Goal: Task Accomplishment & Management: Manage account settings

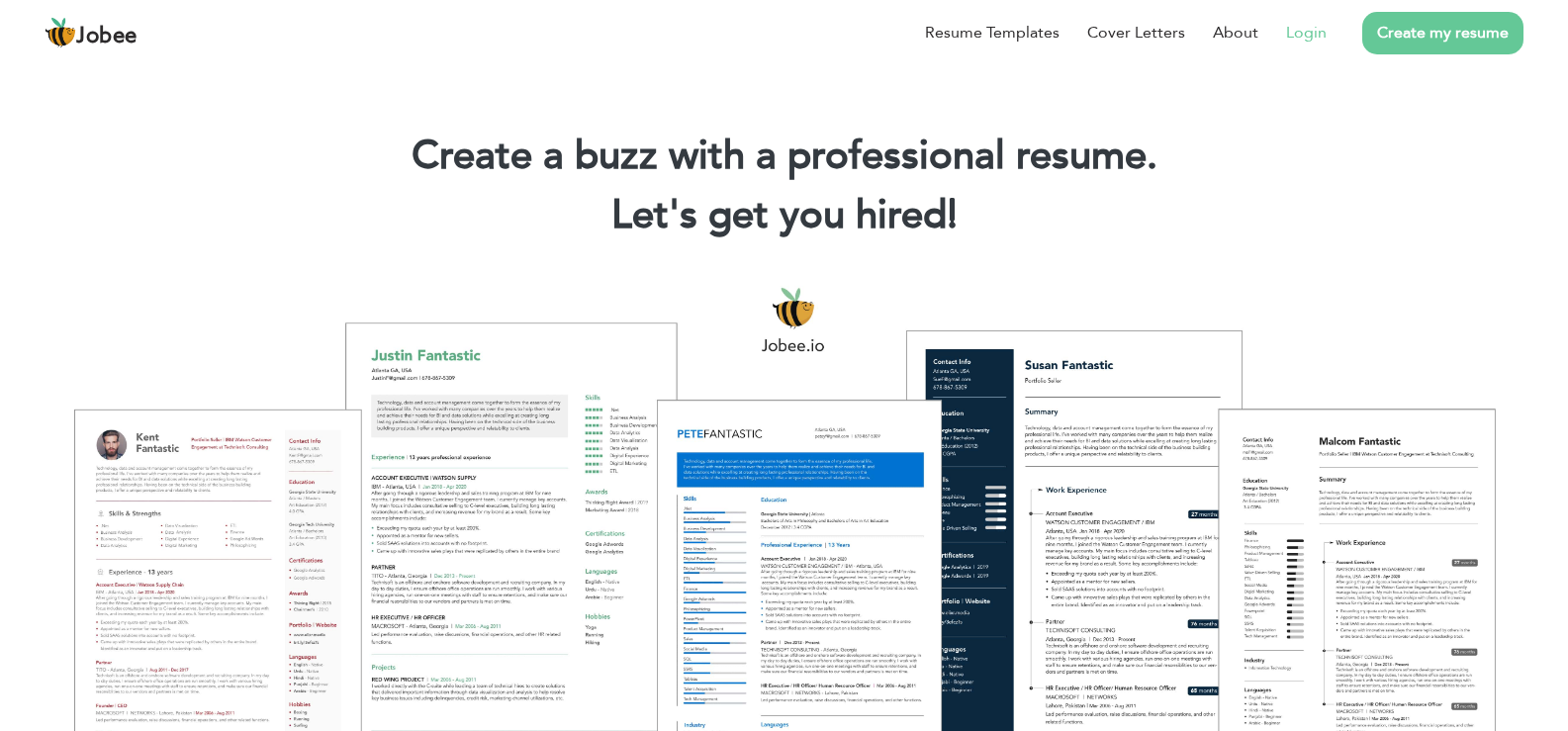
click at [1319, 39] on link "Login" at bounding box center [1306, 33] width 41 height 24
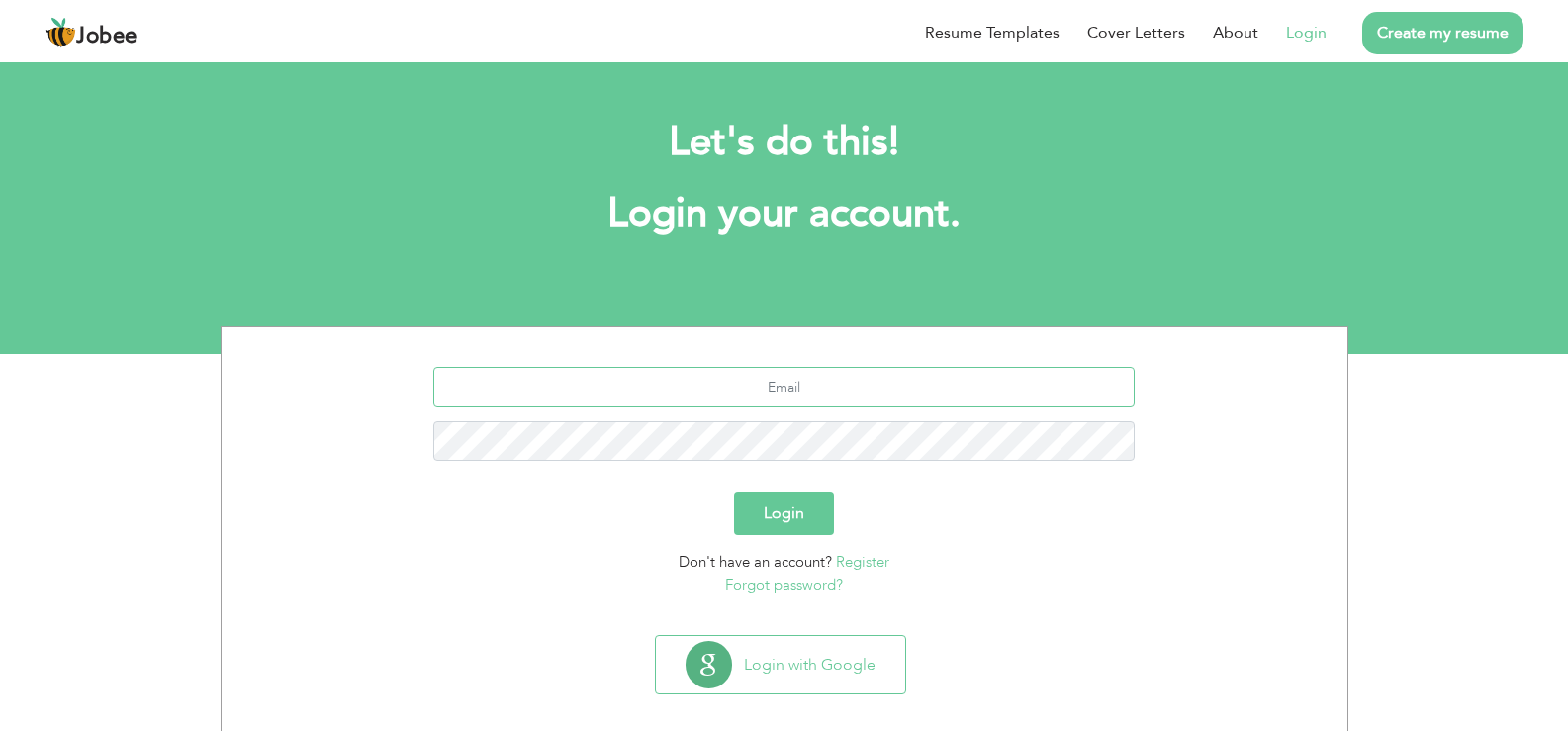
click at [828, 389] on input "text" at bounding box center [784, 387] width 702 height 40
click at [912, 368] on input "text" at bounding box center [784, 387] width 702 height 40
type input "ameerafghan149@gmail.com"
click at [734, 492] on button "Login" at bounding box center [784, 514] width 100 height 44
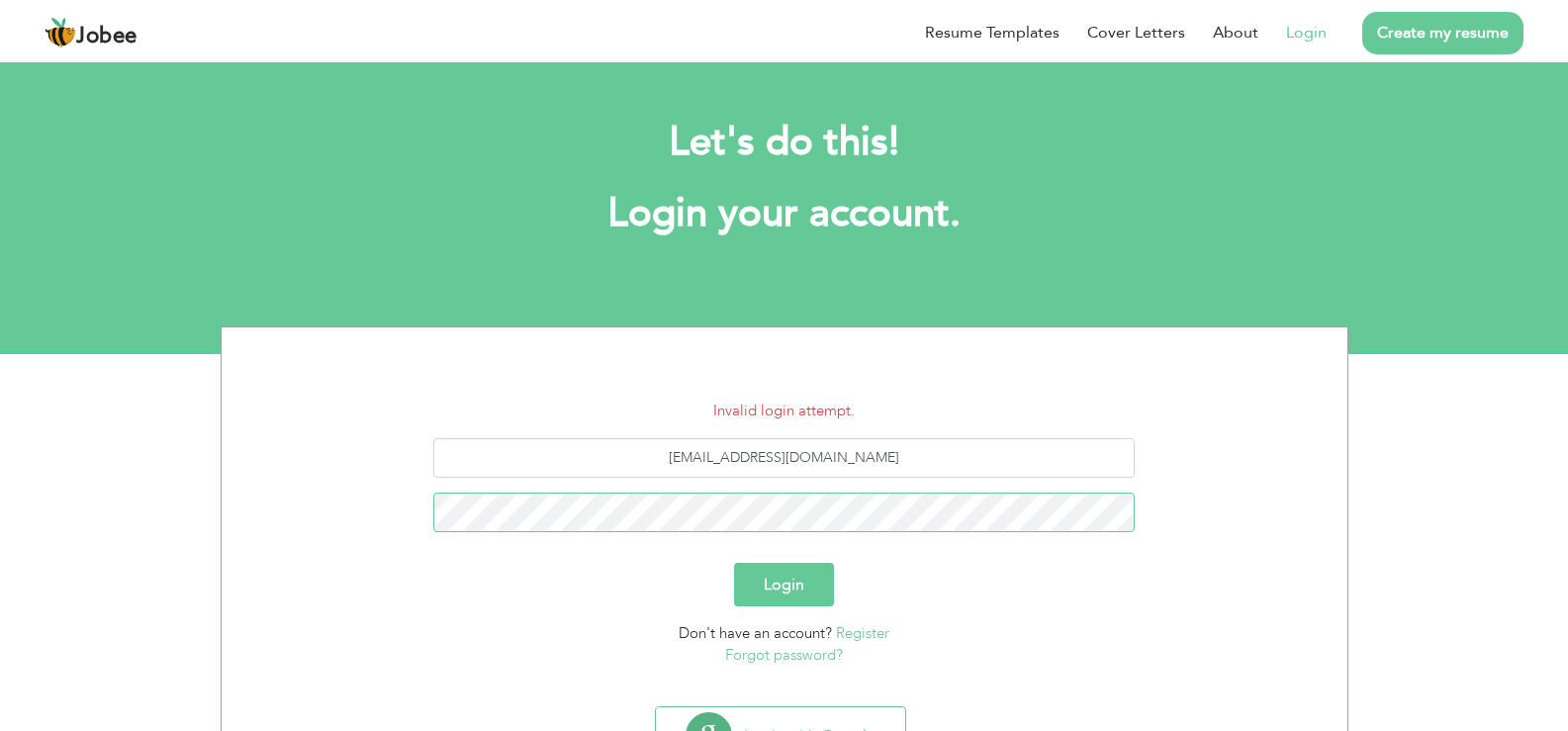
click at [734, 563] on button "Login" at bounding box center [784, 585] width 100 height 44
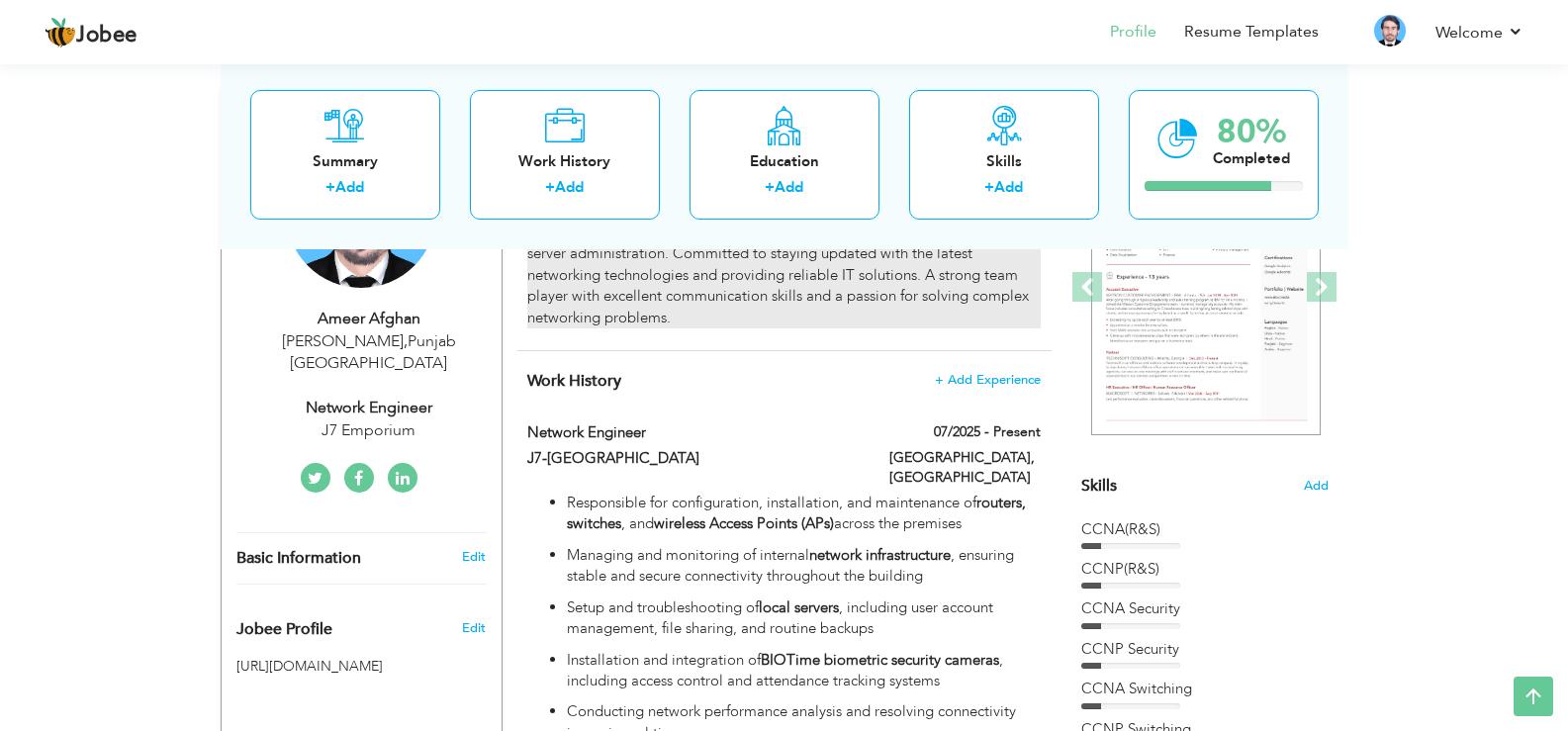
scroll to position [287, 0]
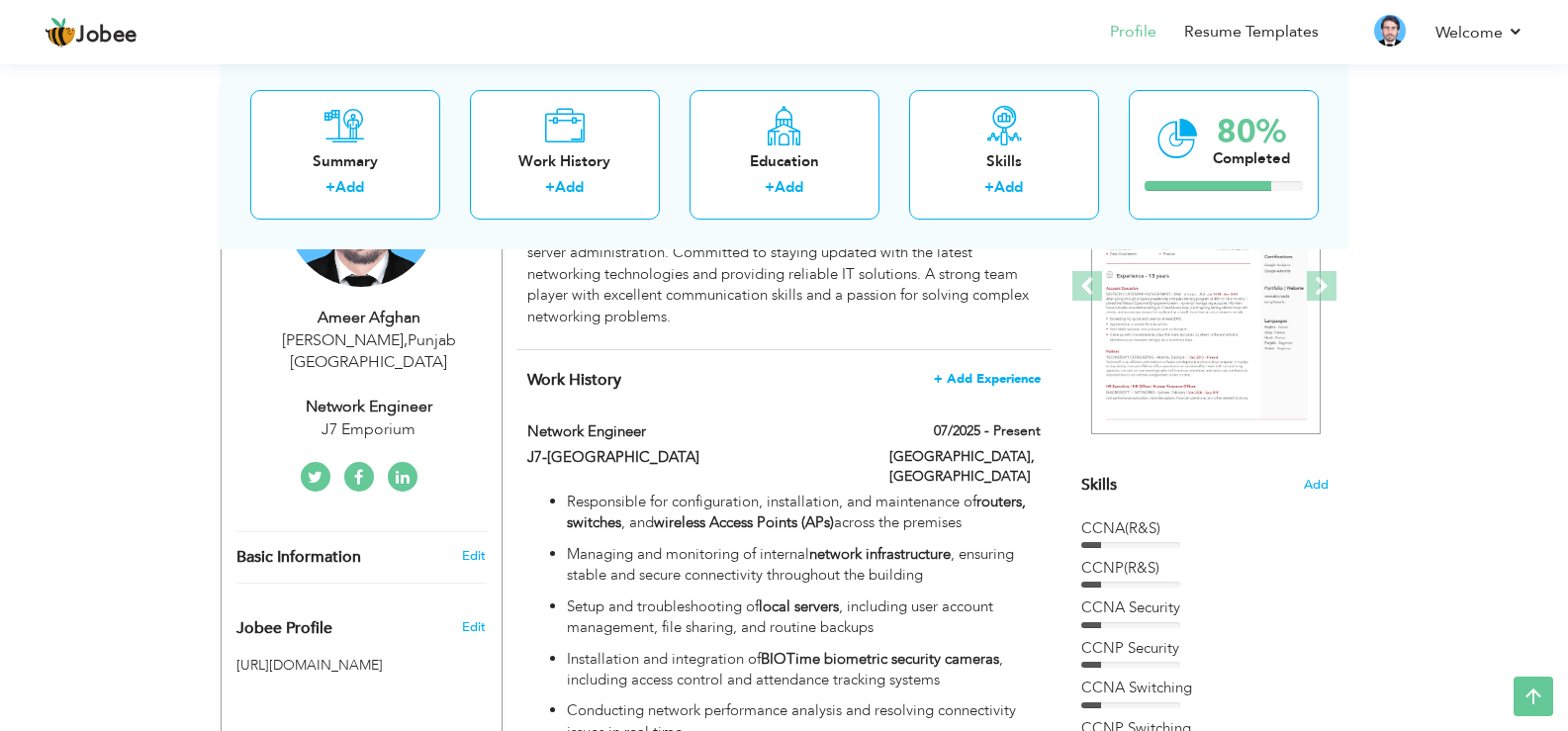
click at [952, 378] on span "+ Add Experience" at bounding box center [987, 379] width 107 height 14
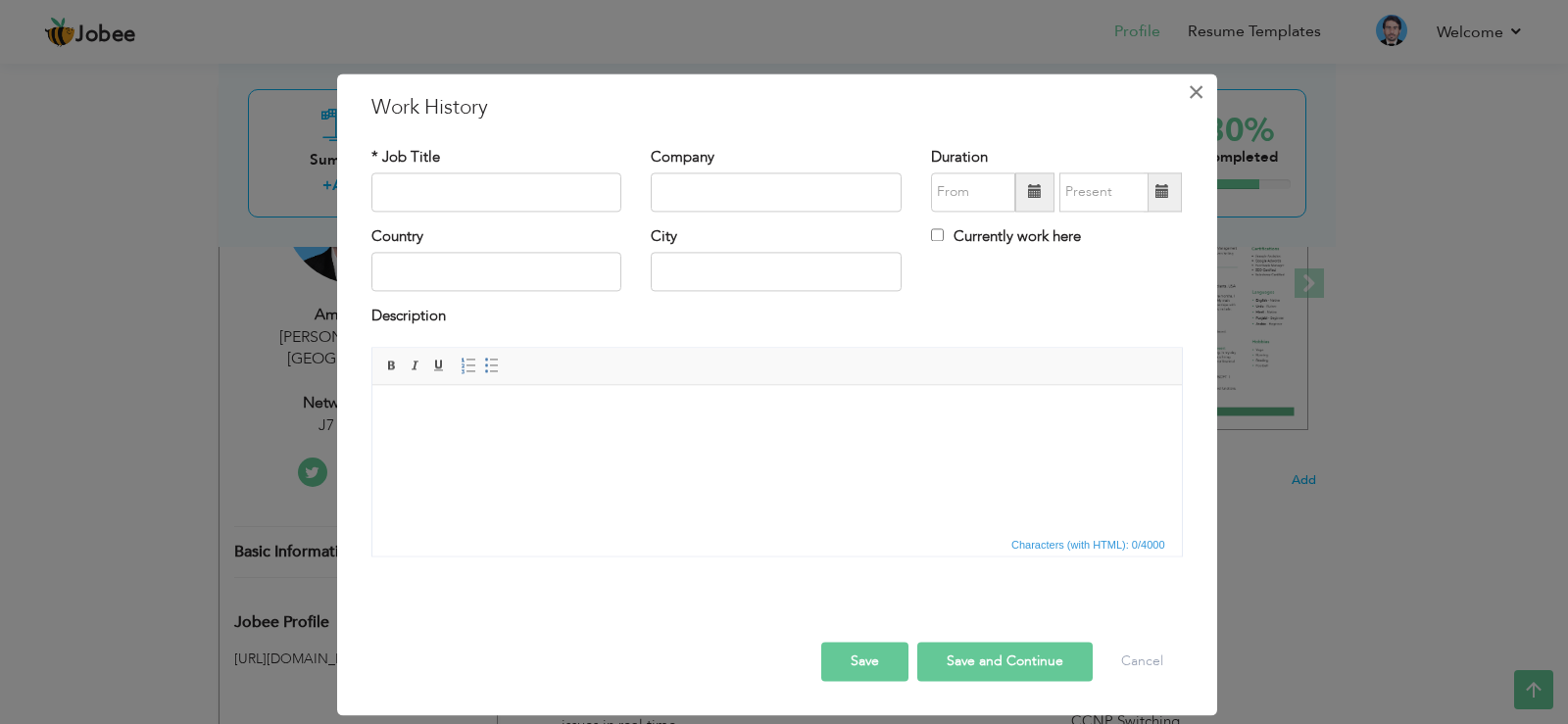
click at [1185, 101] on button "×" at bounding box center [1197, 92] width 32 height 32
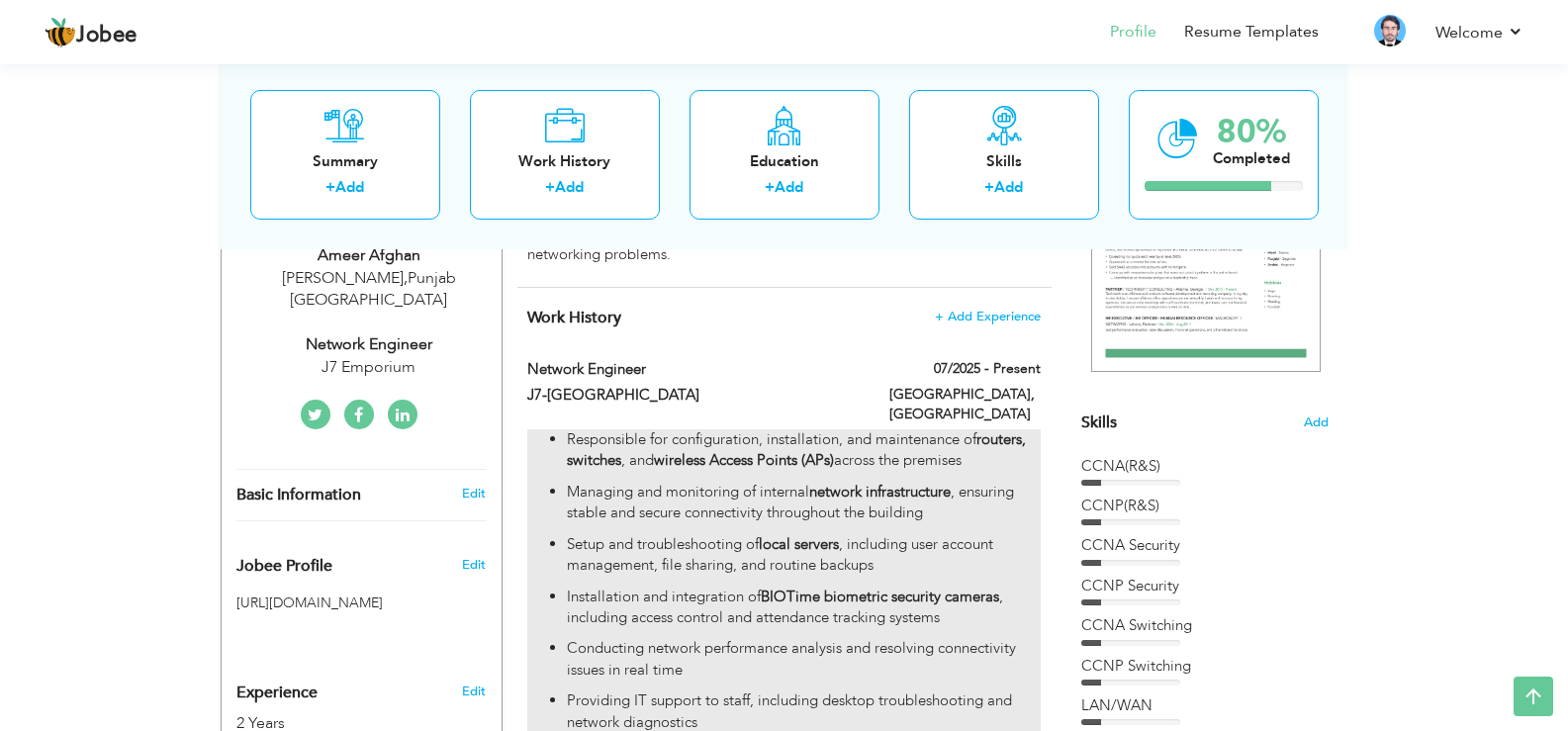
scroll to position [332, 0]
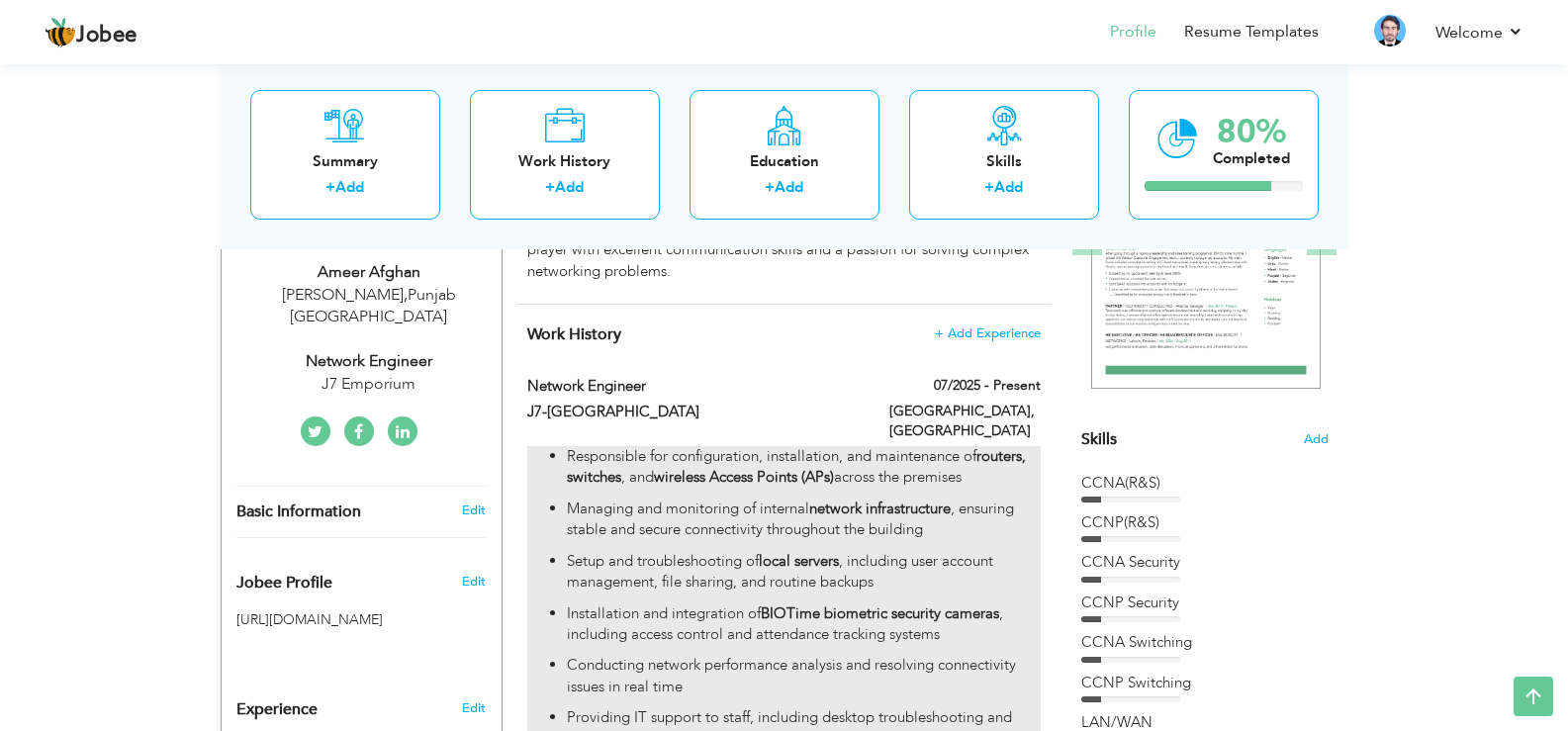
click at [787, 556] on p "Setup and troubleshooting of local servers , including user account management,…" at bounding box center [803, 572] width 473 height 43
type input "Network Engineer"
type input "J7-Emporiun"
type input "07/2025"
type input "[GEOGRAPHIC_DATA]"
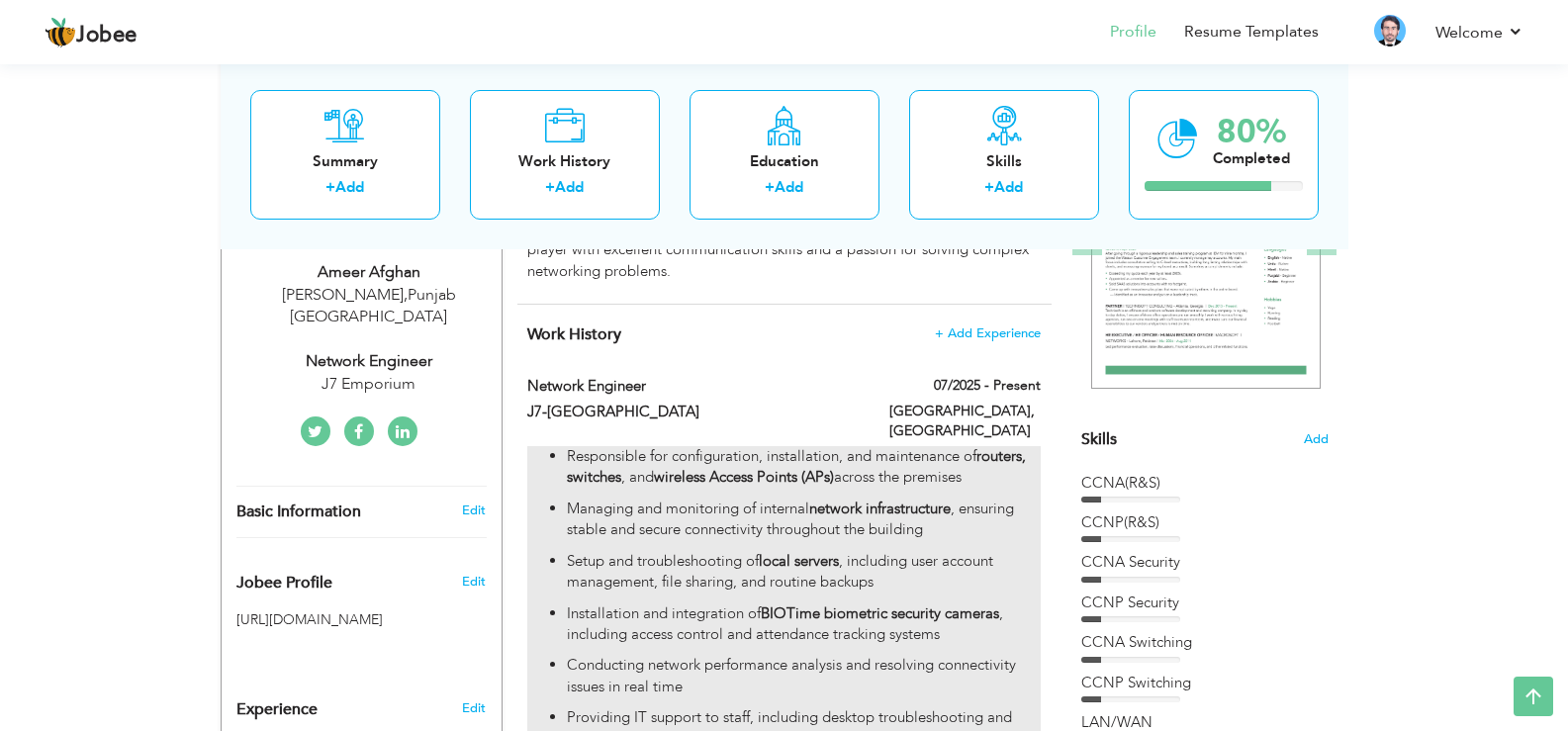
type input "Islamabad"
checkbox input "true"
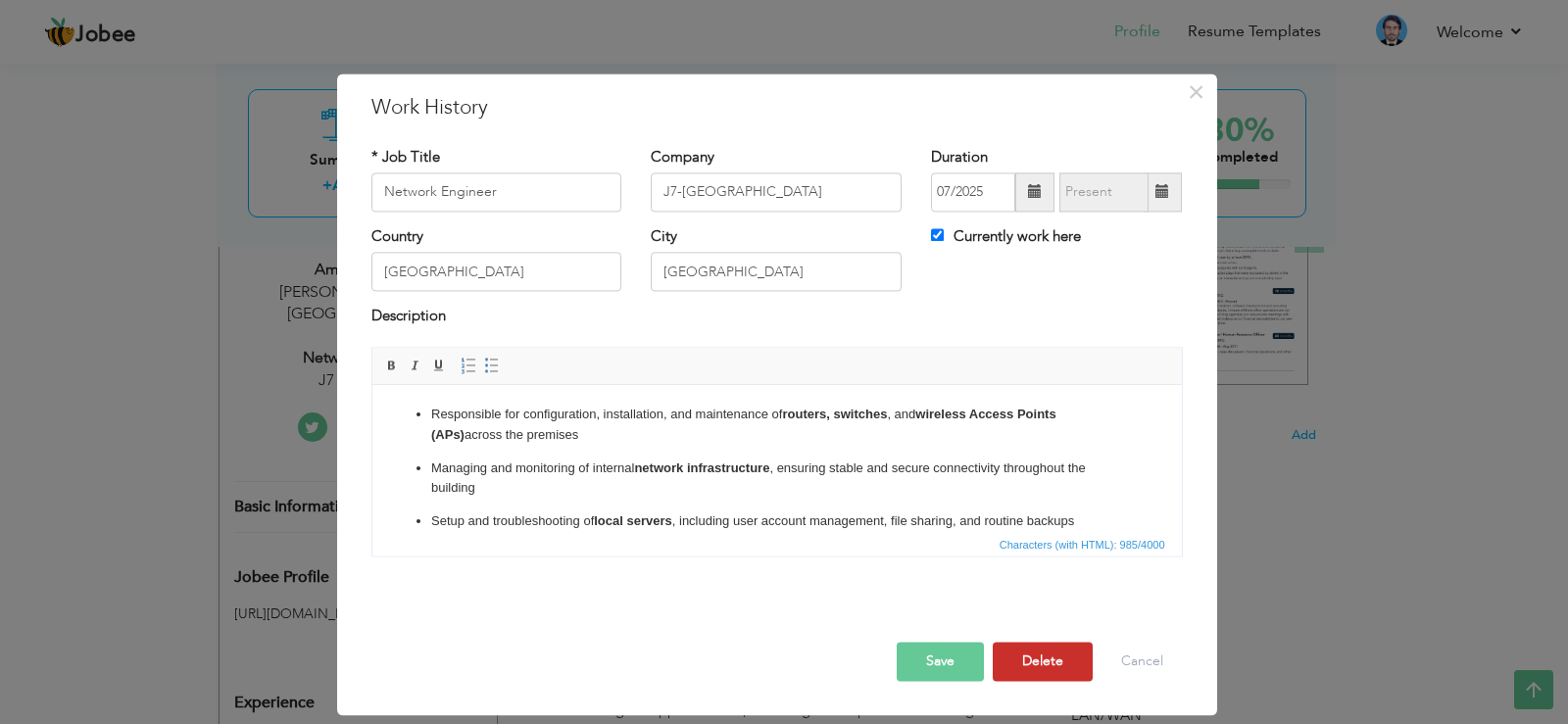
click at [1027, 655] on button "Delete" at bounding box center [1042, 662] width 100 height 40
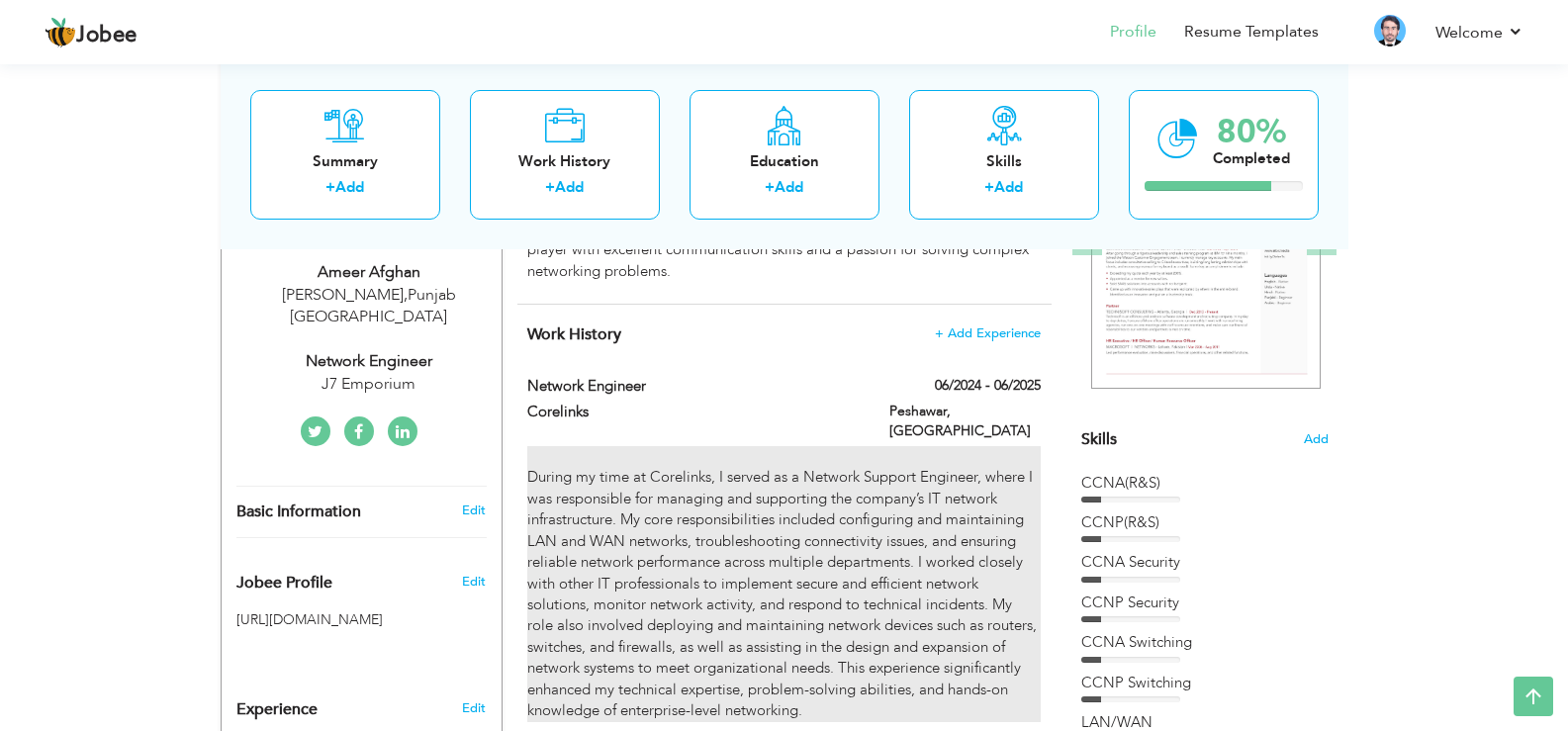
click at [878, 510] on div "During my time at Corelinks, I served as a Network Support Engineer, where I wa…" at bounding box center [783, 583] width 513 height 275
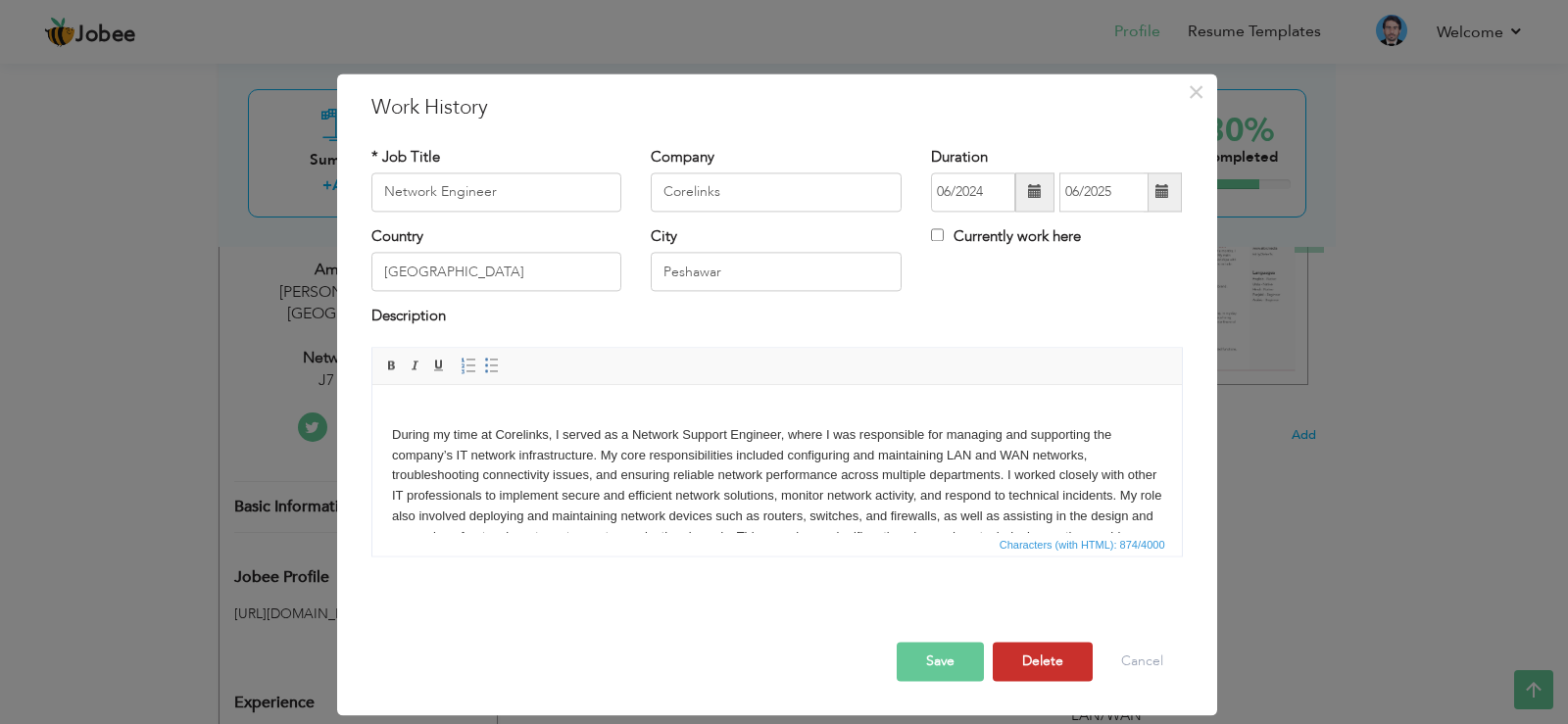
click at [1038, 667] on button "Delete" at bounding box center [1042, 662] width 100 height 40
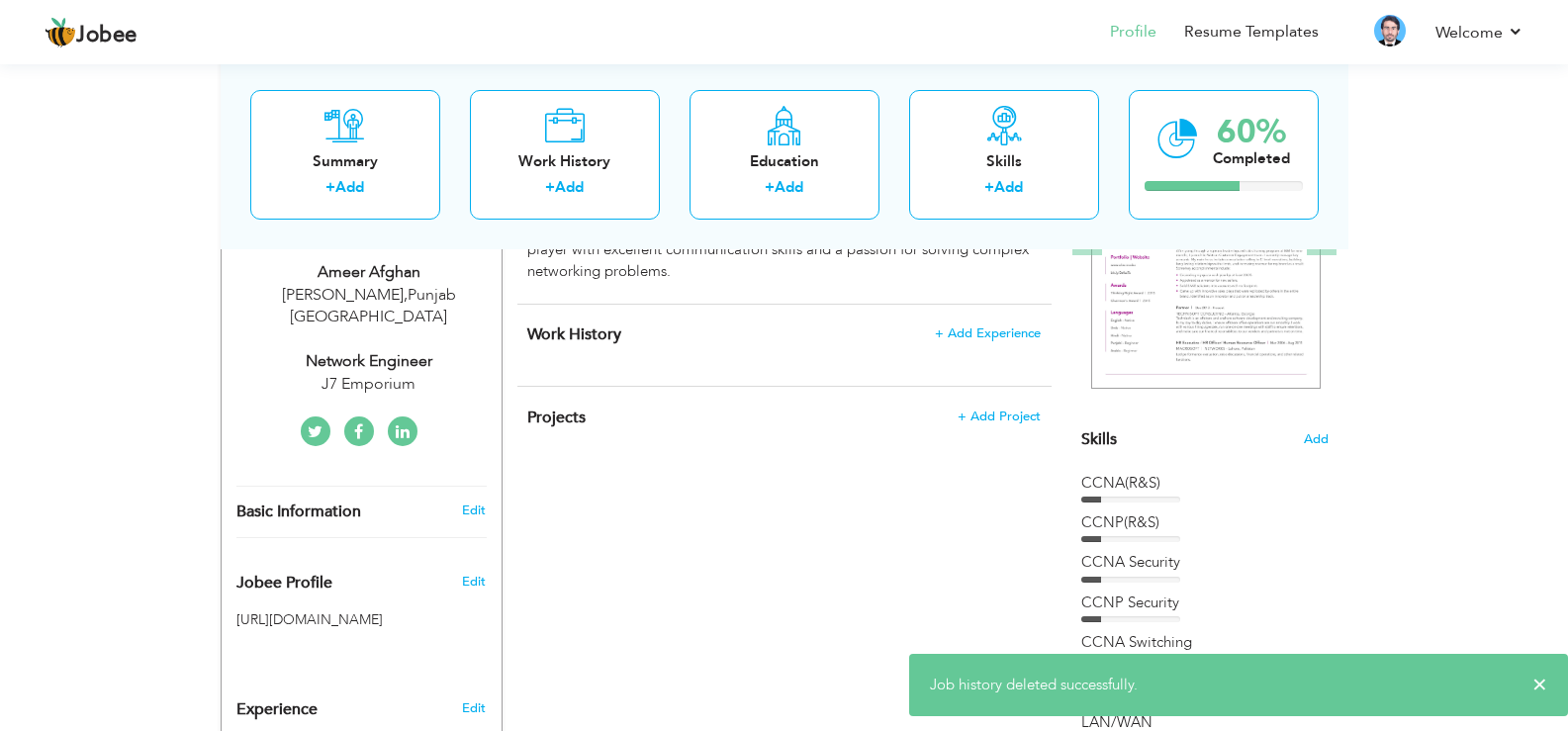
click at [859, 533] on div "CV Import Profile Strength 0% Select an Item from right menu Work History * Job…" at bounding box center [785, 659] width 564 height 1237
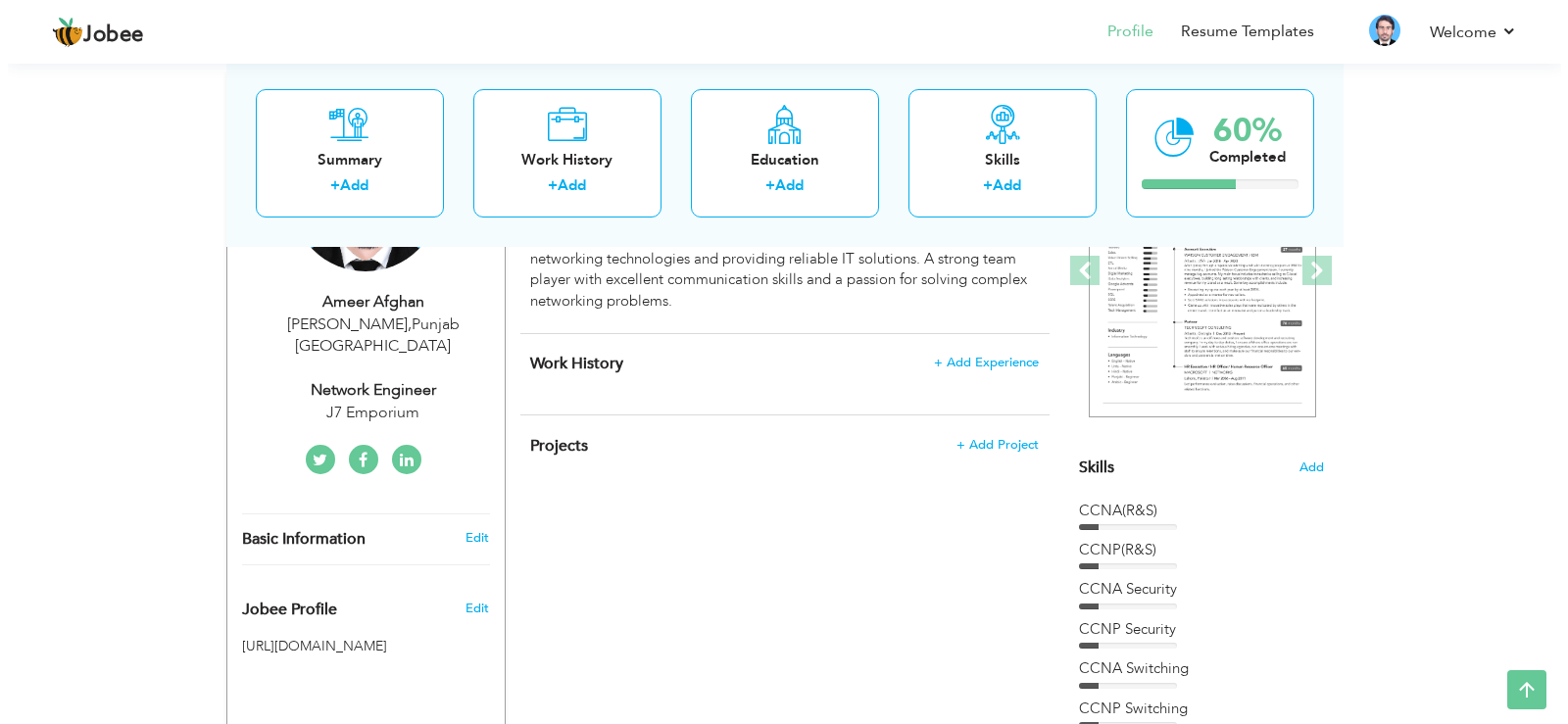
scroll to position [310, 0]
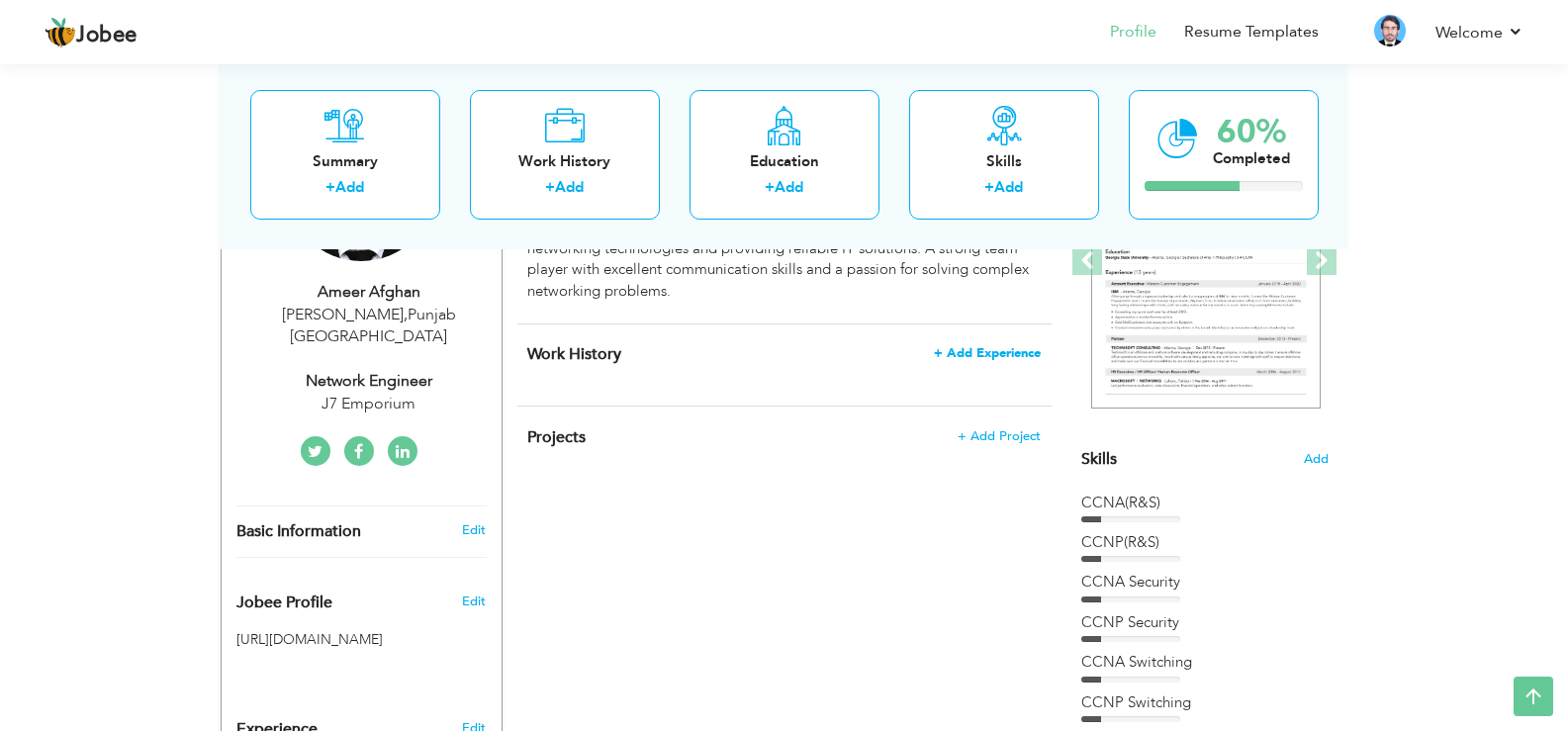
click at [949, 354] on span "+ Add Experience" at bounding box center [987, 353] width 107 height 14
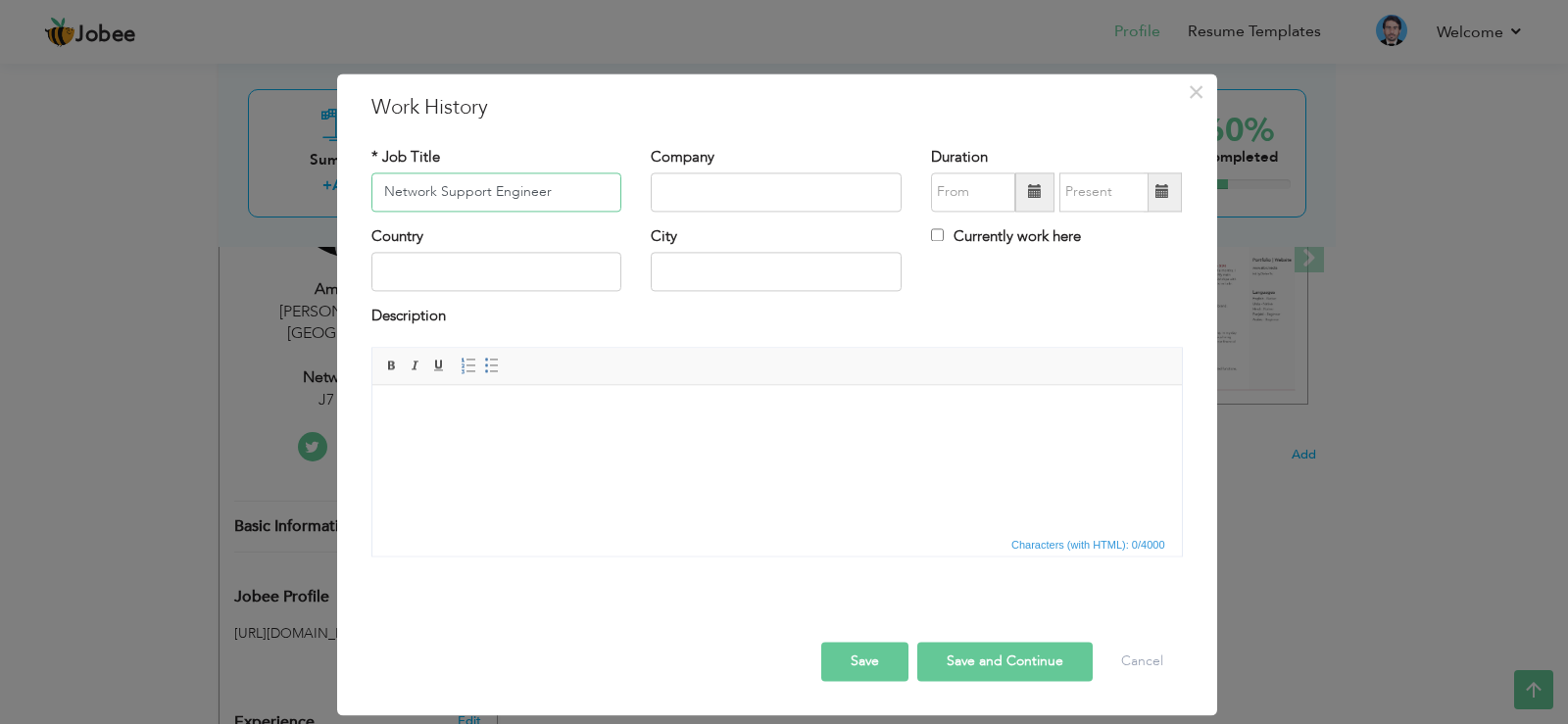
type input "Network Support Engineer"
click at [708, 203] on input "text" at bounding box center [776, 192] width 251 height 40
type input "Corelinks"
click at [943, 200] on input "09/2025" at bounding box center [973, 192] width 84 height 40
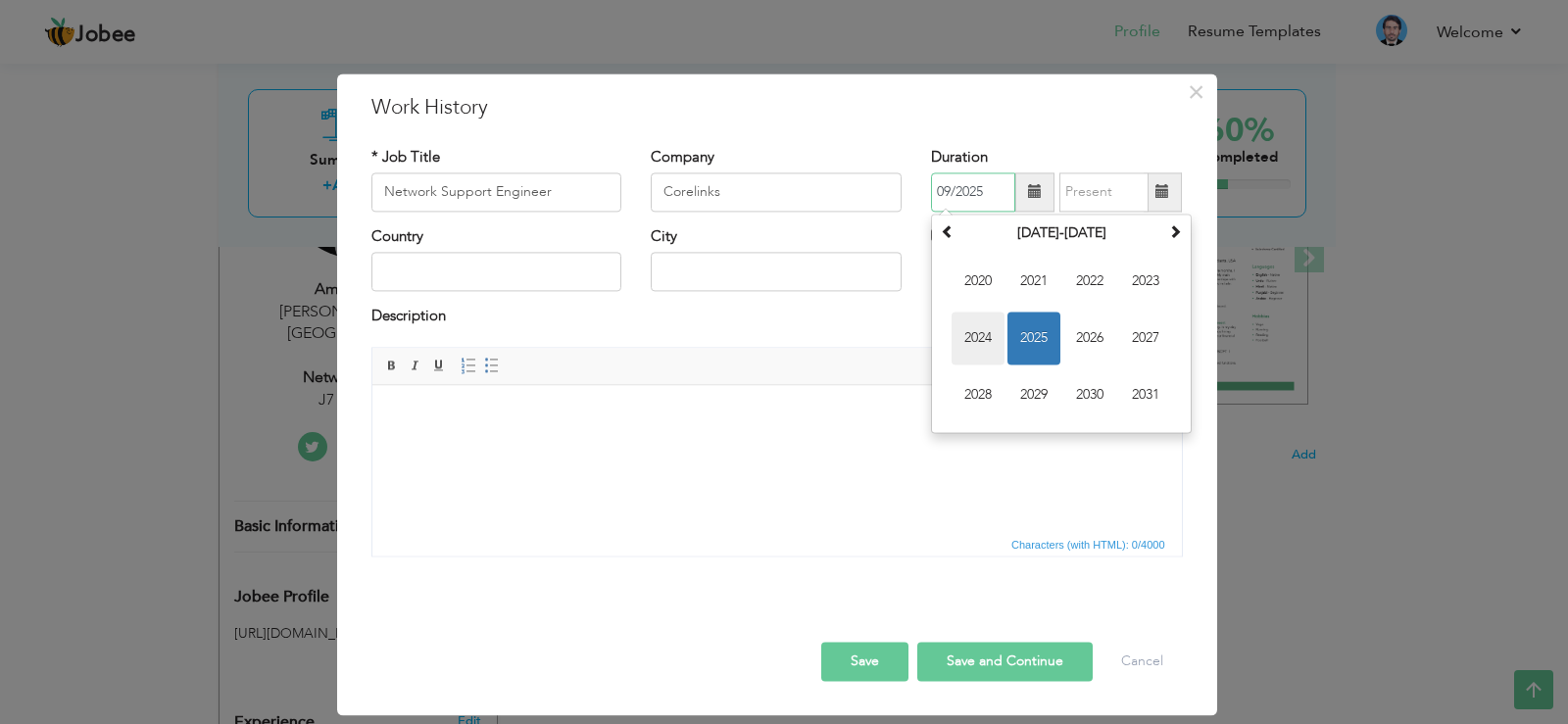
click at [973, 321] on span "2024" at bounding box center [978, 338] width 52 height 52
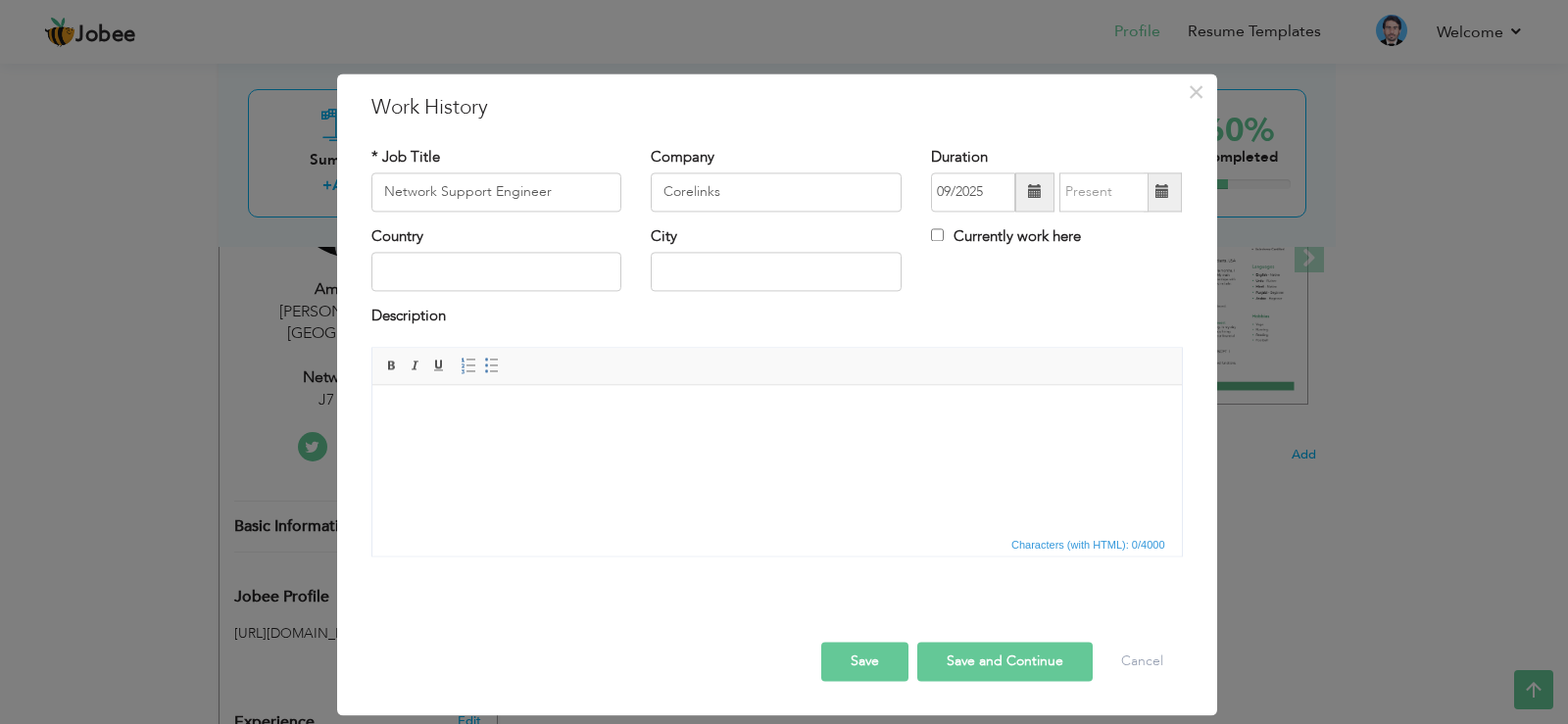
click at [1036, 126] on div "× Work History * Job Title Network Support Engineer Company Corelinks Duration …" at bounding box center [777, 394] width 881 height 642
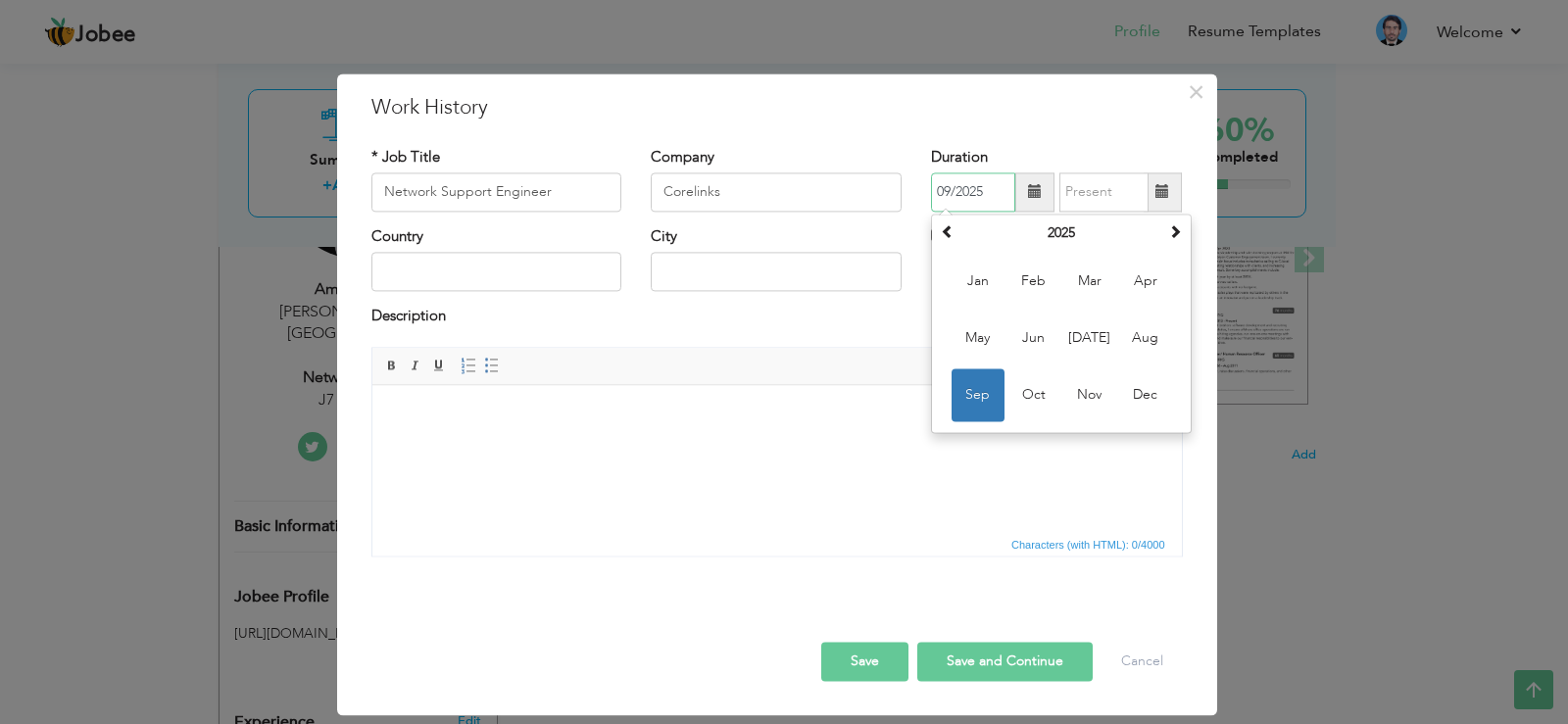
click at [976, 187] on input "09/2025" at bounding box center [973, 192] width 84 height 40
click at [1014, 328] on span "Jun" at bounding box center [1033, 338] width 52 height 52
click at [996, 190] on input "06/2025" at bounding box center [973, 192] width 84 height 40
click at [949, 230] on span at bounding box center [948, 232] width 14 height 14
click at [1041, 337] on span "Jun" at bounding box center [1033, 338] width 52 height 52
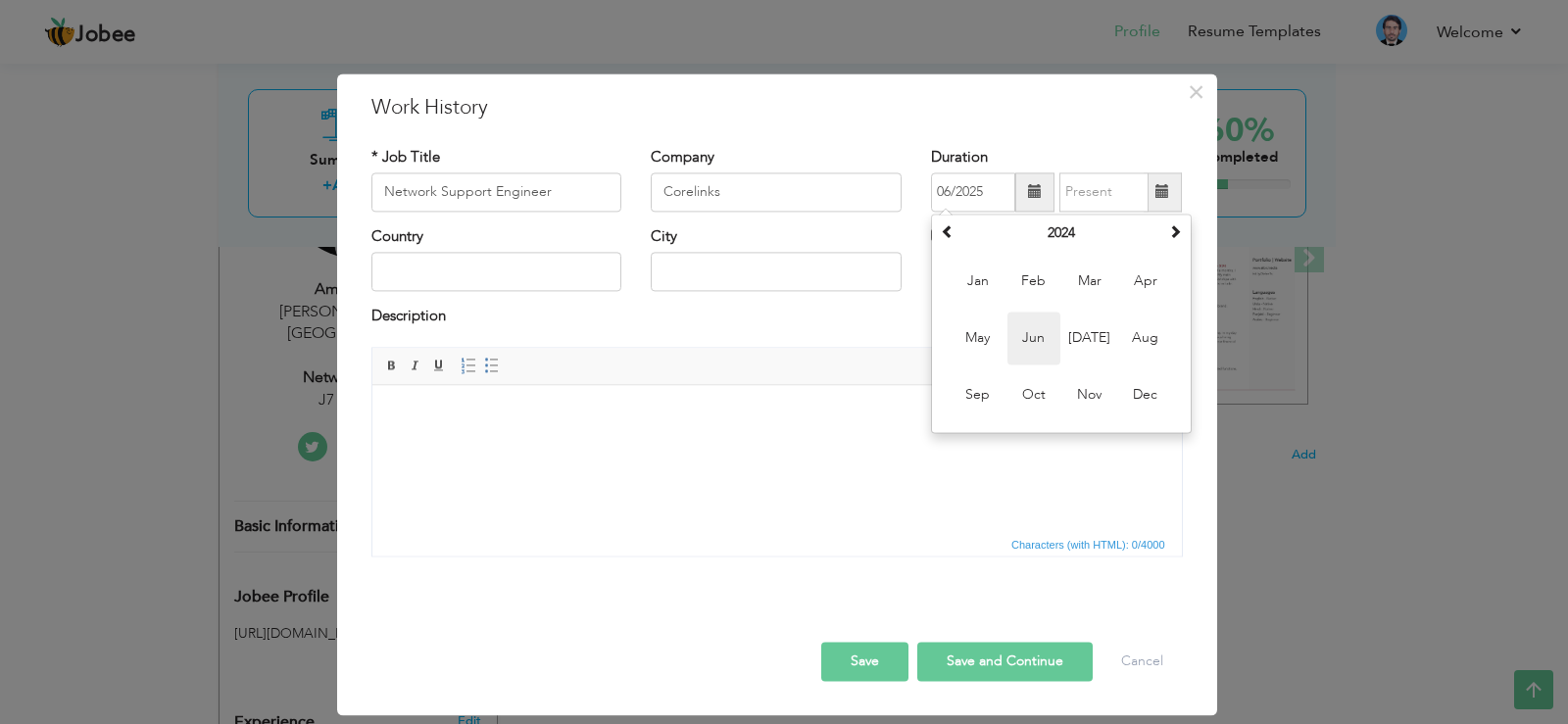
type input "06/2024"
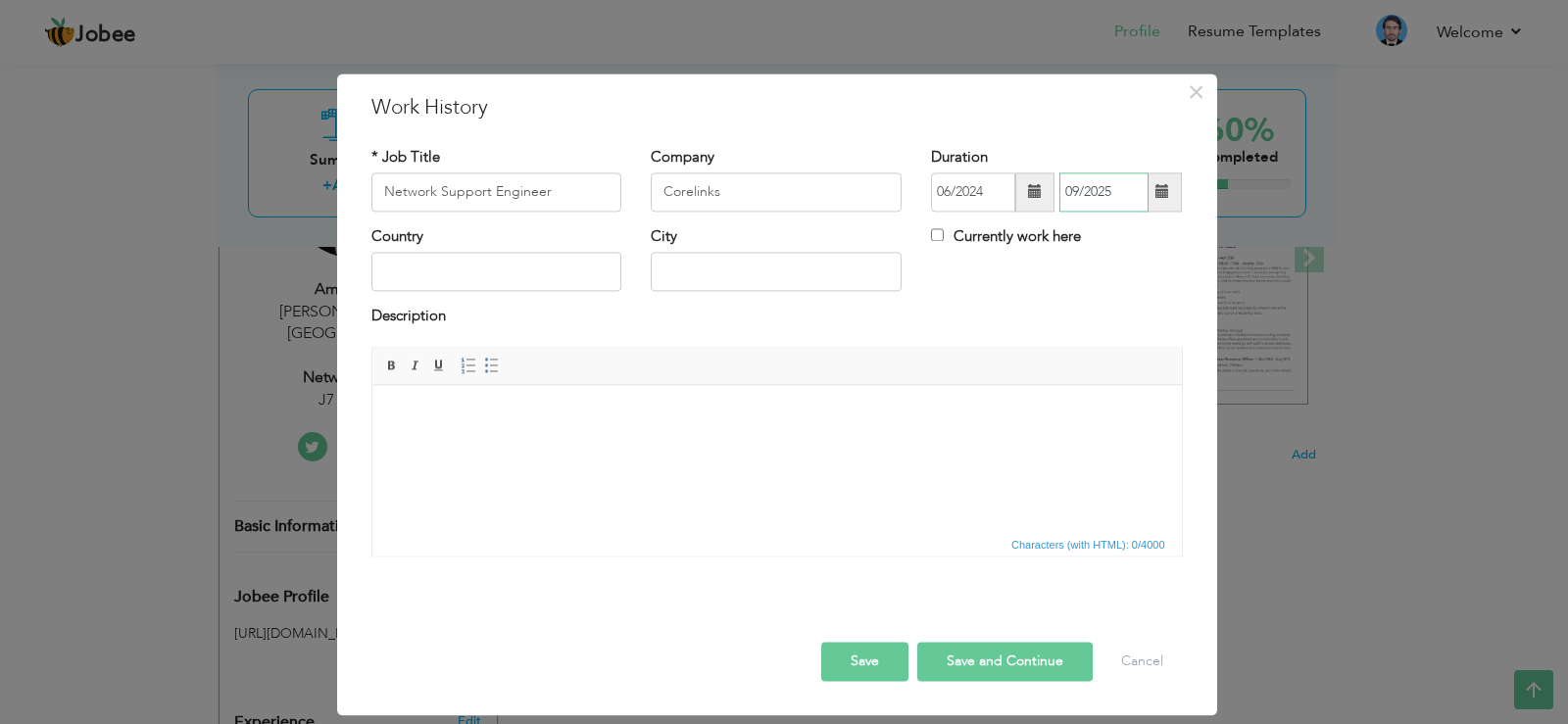
click at [1076, 190] on input "09/2025" at bounding box center [1104, 192] width 89 height 40
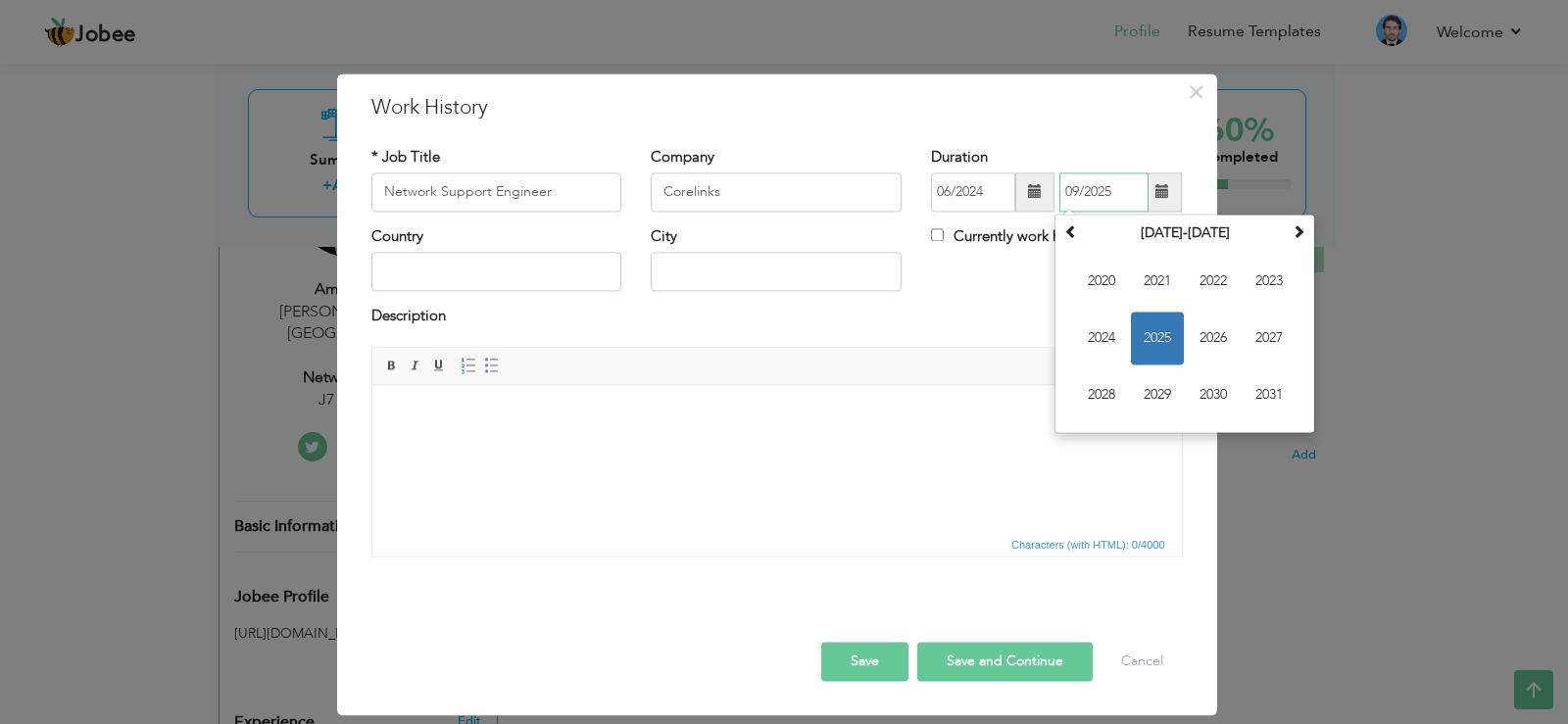
click at [1078, 190] on input "09/2025" at bounding box center [1104, 192] width 89 height 40
click at [1157, 323] on span "2025" at bounding box center [1157, 338] width 52 height 52
type input "06/2025"
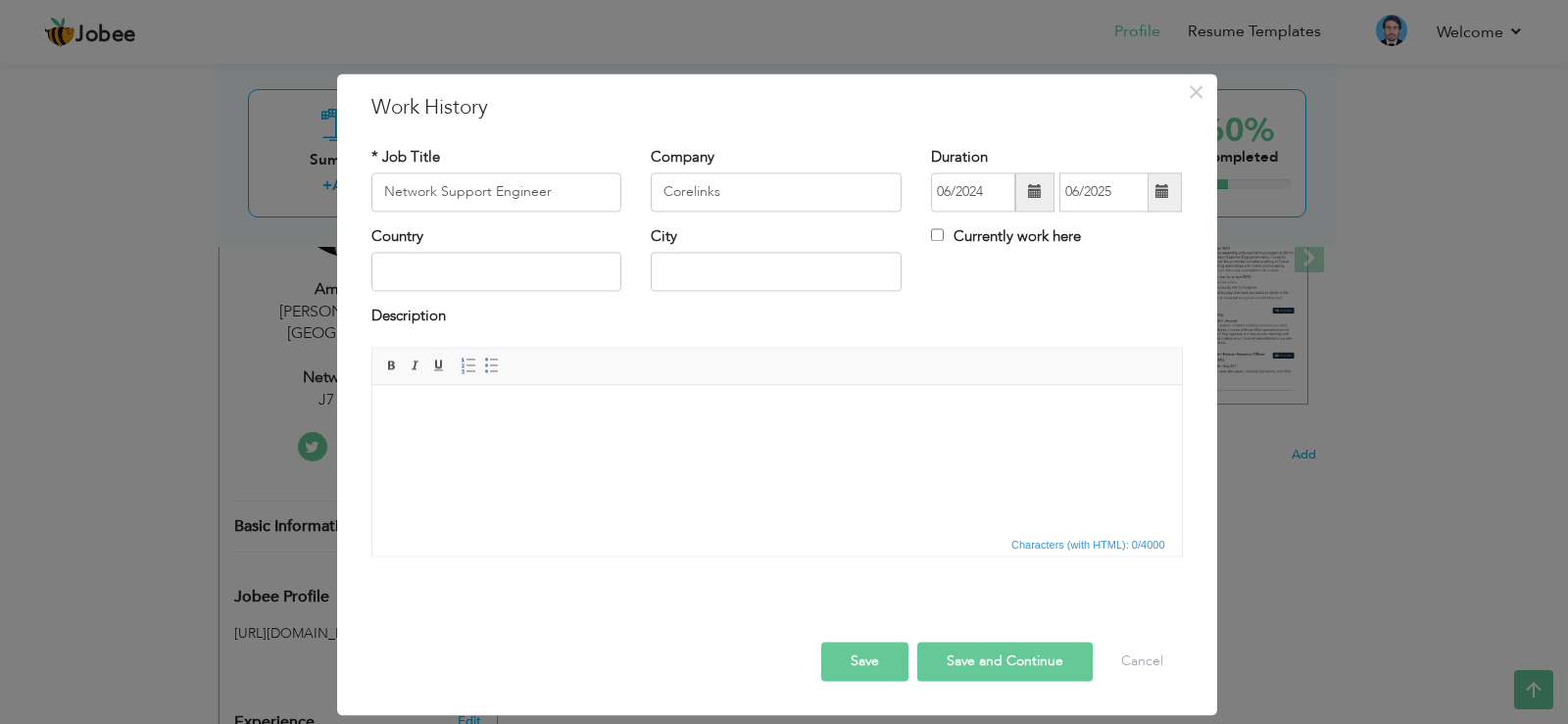
click at [1000, 325] on div "Description" at bounding box center [777, 320] width 811 height 26
click at [498, 280] on input "text" at bounding box center [496, 272] width 251 height 40
click at [486, 278] on input "text" at bounding box center [496, 272] width 251 height 40
type input "p"
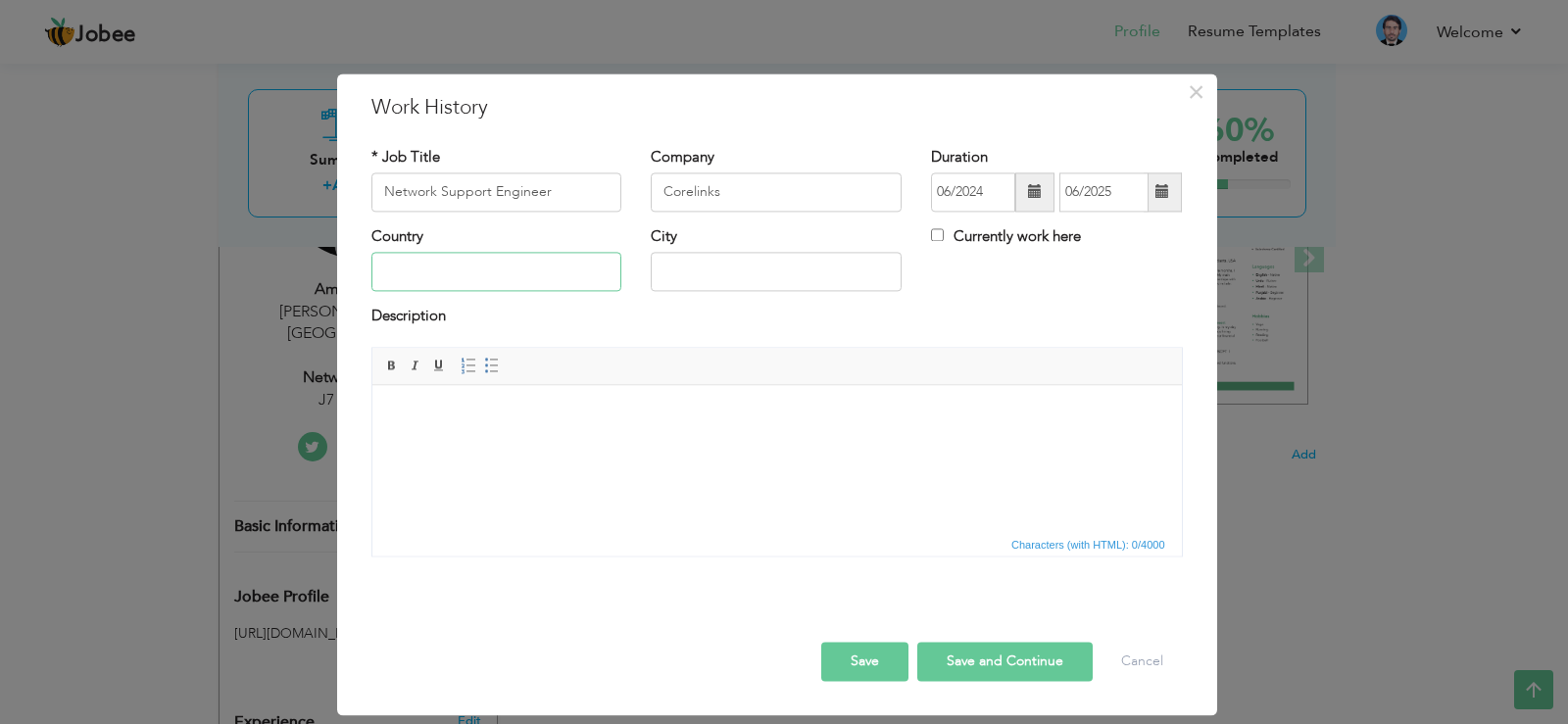
type input "P"
type input "Peshawar"
click at [689, 266] on input "text" at bounding box center [776, 272] width 251 height 40
type input "Peshawar"
click at [514, 274] on input "Peshawar" at bounding box center [496, 272] width 251 height 40
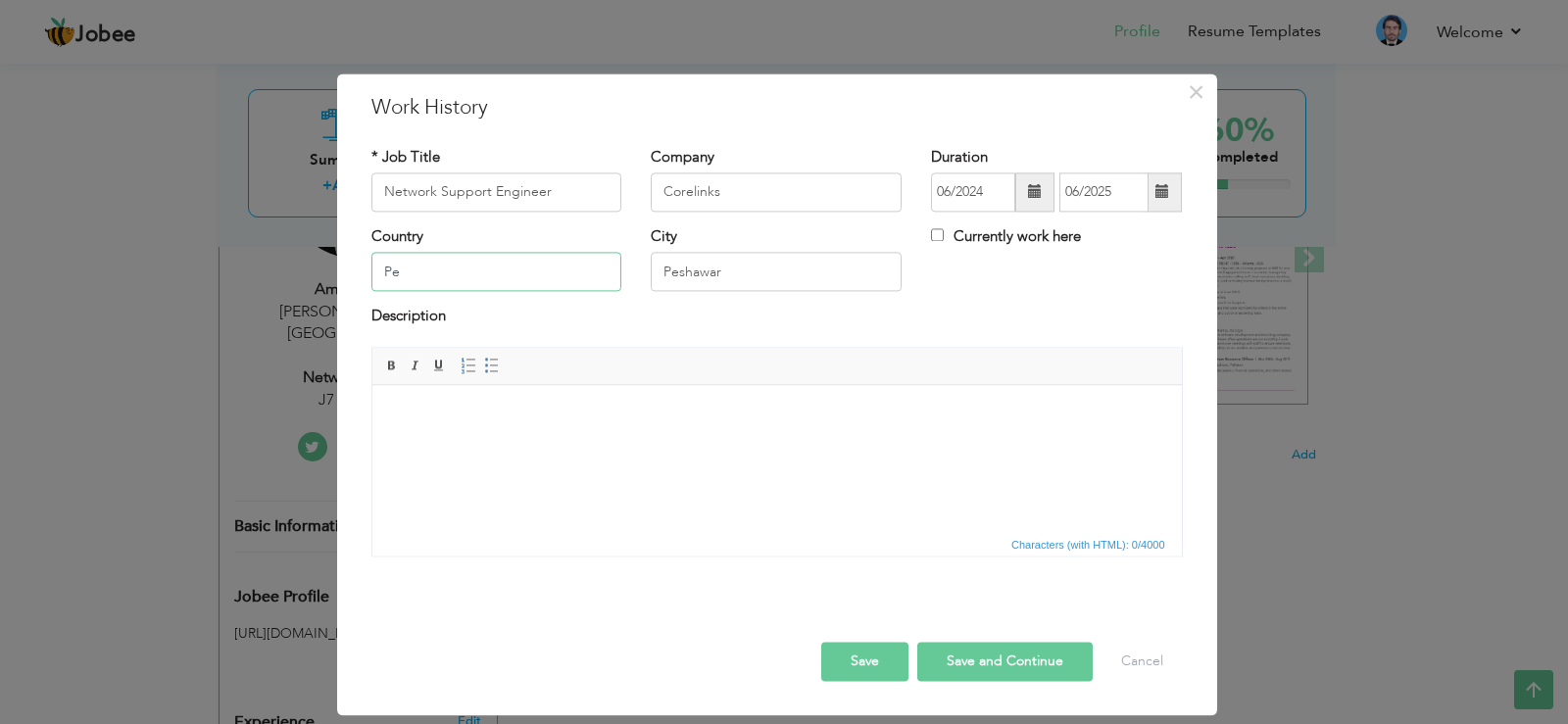
type input "P"
type input "O"
type input "[GEOGRAPHIC_DATA]"
click at [464, 445] on html at bounding box center [776, 415] width 809 height 59
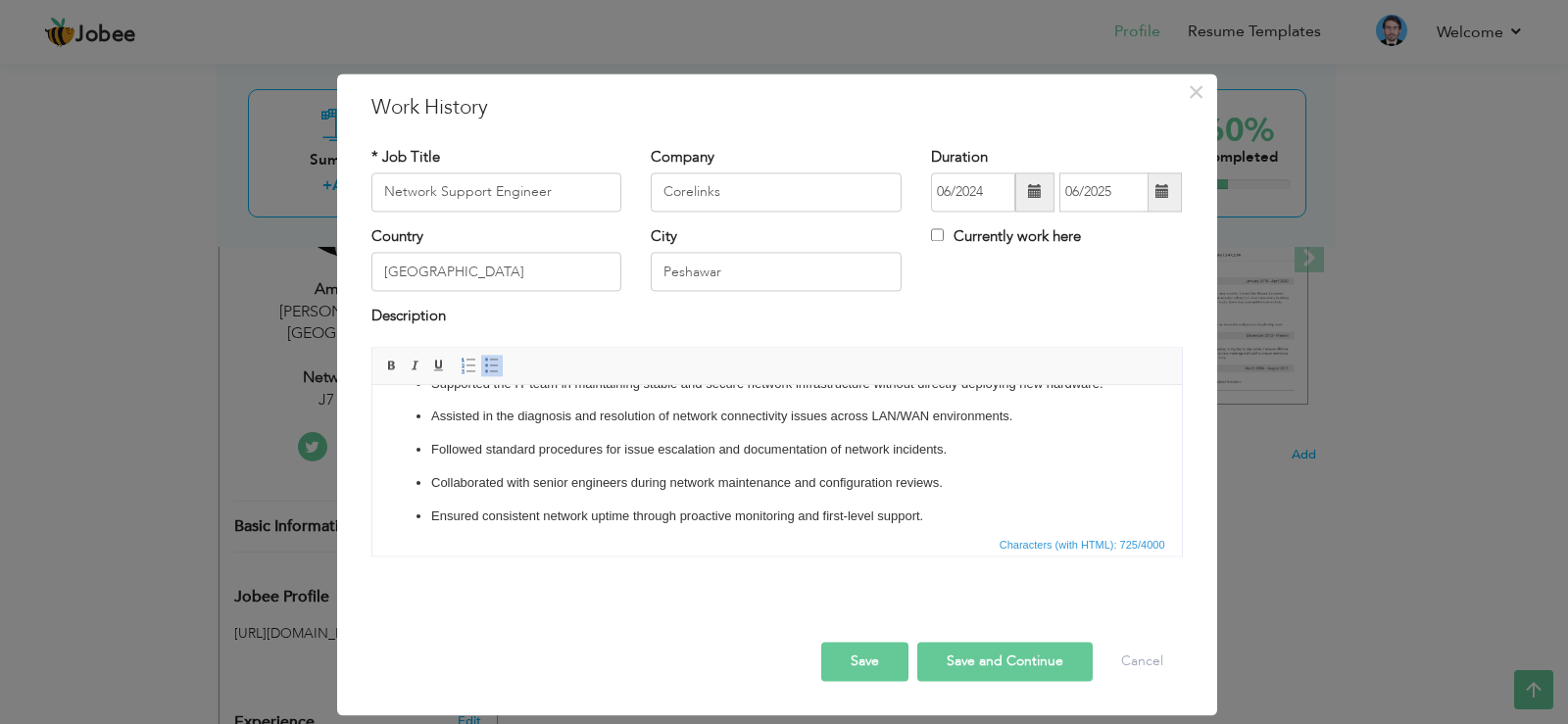
scroll to position [99, 0]
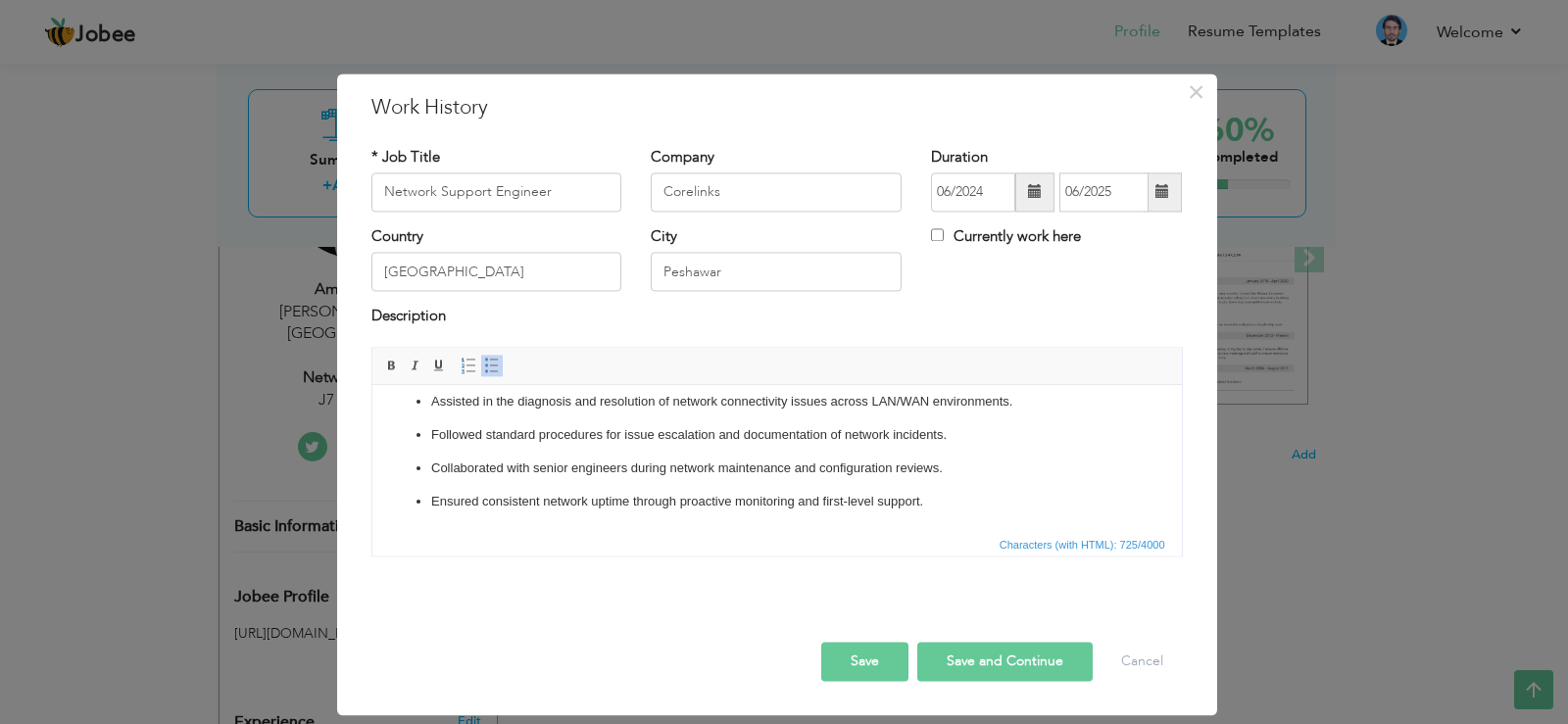
click at [856, 672] on button "Save" at bounding box center [865, 662] width 87 height 40
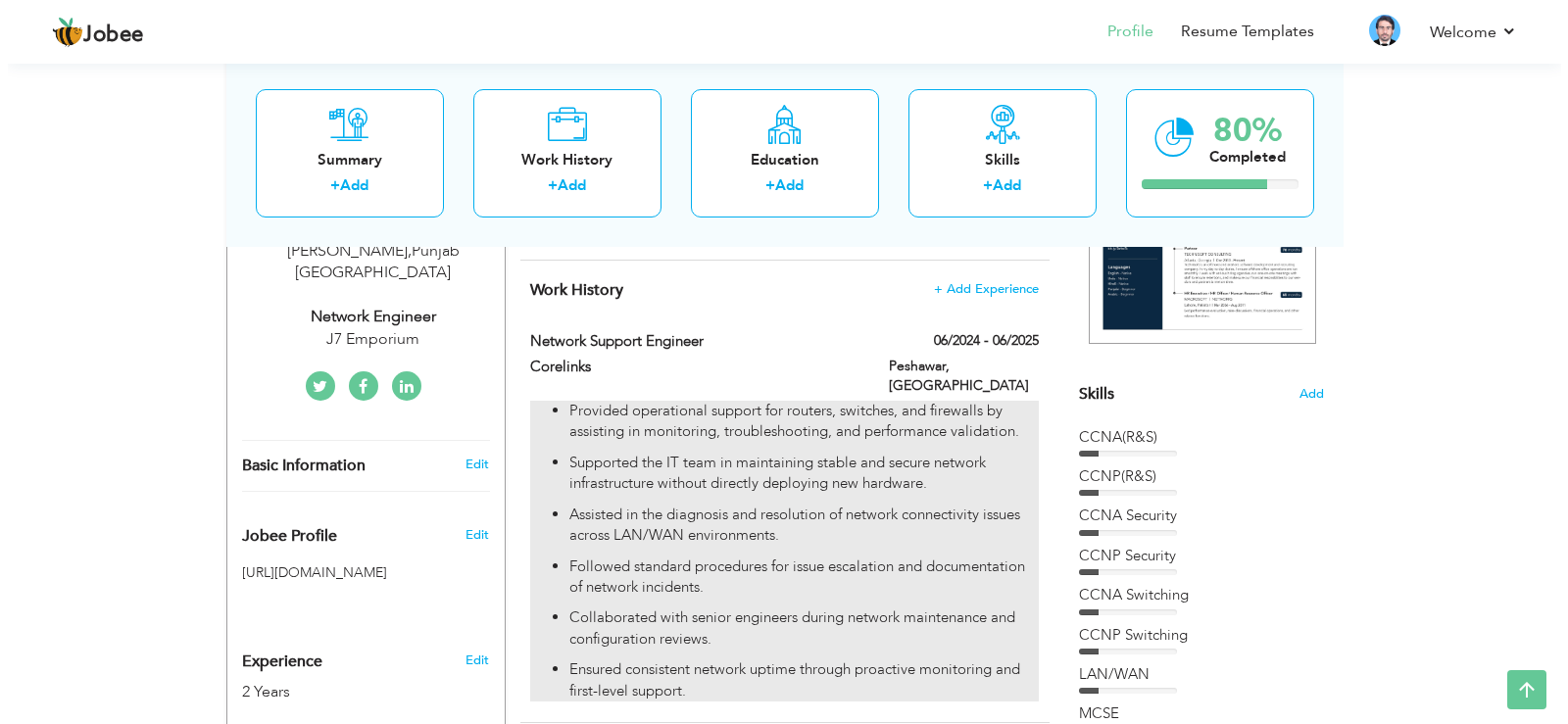
scroll to position [368, 0]
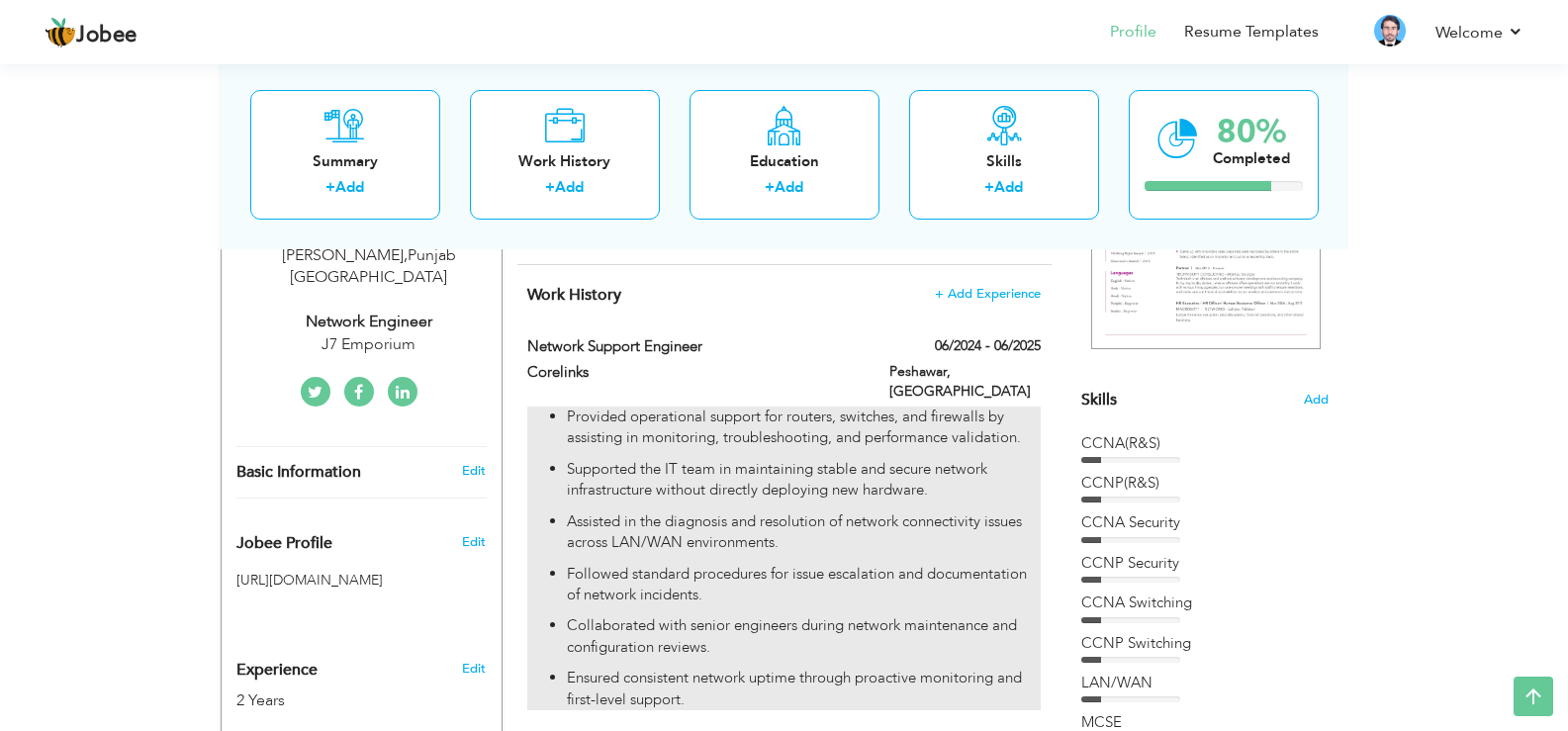
click at [804, 512] on p "Assisted in the diagnosis and resolution of network connectivity issues across …" at bounding box center [803, 533] width 473 height 43
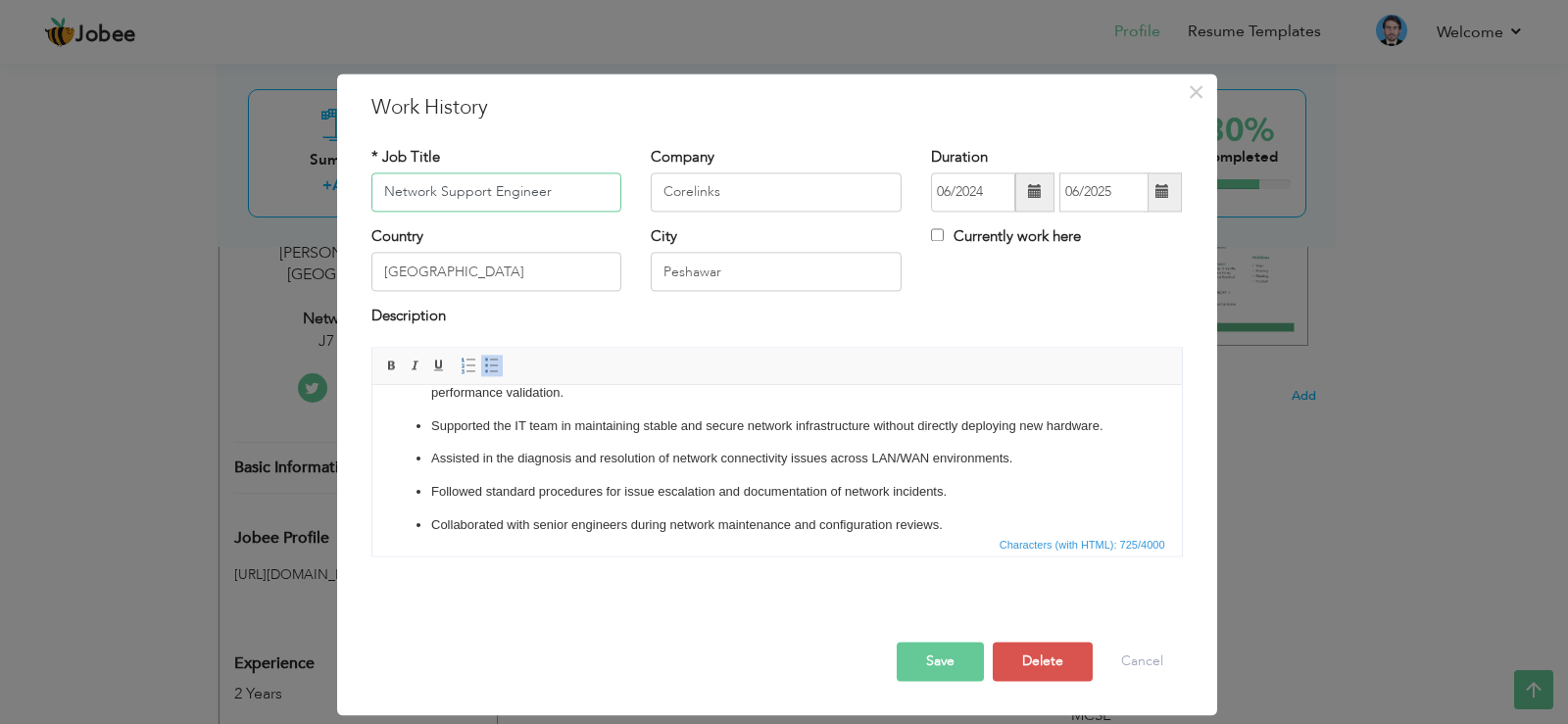
scroll to position [99, 0]
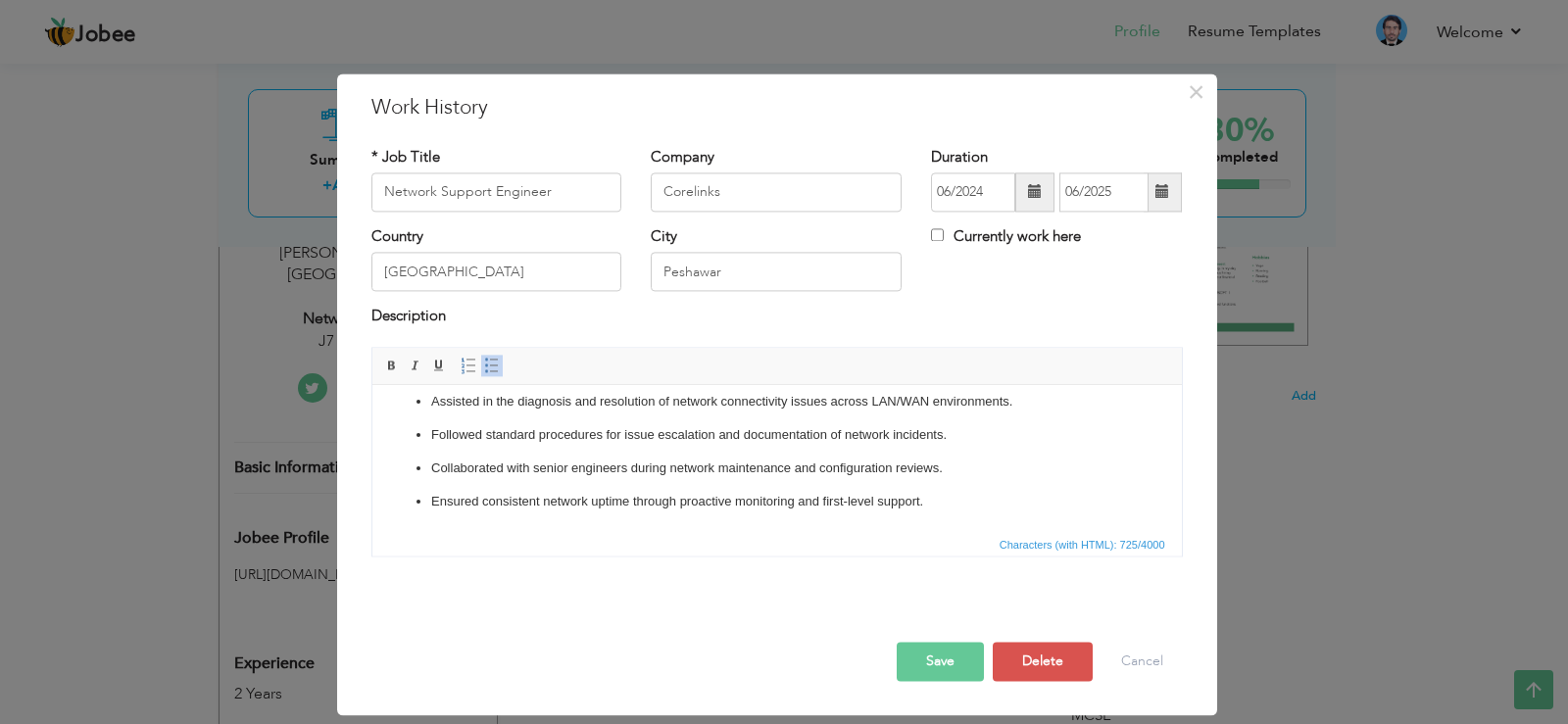
click at [917, 496] on p "Ensured consistent network uptime through proactive monitoring and first-level …" at bounding box center [776, 502] width 692 height 21
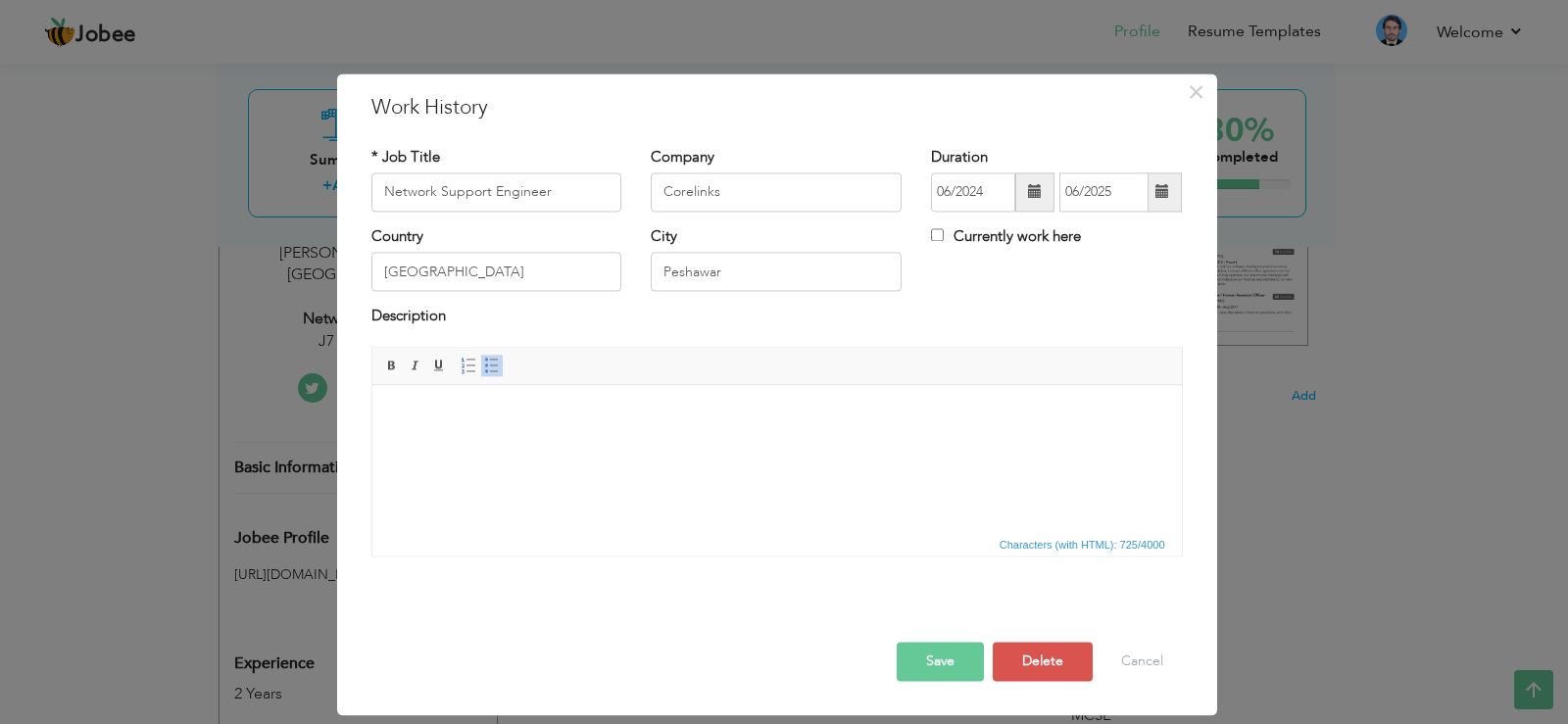
scroll to position [0, 0]
click at [575, 189] on input "Network Support Engineer" at bounding box center [496, 192] width 251 height 40
type input "N"
type input "n"
type input "Network Engineer"
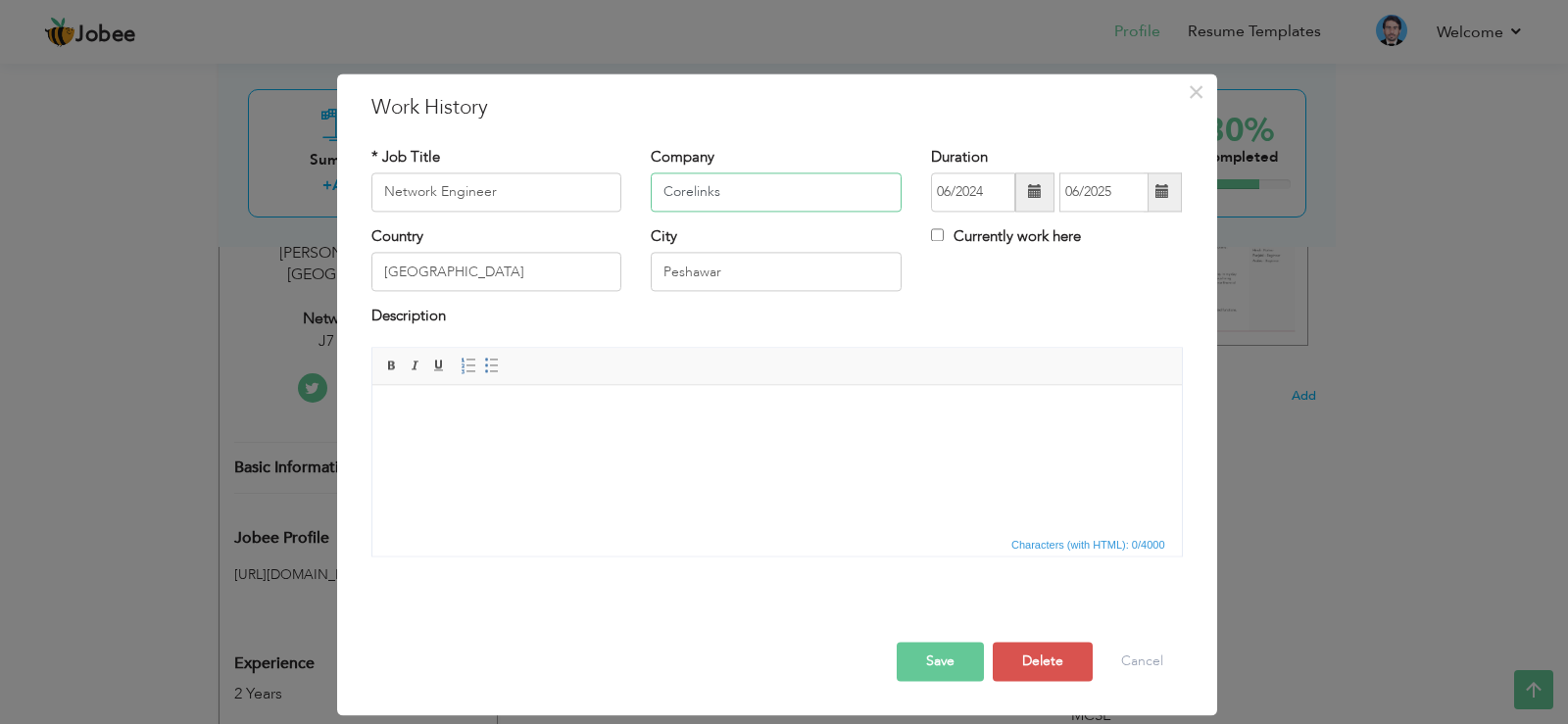
click at [724, 183] on input "Corelinks" at bounding box center [776, 192] width 251 height 40
type input "C"
type input "J7Emporium"
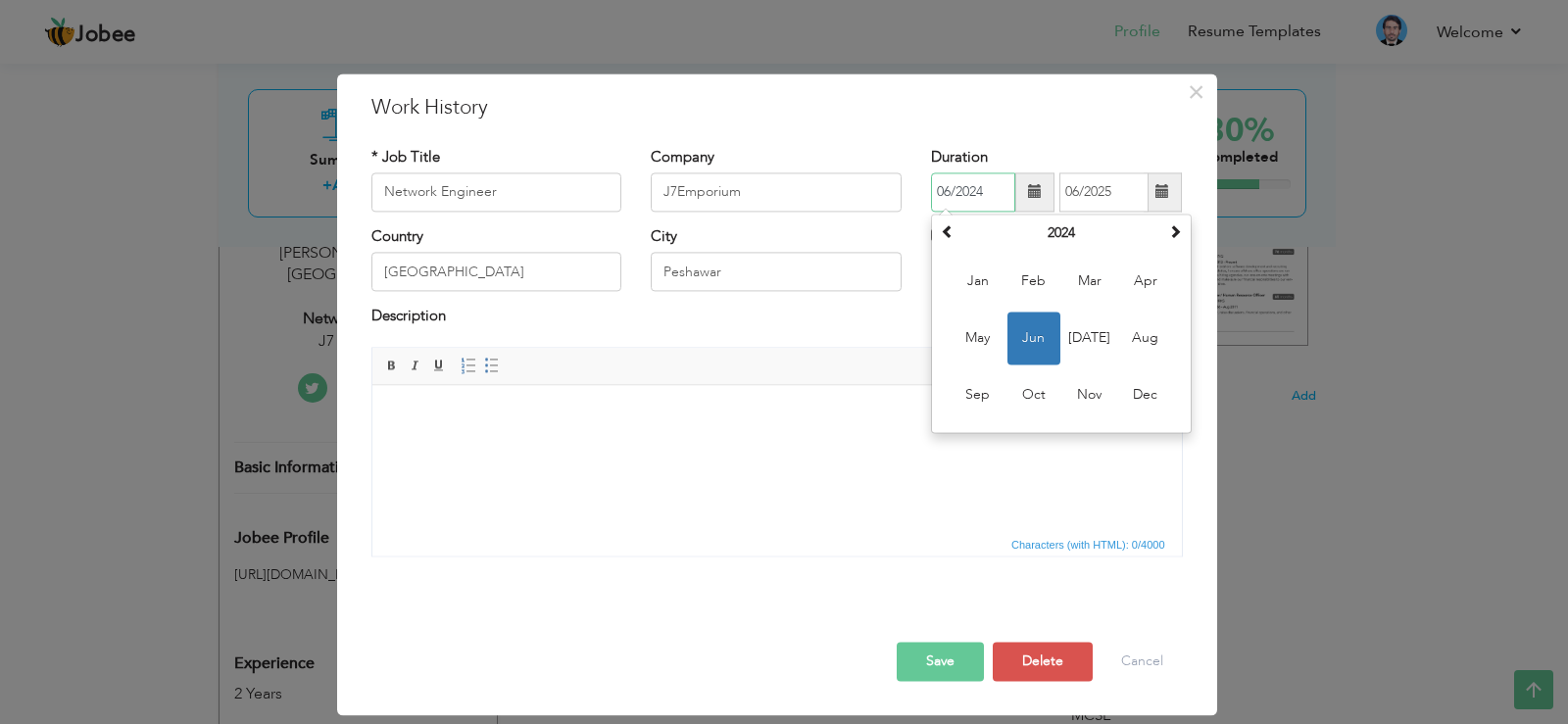
click at [950, 195] on input "06/2024" at bounding box center [973, 192] width 84 height 40
type input "07/2024"
click at [901, 344] on div "Description" at bounding box center [777, 327] width 841 height 41
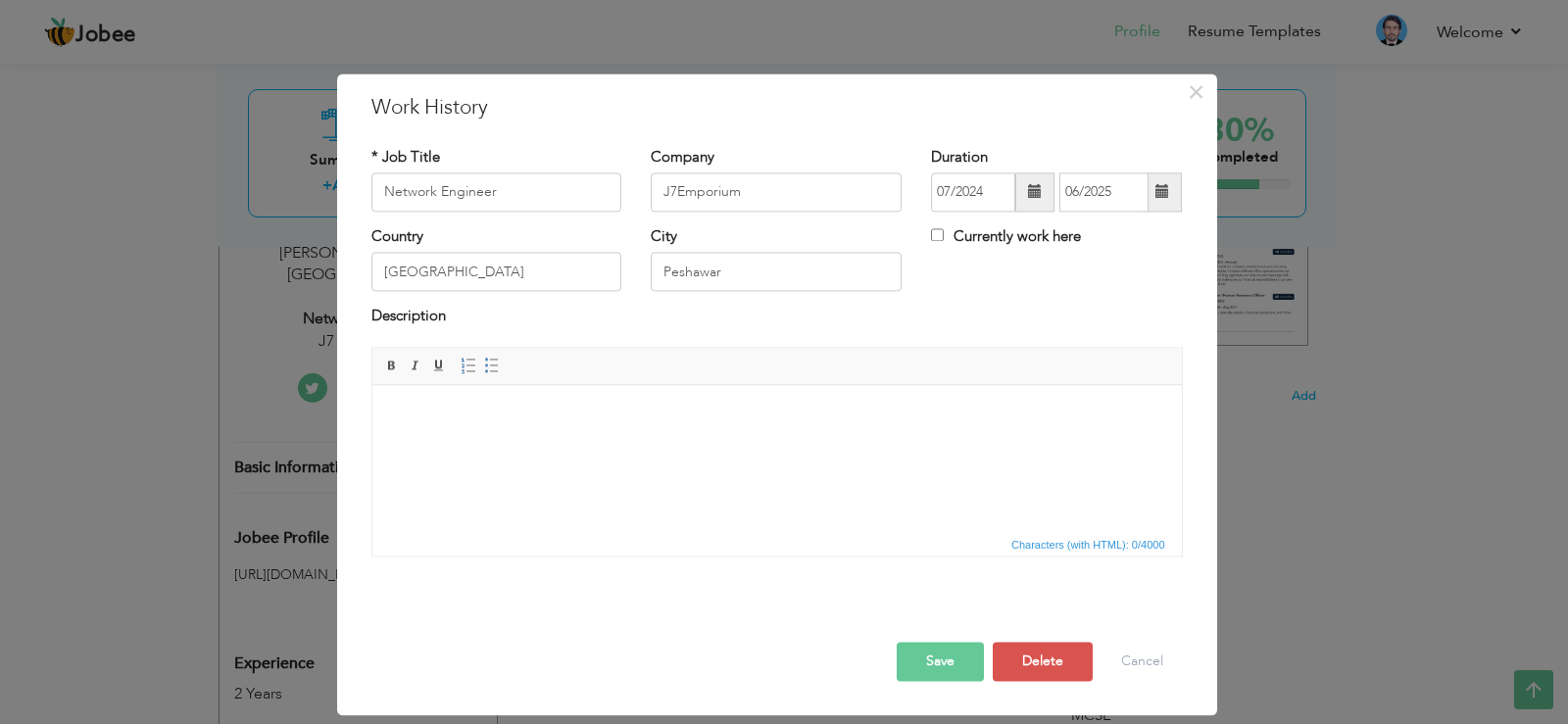
click at [940, 245] on label "Currently work here" at bounding box center [1005, 237] width 150 height 21
click at [940, 241] on input "Currently work here" at bounding box center [937, 235] width 13 height 13
checkbox input "true"
click at [732, 275] on input "Peshawar" at bounding box center [776, 272] width 251 height 40
type input "P"
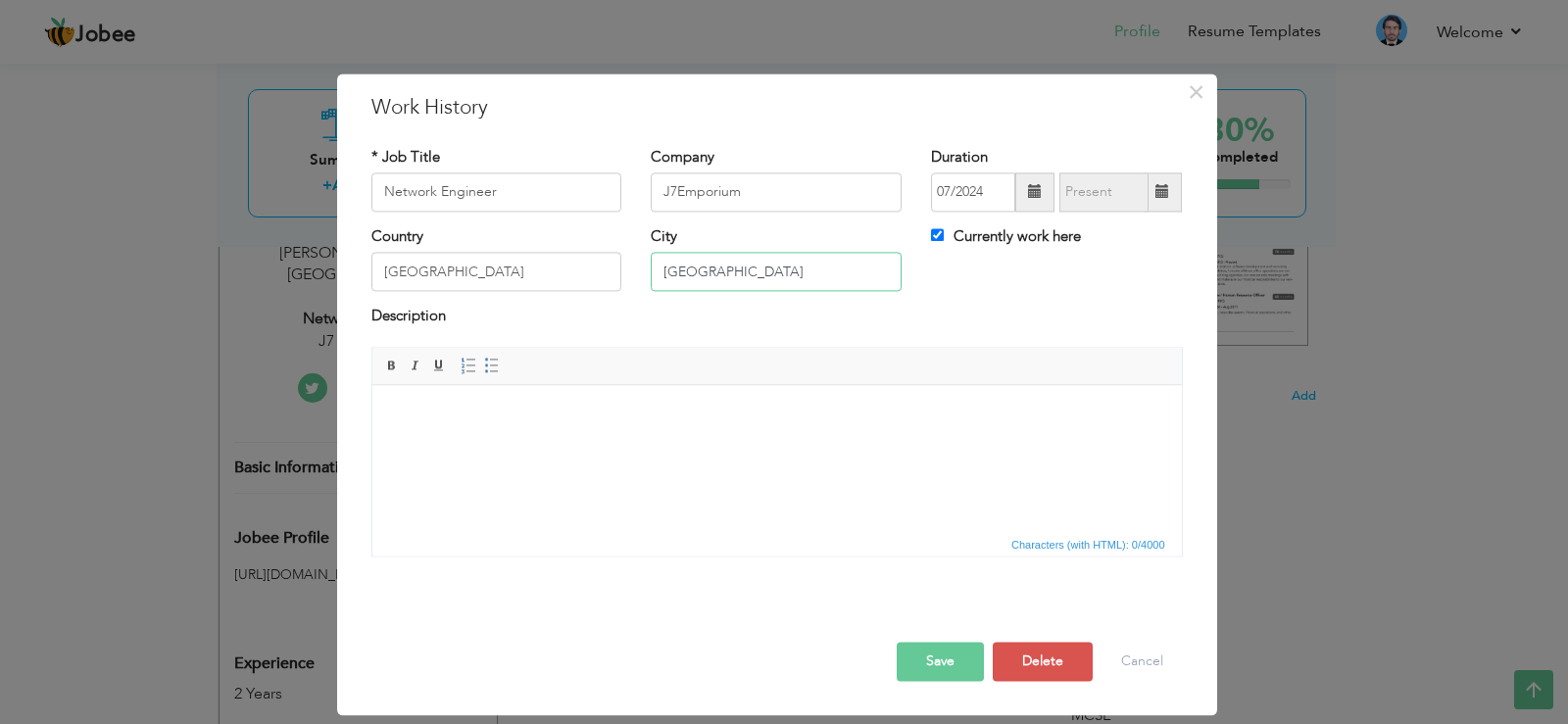
type input "[GEOGRAPHIC_DATA]"
click at [575, 445] on html at bounding box center [776, 415] width 809 height 59
click at [470, 413] on body at bounding box center [777, 415] width 771 height 21
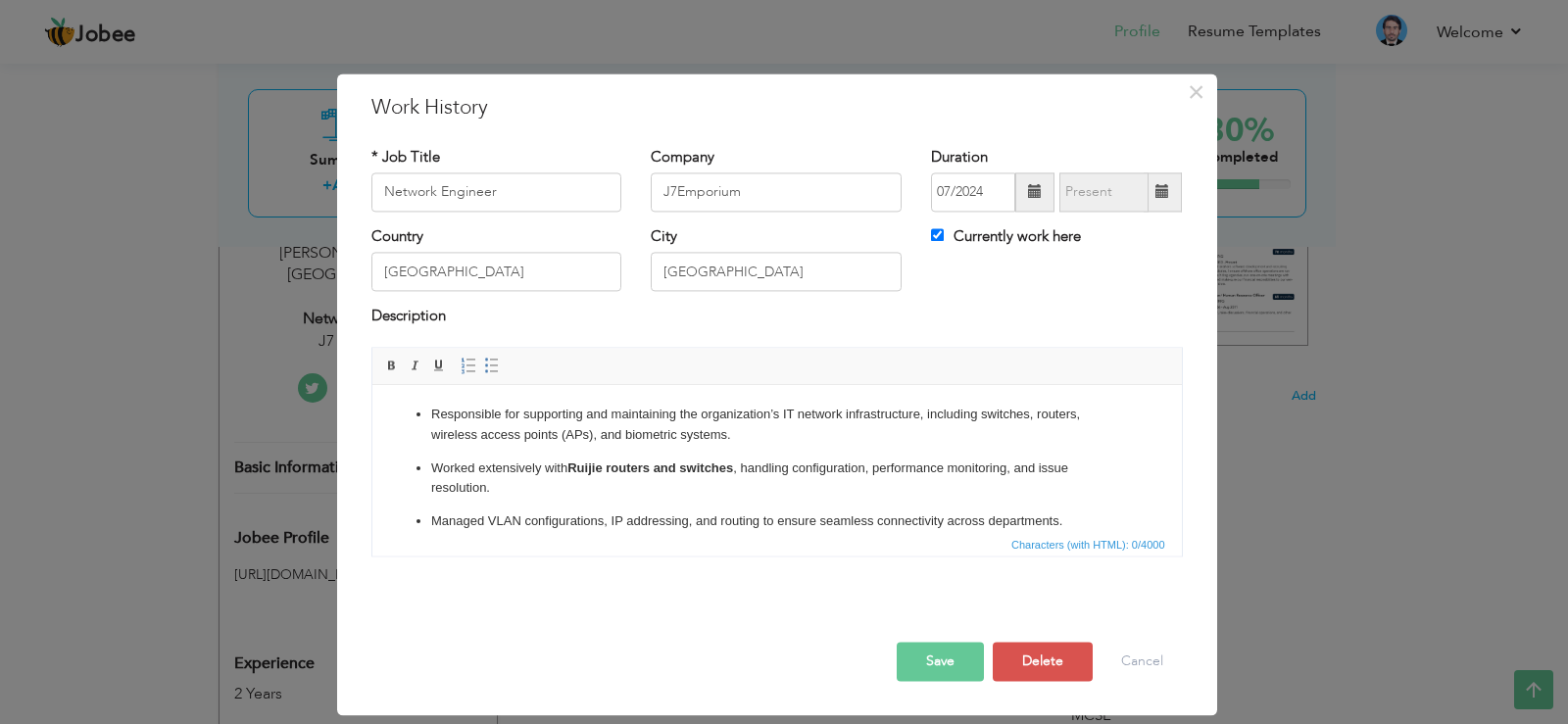
scroll to position [203, 0]
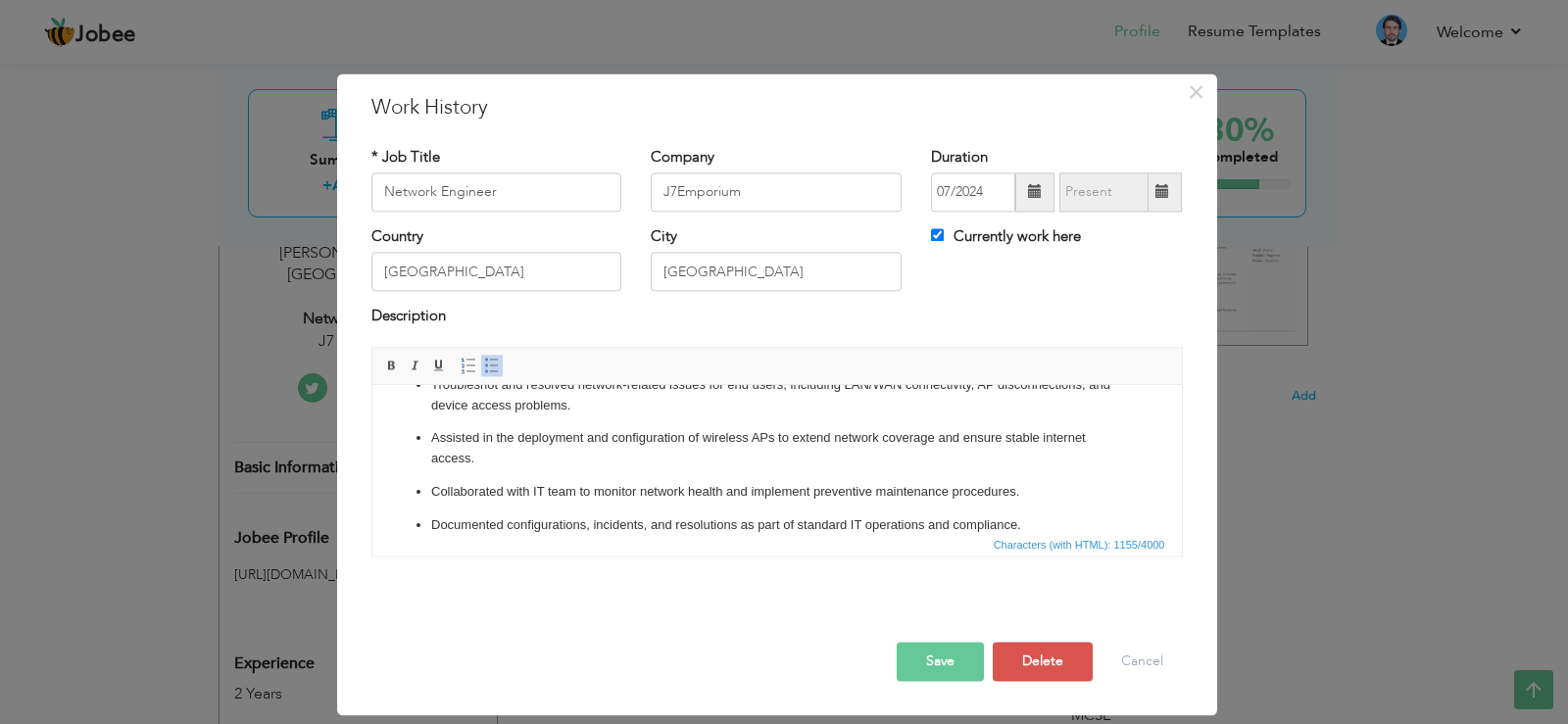
click at [920, 652] on button "Save" at bounding box center [940, 662] width 87 height 40
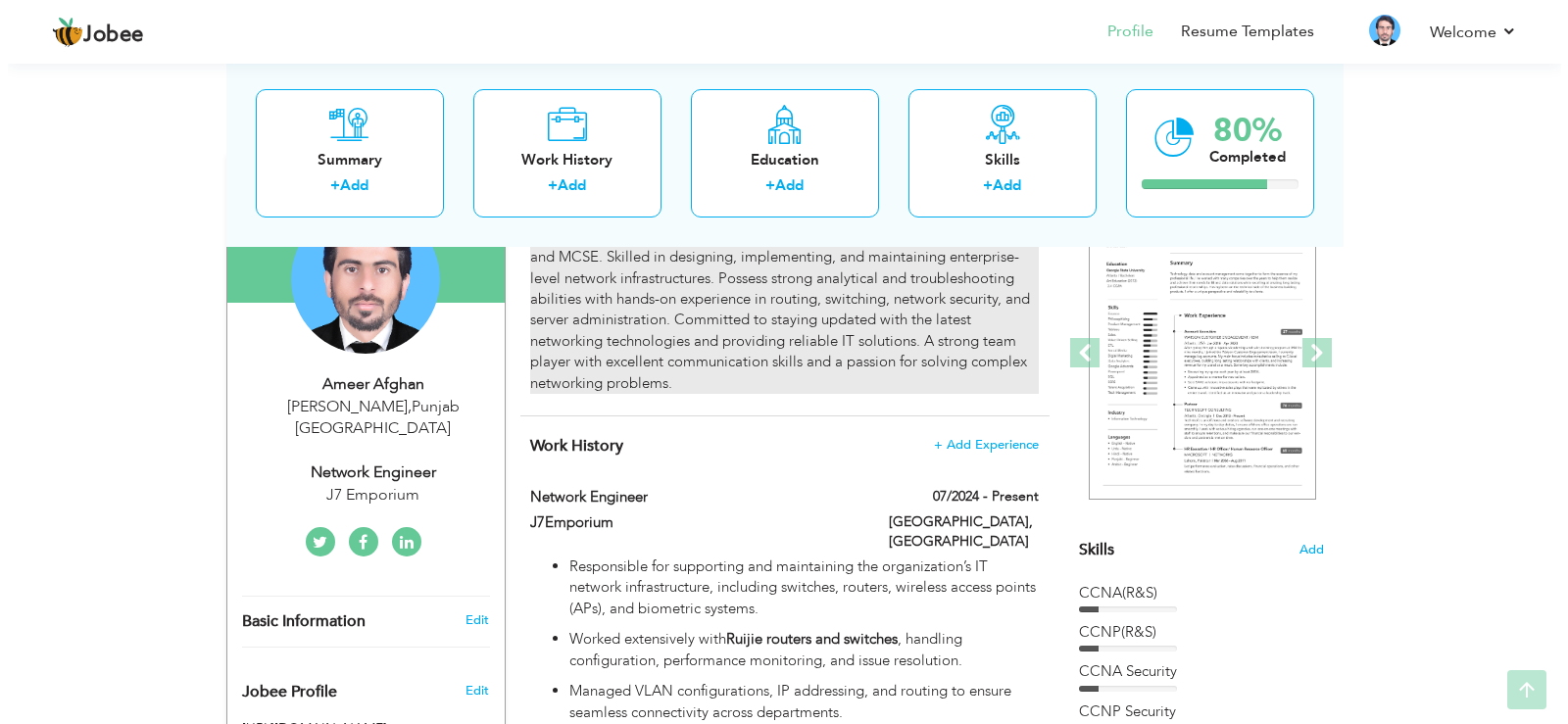
scroll to position [255, 0]
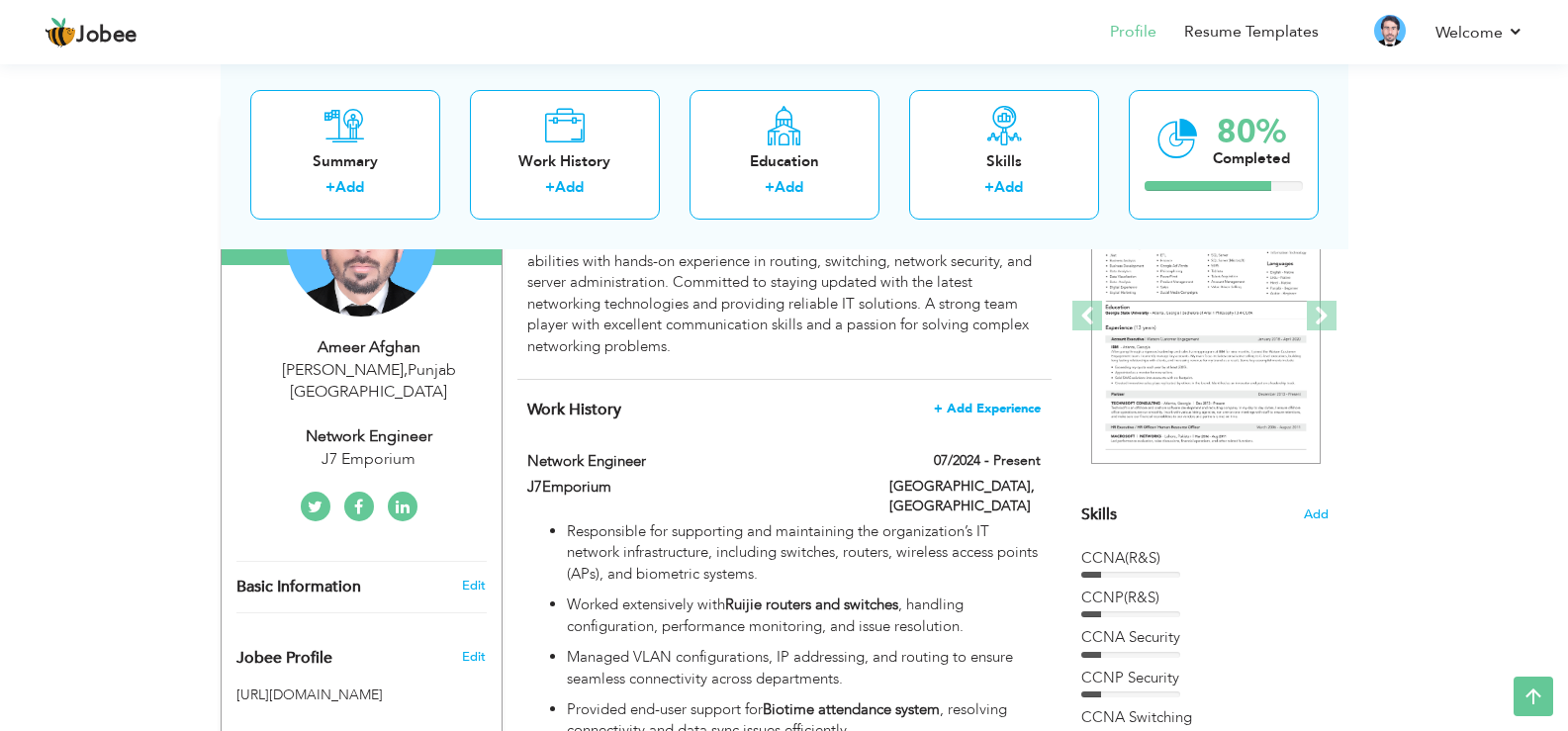
click at [968, 411] on span "+ Add Experience" at bounding box center [987, 409] width 107 height 14
checkbox input "false"
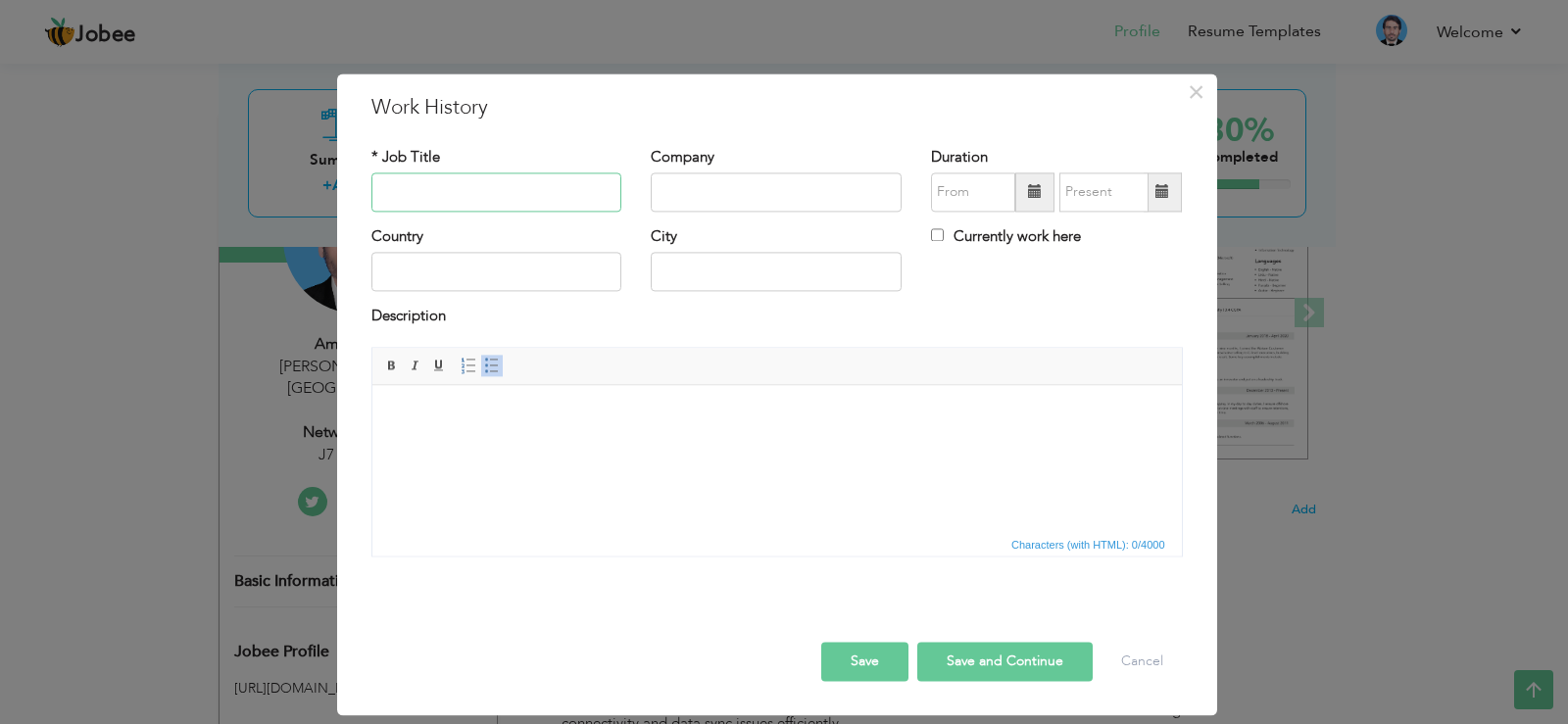
click at [480, 184] on input "text" at bounding box center [496, 192] width 251 height 40
type input "Network Support Engineer"
click at [660, 184] on input "text" at bounding box center [776, 192] width 251 height 40
type input "Corelinks"
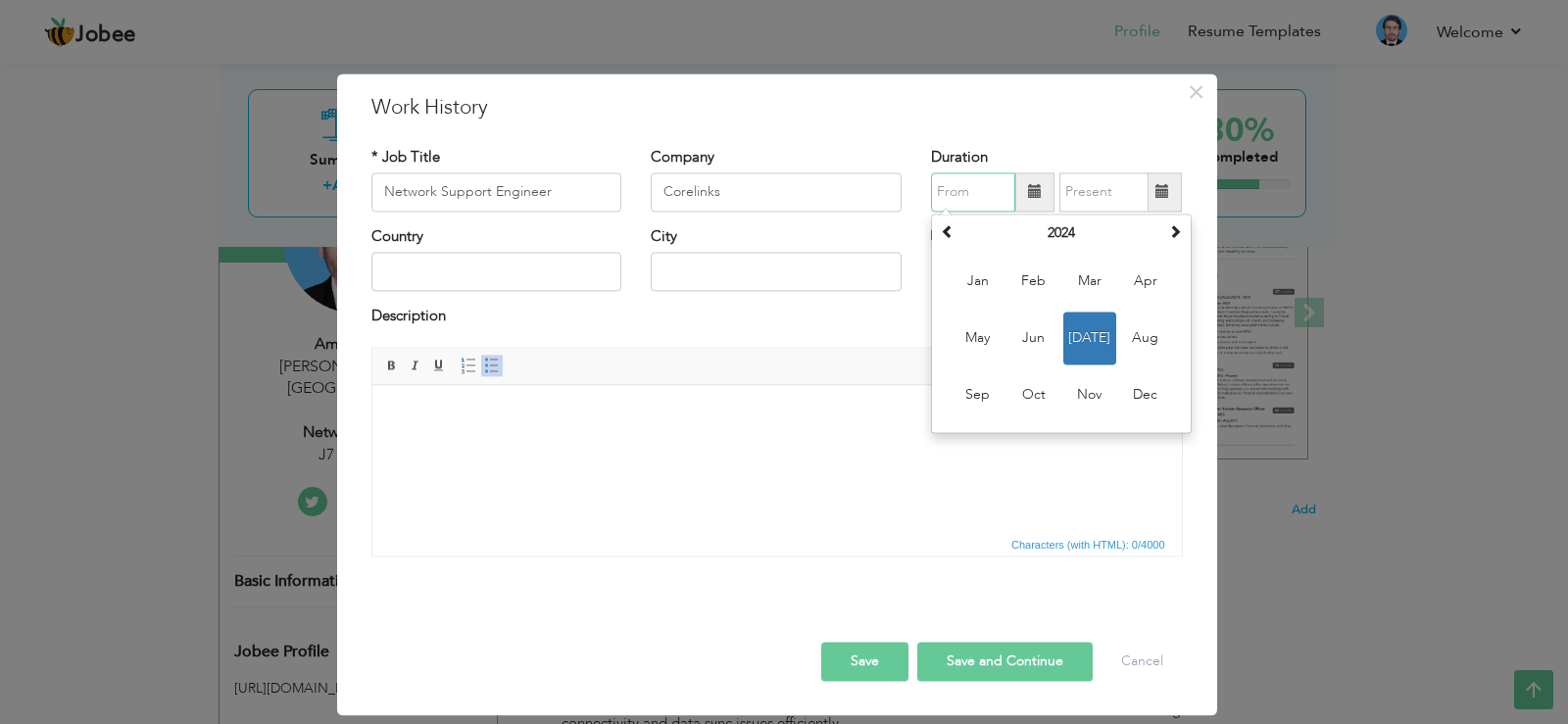
click at [979, 194] on input "text" at bounding box center [973, 192] width 84 height 40
type input "06/2024"
click at [1068, 187] on input "text" at bounding box center [1104, 192] width 89 height 40
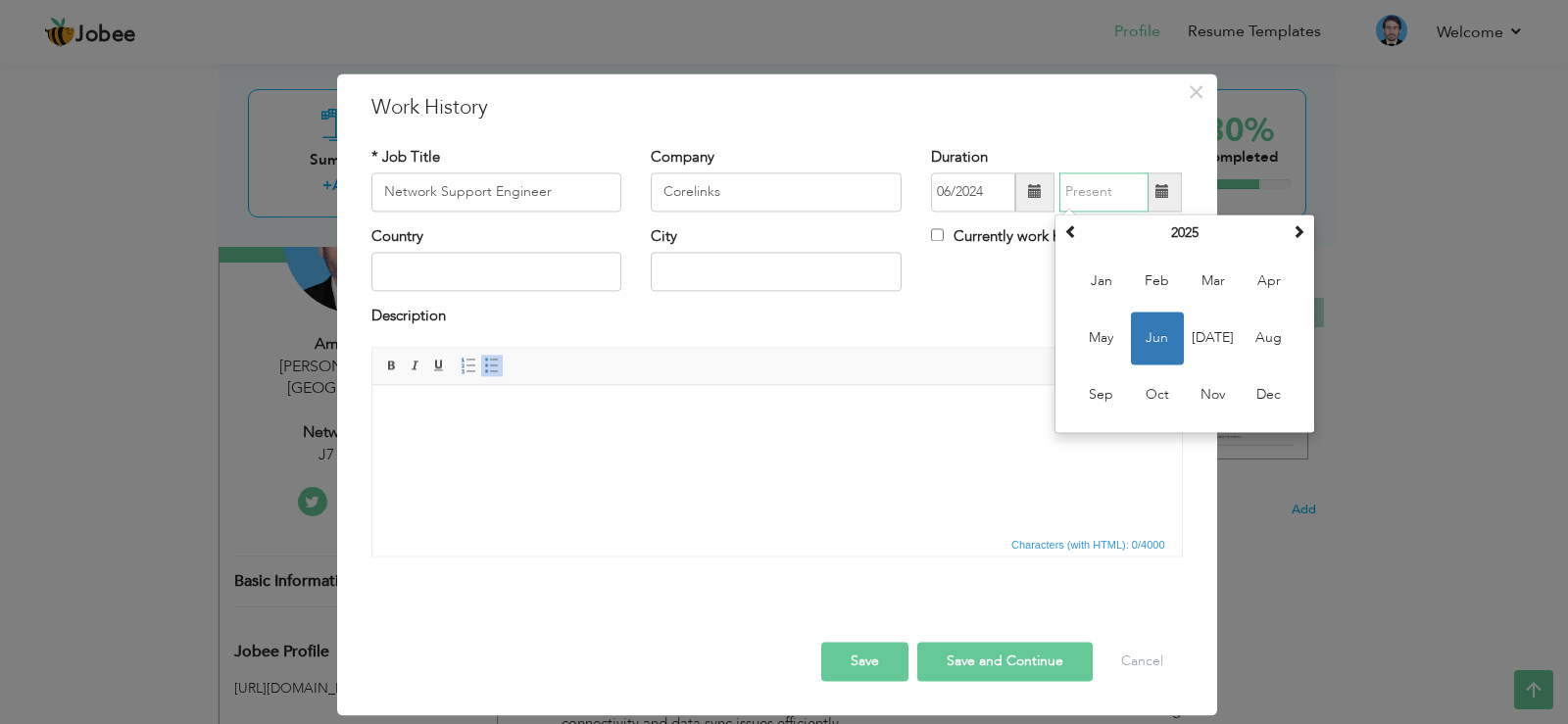
type input "06/2025"
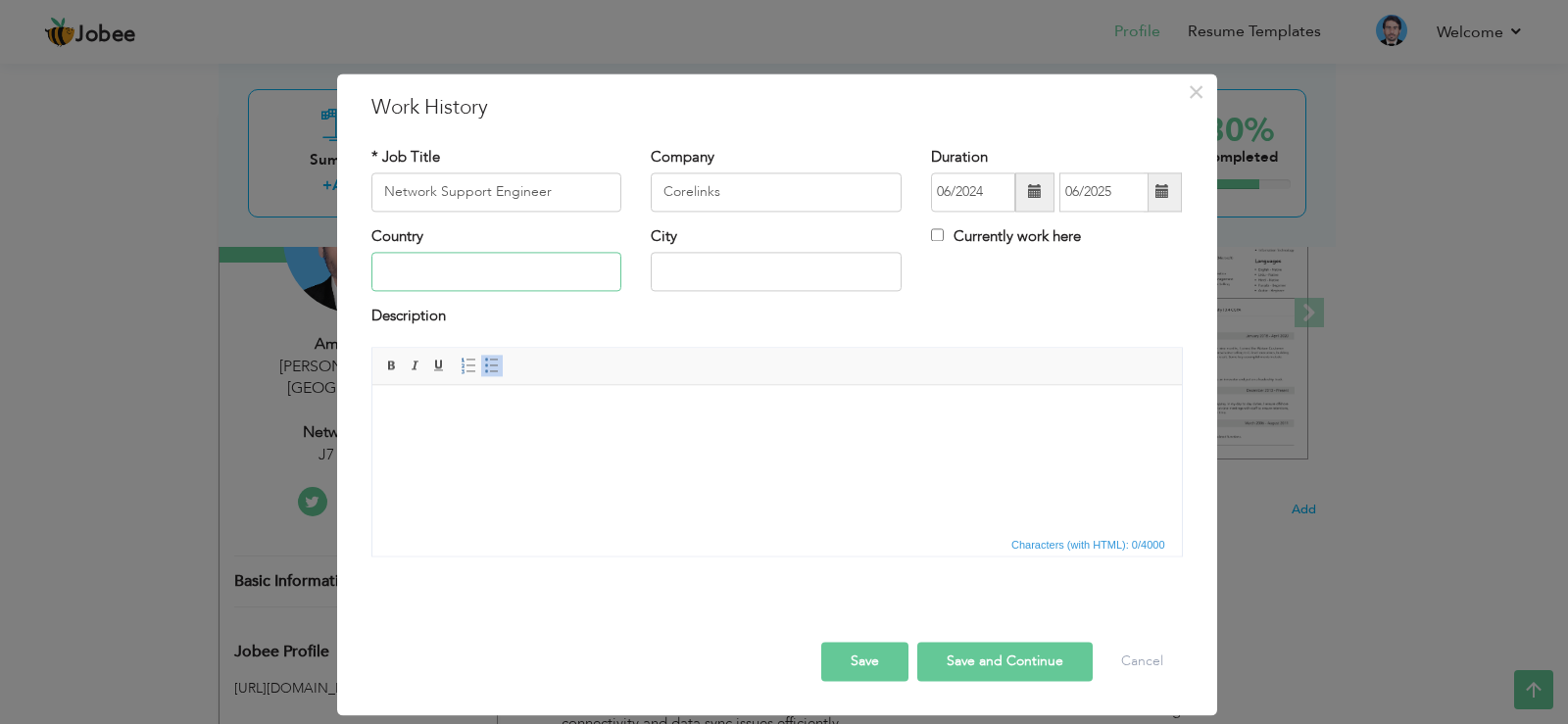
click at [525, 278] on input "text" at bounding box center [496, 272] width 251 height 40
type input "Pakistan"
type input "Peshawar"
click at [551, 445] on html at bounding box center [776, 415] width 809 height 59
click at [436, 422] on body at bounding box center [777, 415] width 771 height 21
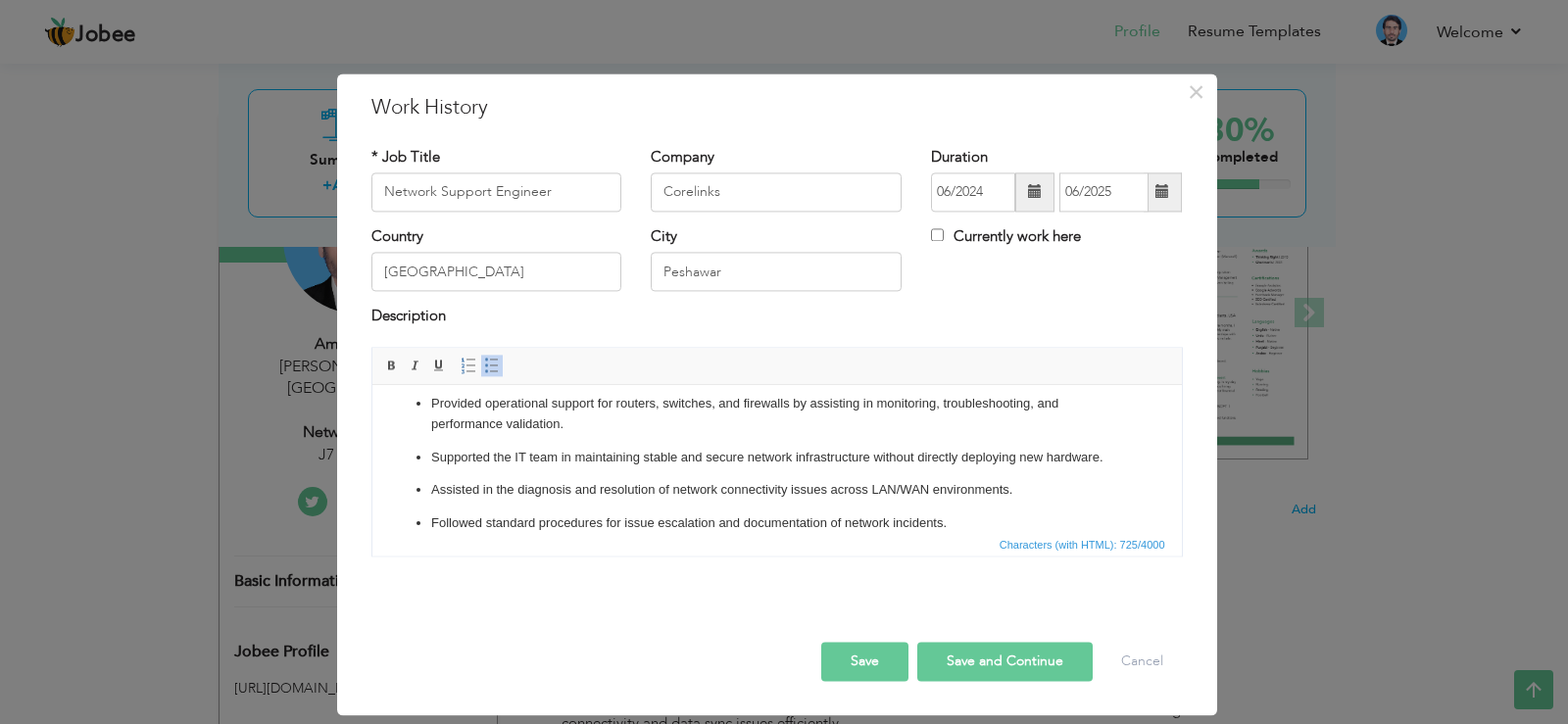
scroll to position [0, 0]
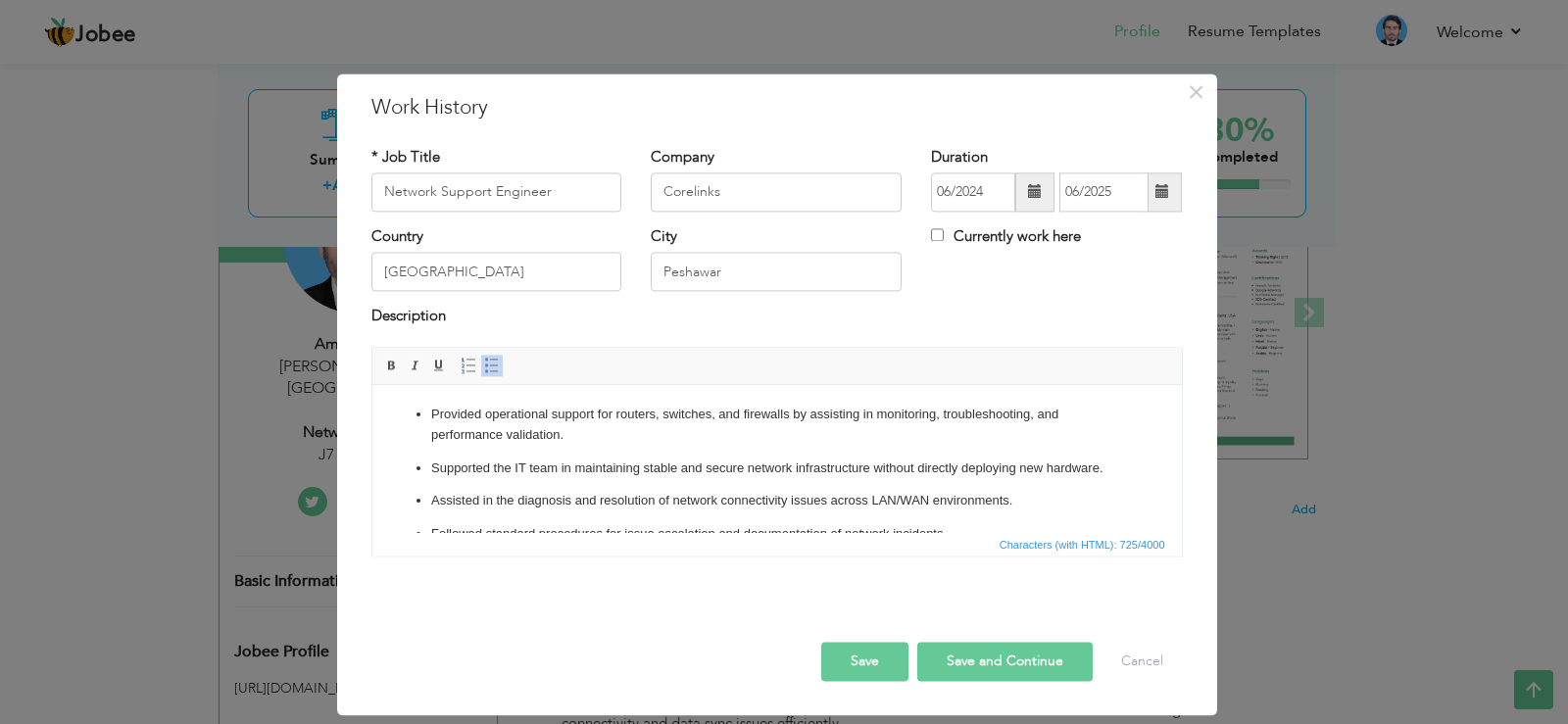
click at [792, 417] on p "Provided operational support for routers, switches, and firewalls by assisting …" at bounding box center [776, 426] width 692 height 42
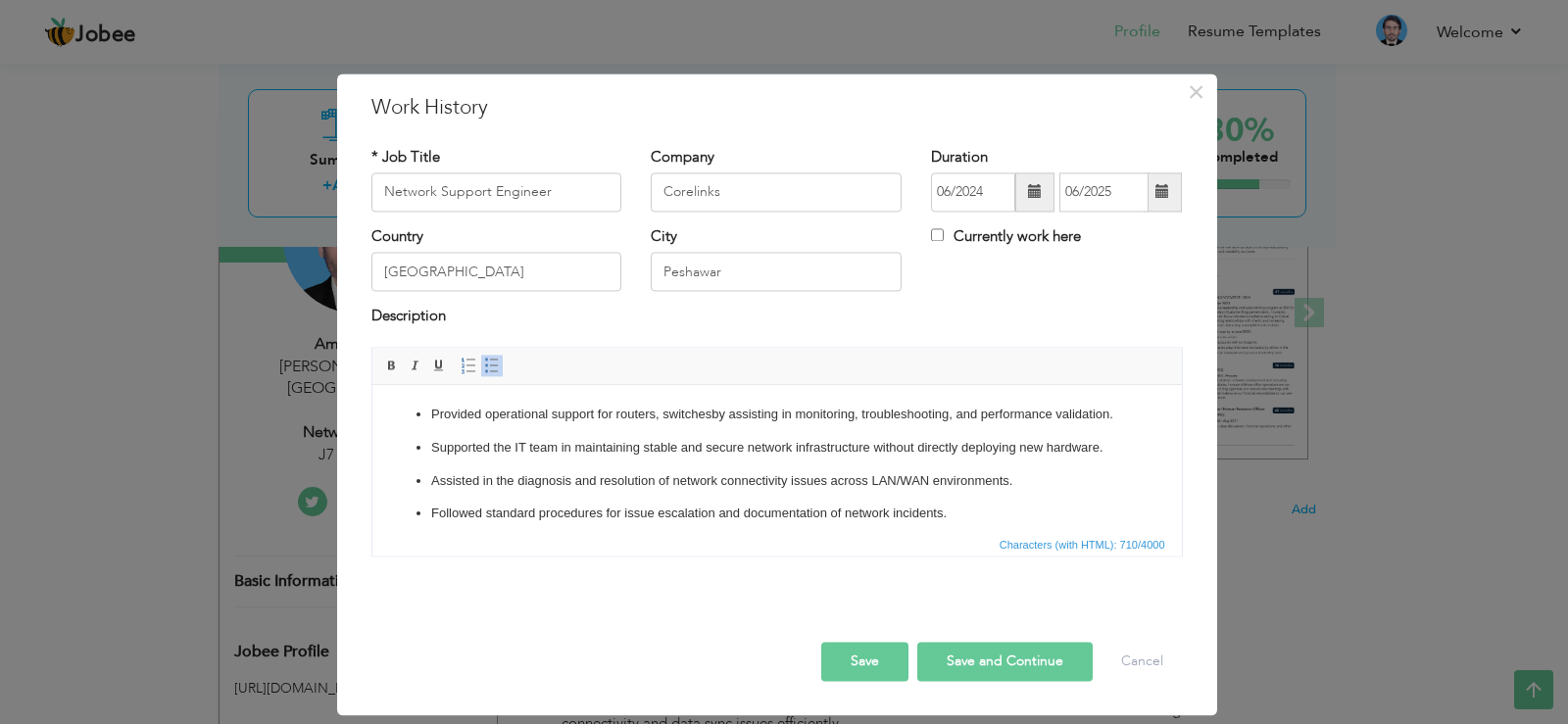
click at [662, 412] on p "Provided operational support for routers, switches by assisting in monitoring, …" at bounding box center [776, 415] width 692 height 21
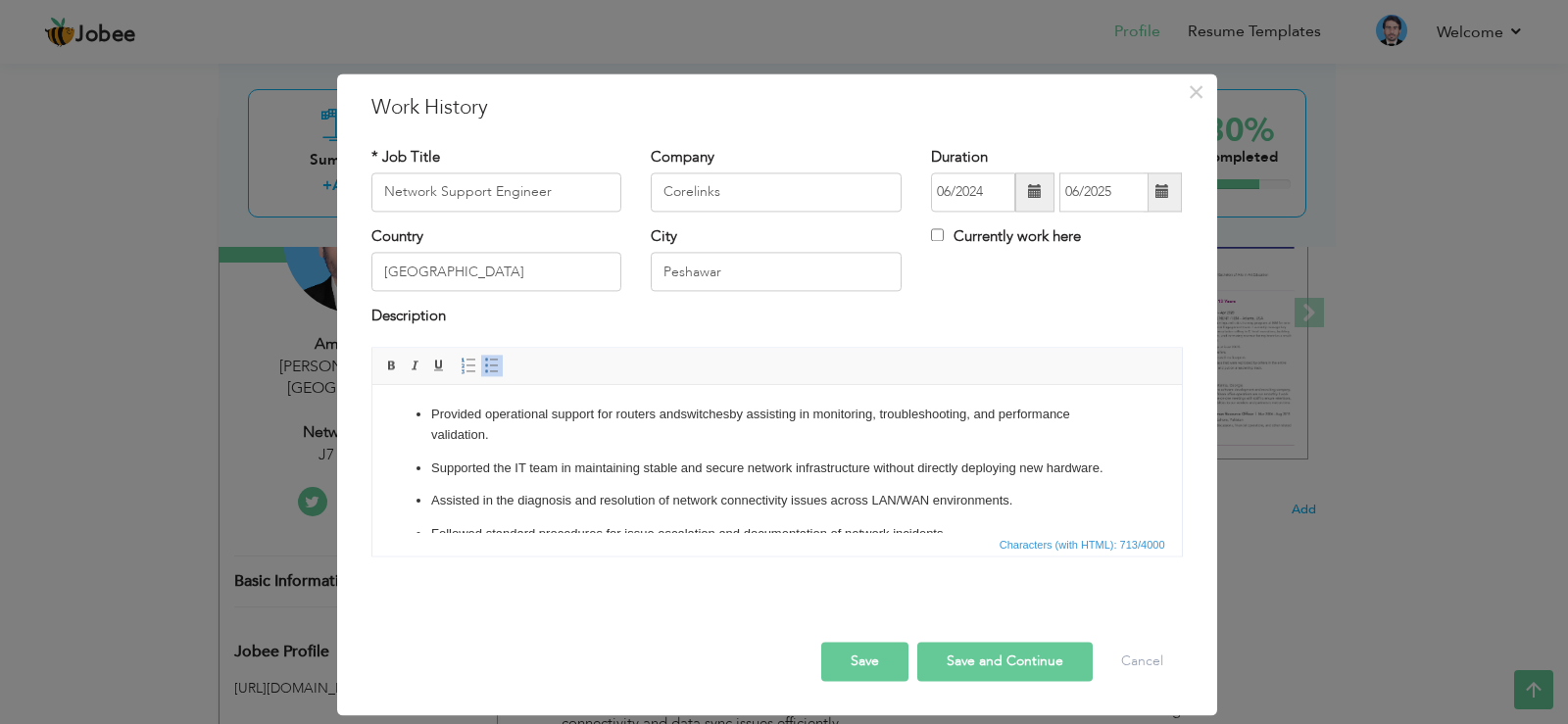
scroll to position [99, 0]
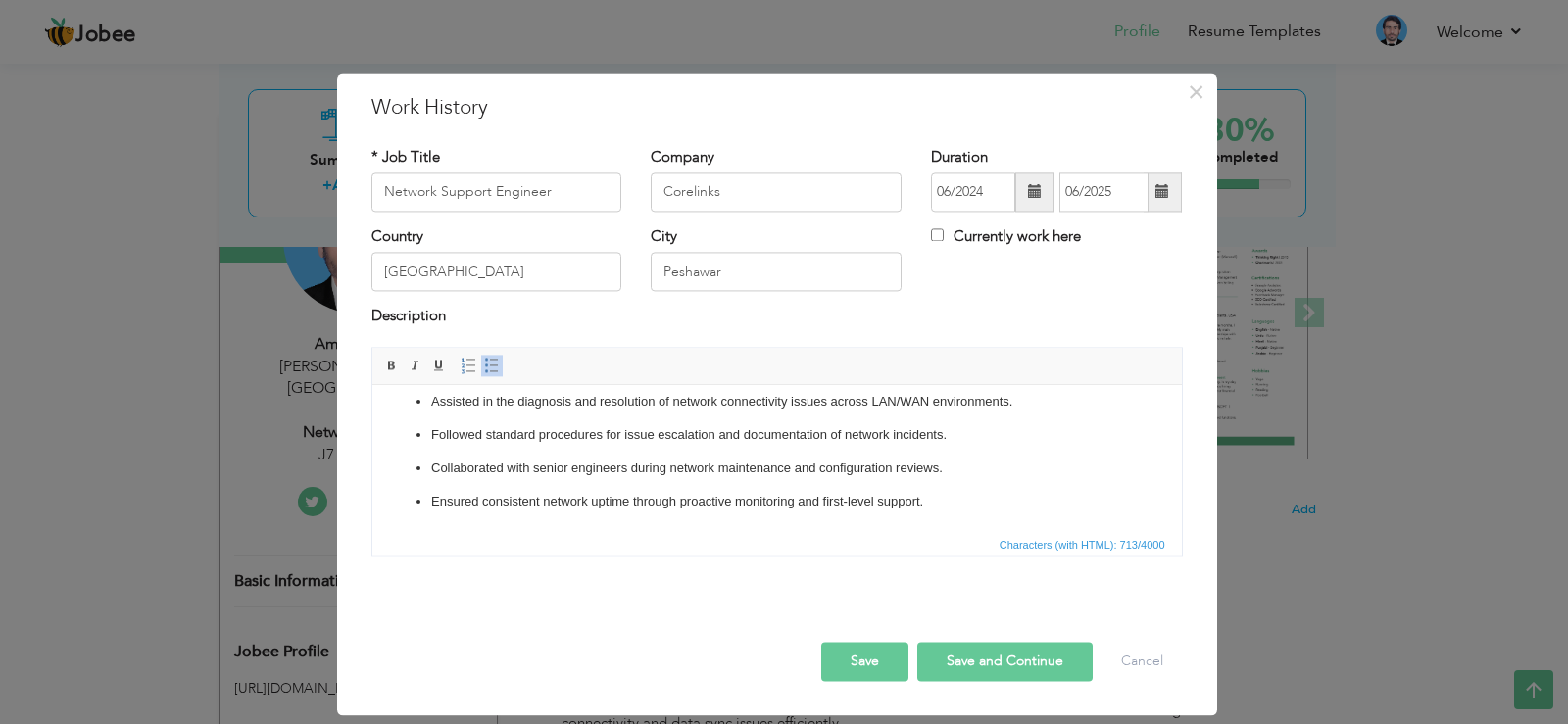
click at [854, 649] on button "Save" at bounding box center [865, 662] width 87 height 40
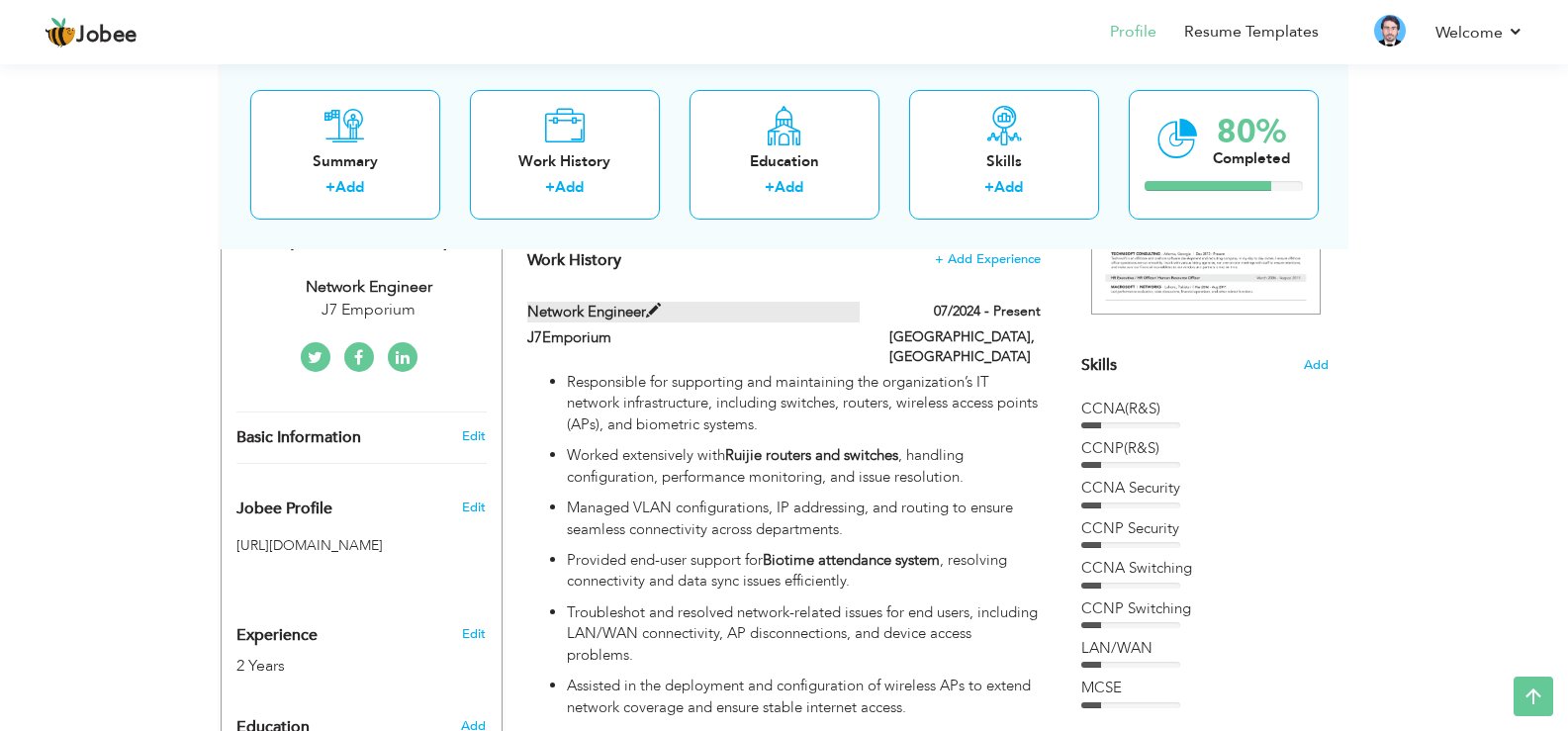
scroll to position [400, 0]
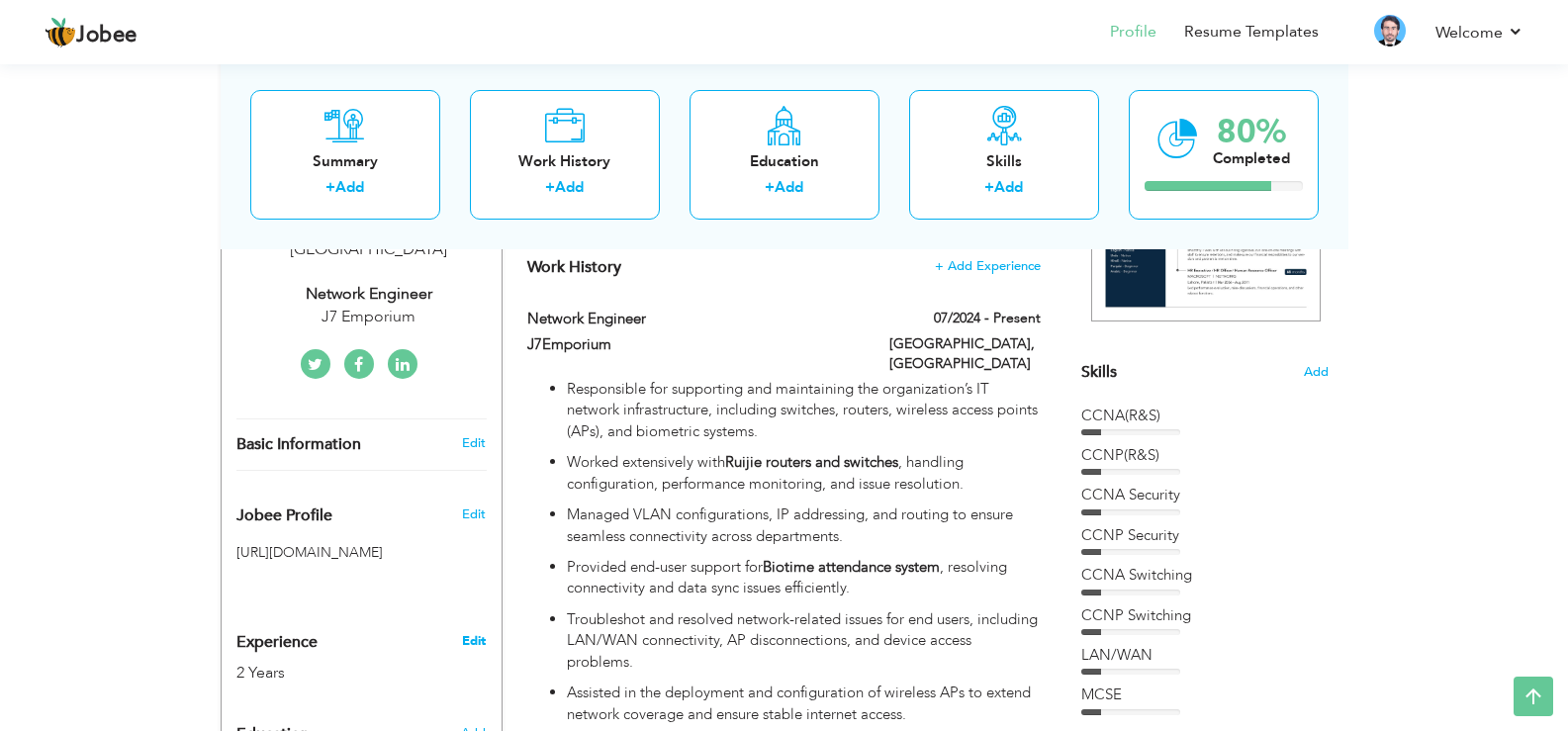
click at [476, 632] on link "Edit" at bounding box center [474, 641] width 24 height 18
type input "Ameer"
type input "Afghan"
type input "03077136234"
select select "number:166"
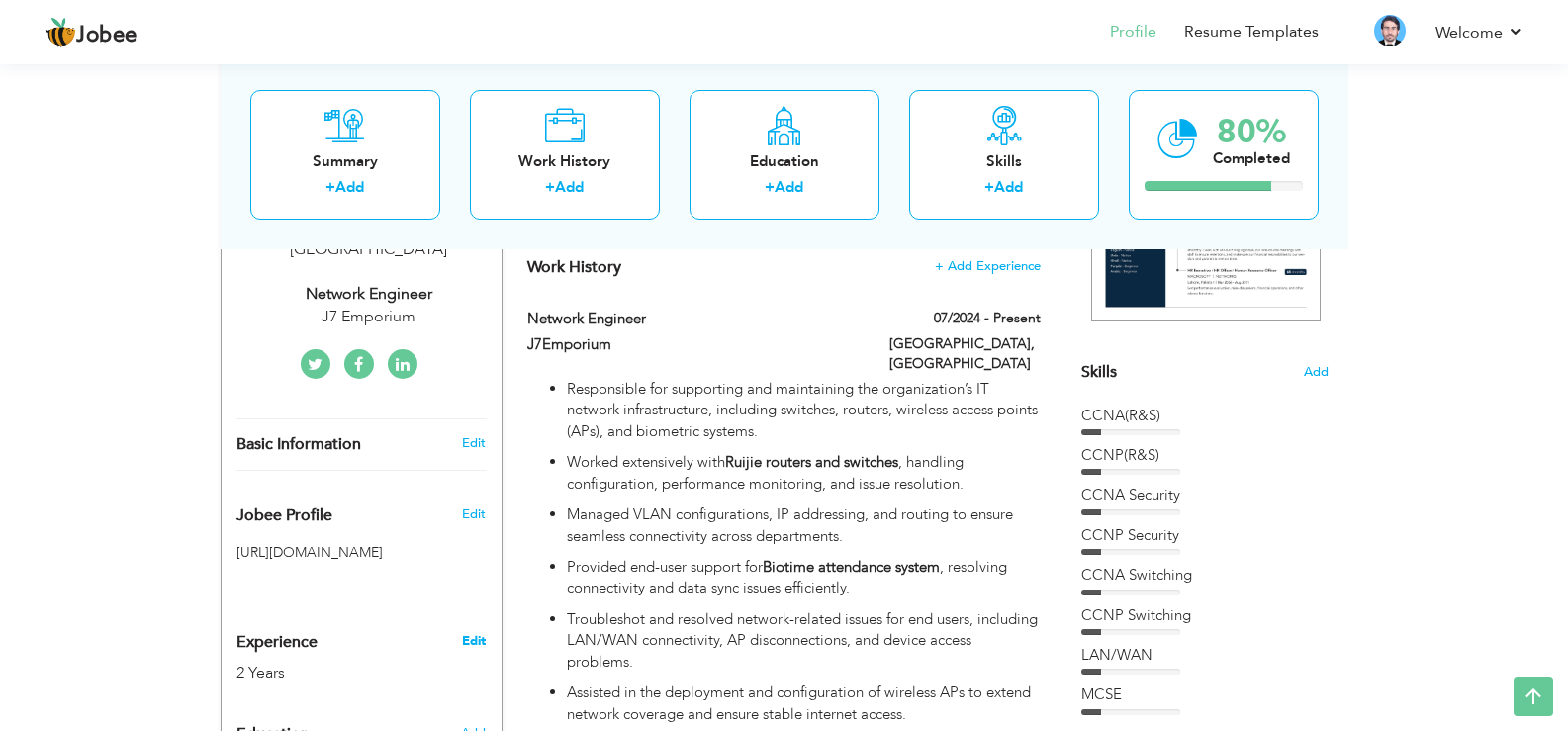
type input "Punjab"
type input "Dera Ismail Khan"
select select "number:4"
type input "J7 Emporium"
type input "Network Engineer"
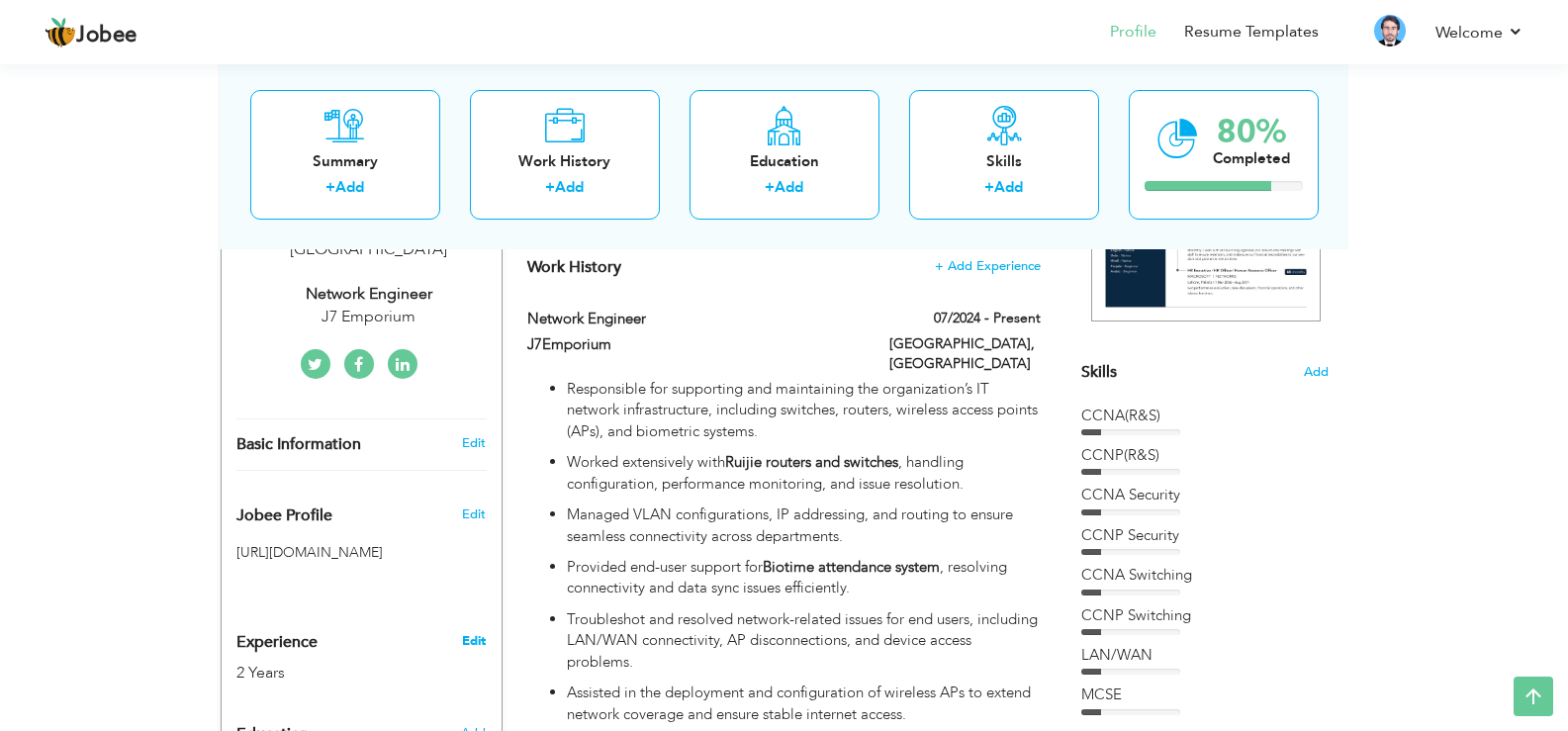
type input "www.linkedin.com/in/ ameer-afghan-a94140353"
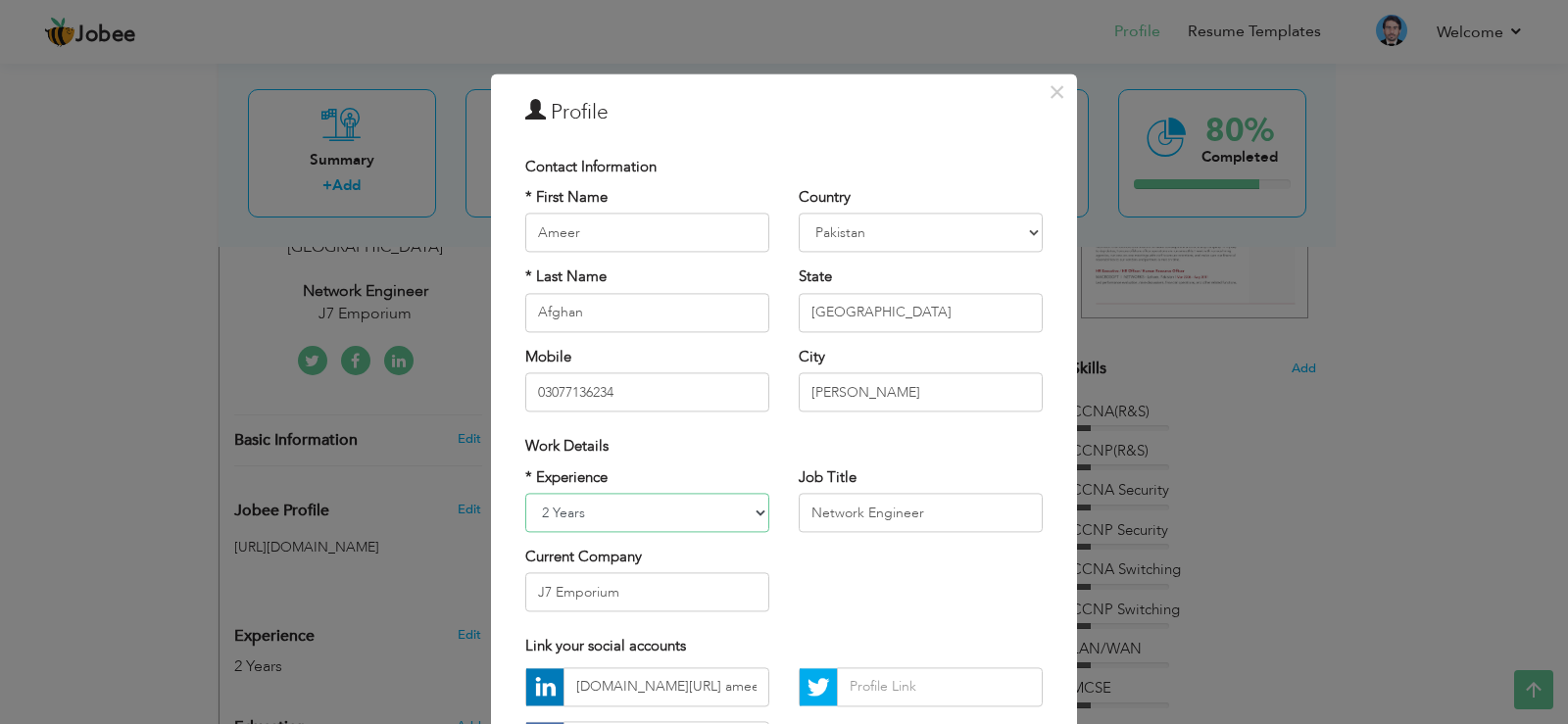
click at [644, 507] on select "Entry Level Less than 1 Year 1 Year 2 Years 3 Years 4 Years 5 Years 6 Years 7 Y…" at bounding box center [647, 513] width 244 height 40
click at [1293, 423] on div "× Profile Contact Information * First Name Ameer * Last Name Afghan" at bounding box center [784, 362] width 1568 height 724
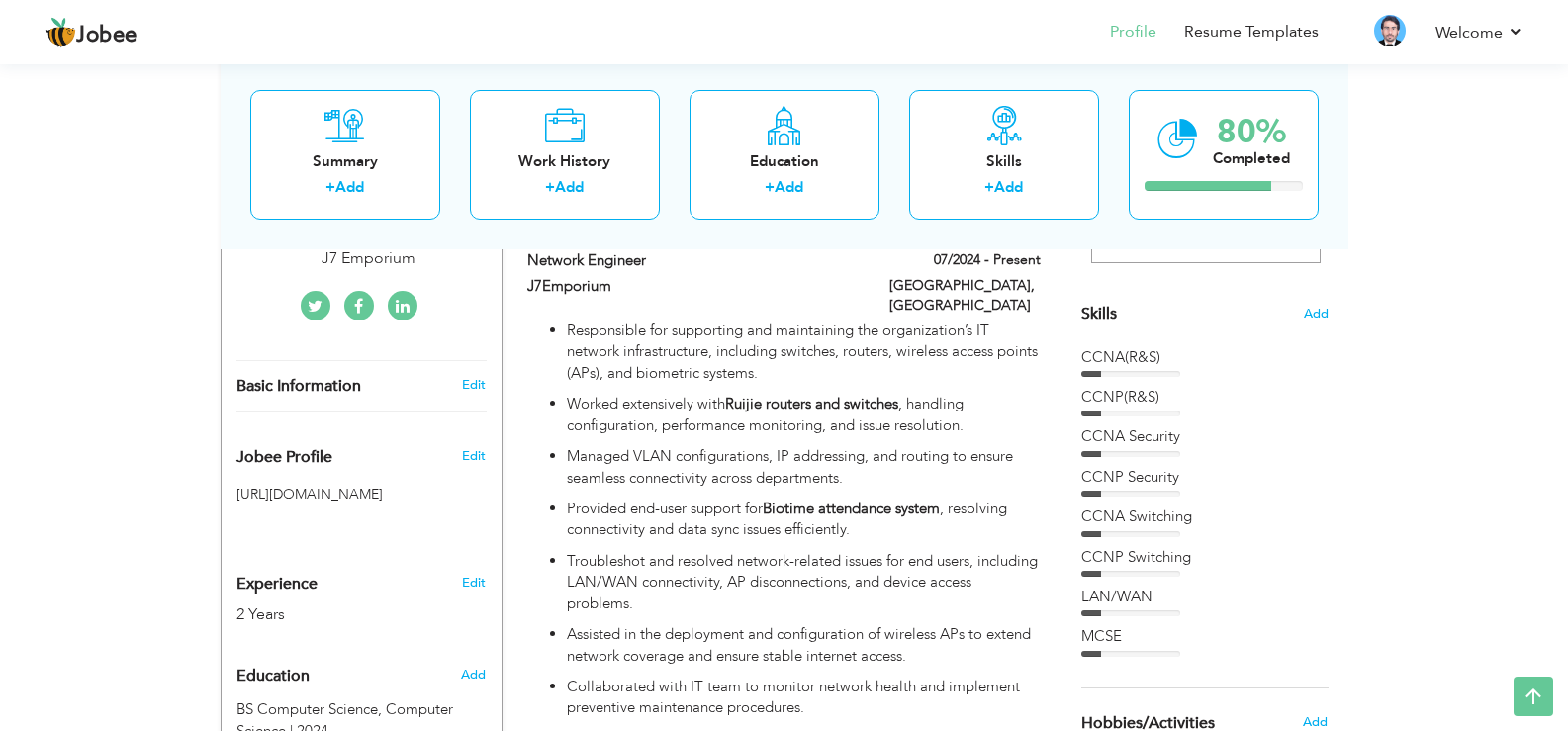
scroll to position [455, 0]
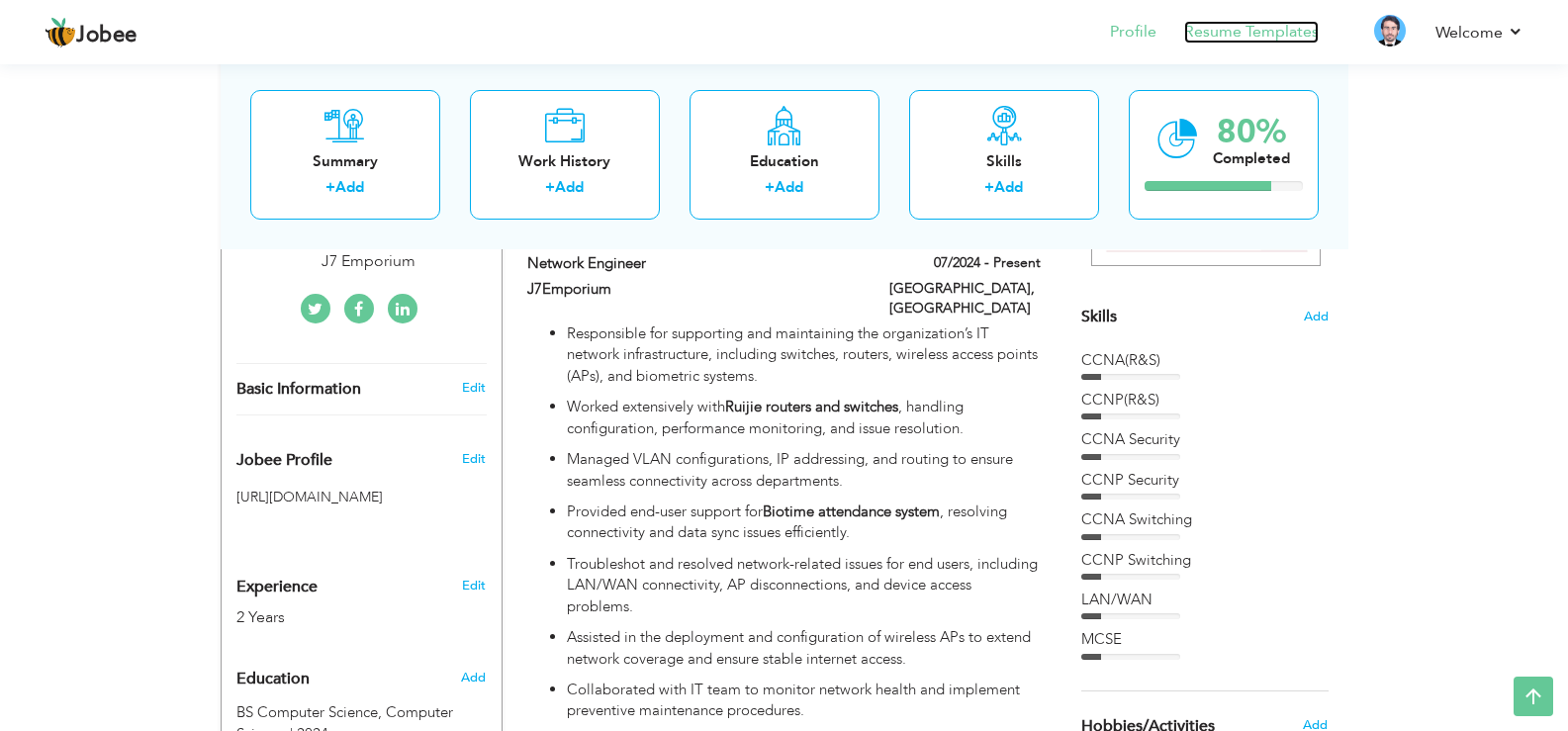
click at [1307, 24] on link "Resume Templates" at bounding box center [1251, 32] width 135 height 23
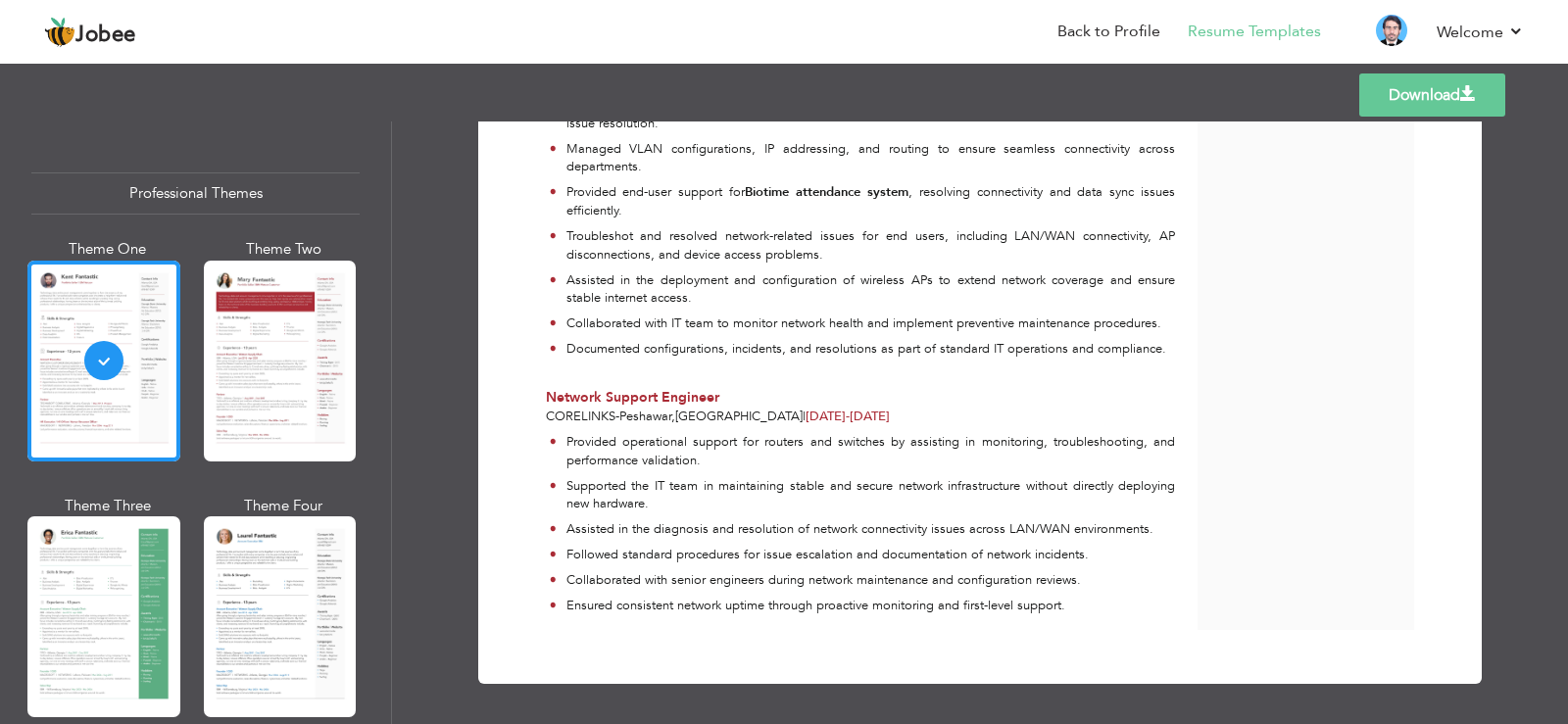
scroll to position [608, 0]
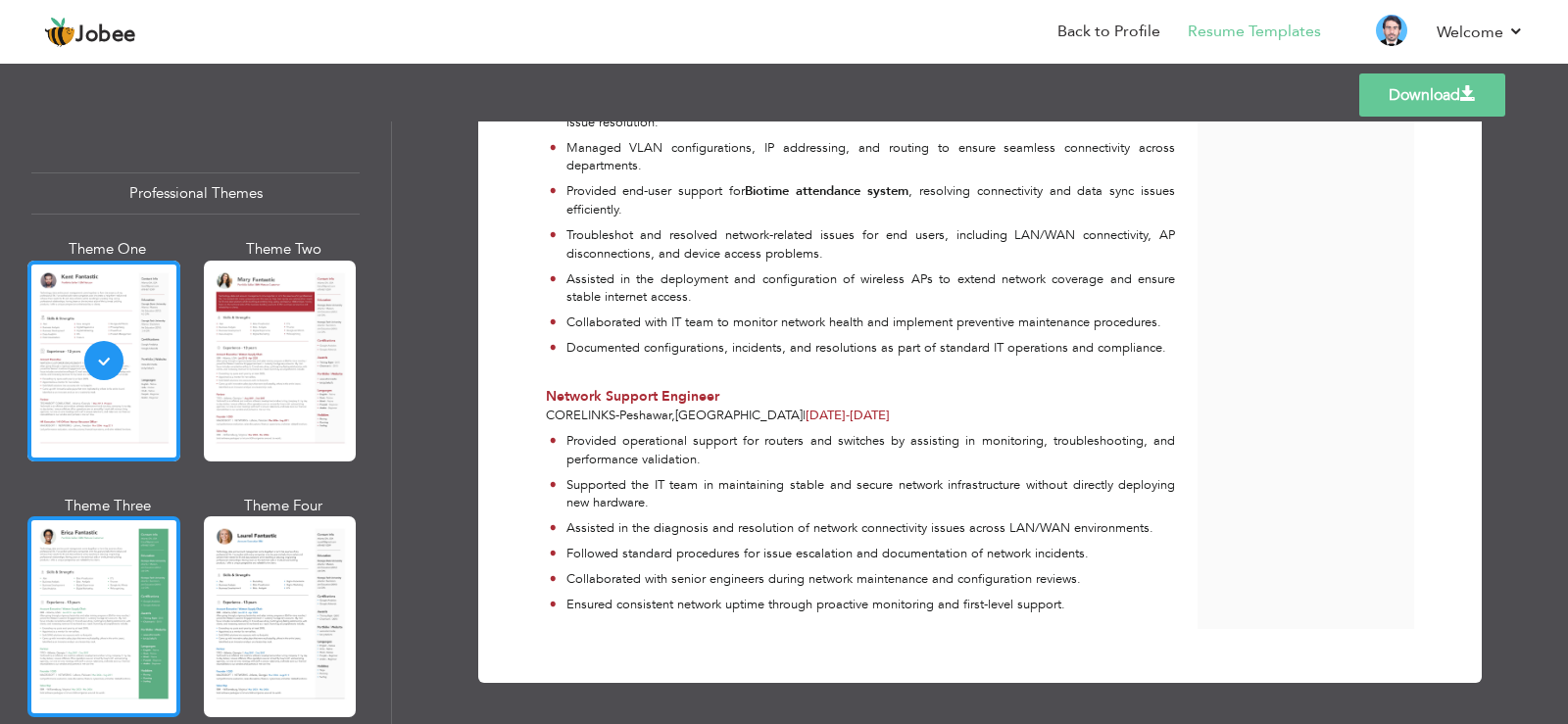
click at [118, 568] on div at bounding box center [104, 616] width 153 height 201
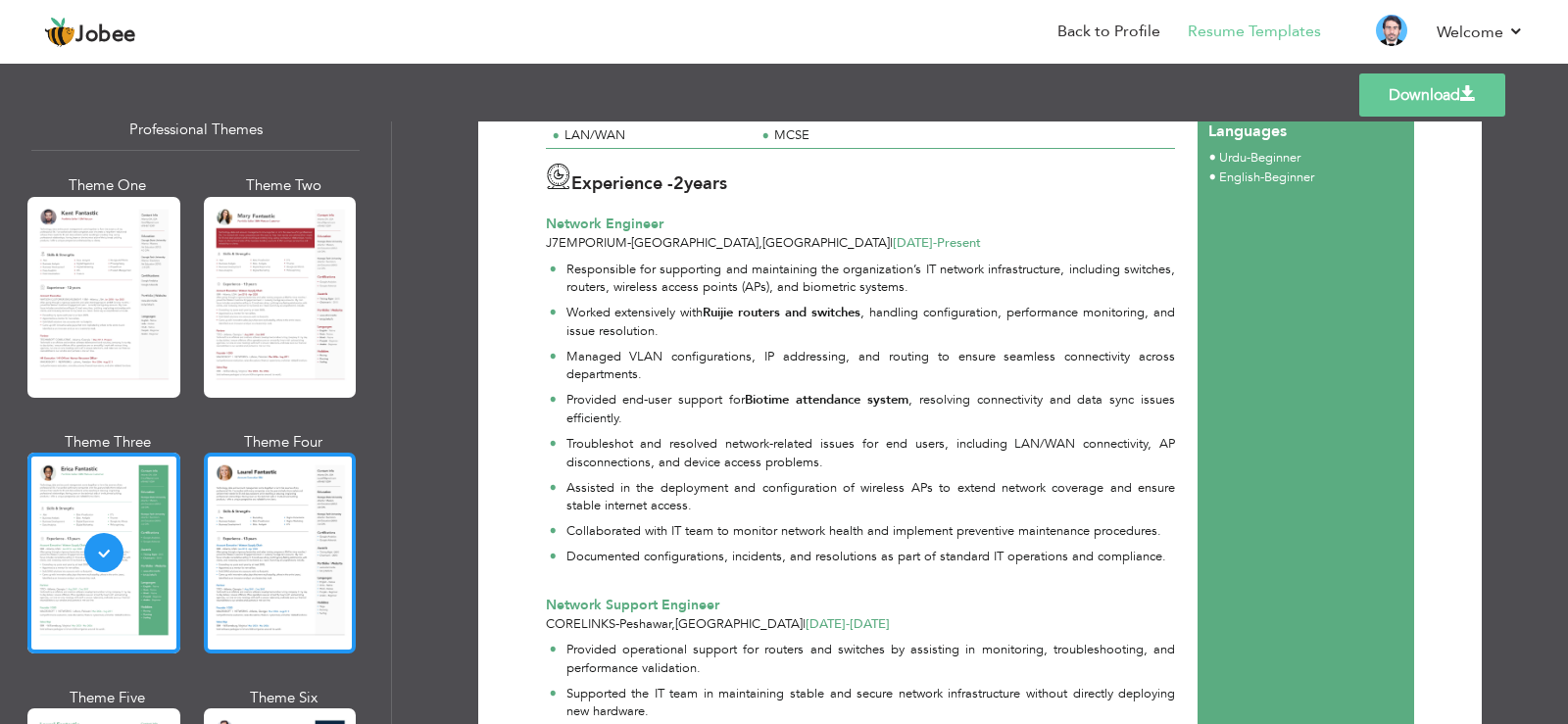
scroll to position [229, 0]
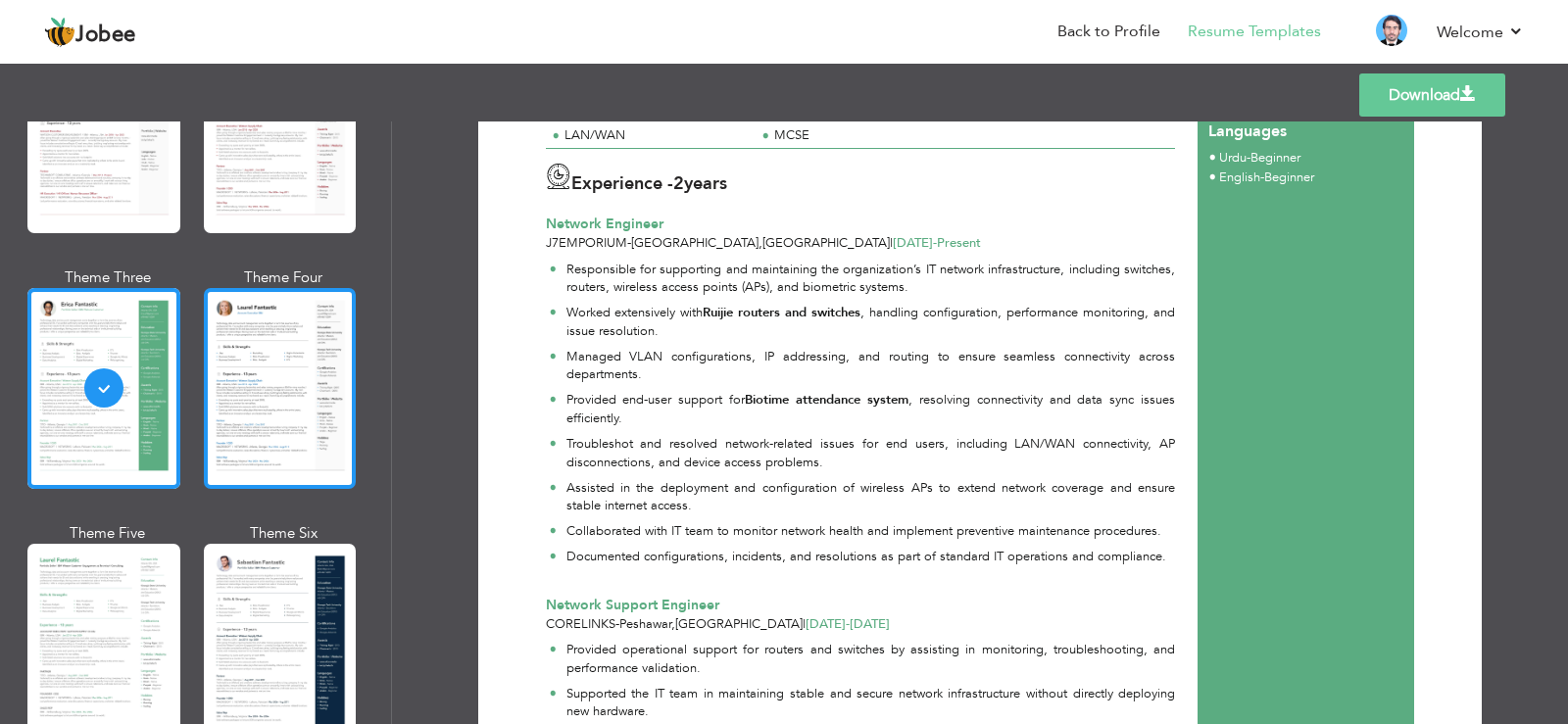
click at [271, 433] on div at bounding box center [280, 388] width 153 height 201
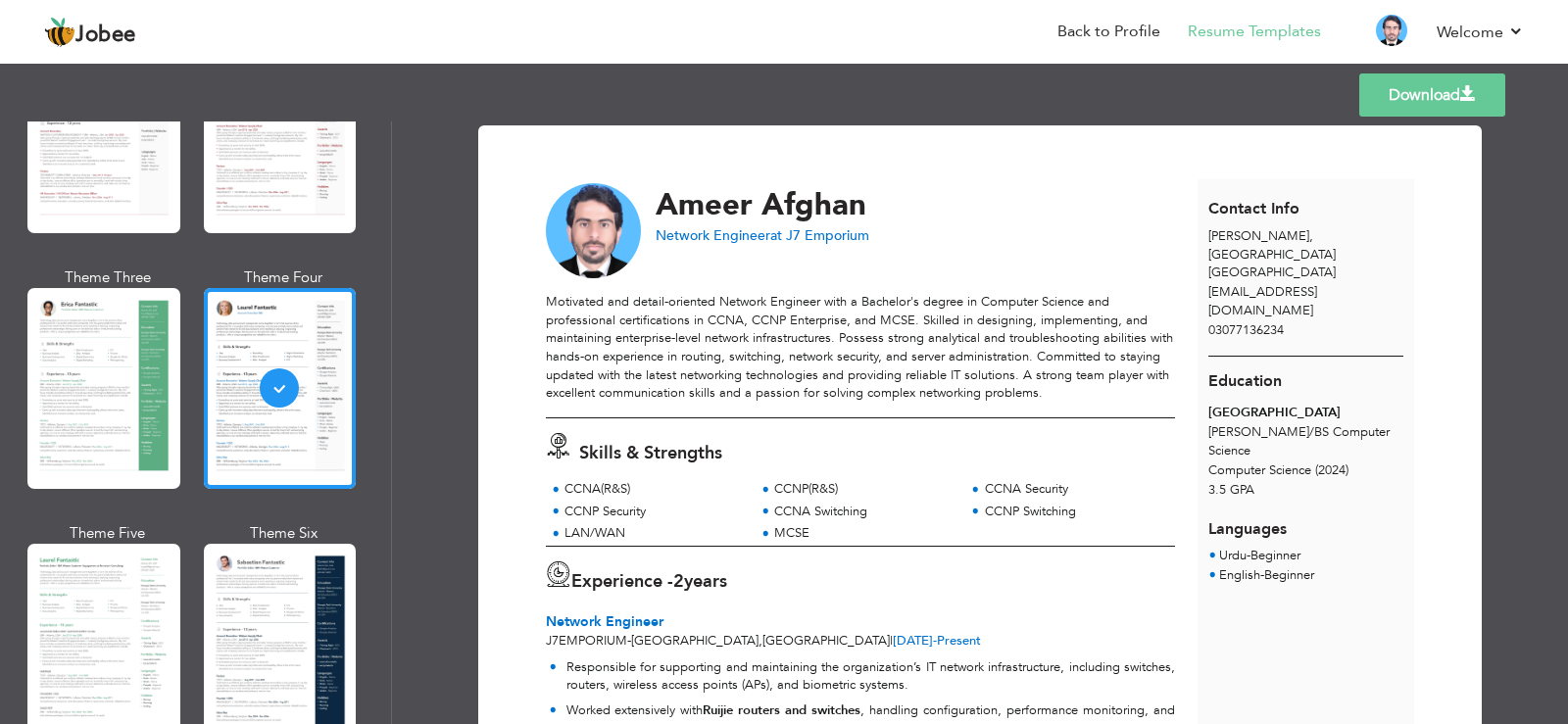
scroll to position [0, 0]
click at [1382, 100] on link "Download" at bounding box center [1431, 95] width 146 height 44
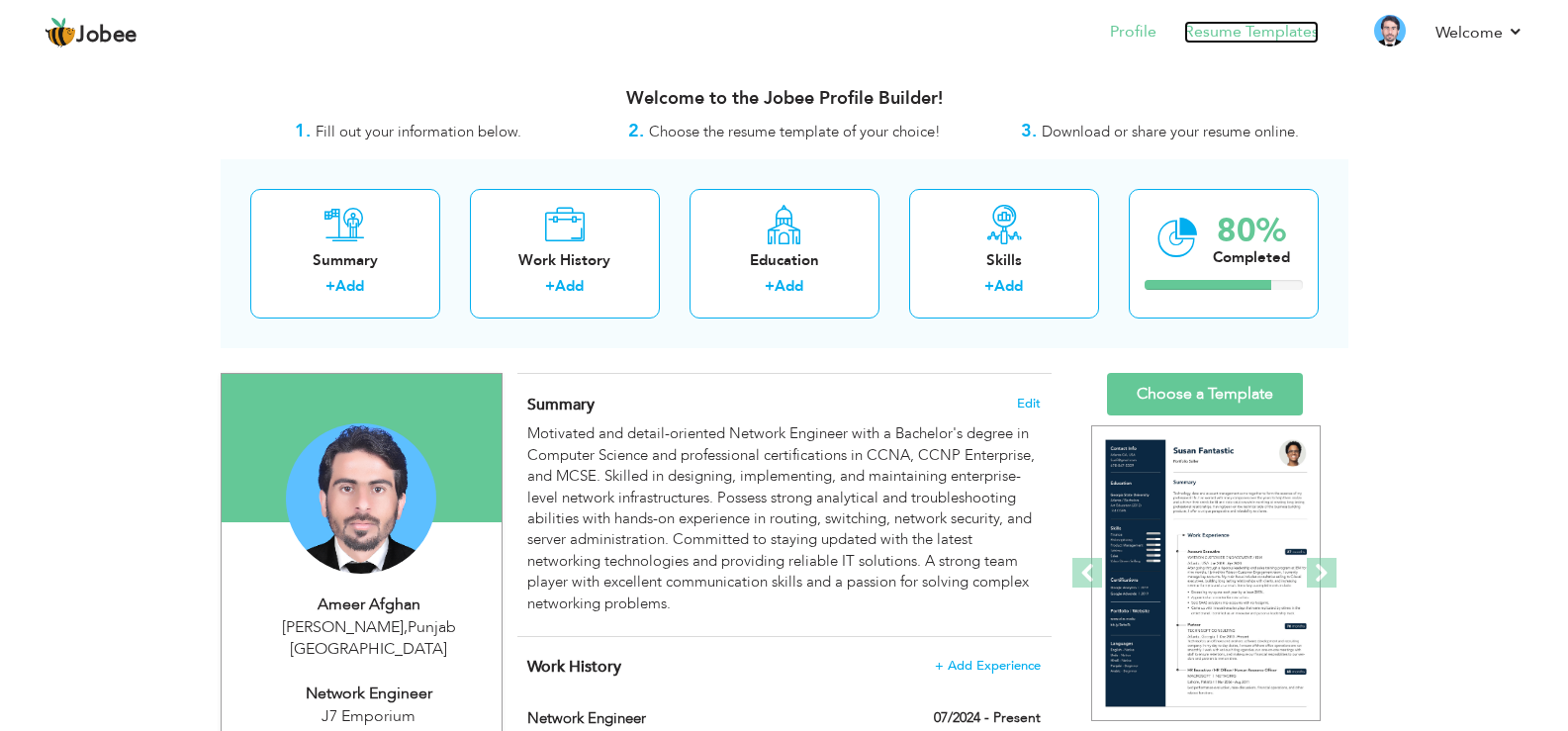
click at [1277, 30] on link "Resume Templates" at bounding box center [1251, 32] width 135 height 23
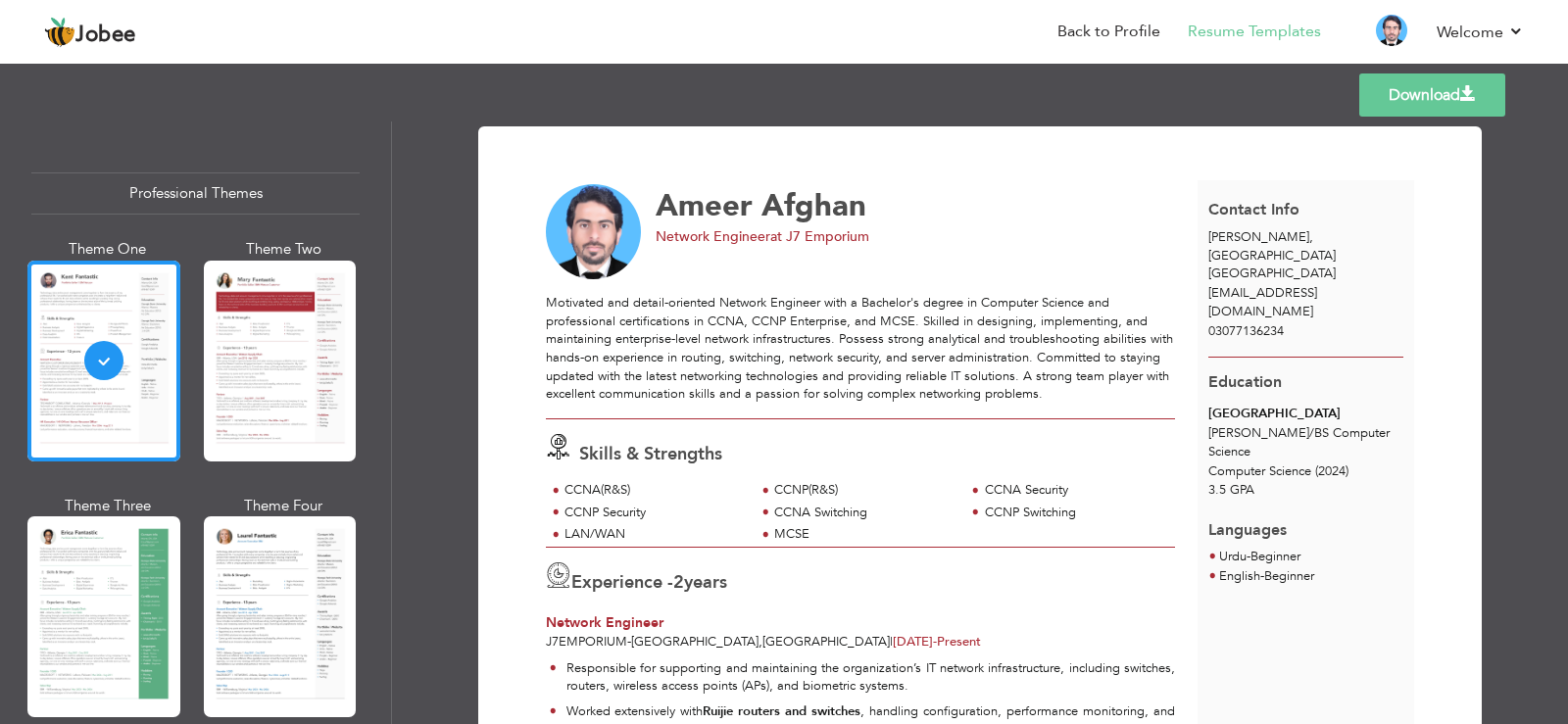
click at [1266, 239] on span "[PERSON_NAME]" at bounding box center [1259, 238] width 101 height 18
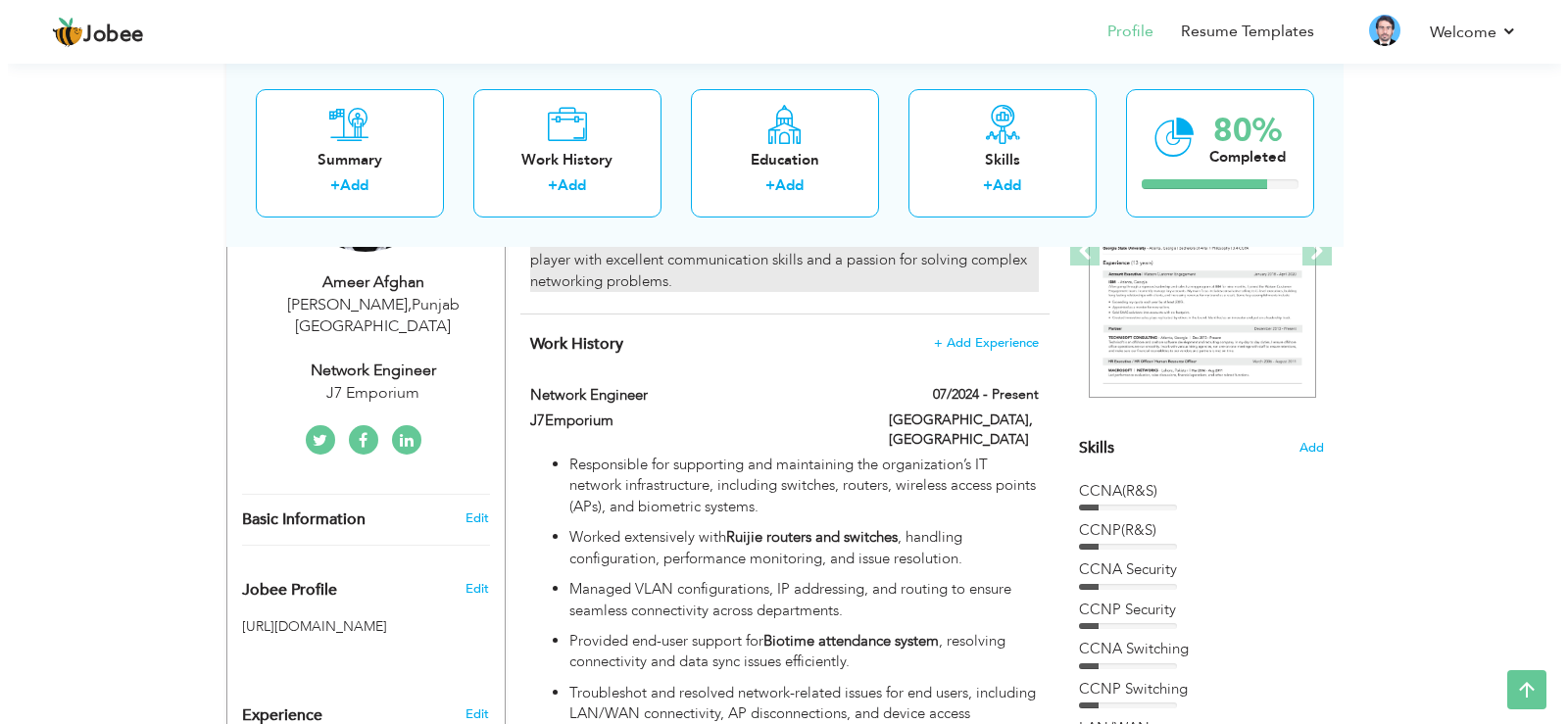
scroll to position [301, 0]
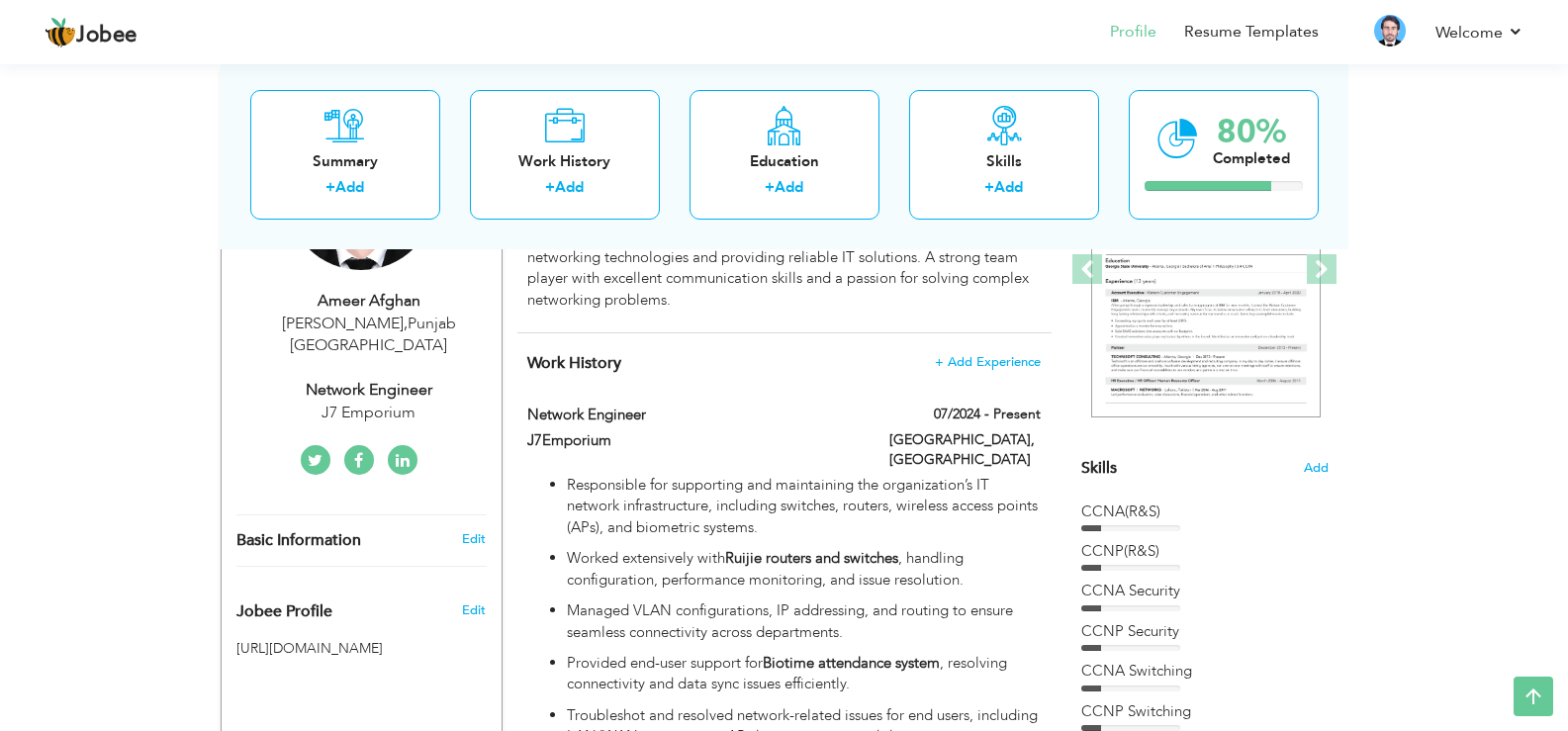
click at [406, 319] on div "Dera Ismail Khan , Punjab Pakistan" at bounding box center [368, 336] width 265 height 46
select select "number:166"
select select "number:4"
type input "J7 Emporium"
type input "Network Engineer"
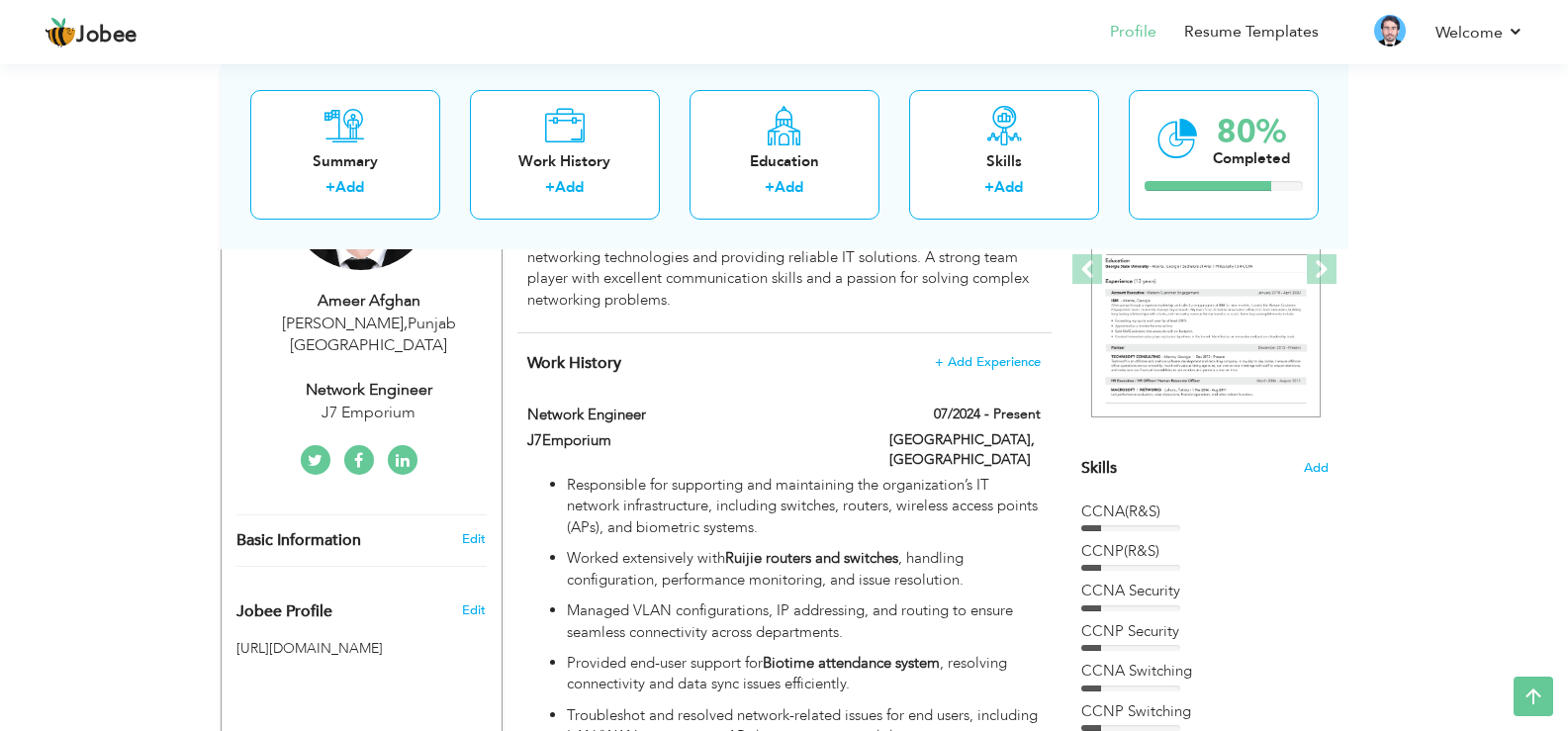
type input "www.linkedin.com/in/ ameer-afghan-a94140353"
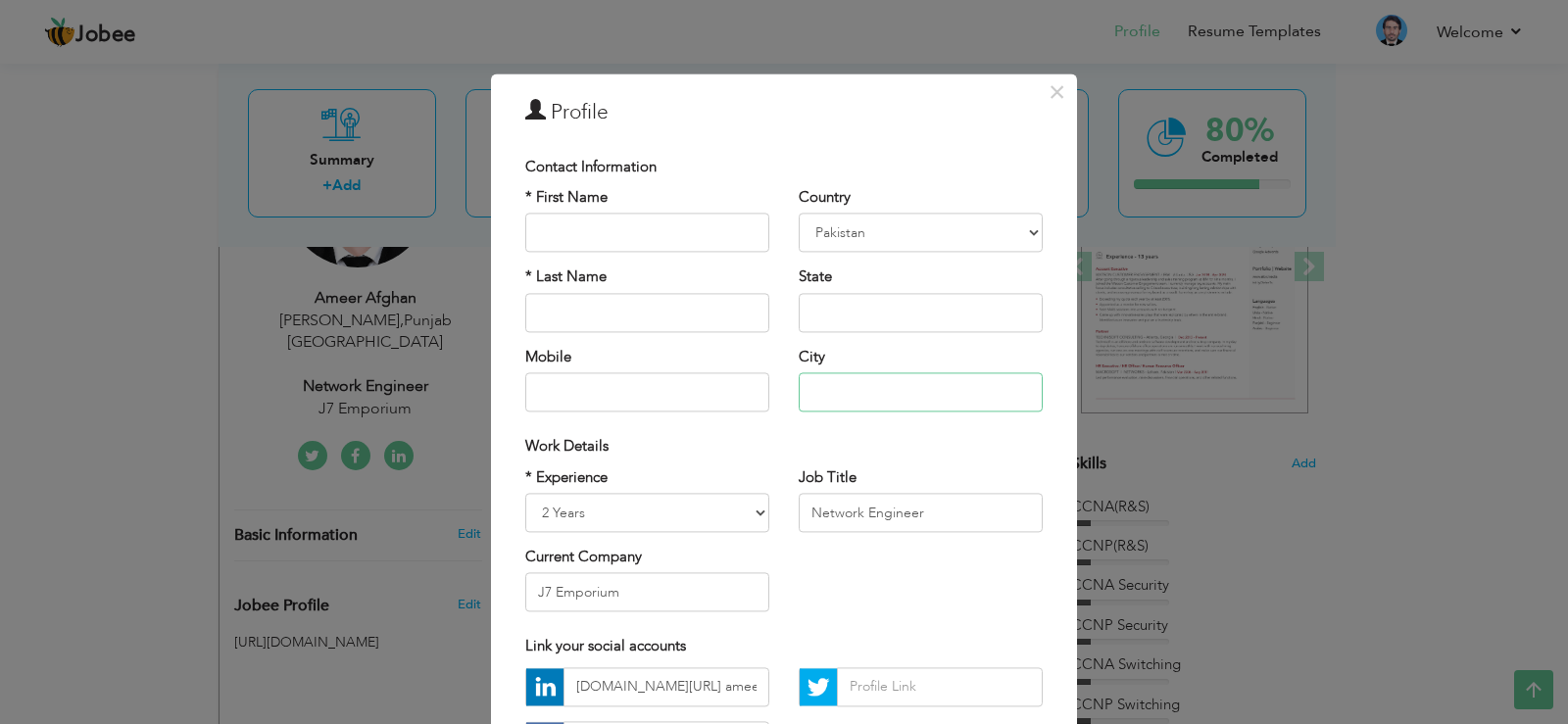
click at [914, 400] on input "text" at bounding box center [920, 393] width 244 height 40
type input "D"
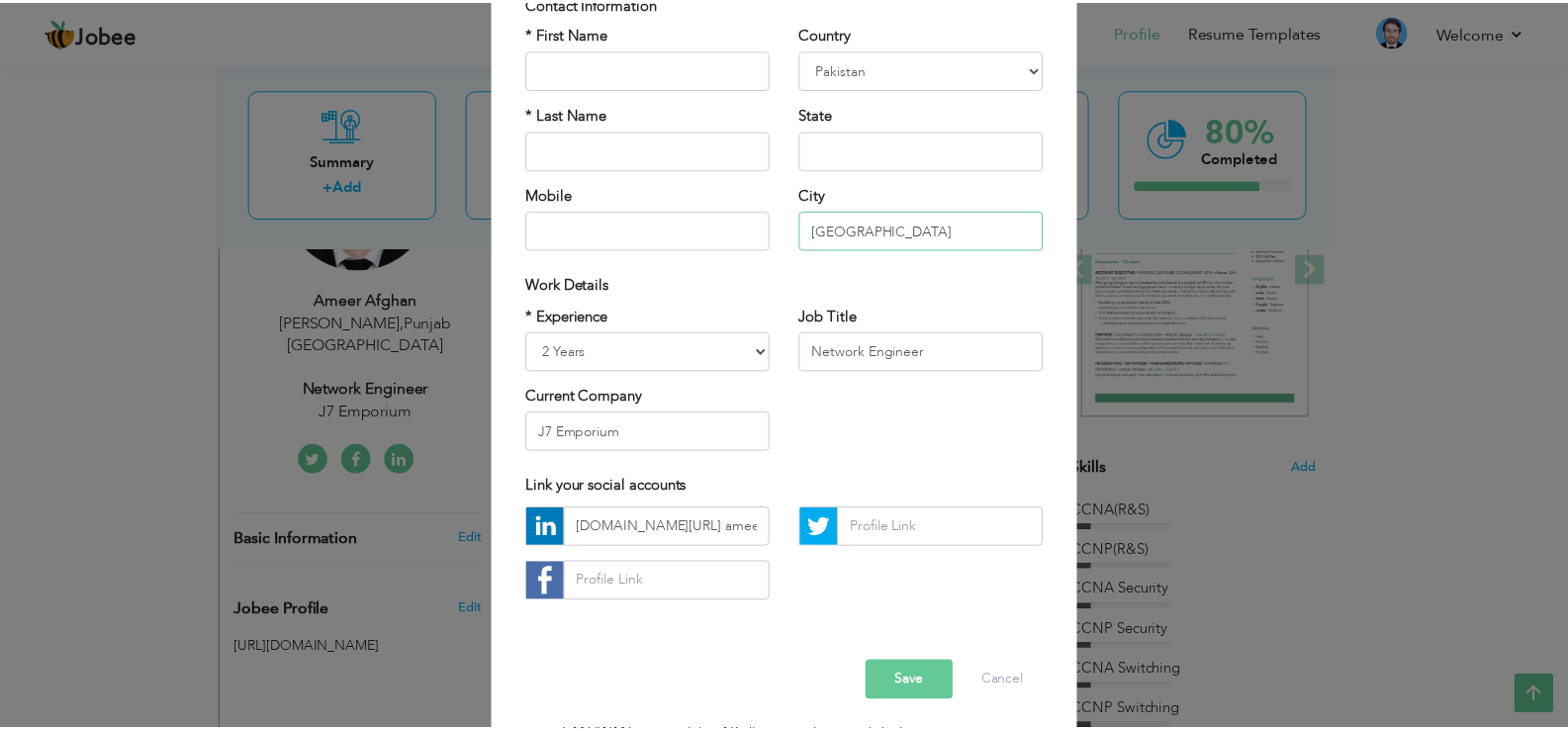
scroll to position [171, 0]
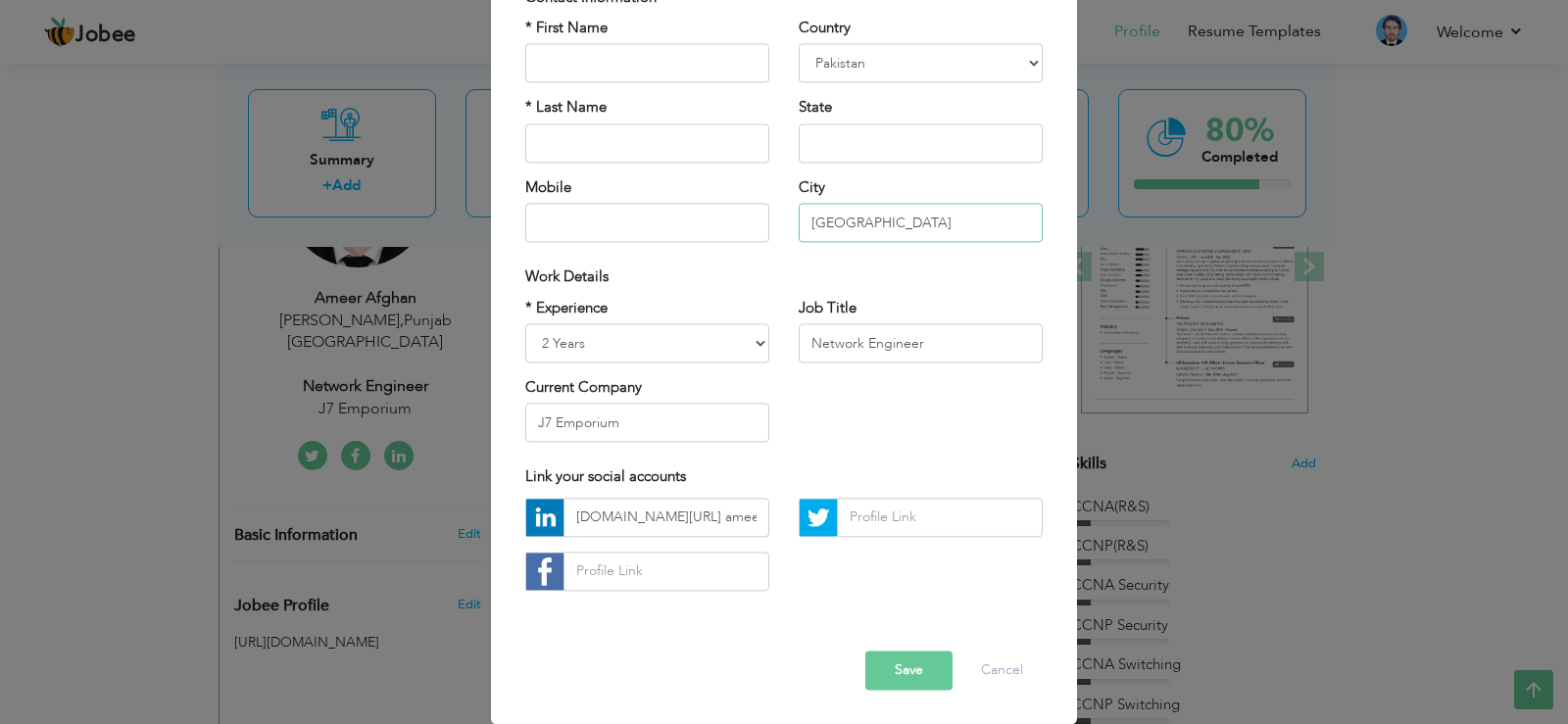
type input "[GEOGRAPHIC_DATA]"
click at [892, 656] on button "Save" at bounding box center [909, 671] width 87 height 40
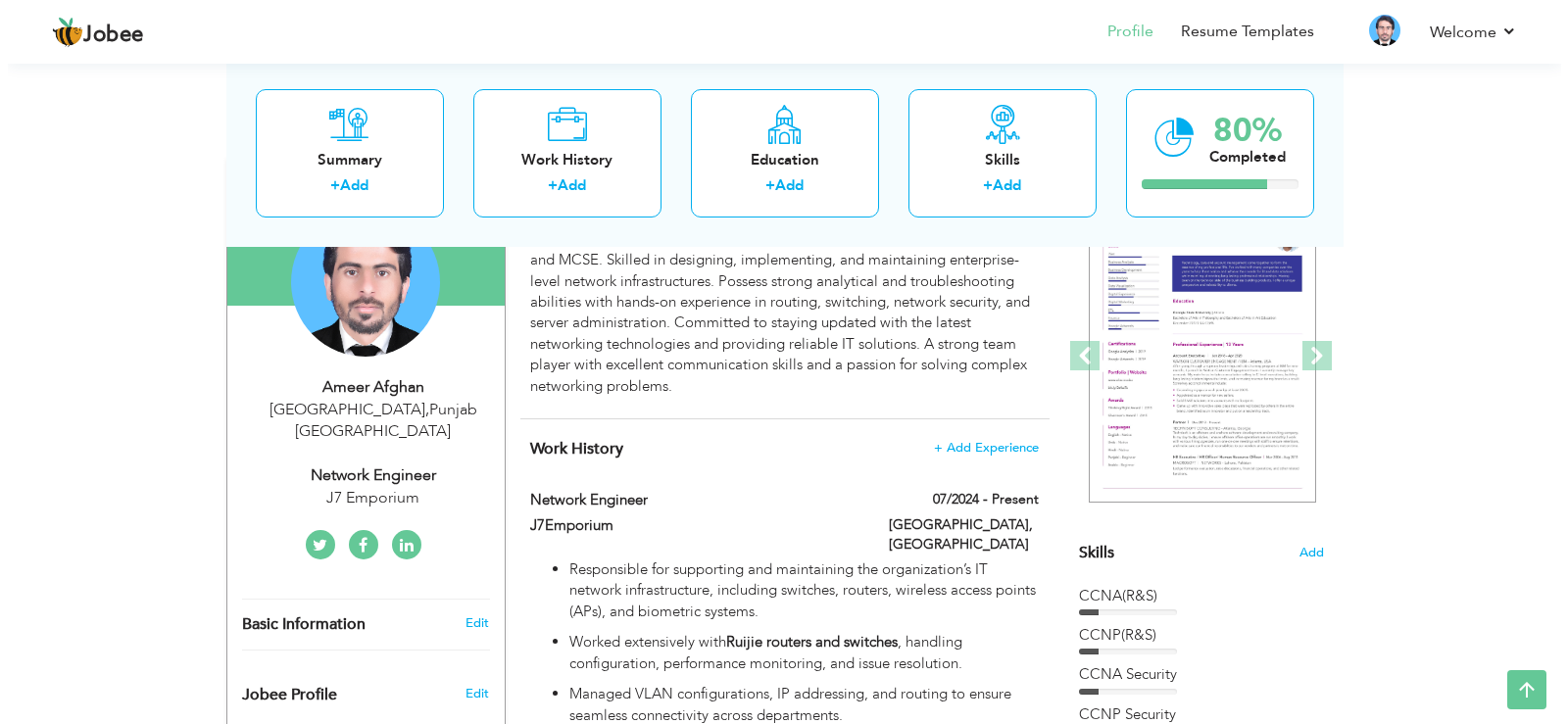
scroll to position [209, 0]
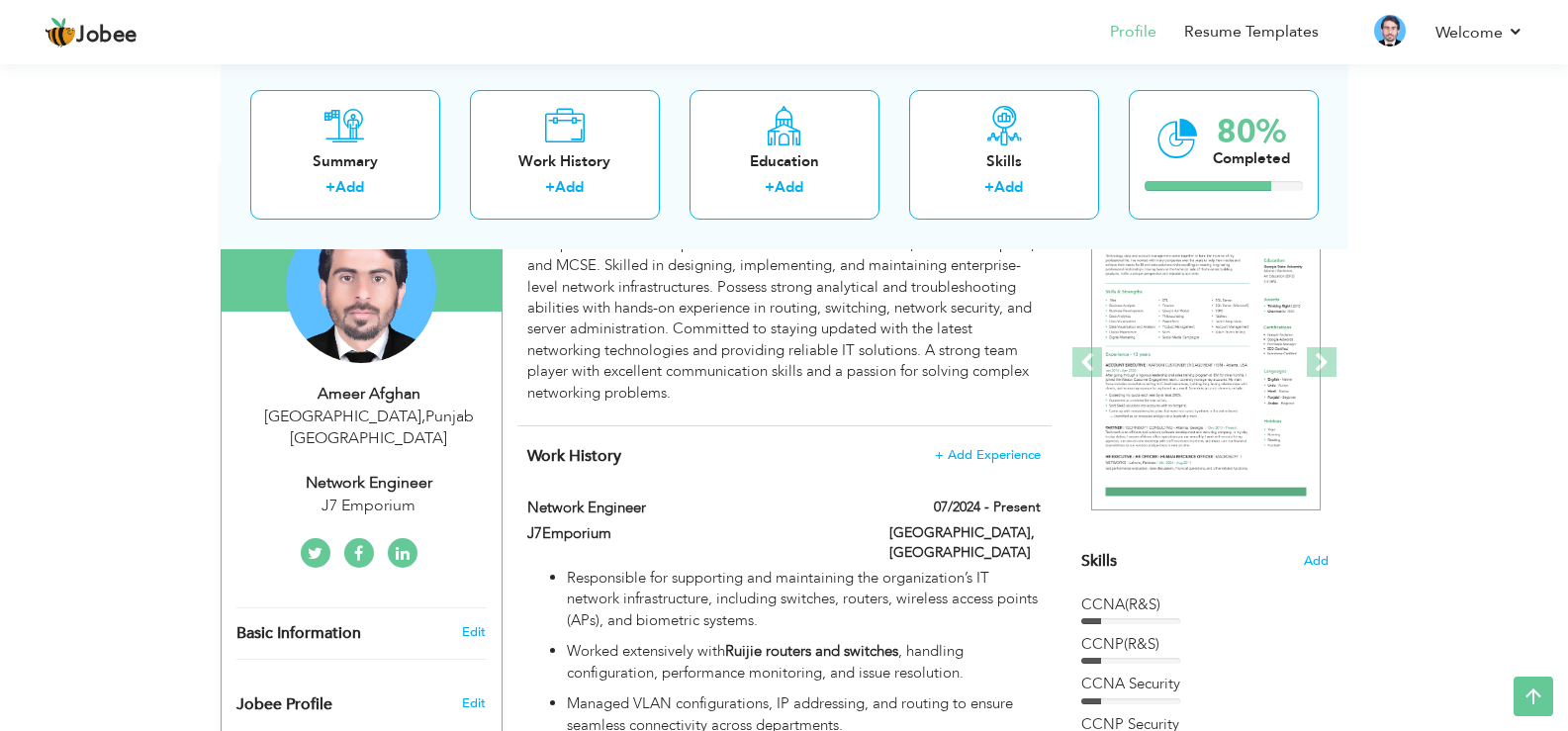
click at [413, 472] on div "Network Engineer" at bounding box center [368, 483] width 265 height 23
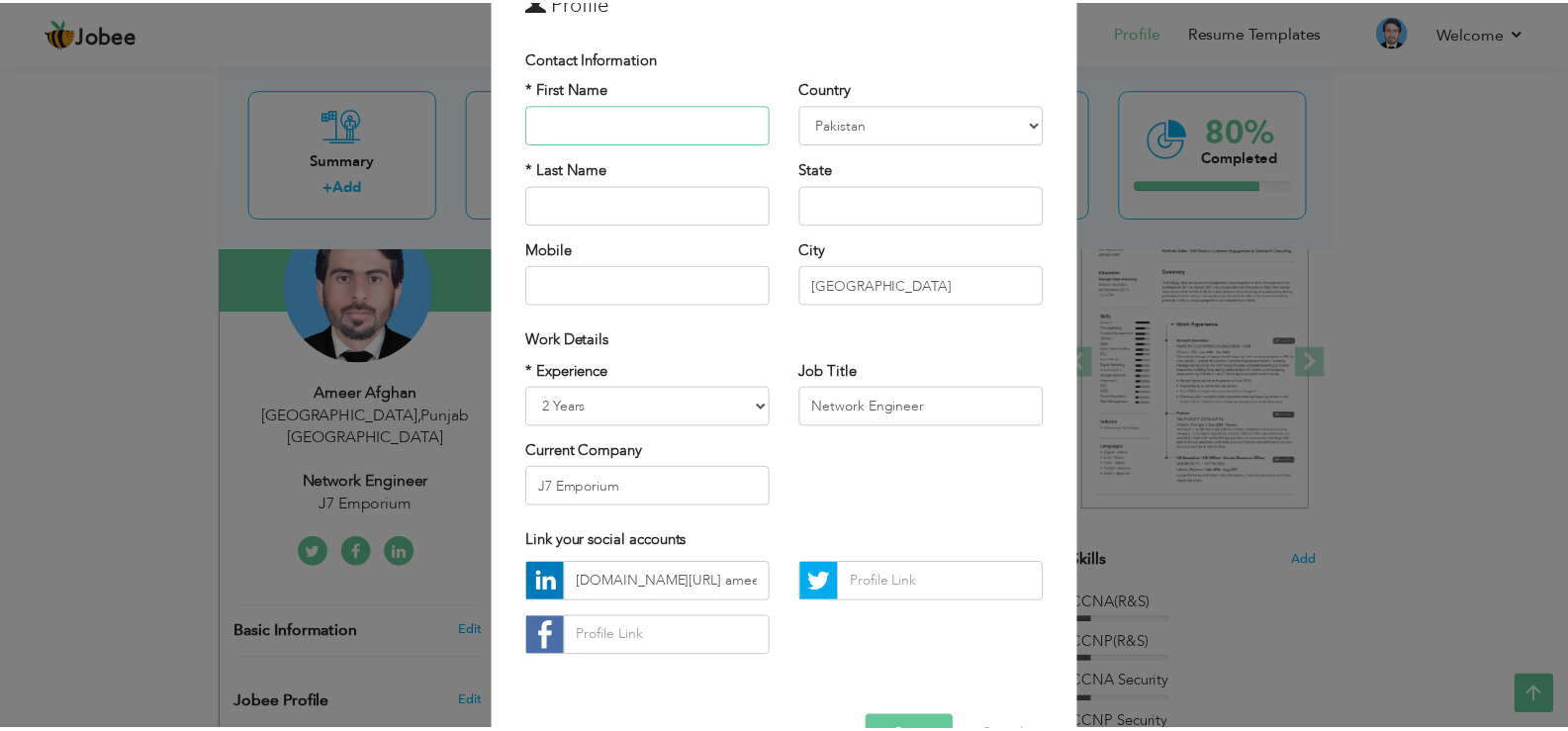
scroll to position [171, 0]
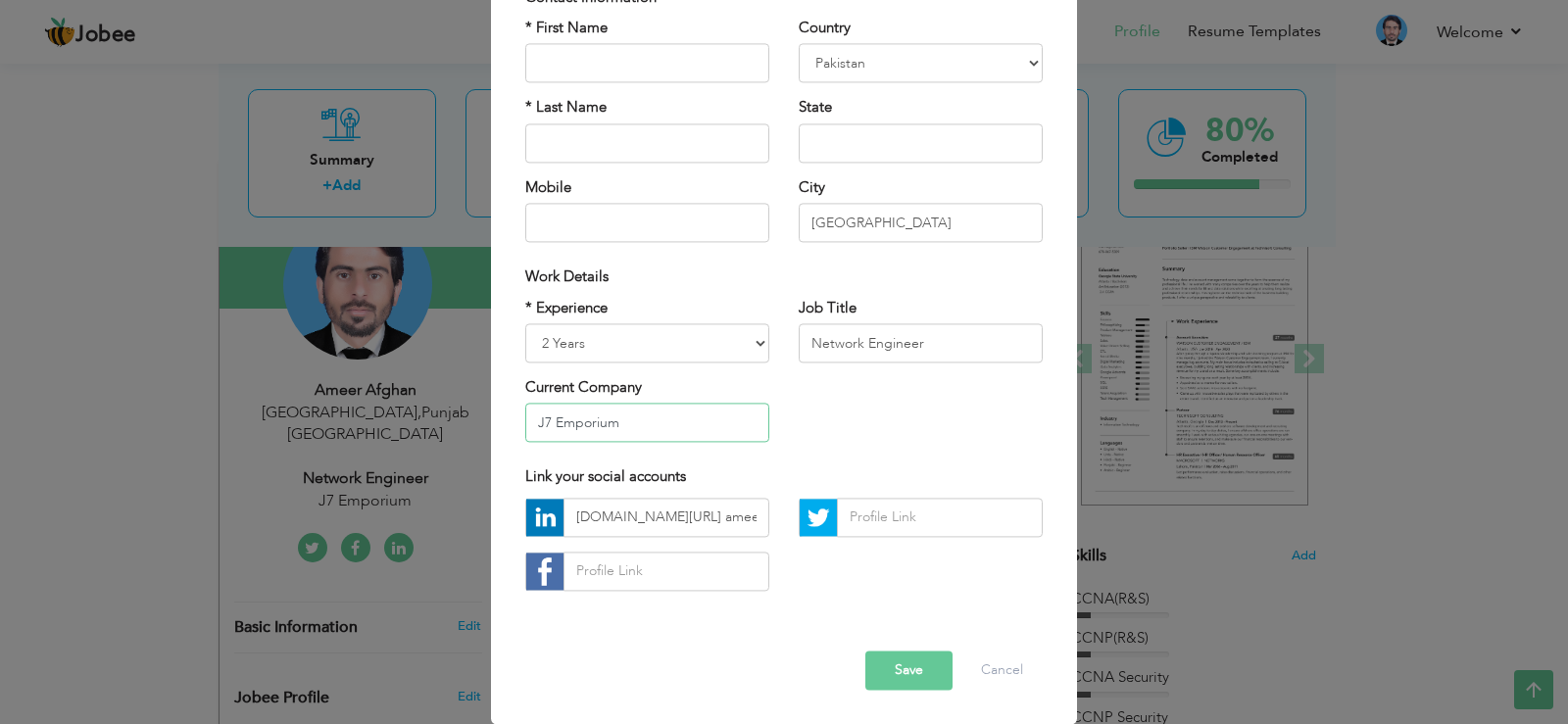
click at [627, 422] on input "J7 Emporium" at bounding box center [647, 424] width 244 height 40
type input "J"
click at [886, 676] on button "Save" at bounding box center [909, 671] width 87 height 40
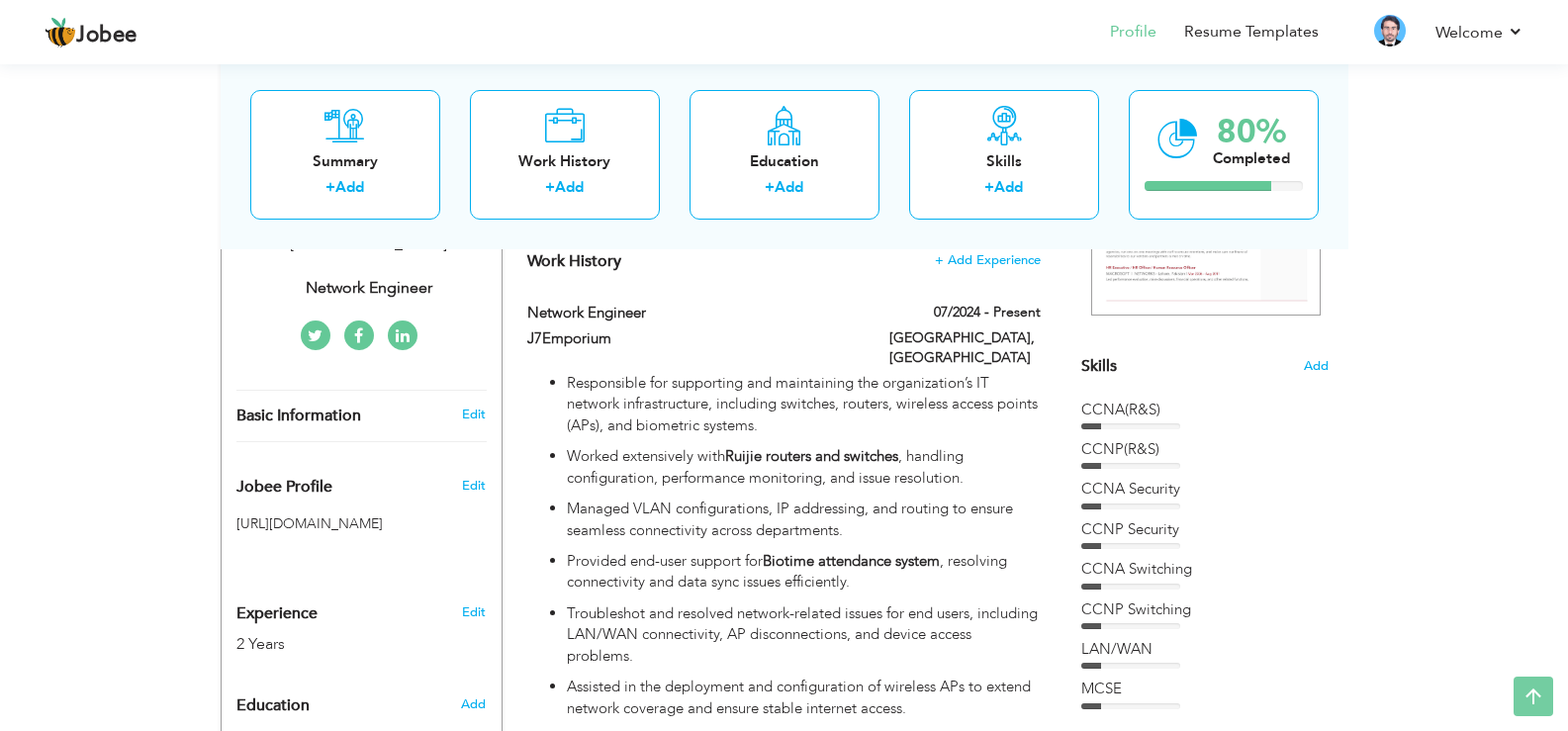
scroll to position [409, 0]
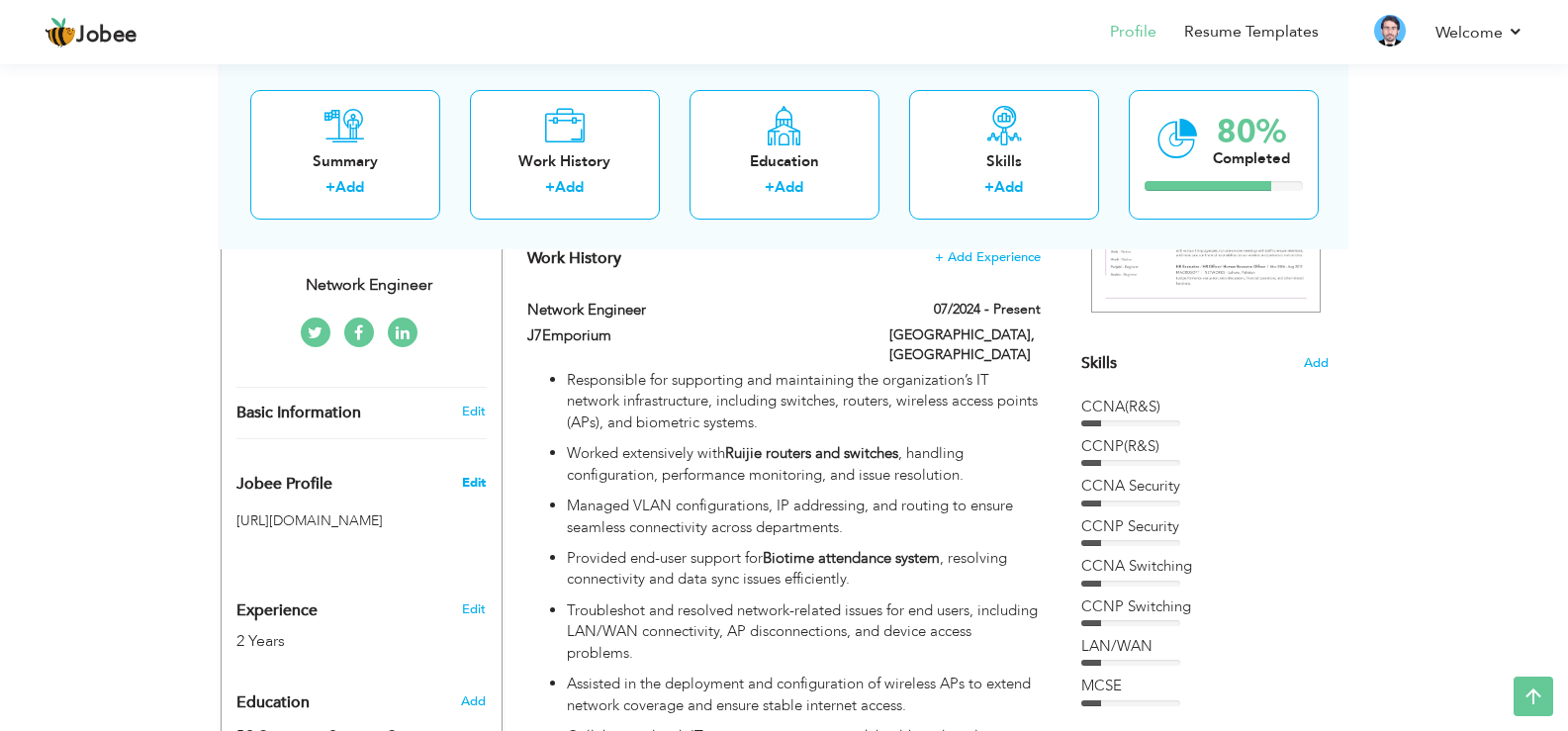
click at [467, 474] on span "Edit" at bounding box center [474, 483] width 24 height 18
type input "ameerafghan"
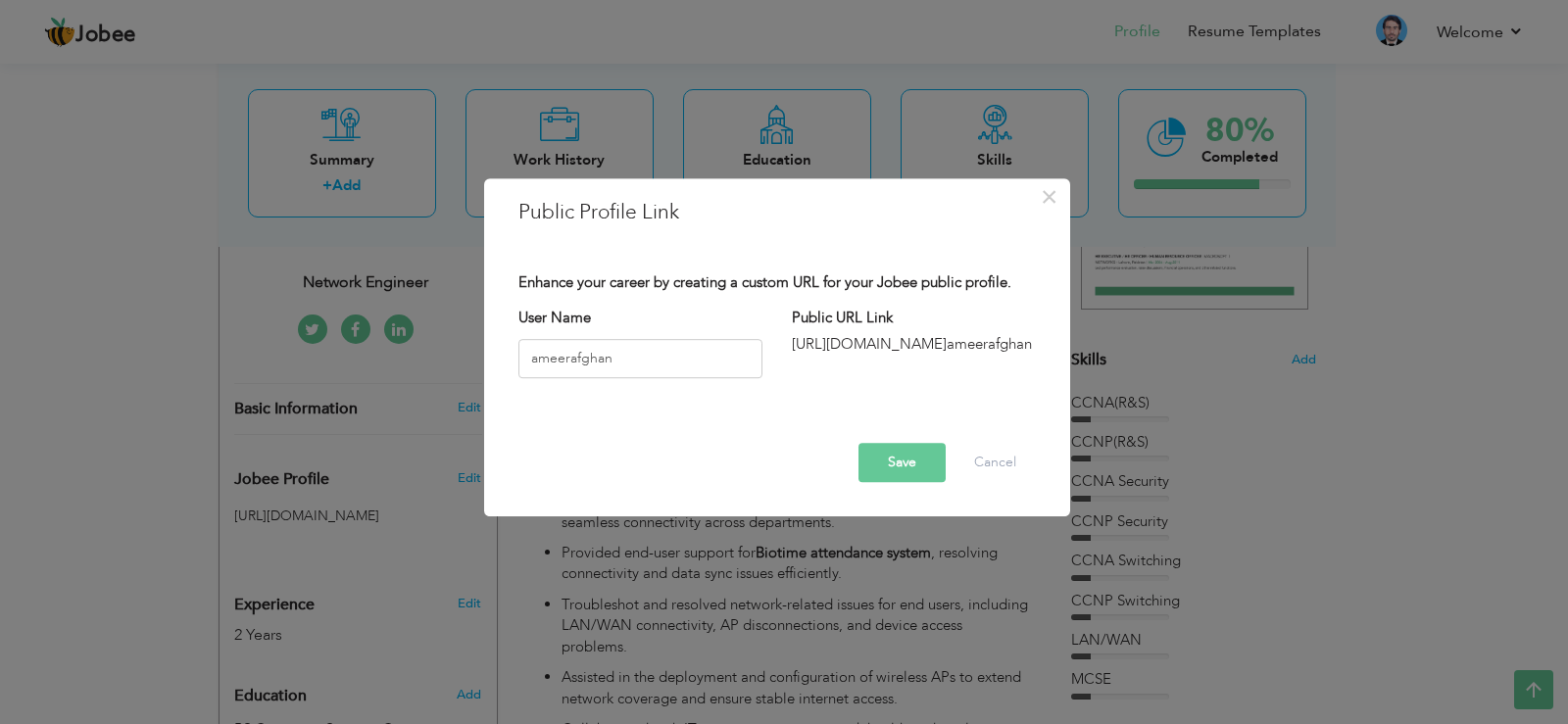
click at [894, 462] on button "Save" at bounding box center [902, 463] width 87 height 40
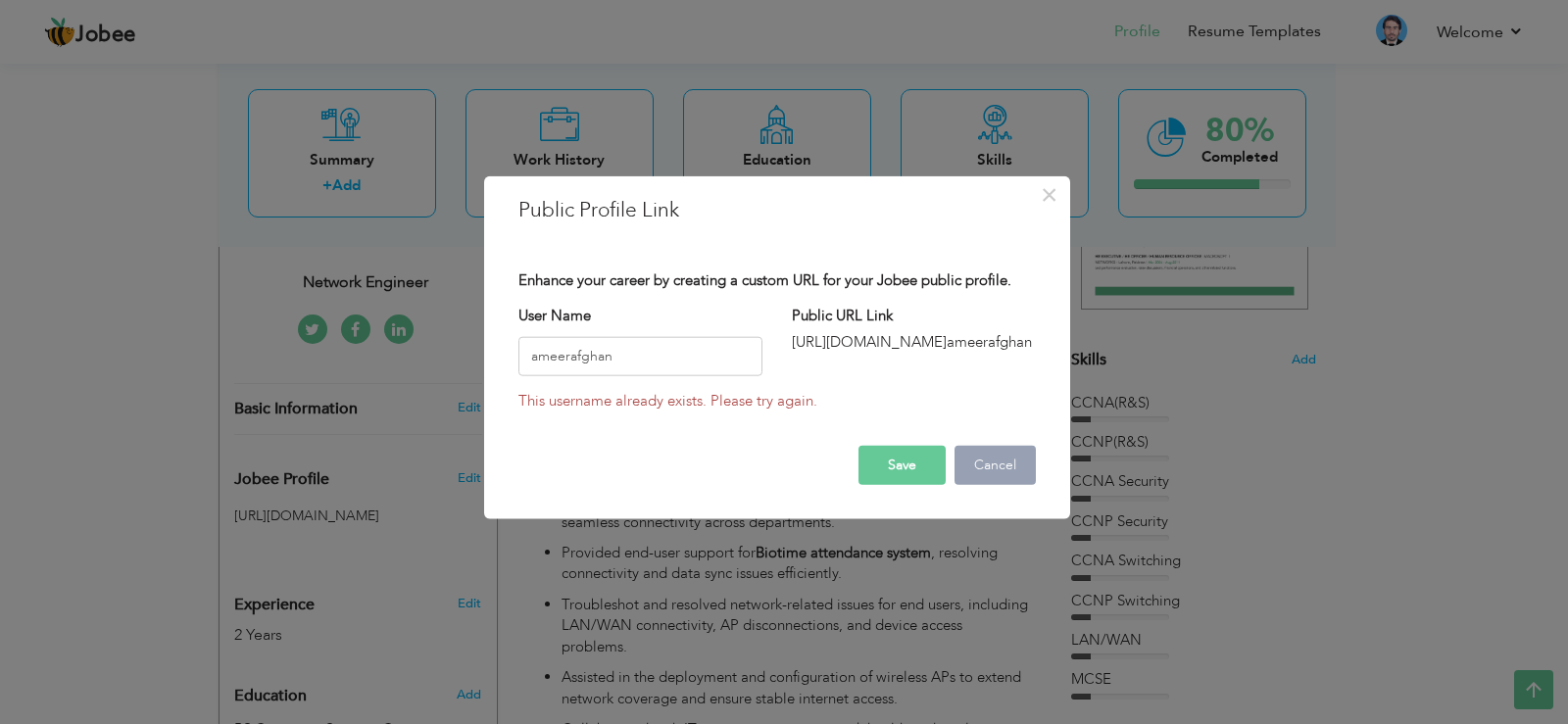
click at [970, 464] on button "Cancel" at bounding box center [995, 465] width 81 height 40
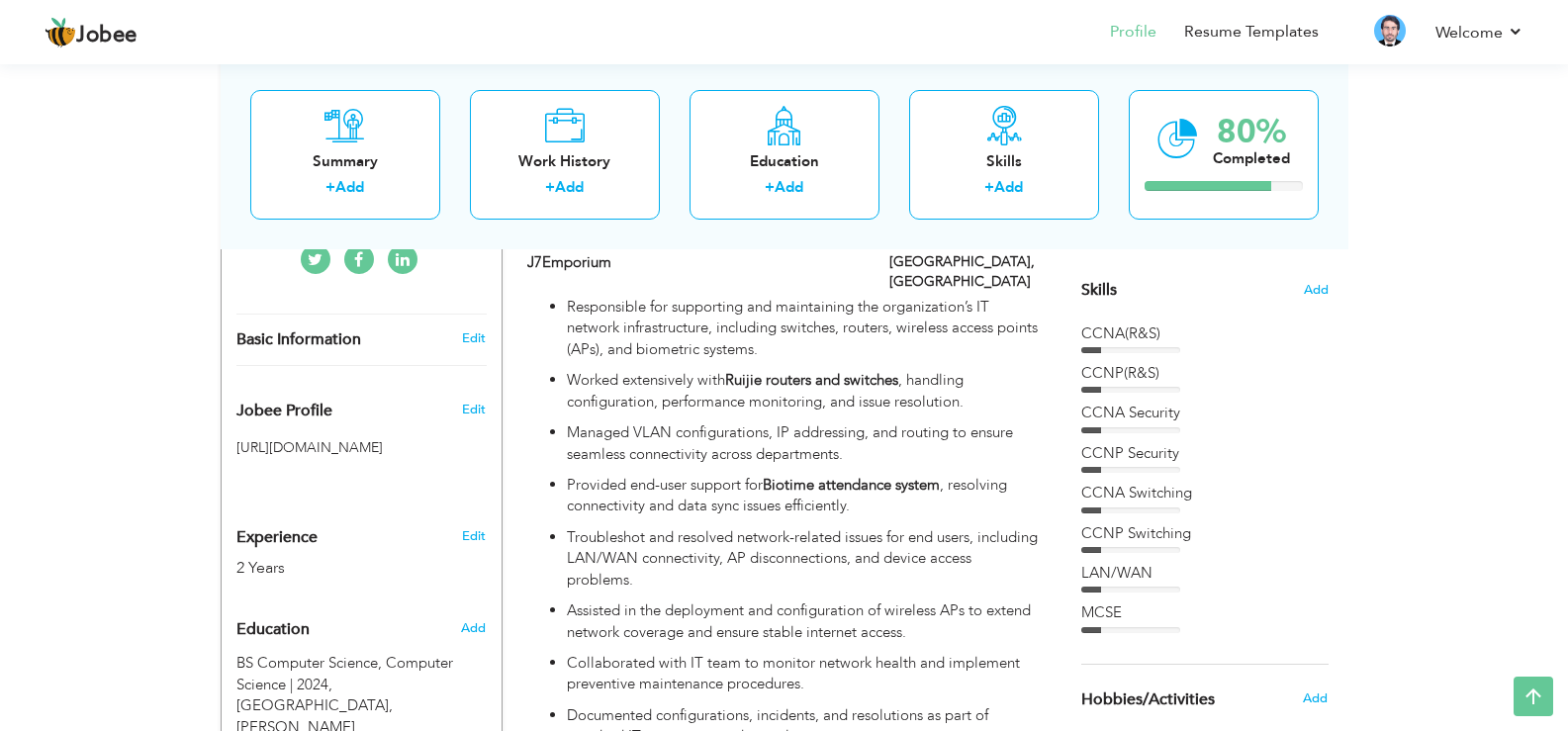
scroll to position [508, 0]
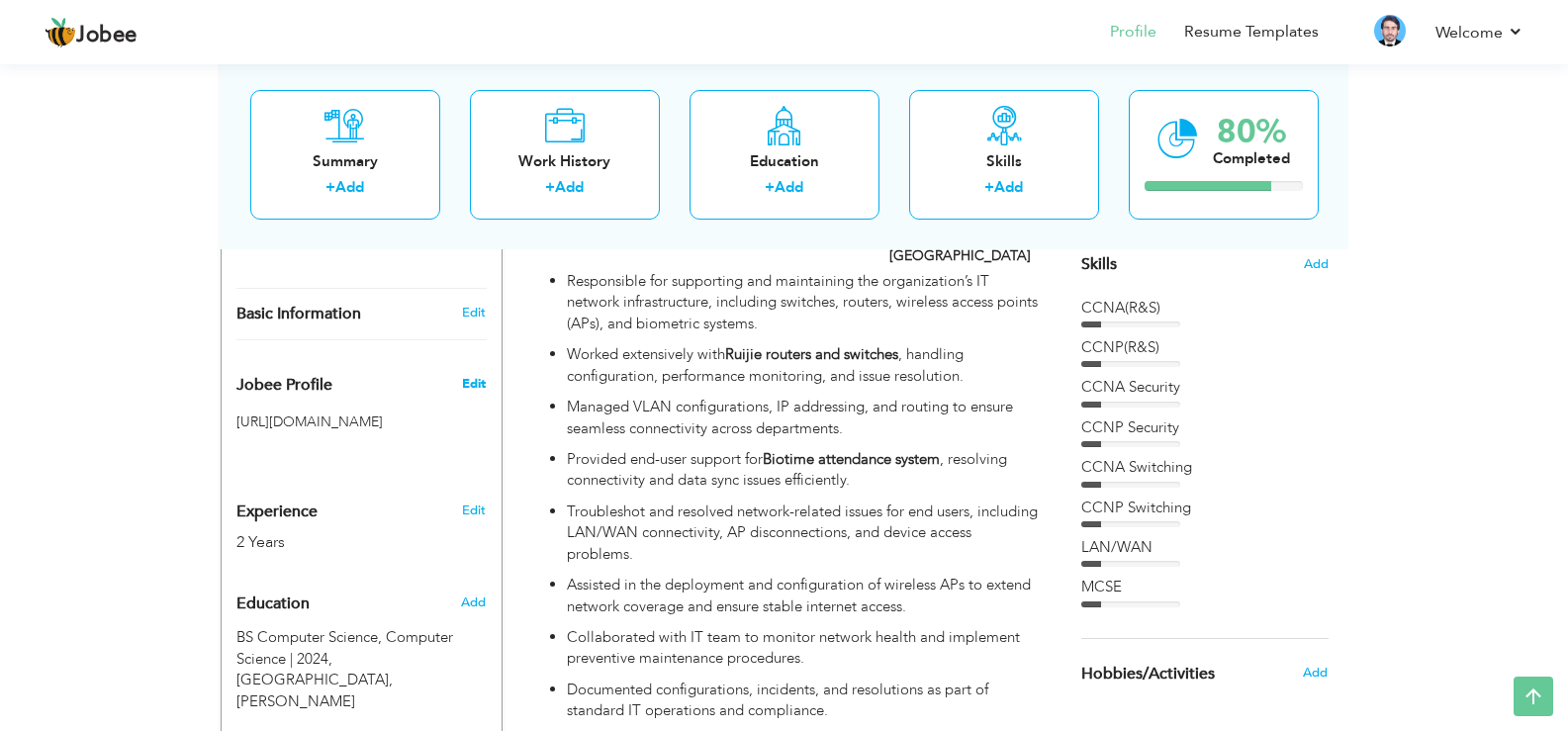
click at [466, 375] on span "Edit" at bounding box center [474, 384] width 24 height 18
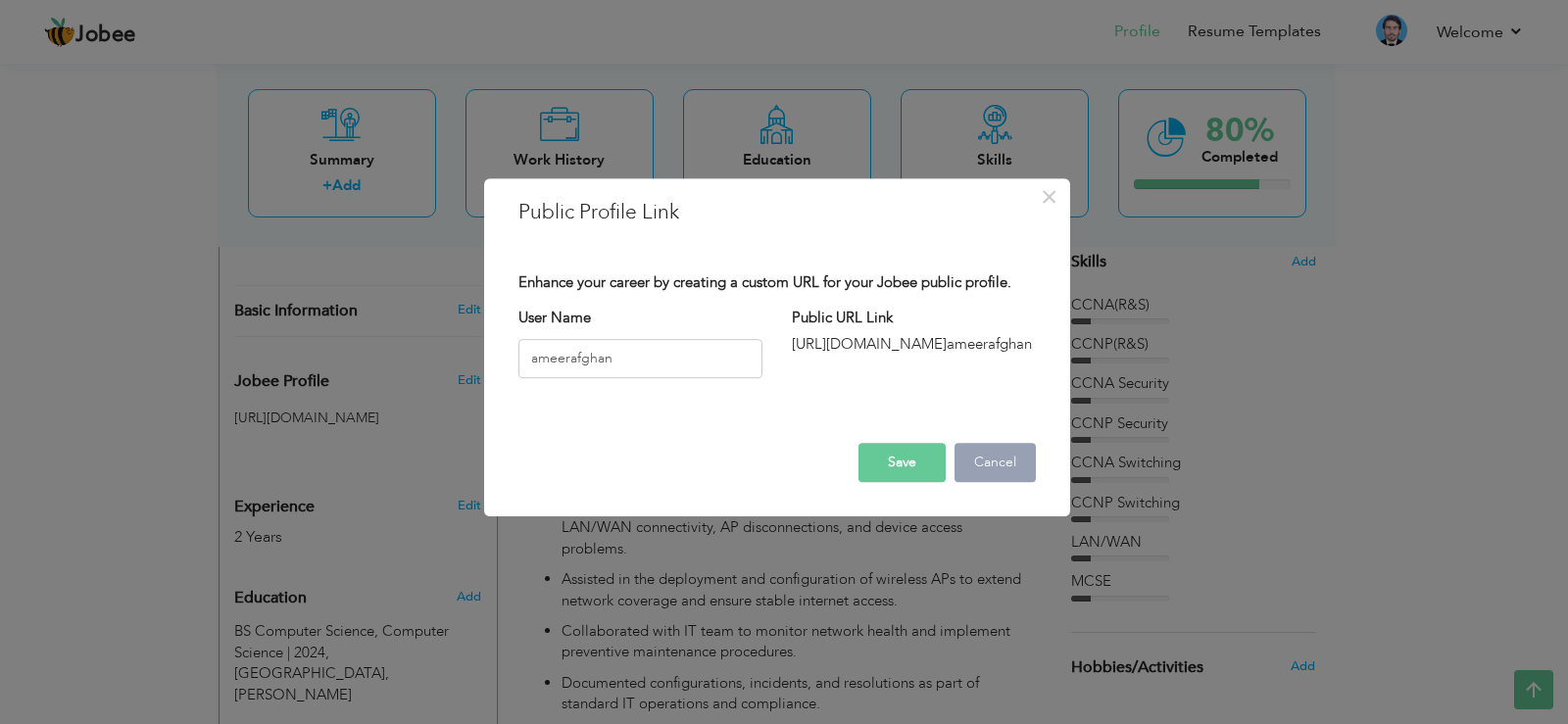
click at [974, 454] on button "Cancel" at bounding box center [995, 463] width 81 height 40
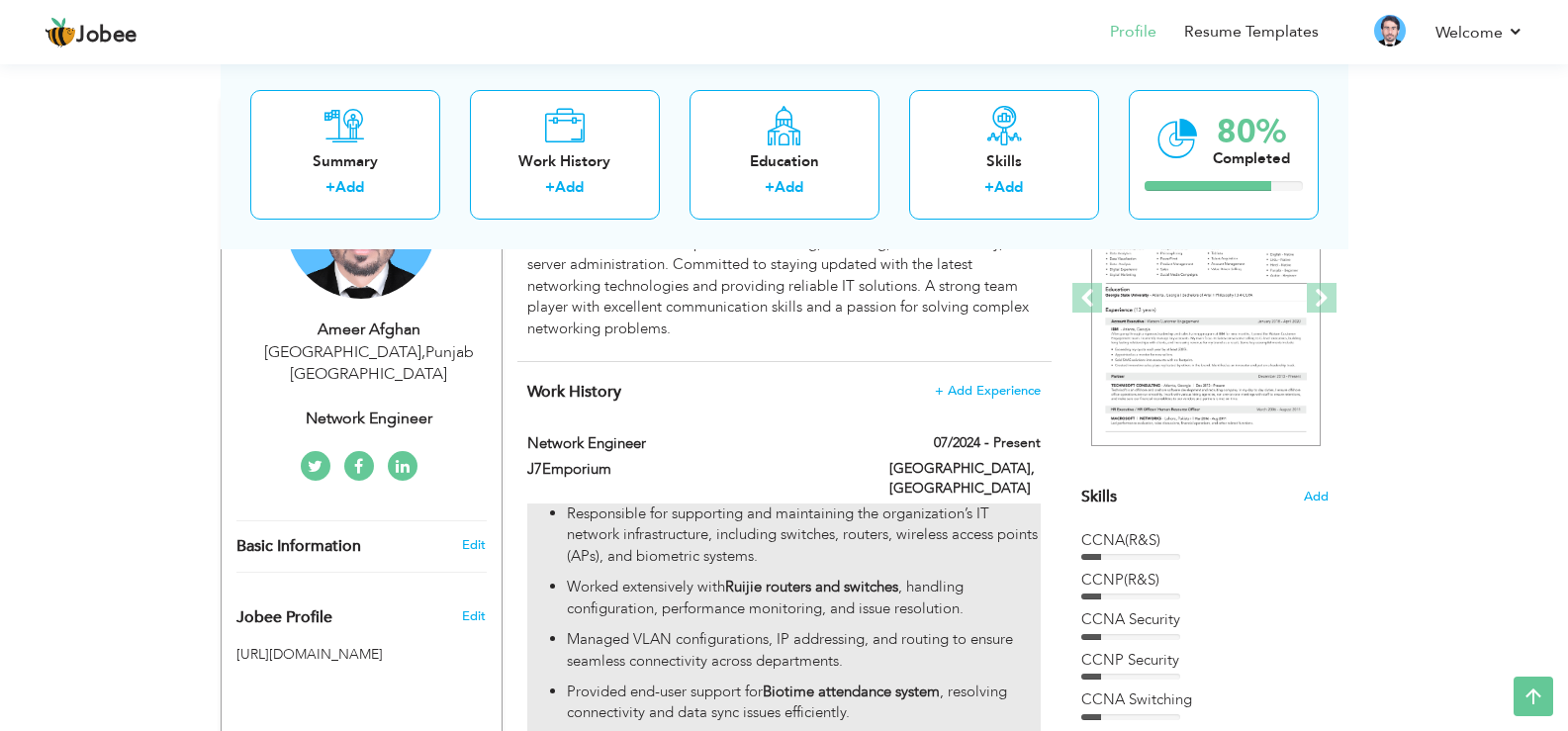
scroll to position [205, 0]
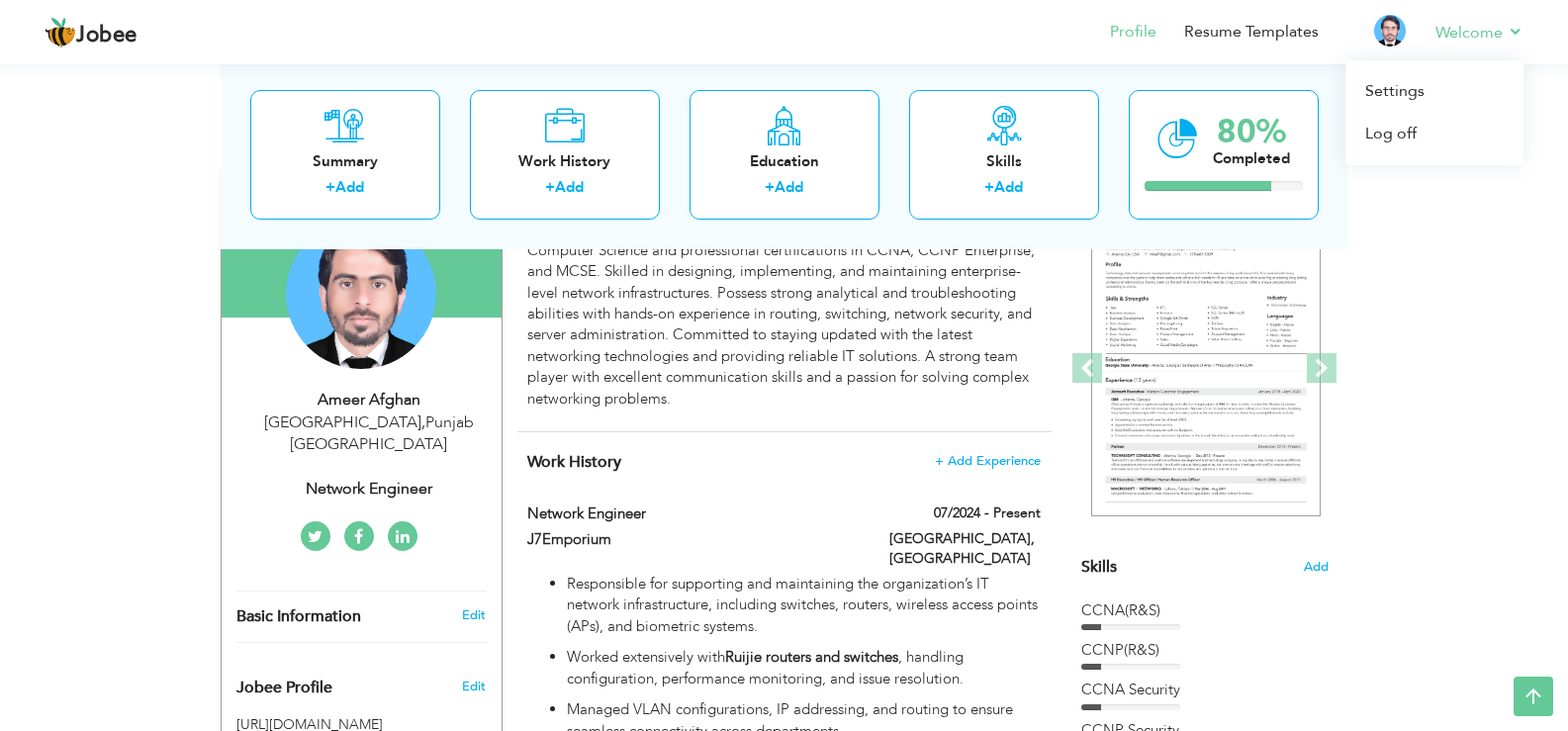
click at [1433, 32] on li "Welcome Settings Log off" at bounding box center [1466, 33] width 116 height 53
click at [1283, 20] on li "Resume Templates" at bounding box center [1238, 33] width 162 height 53
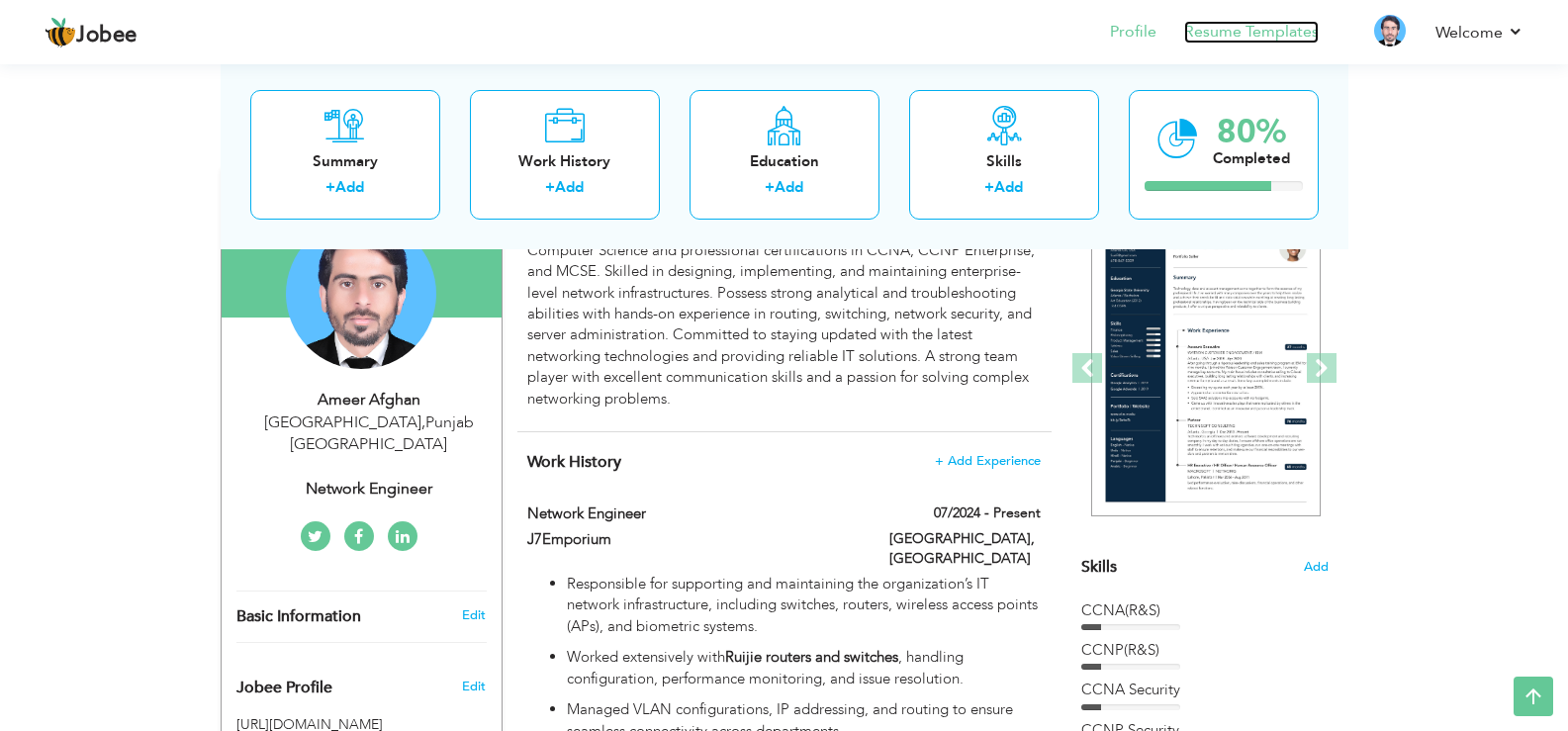
click at [1267, 36] on link "Resume Templates" at bounding box center [1251, 32] width 135 height 23
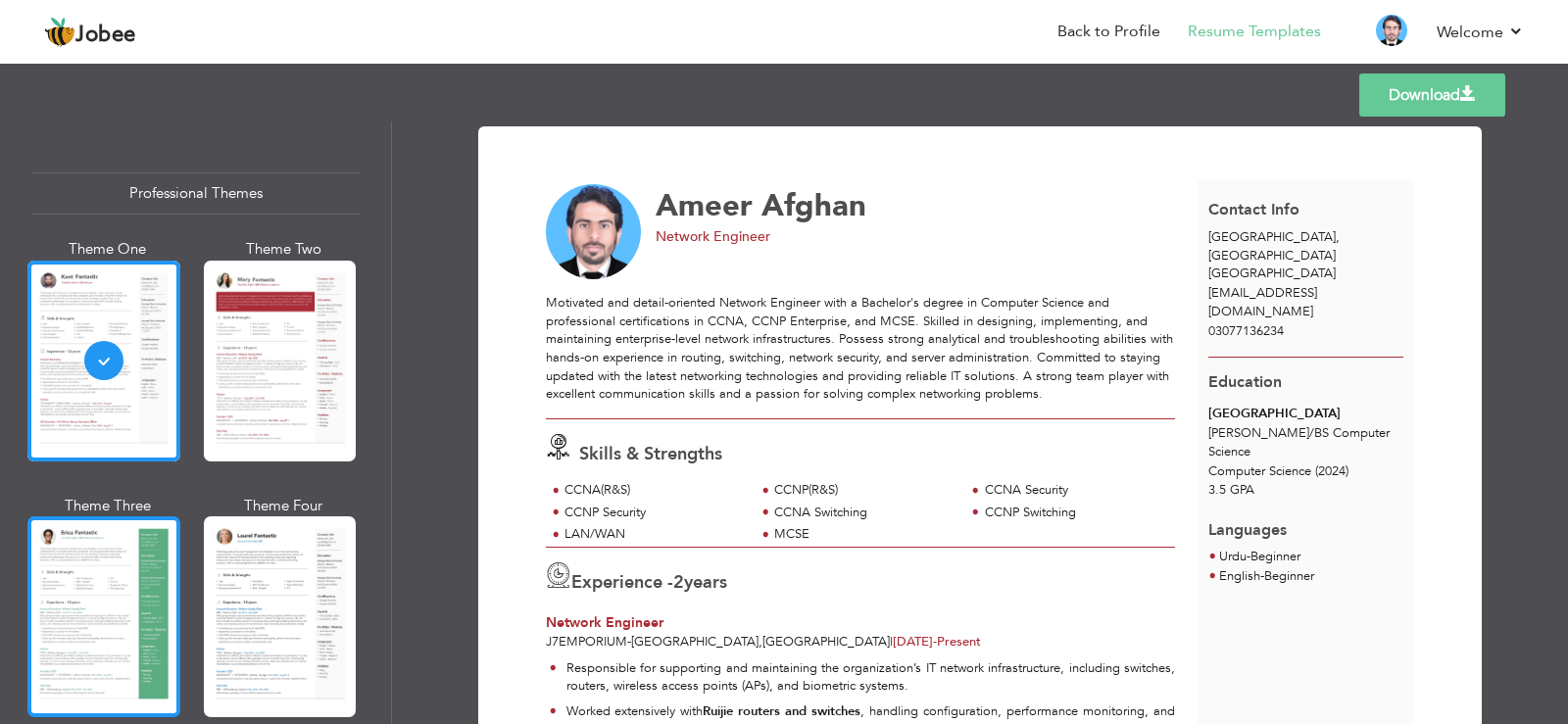
click at [123, 571] on div at bounding box center [104, 616] width 153 height 201
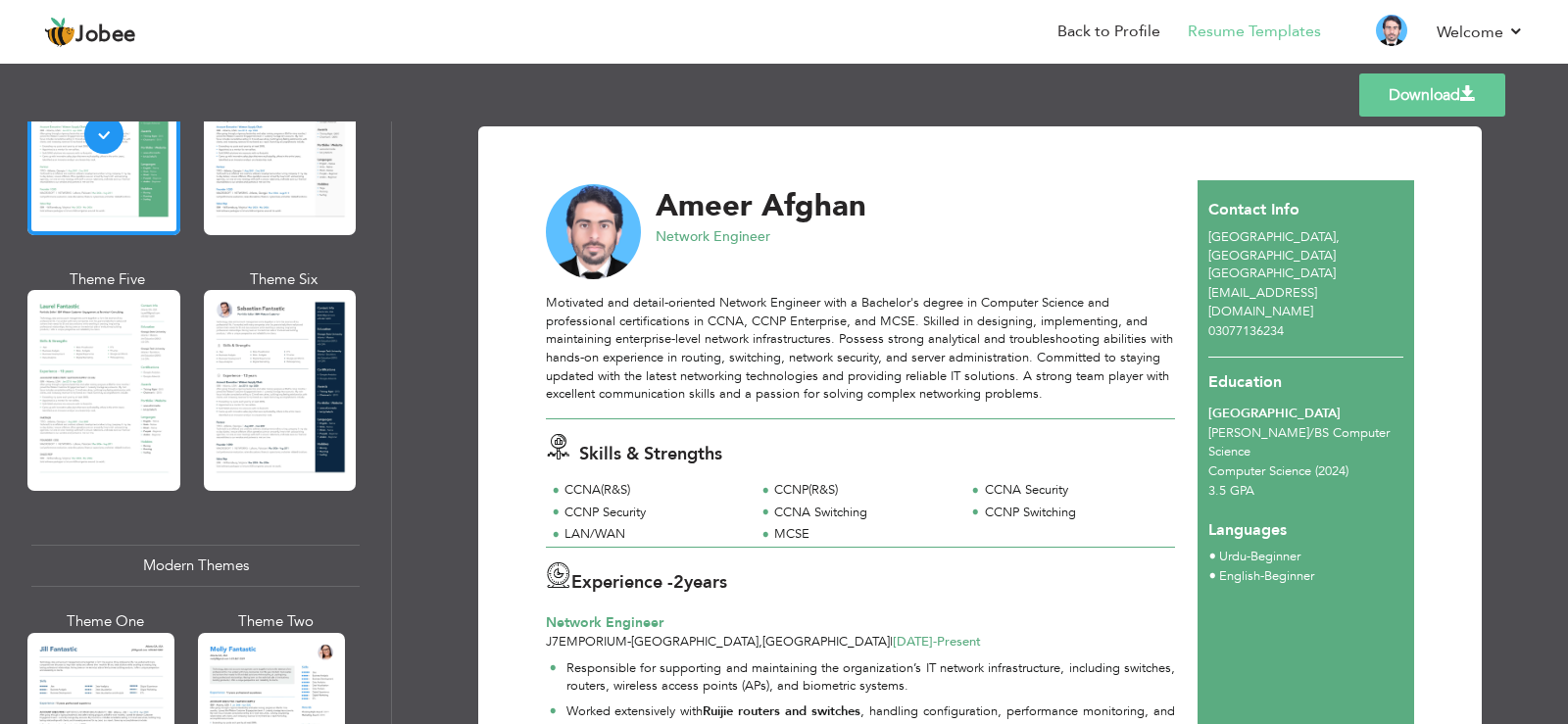
scroll to position [483, 0]
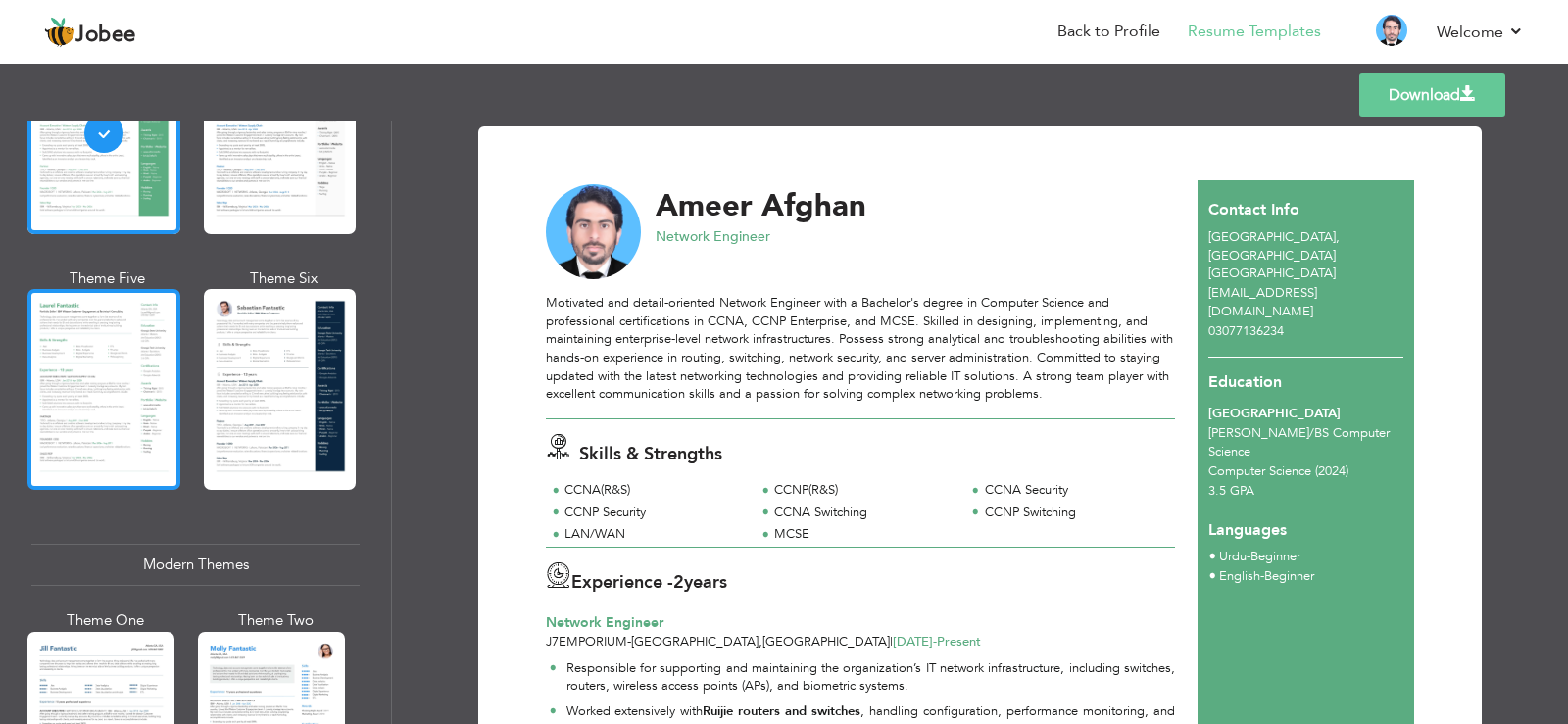
click at [128, 416] on div at bounding box center [104, 389] width 153 height 201
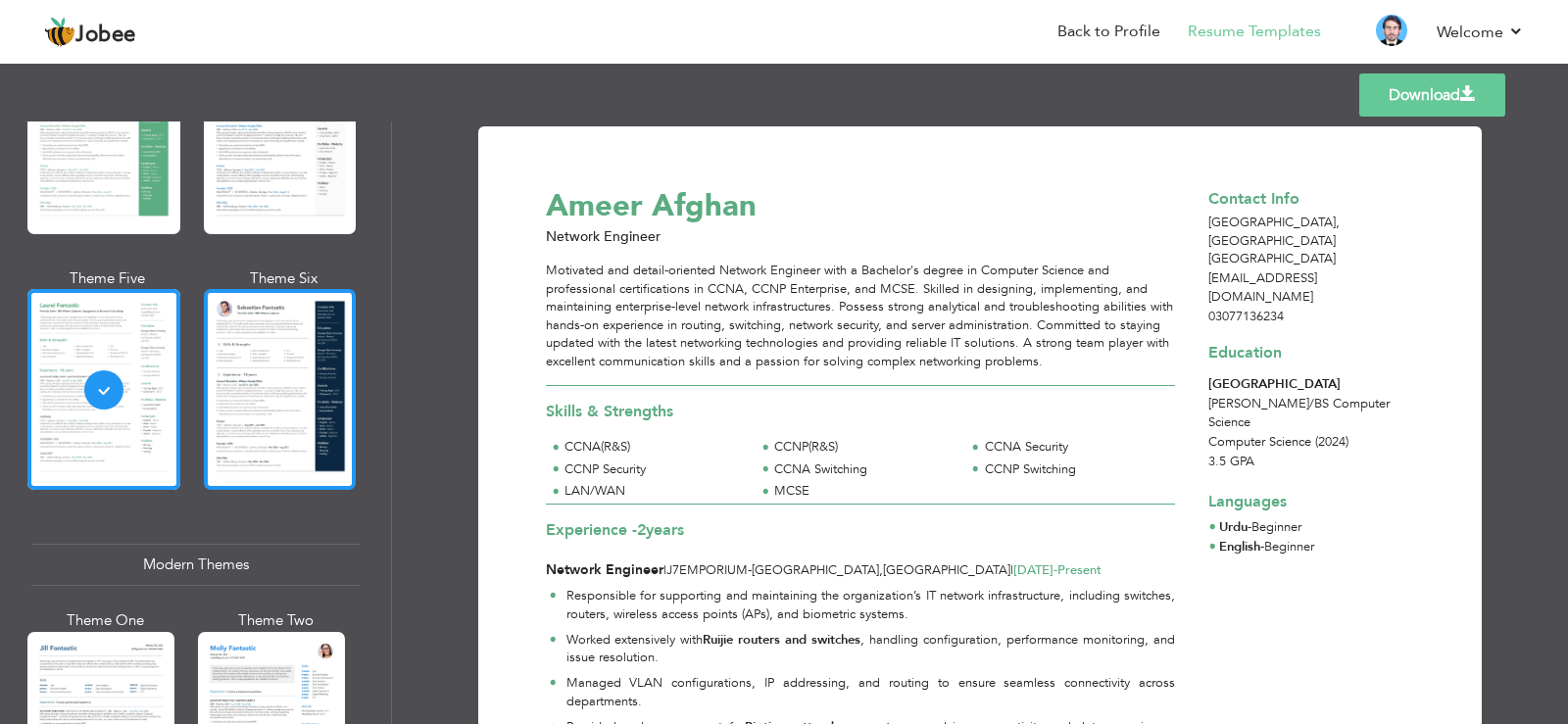
click at [237, 412] on div at bounding box center [280, 389] width 153 height 201
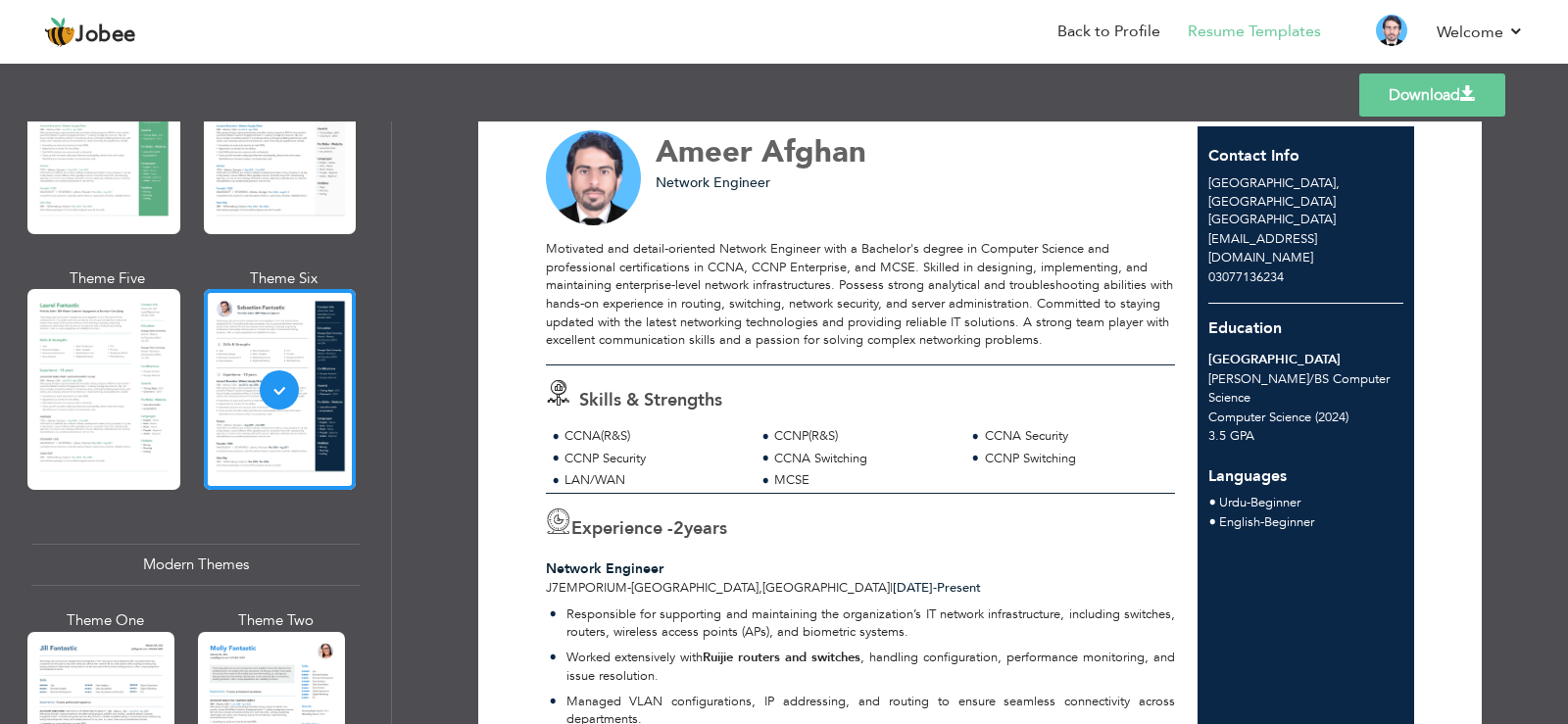
scroll to position [47, 0]
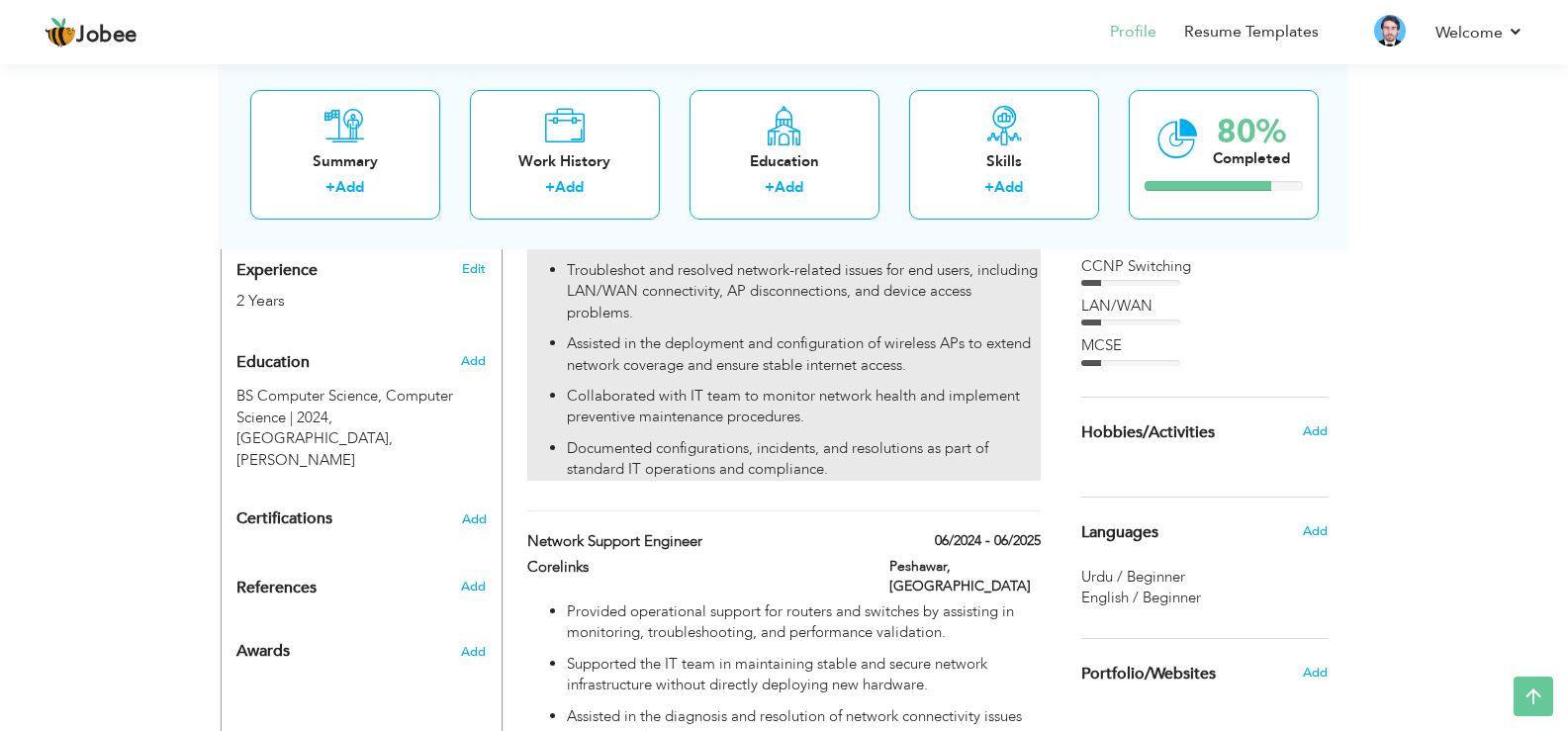
scroll to position [759, 0]
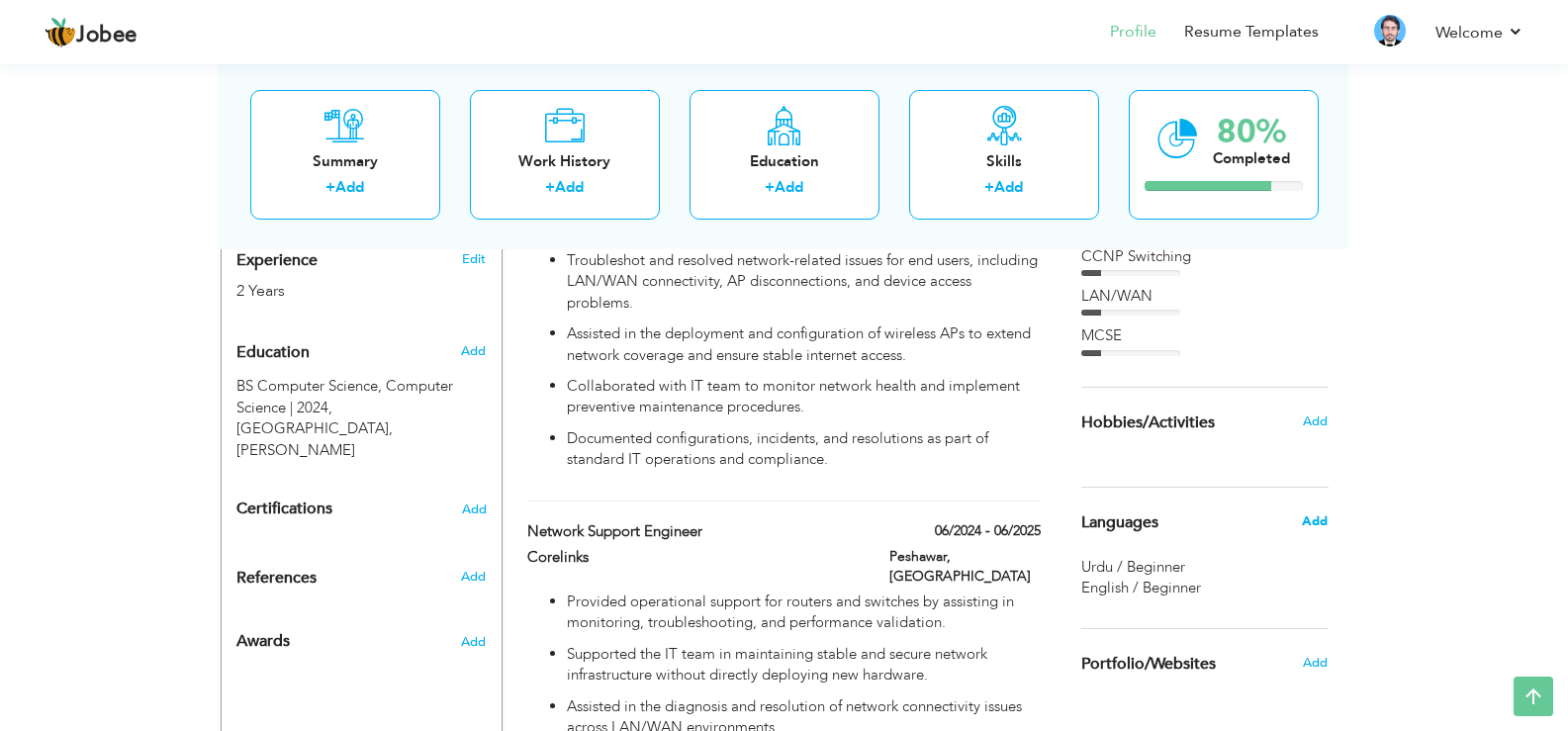
click at [1320, 518] on span "Add" at bounding box center [1315, 522] width 26 height 18
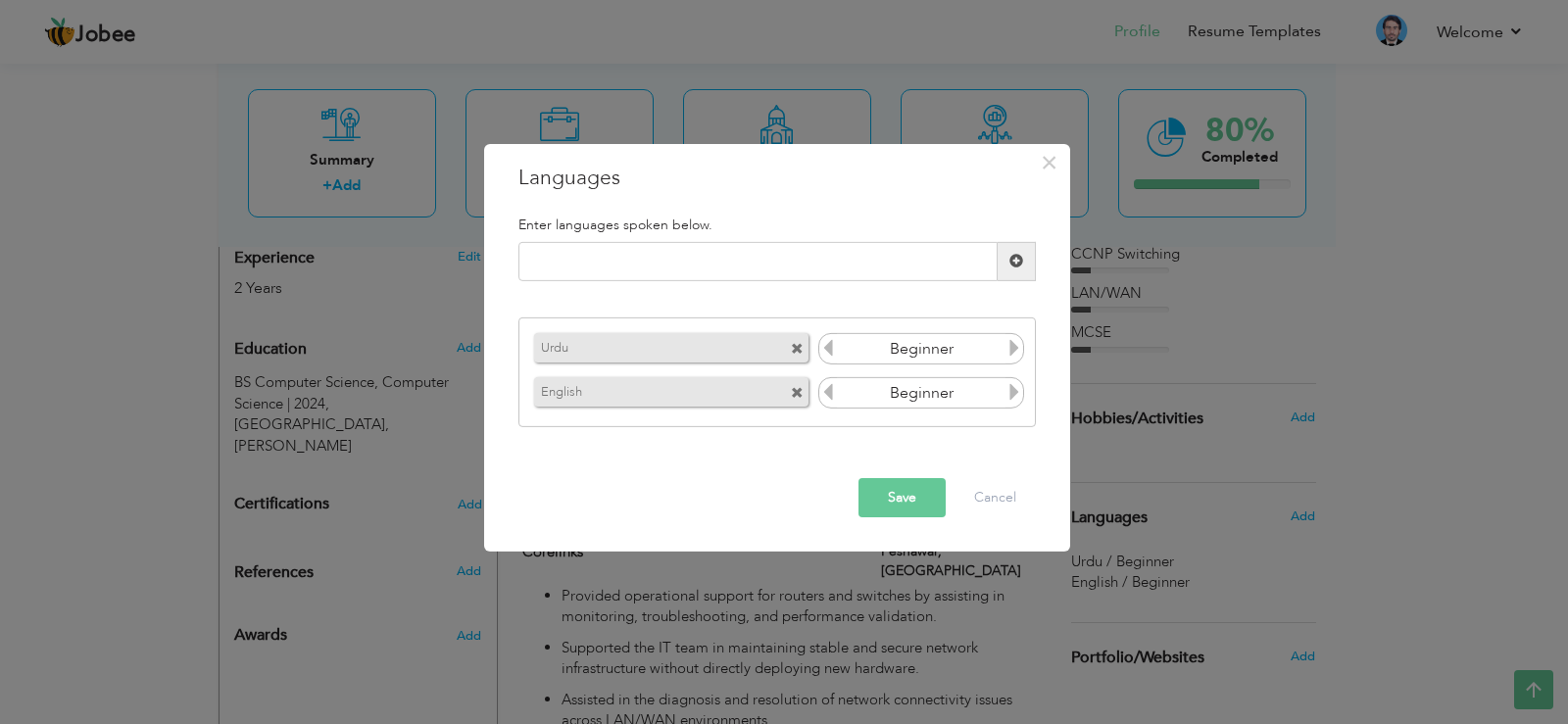
click at [1008, 357] on icon at bounding box center [1014, 348] width 18 height 18
click at [1014, 352] on icon at bounding box center [1014, 348] width 18 height 18
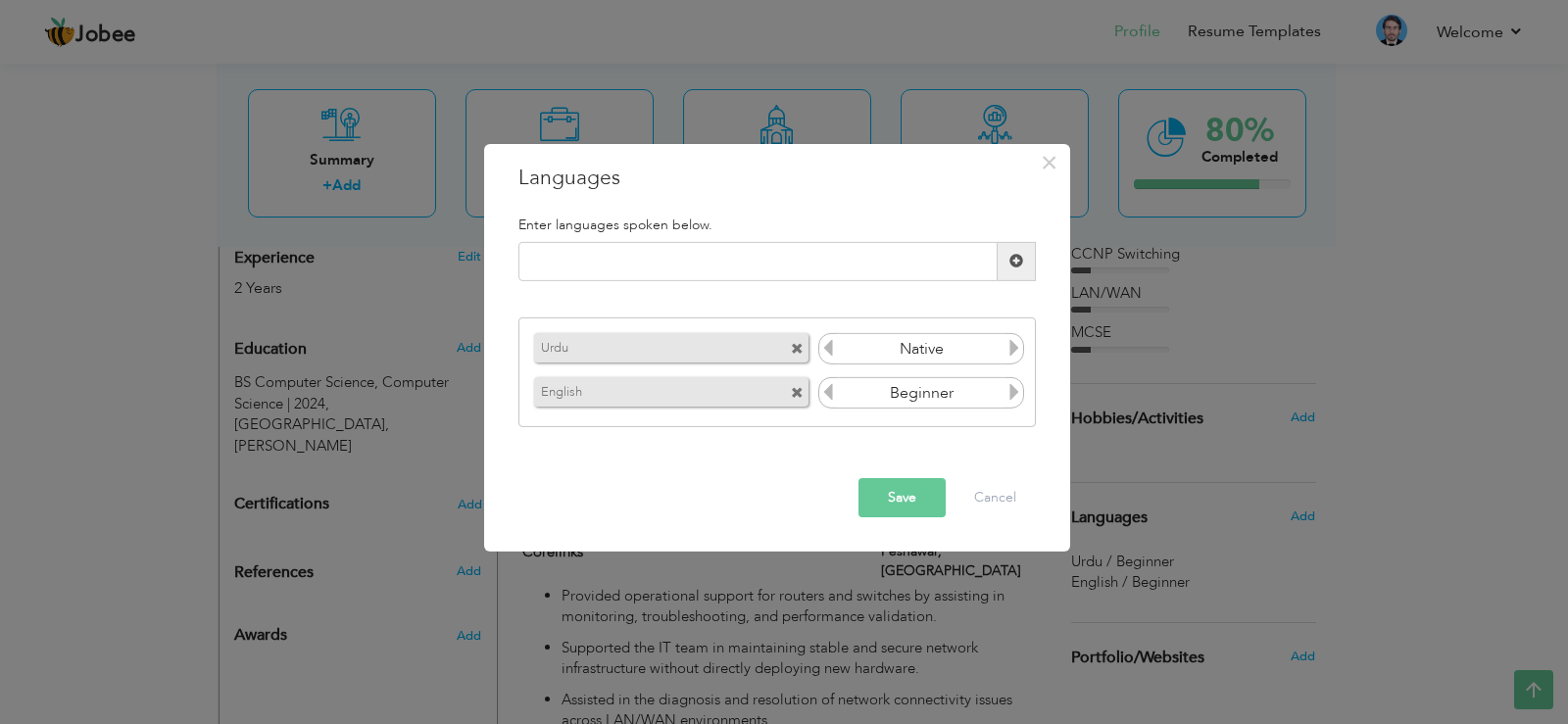
click at [828, 347] on icon at bounding box center [828, 348] width 18 height 18
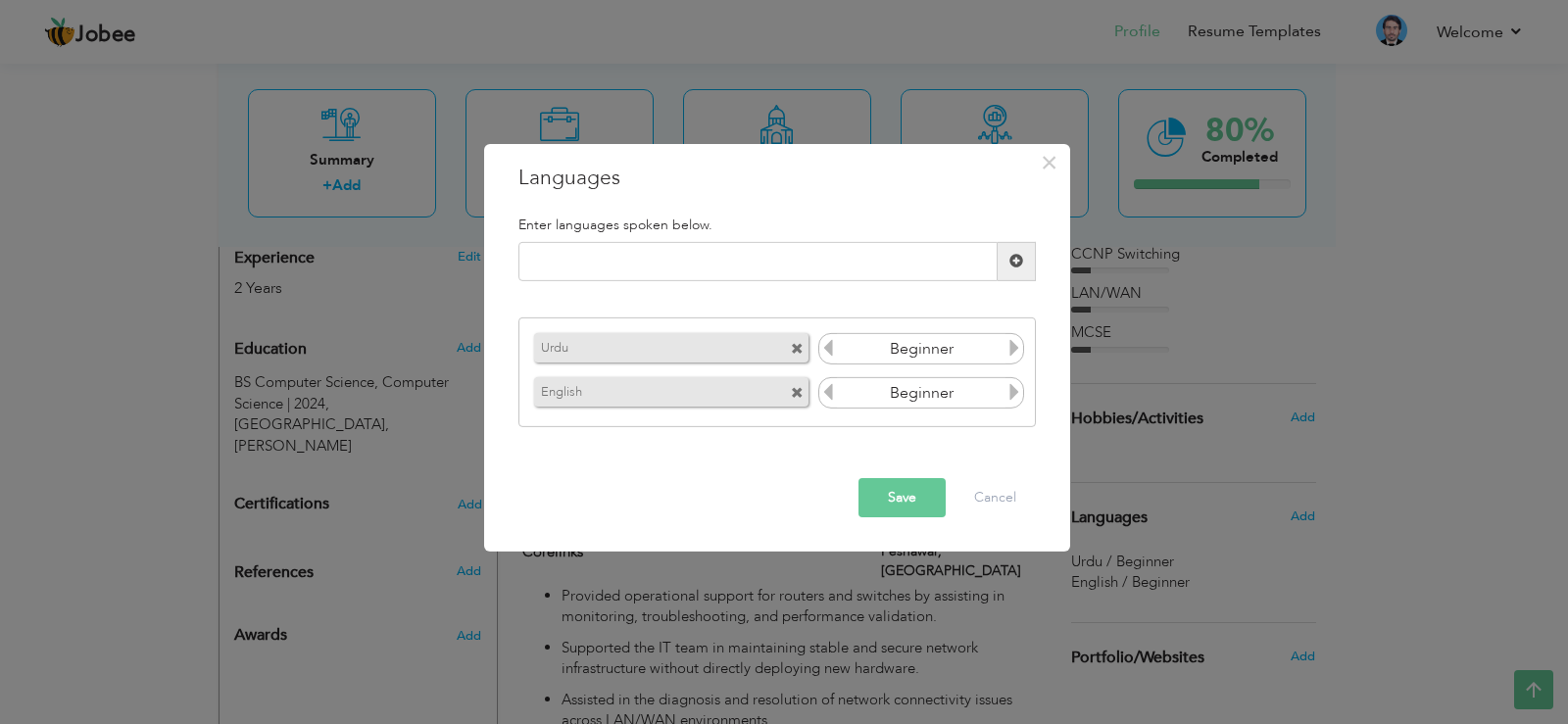
click at [828, 347] on icon at bounding box center [828, 348] width 18 height 18
click at [1012, 349] on icon at bounding box center [1014, 348] width 18 height 18
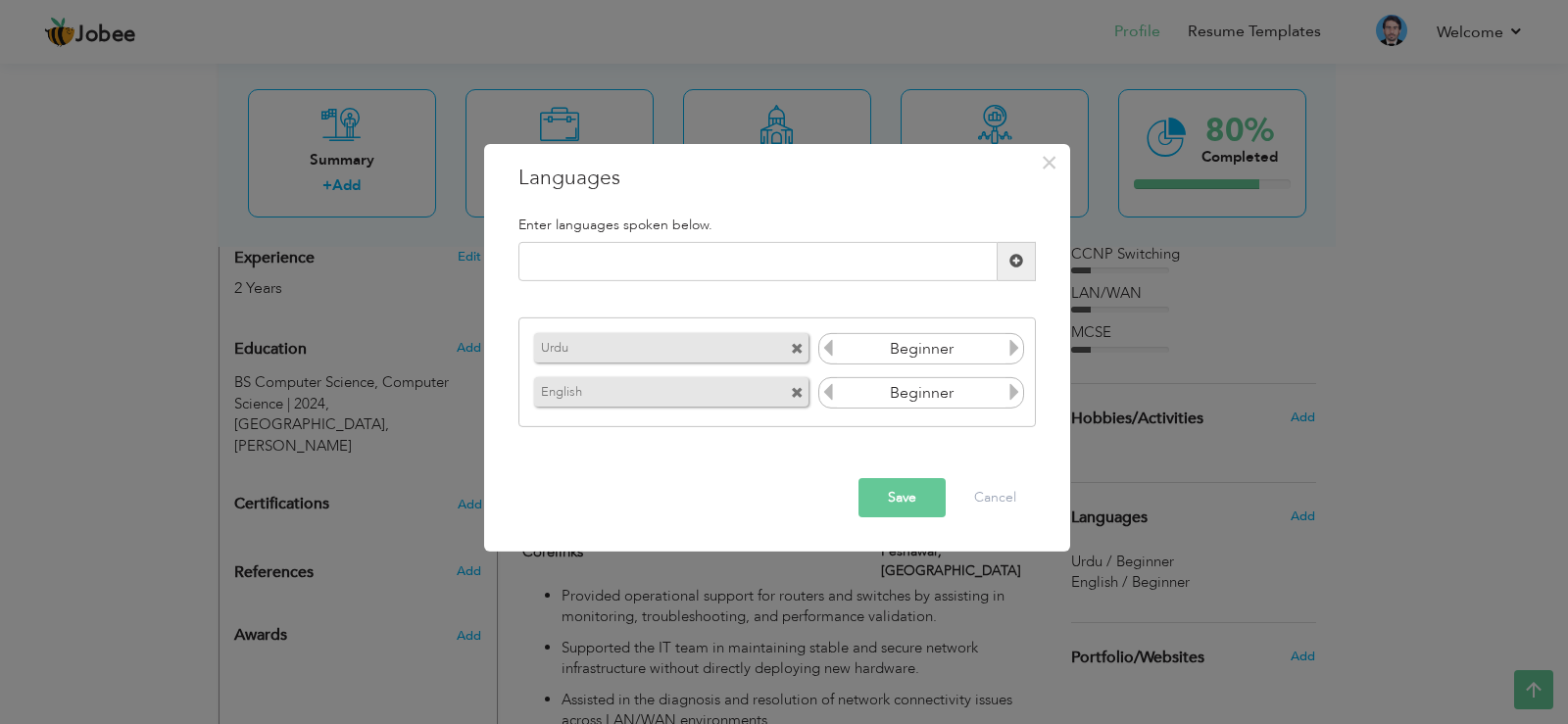
click at [1012, 349] on icon at bounding box center [1014, 348] width 18 height 18
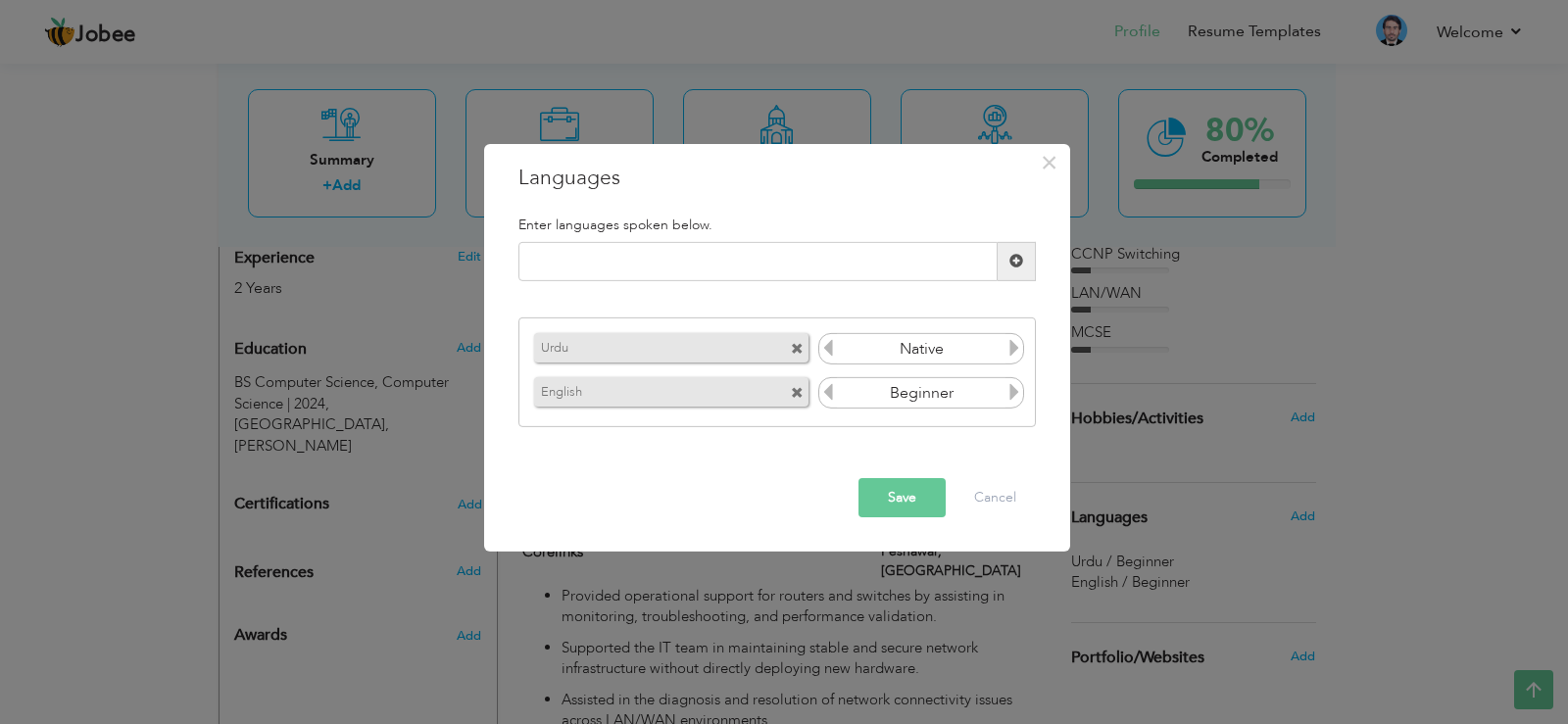
click at [1012, 349] on icon at bounding box center [1014, 348] width 18 height 18
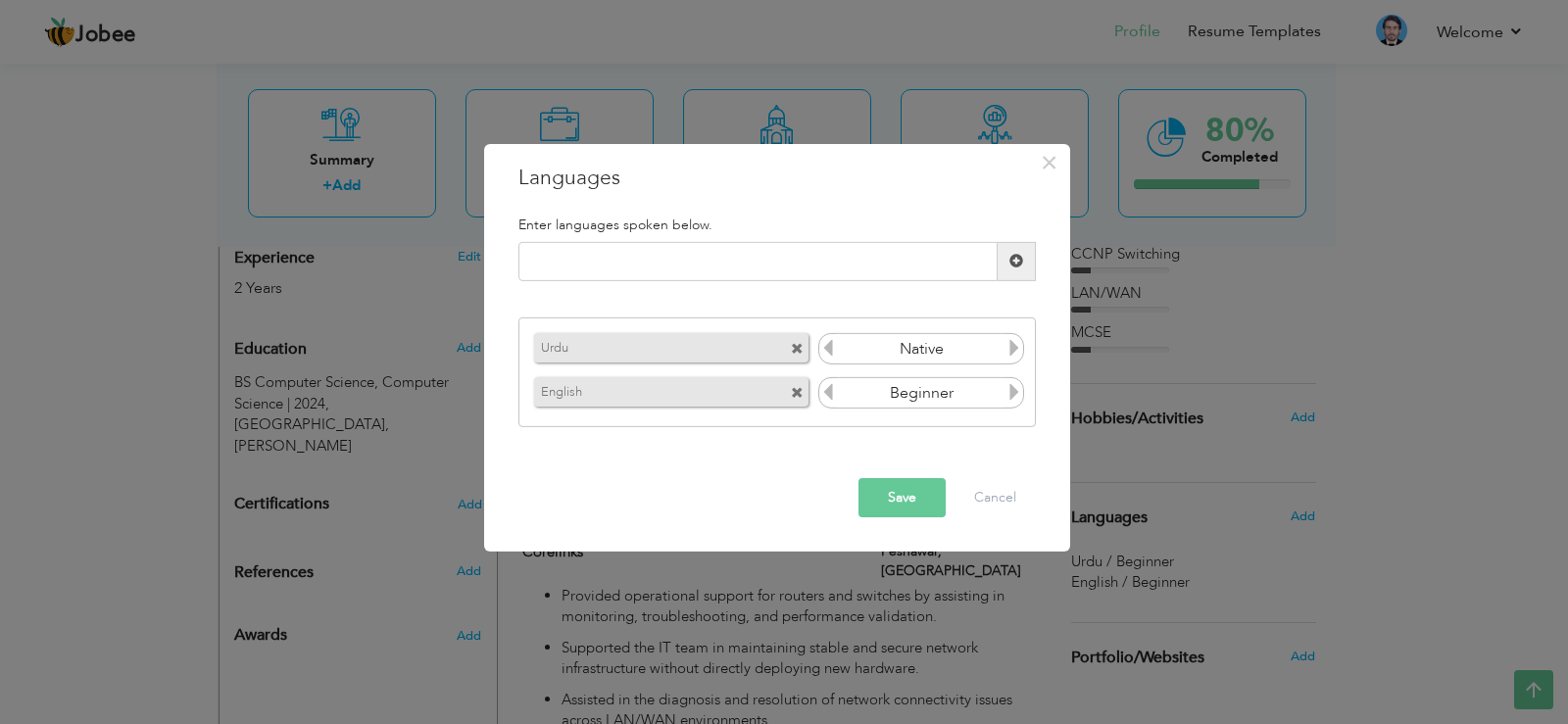
click at [827, 349] on icon at bounding box center [828, 348] width 18 height 18
click at [802, 349] on span at bounding box center [797, 349] width 13 height 13
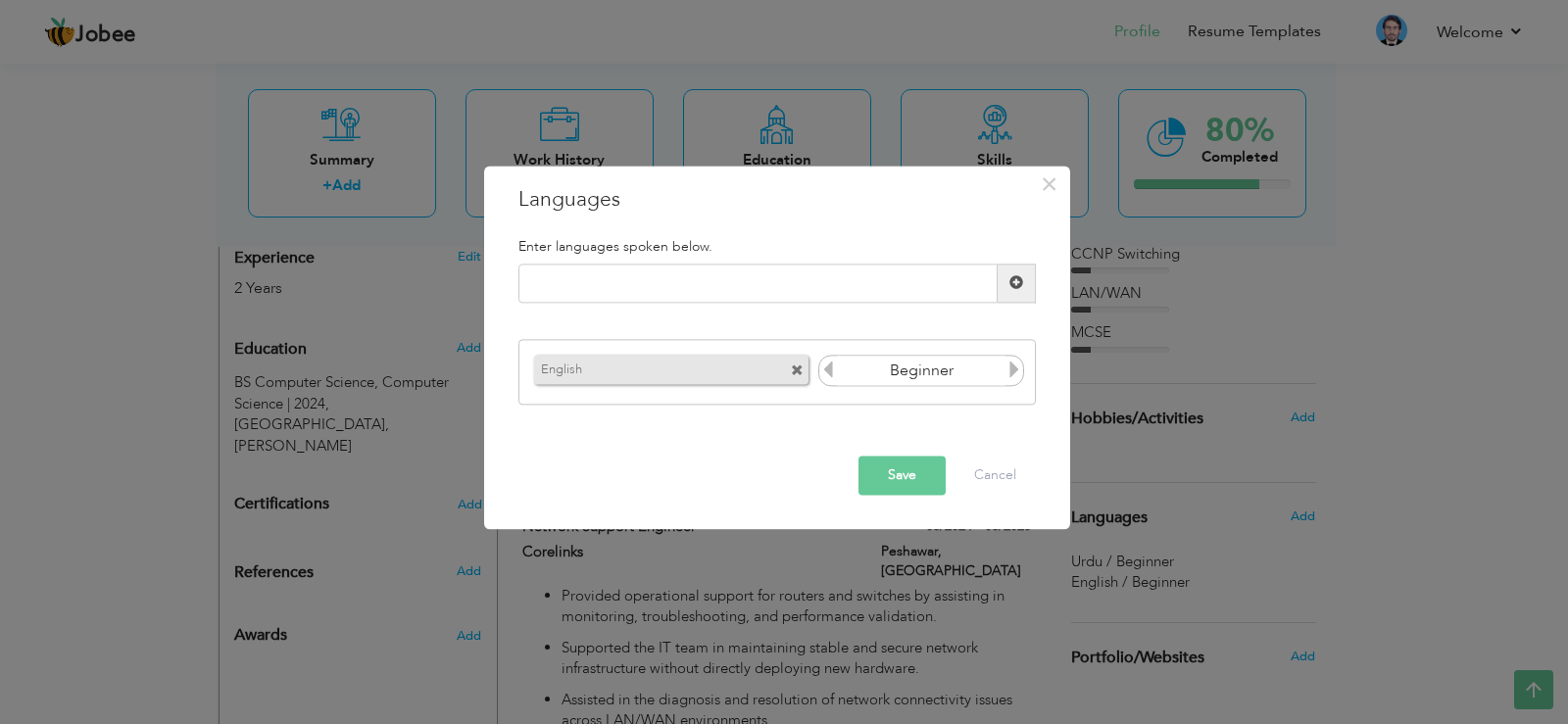
click at [802, 349] on div "English Beginner" at bounding box center [777, 372] width 517 height 65
click at [799, 366] on span at bounding box center [797, 371] width 13 height 13
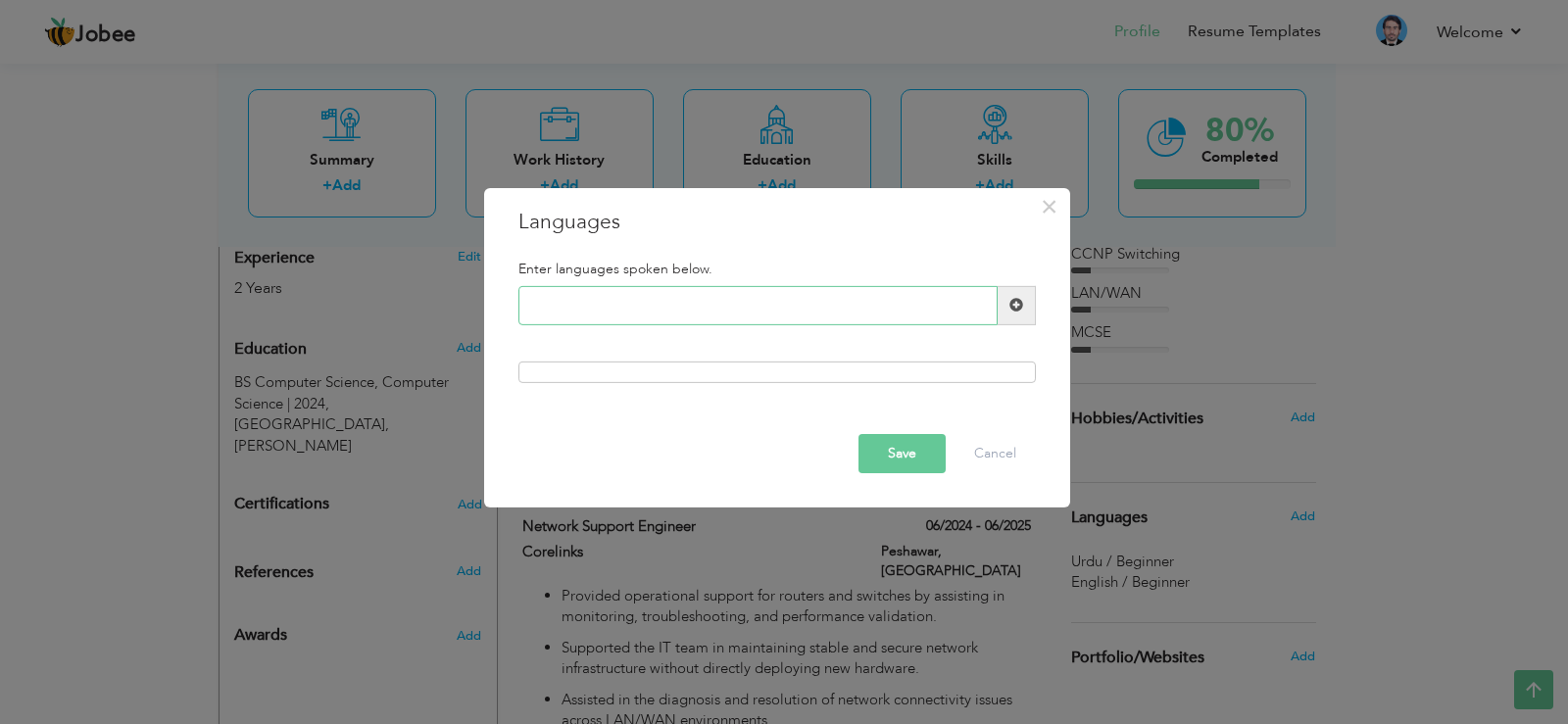
click at [774, 315] on input "text" at bounding box center [758, 306] width 479 height 40
type input "Peshto"
click at [1011, 309] on span at bounding box center [1016, 305] width 14 height 14
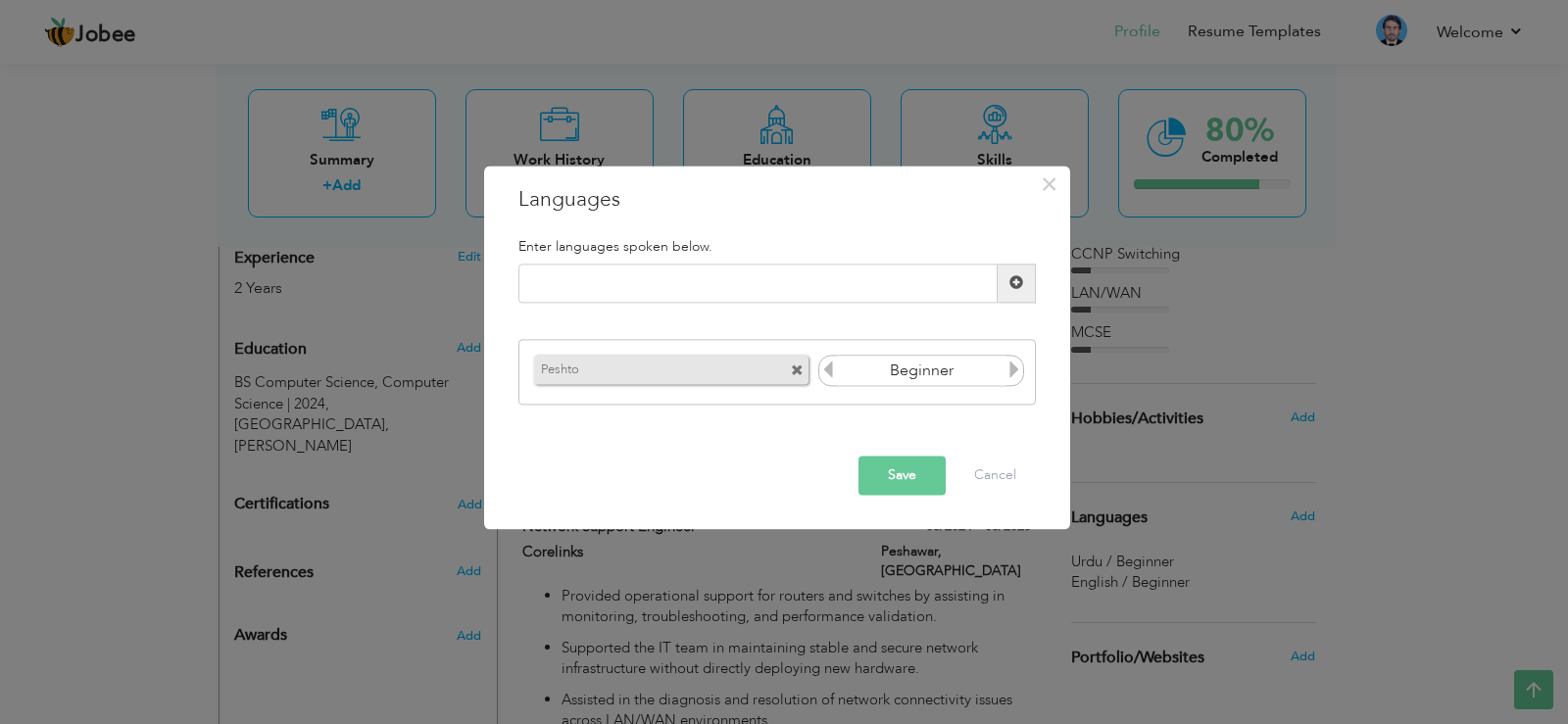
click at [1007, 366] on icon at bounding box center [1014, 370] width 18 height 18
click at [1009, 369] on icon at bounding box center [1014, 370] width 18 height 18
click at [834, 366] on icon at bounding box center [828, 370] width 18 height 18
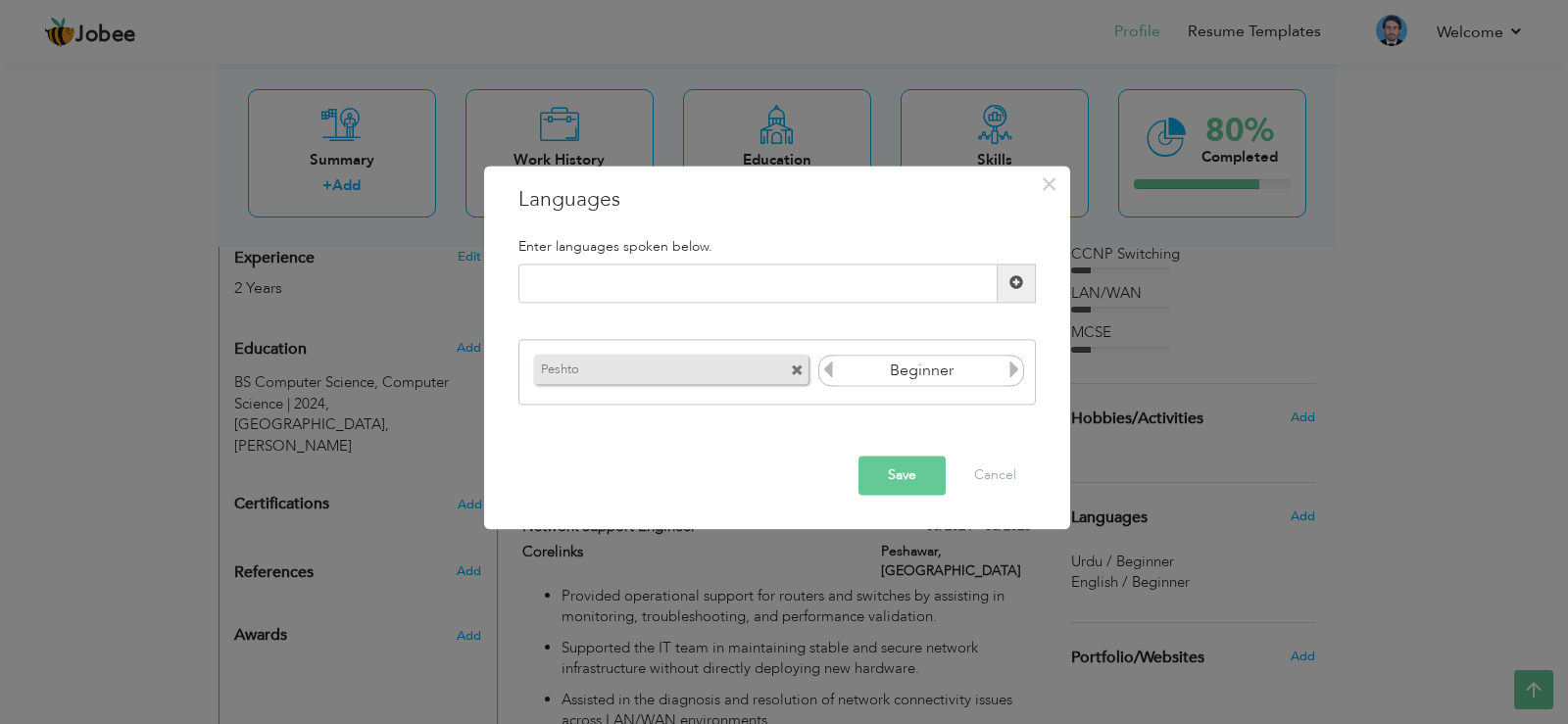
click at [834, 366] on icon at bounding box center [828, 370] width 18 height 18
click at [1017, 370] on icon at bounding box center [1014, 370] width 18 height 18
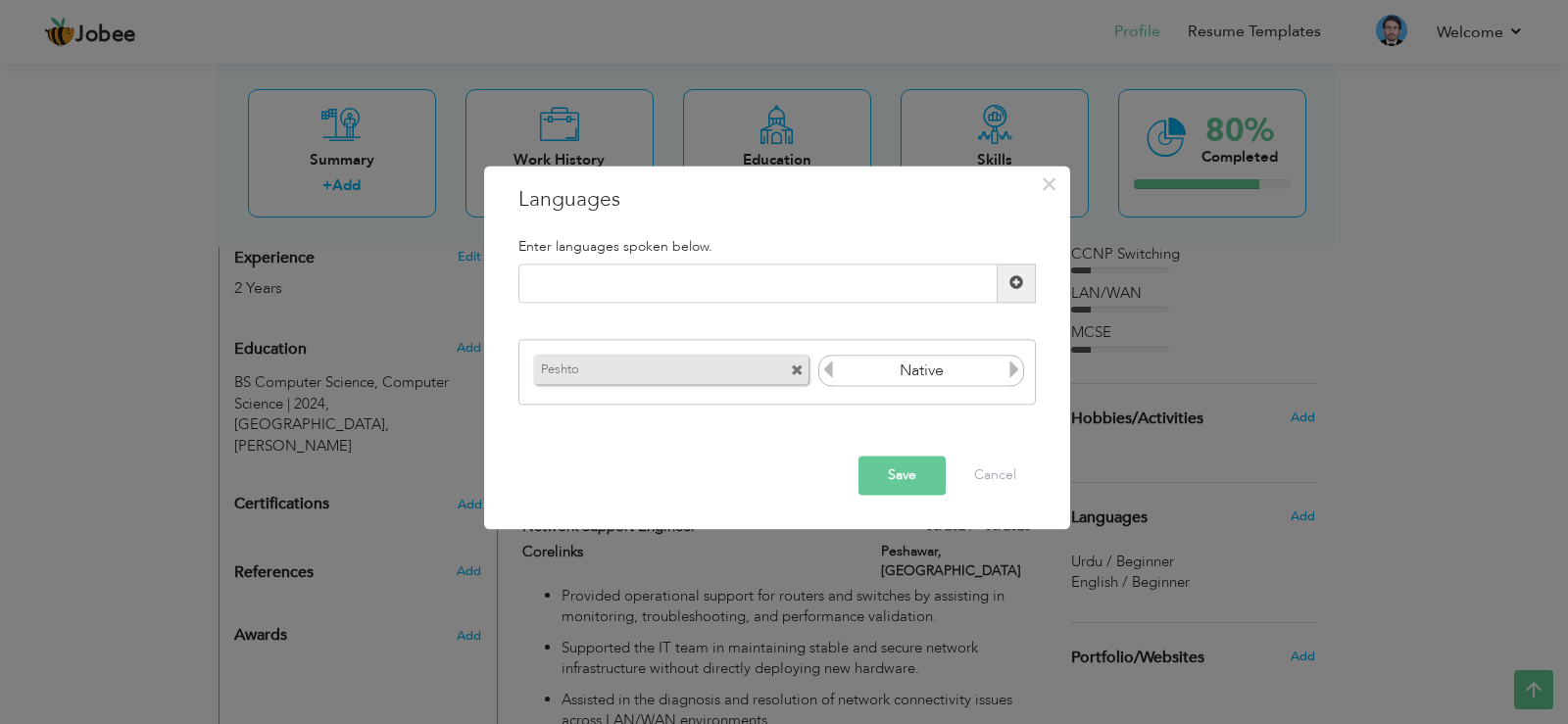
click at [1017, 370] on icon at bounding box center [1014, 370] width 18 height 18
click at [828, 277] on input "text" at bounding box center [758, 283] width 479 height 40
type input "Urdu"
click at [1005, 288] on span at bounding box center [1016, 283] width 39 height 40
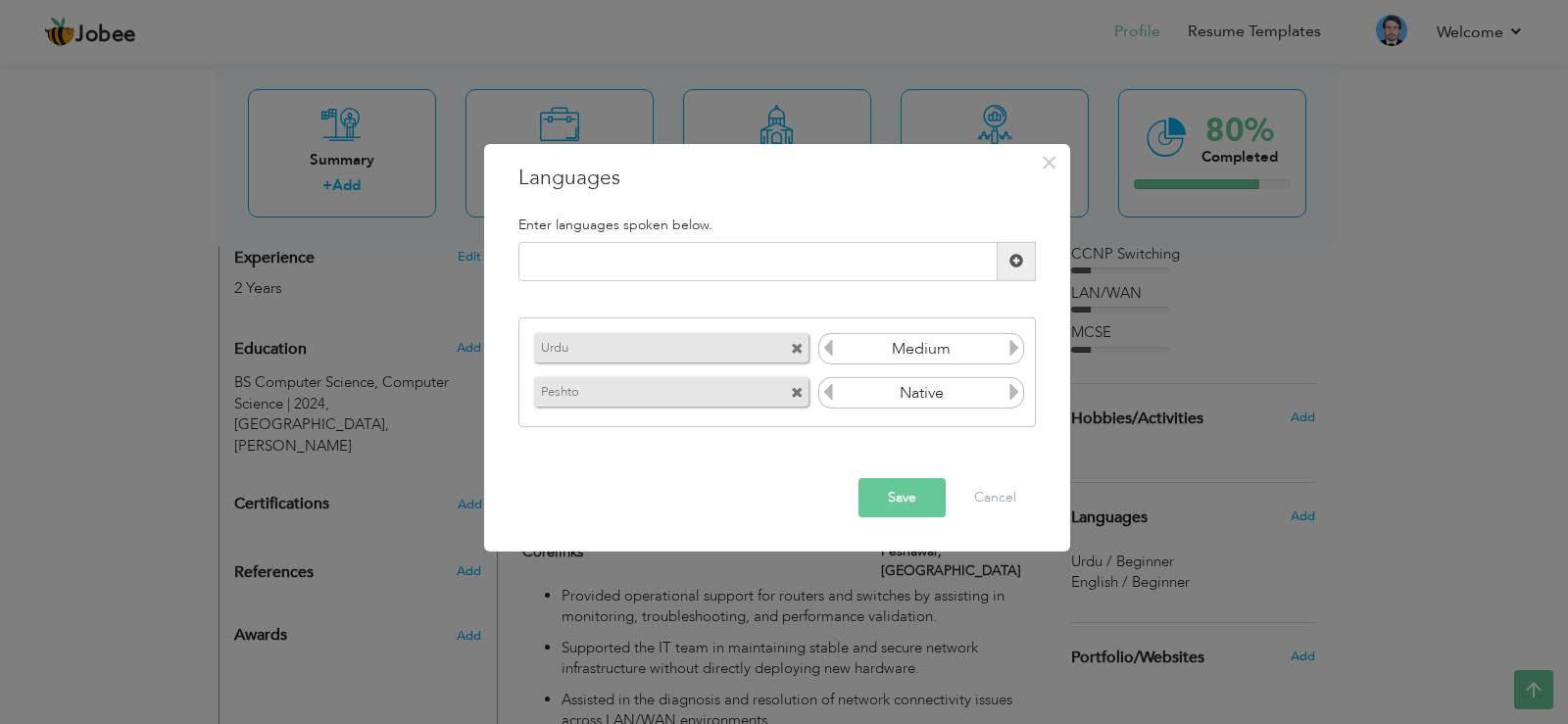
click at [1011, 351] on icon at bounding box center [1014, 348] width 18 height 18
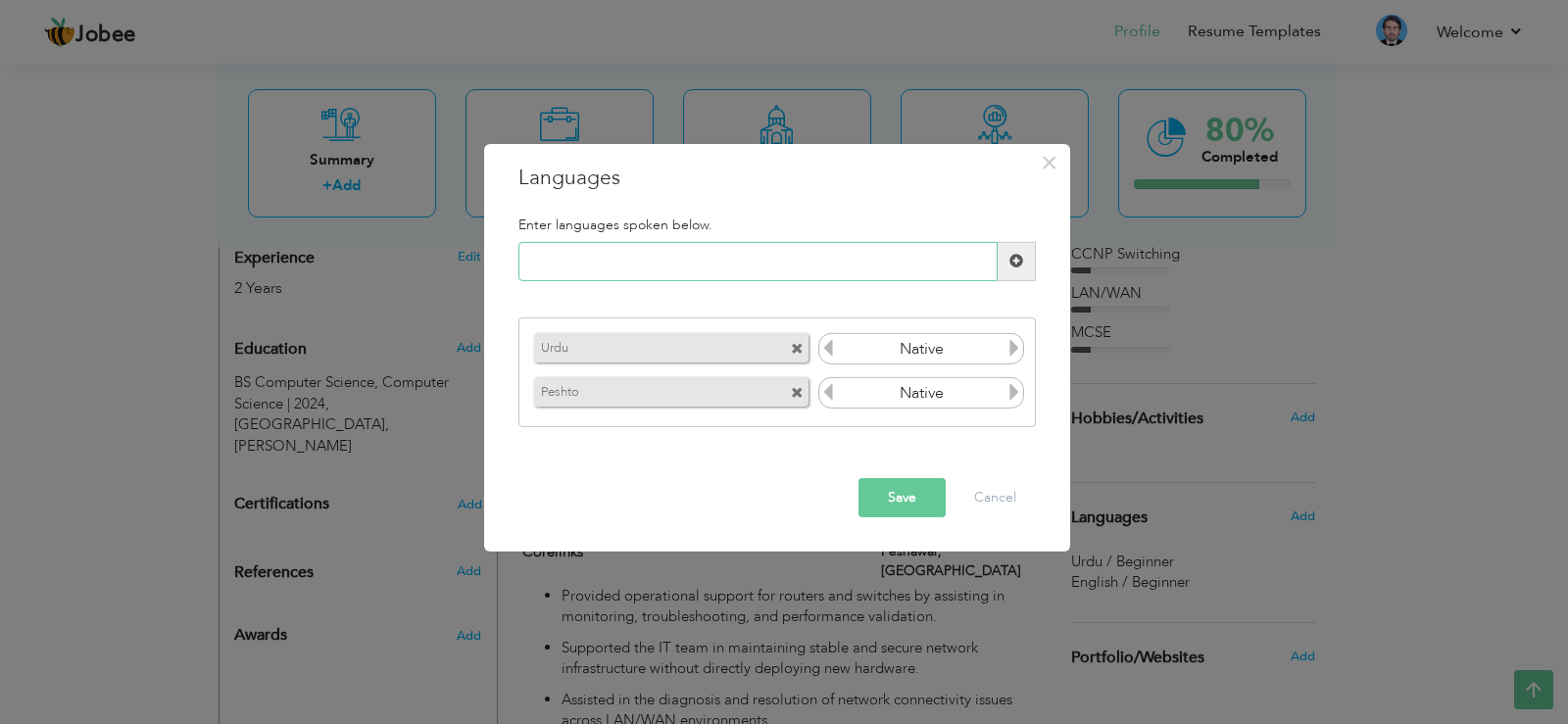
click at [872, 242] on input "text" at bounding box center [758, 261] width 479 height 40
click at [858, 254] on input "text" at bounding box center [758, 261] width 479 height 40
type input "English"
click at [910, 486] on button "Save" at bounding box center [902, 498] width 87 height 40
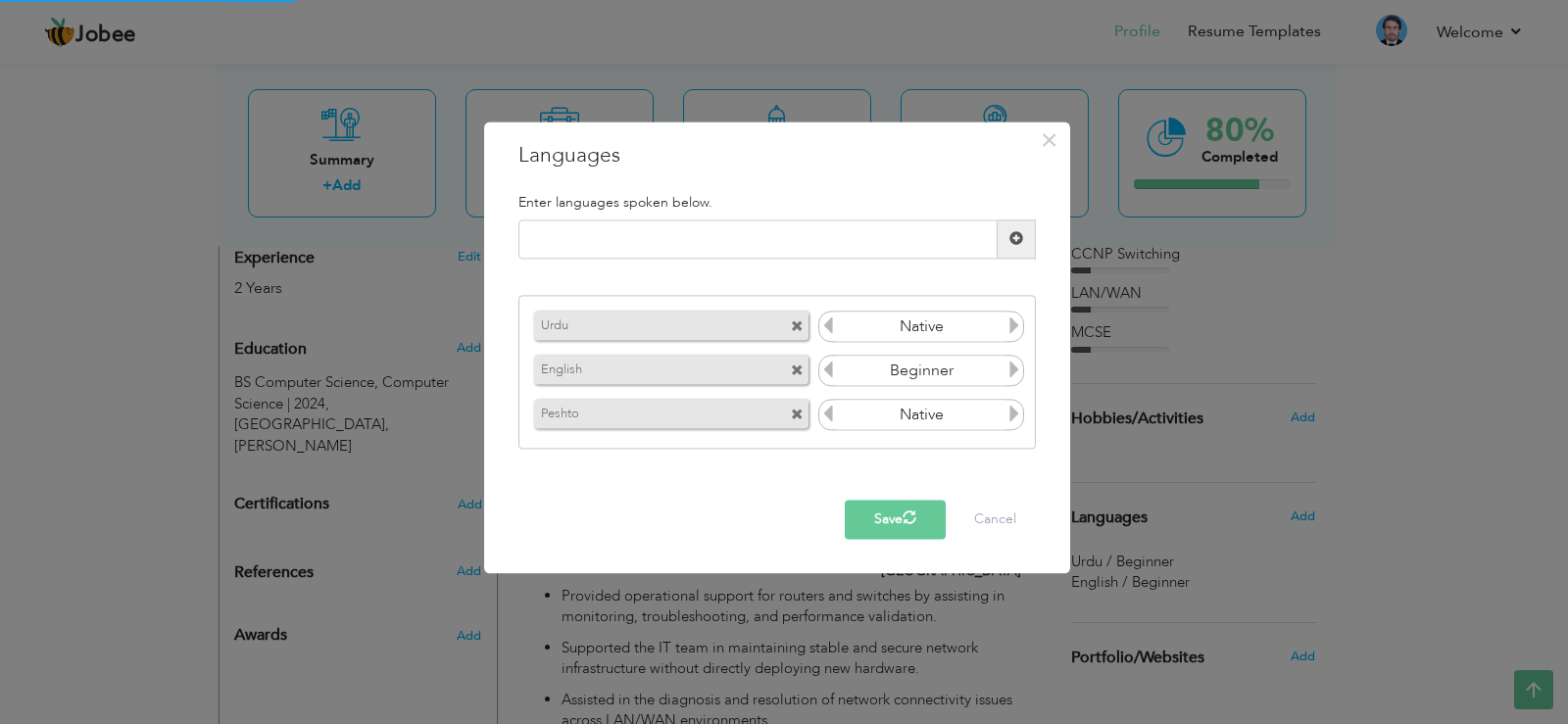
click at [1008, 406] on icon at bounding box center [1014, 415] width 18 height 18
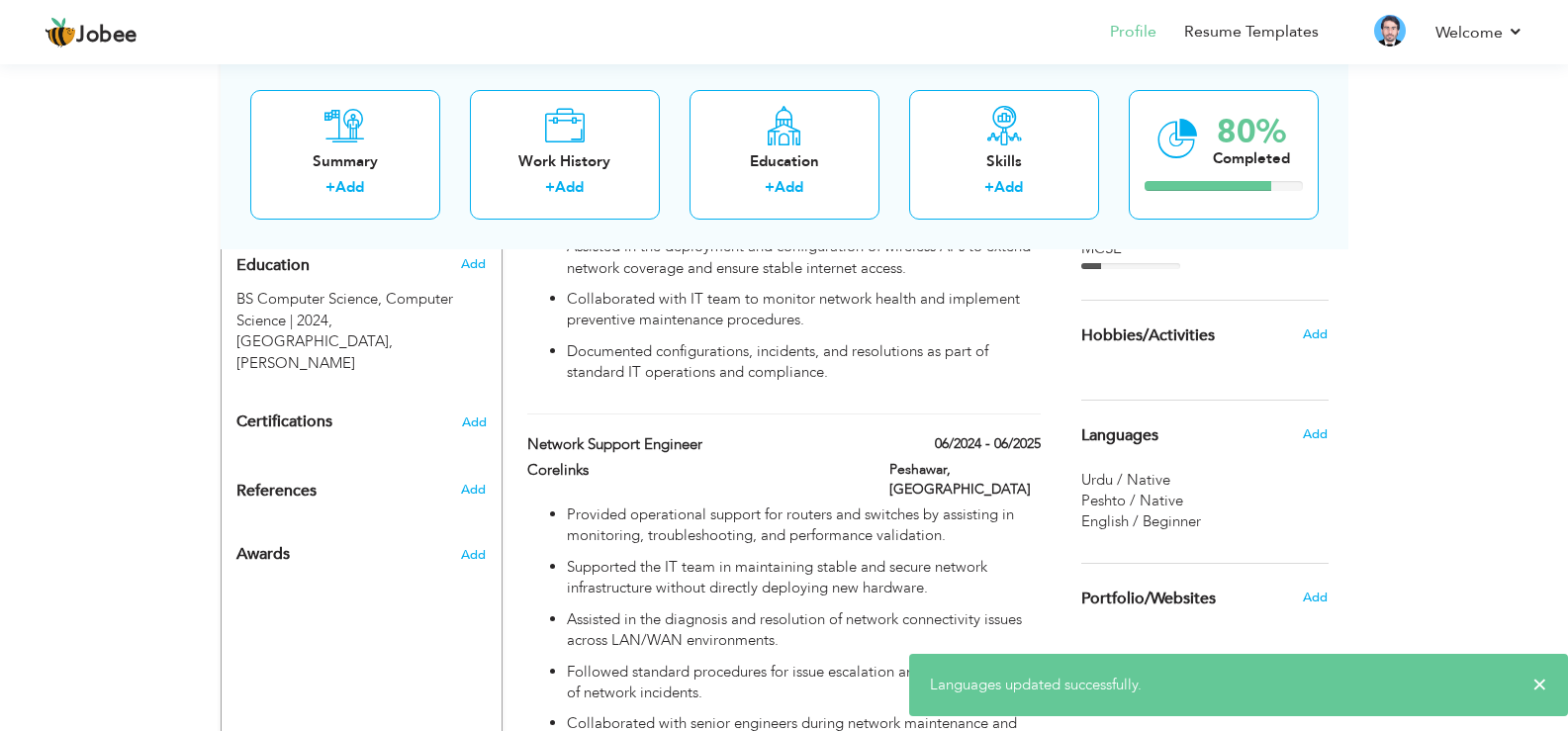
scroll to position [851, 0]
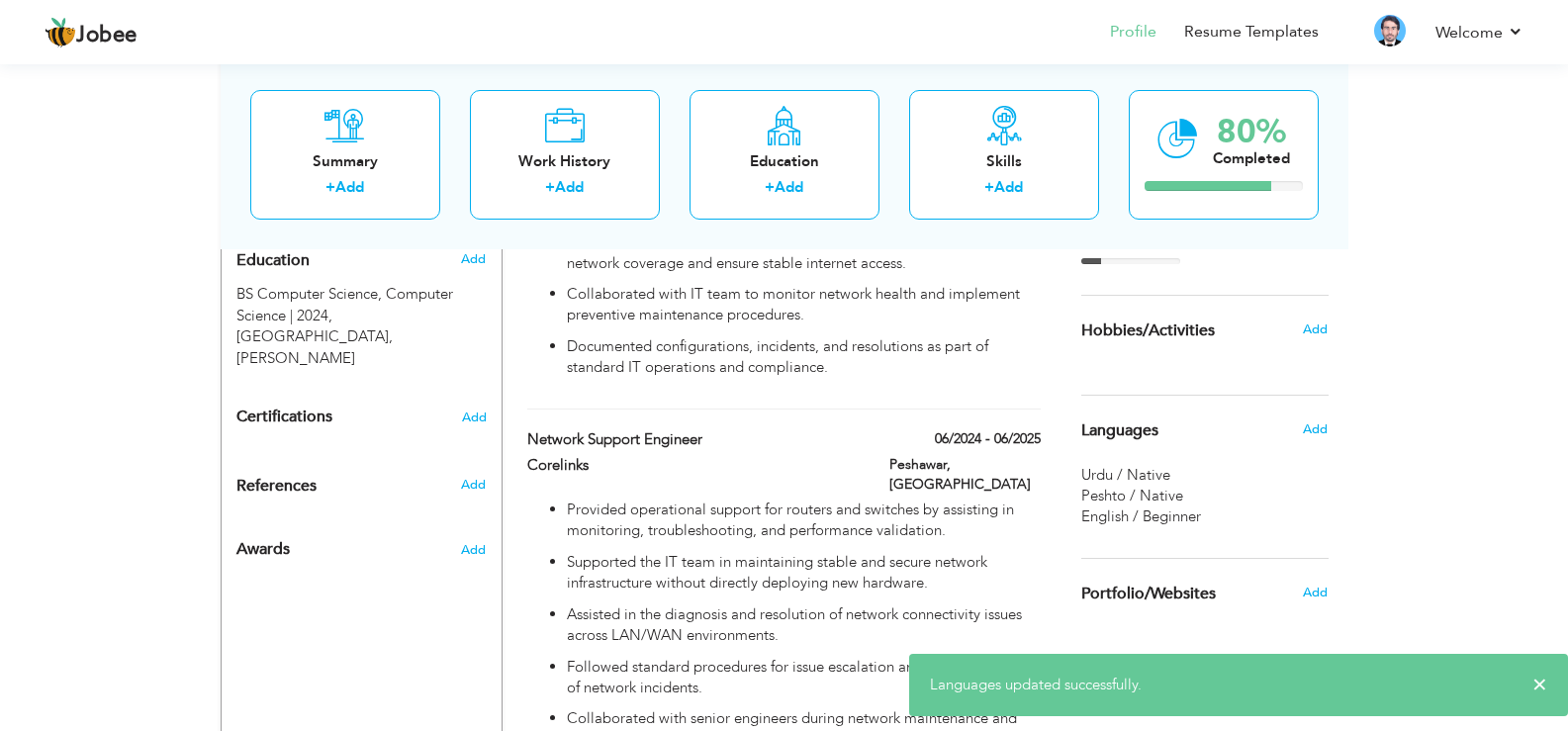
click at [1154, 482] on span "Urdu / Native" at bounding box center [1126, 475] width 89 height 20
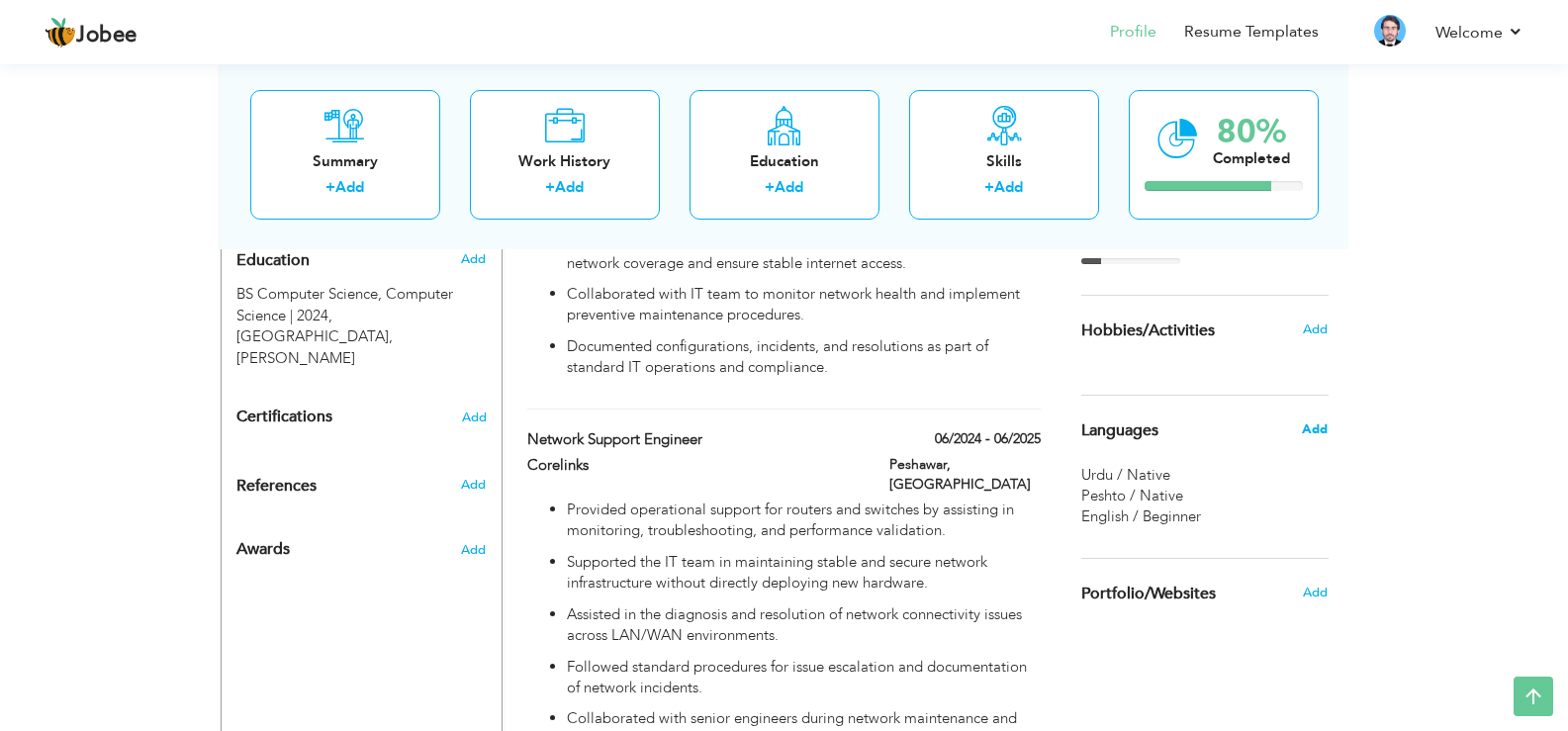
click at [1309, 425] on span "Add" at bounding box center [1315, 430] width 26 height 18
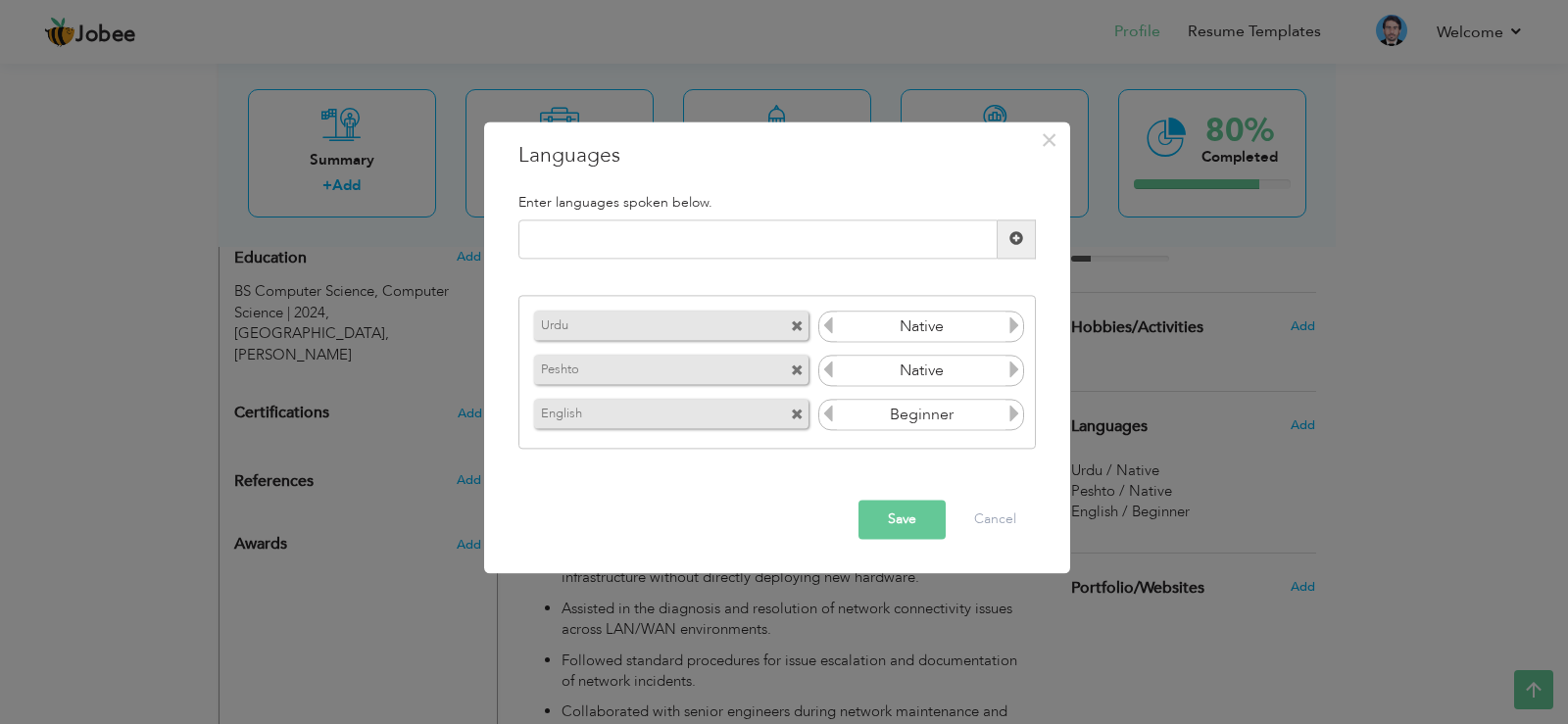
click at [1008, 416] on icon at bounding box center [1014, 415] width 18 height 18
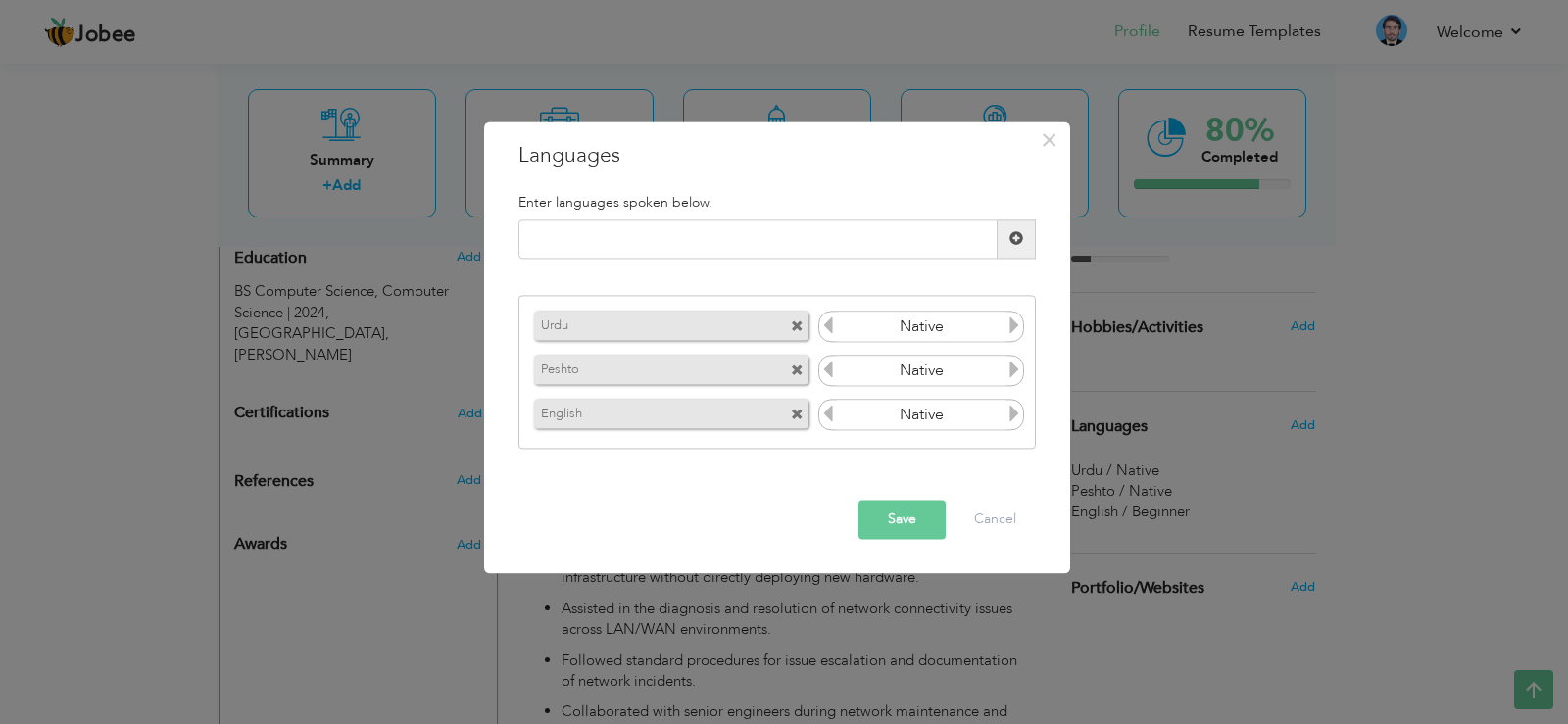
click at [927, 530] on button "Save" at bounding box center [902, 520] width 87 height 40
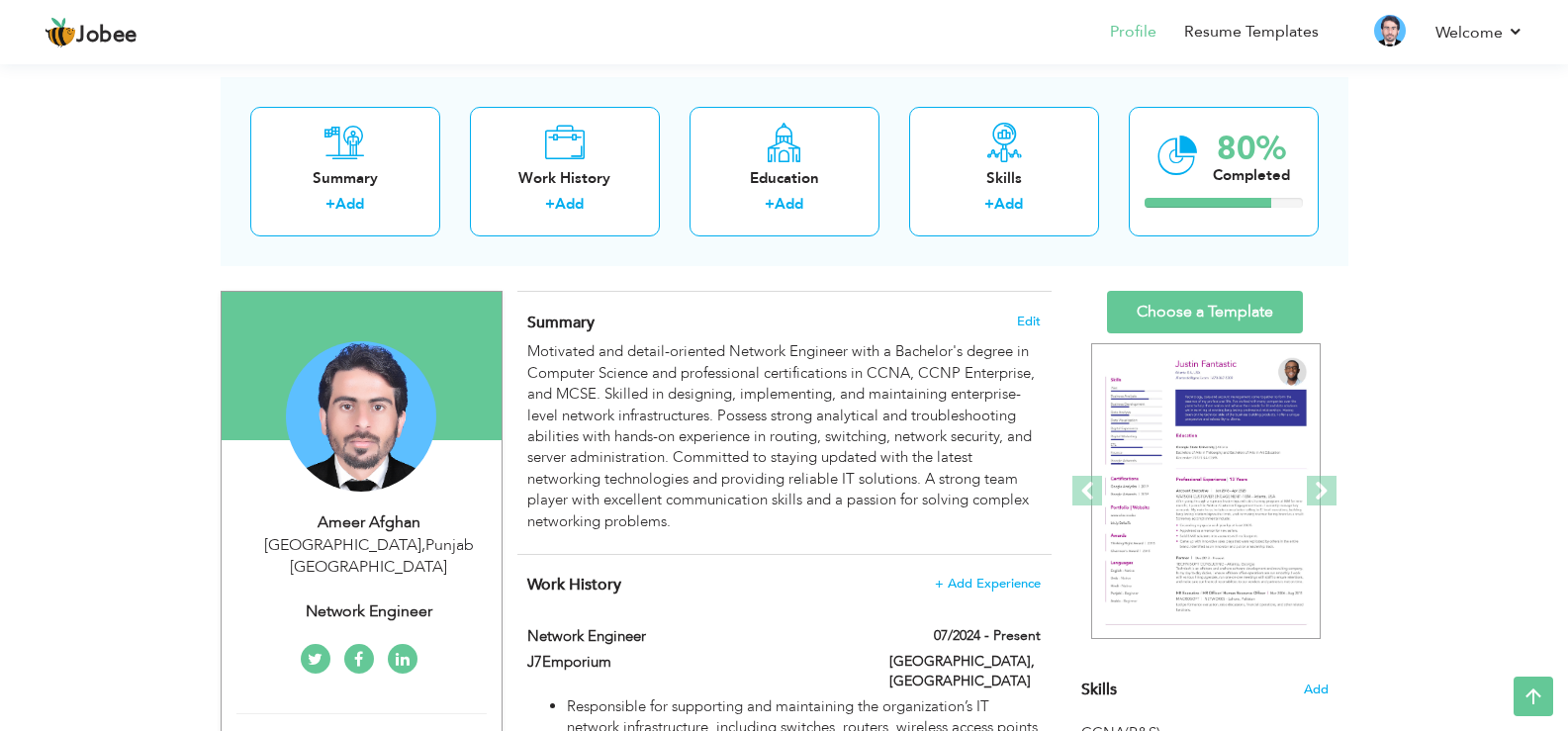
scroll to position [63, 0]
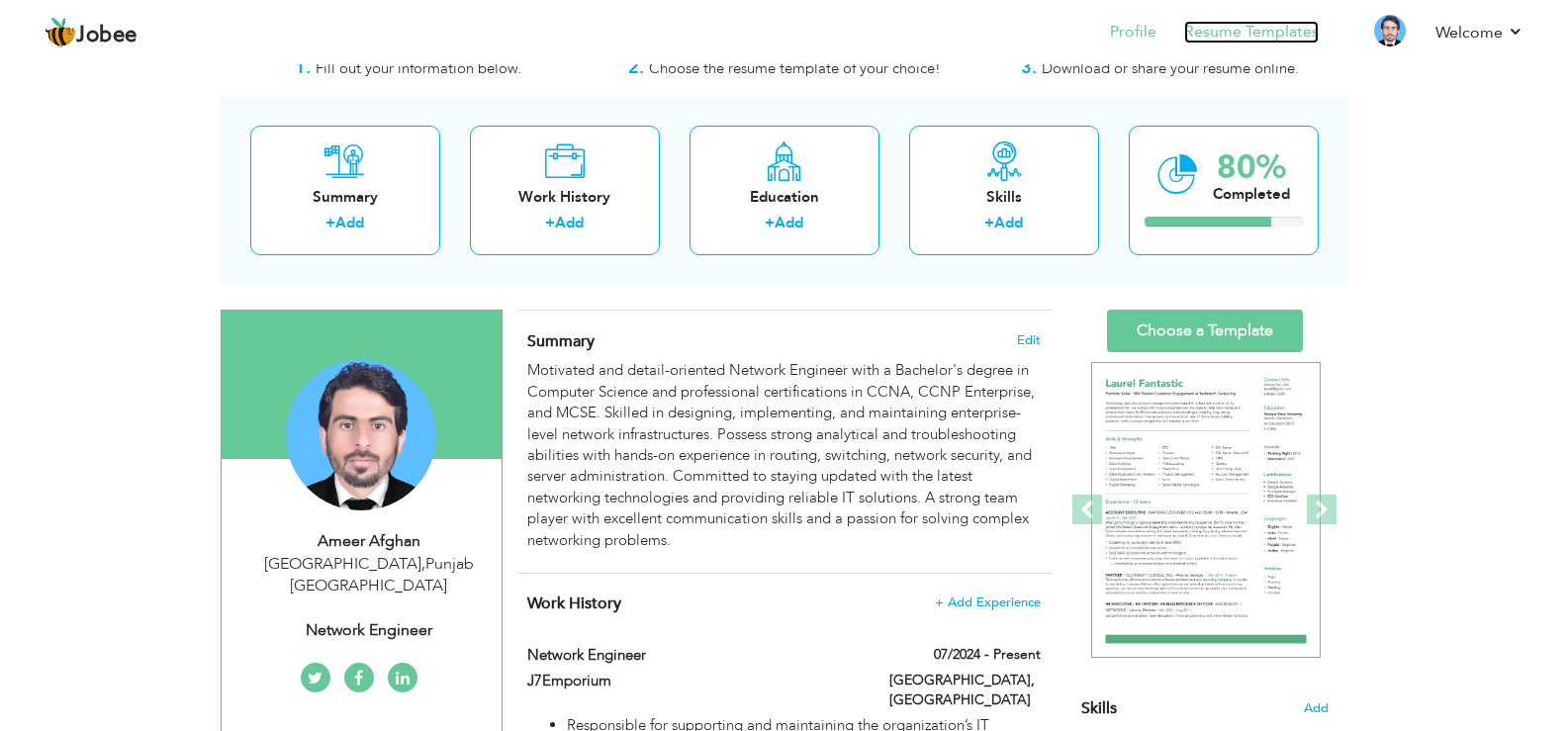
click at [1270, 27] on link "Resume Templates" at bounding box center [1251, 32] width 135 height 23
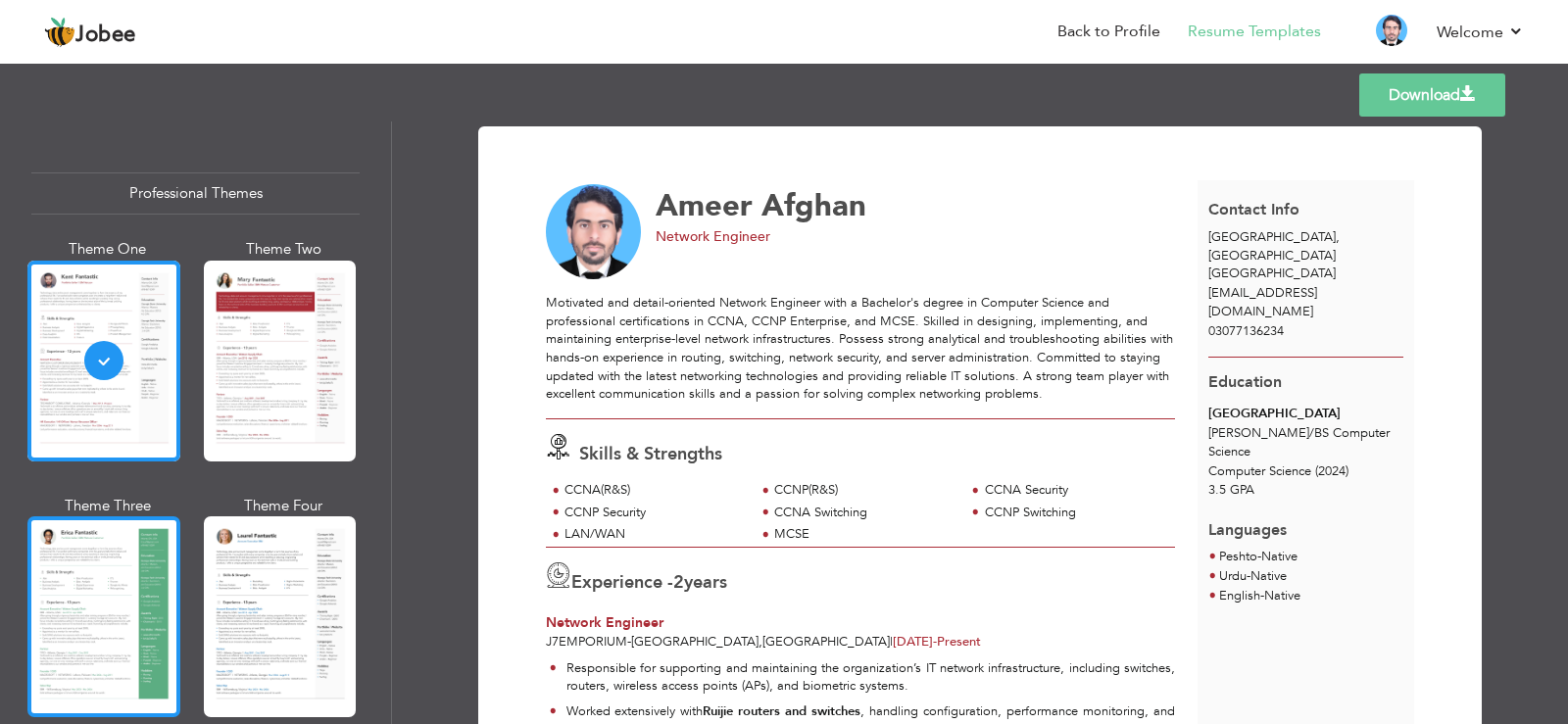
click at [138, 600] on div at bounding box center [104, 616] width 153 height 201
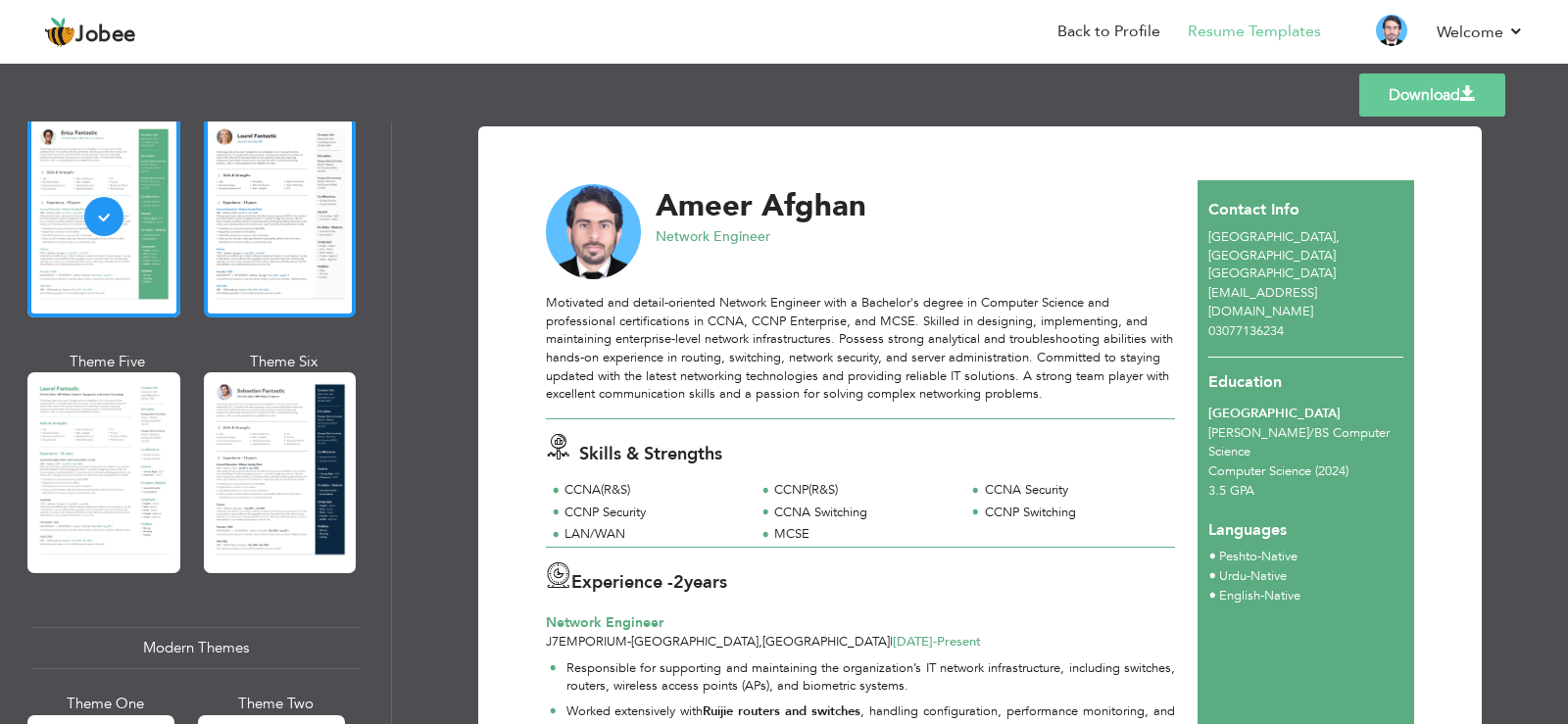
scroll to position [399, 0]
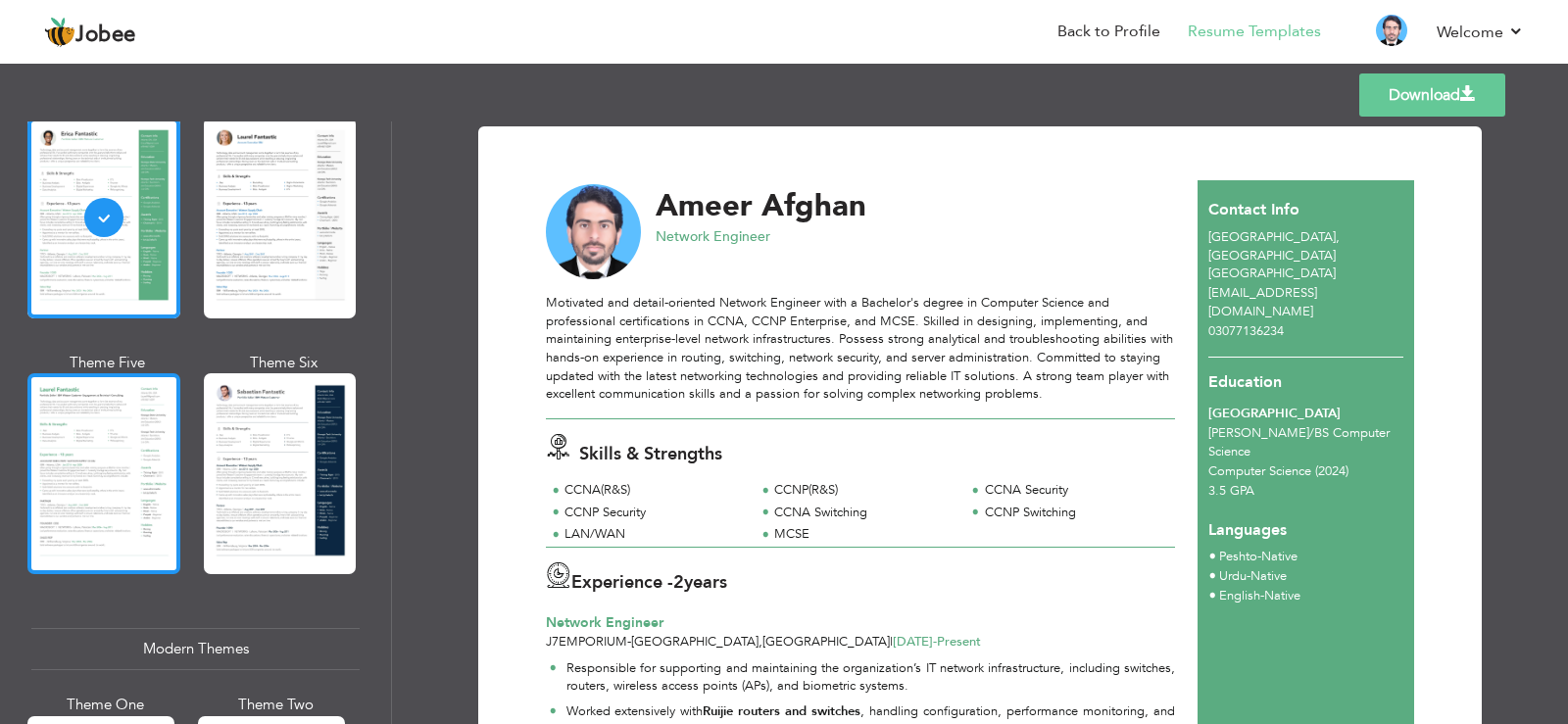
click at [111, 475] on div at bounding box center [104, 473] width 153 height 201
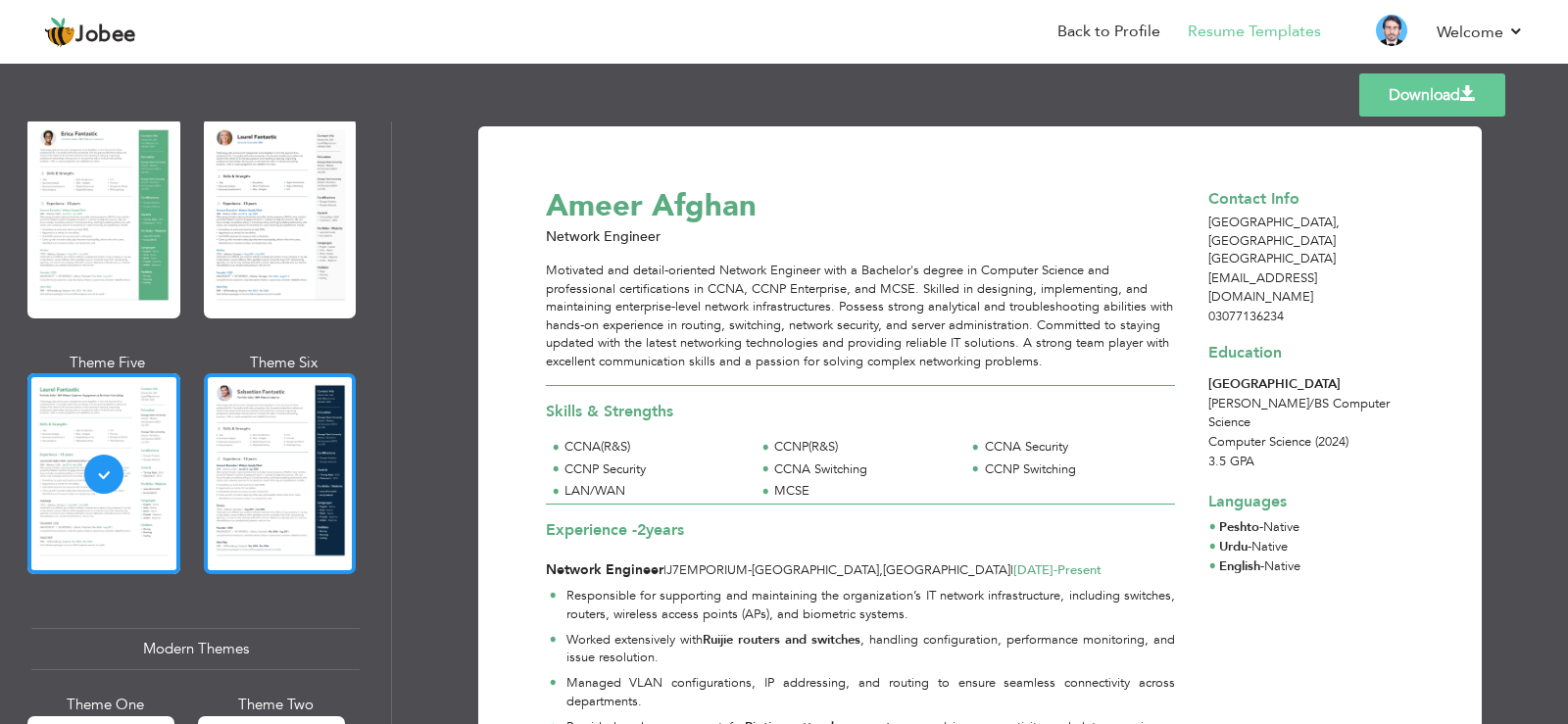
click at [239, 483] on div at bounding box center [280, 473] width 153 height 201
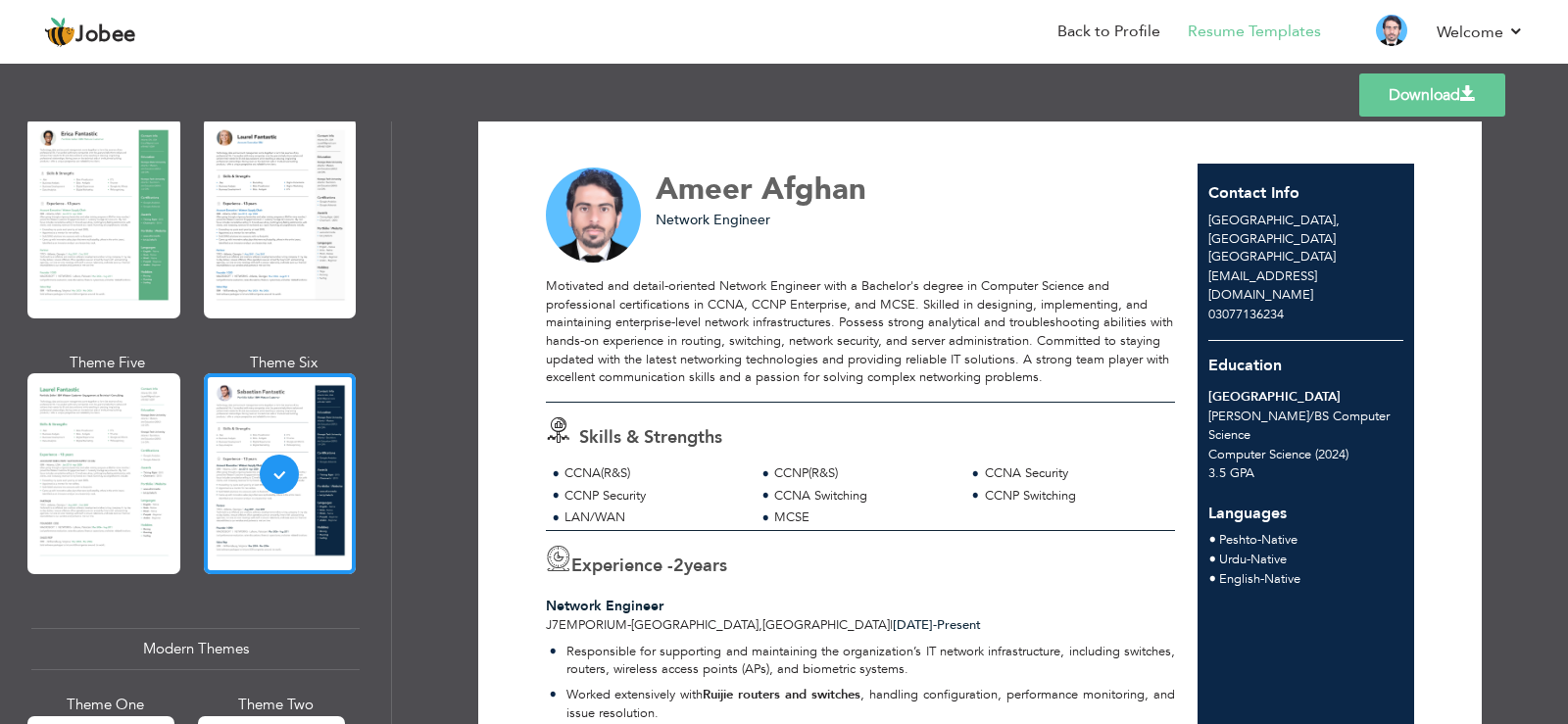
scroll to position [0, 0]
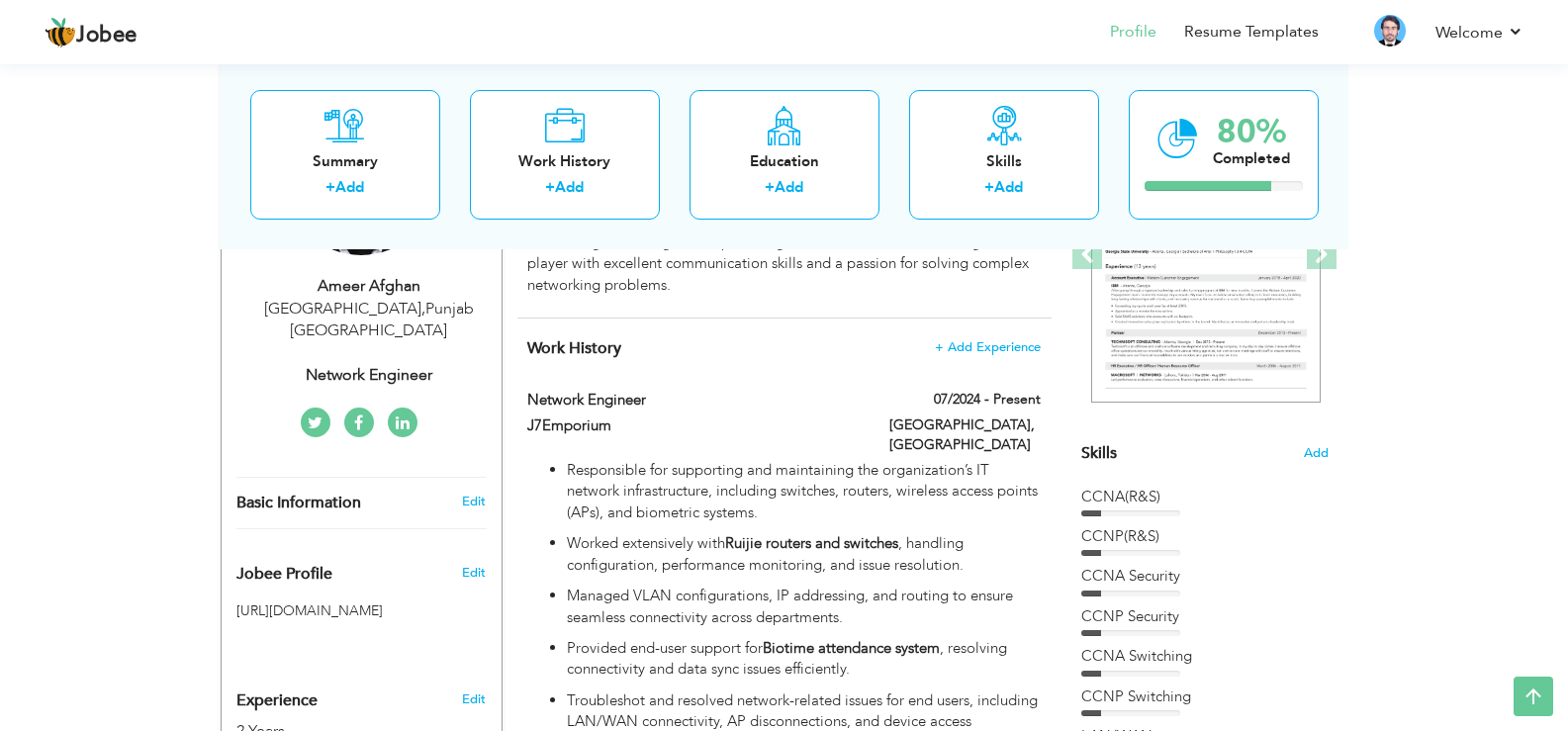
scroll to position [224, 0]
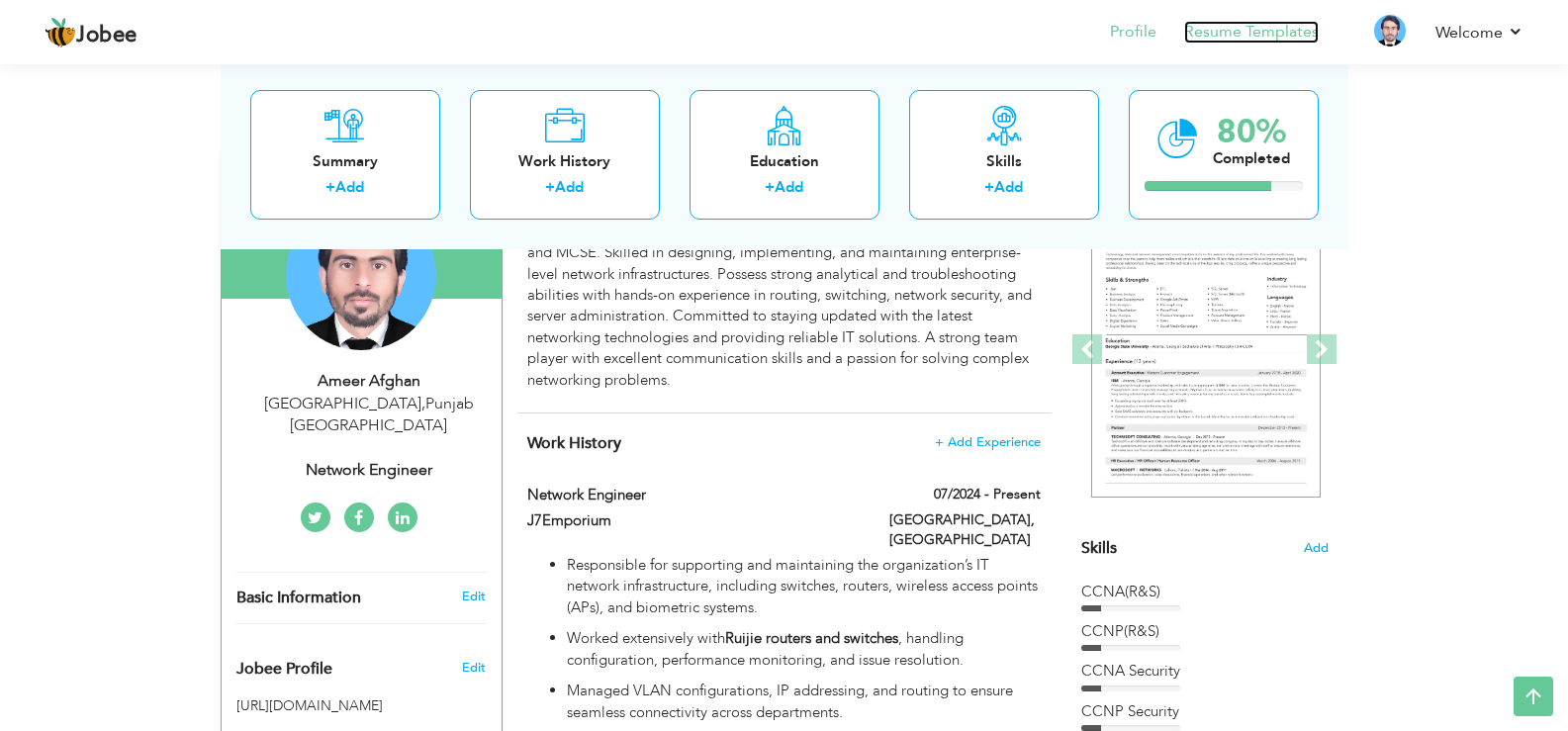
click at [1234, 38] on link "Resume Templates" at bounding box center [1251, 32] width 135 height 23
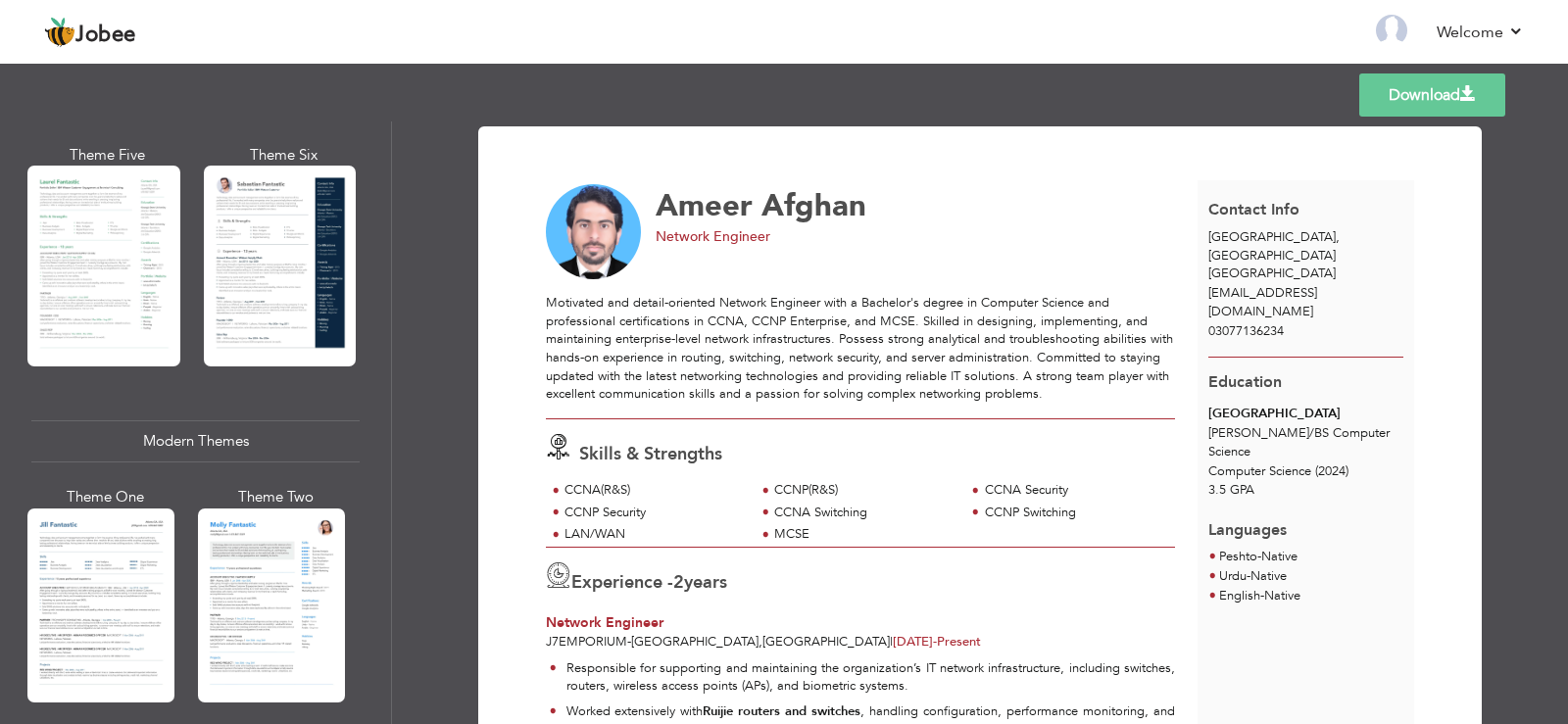
scroll to position [608, 0]
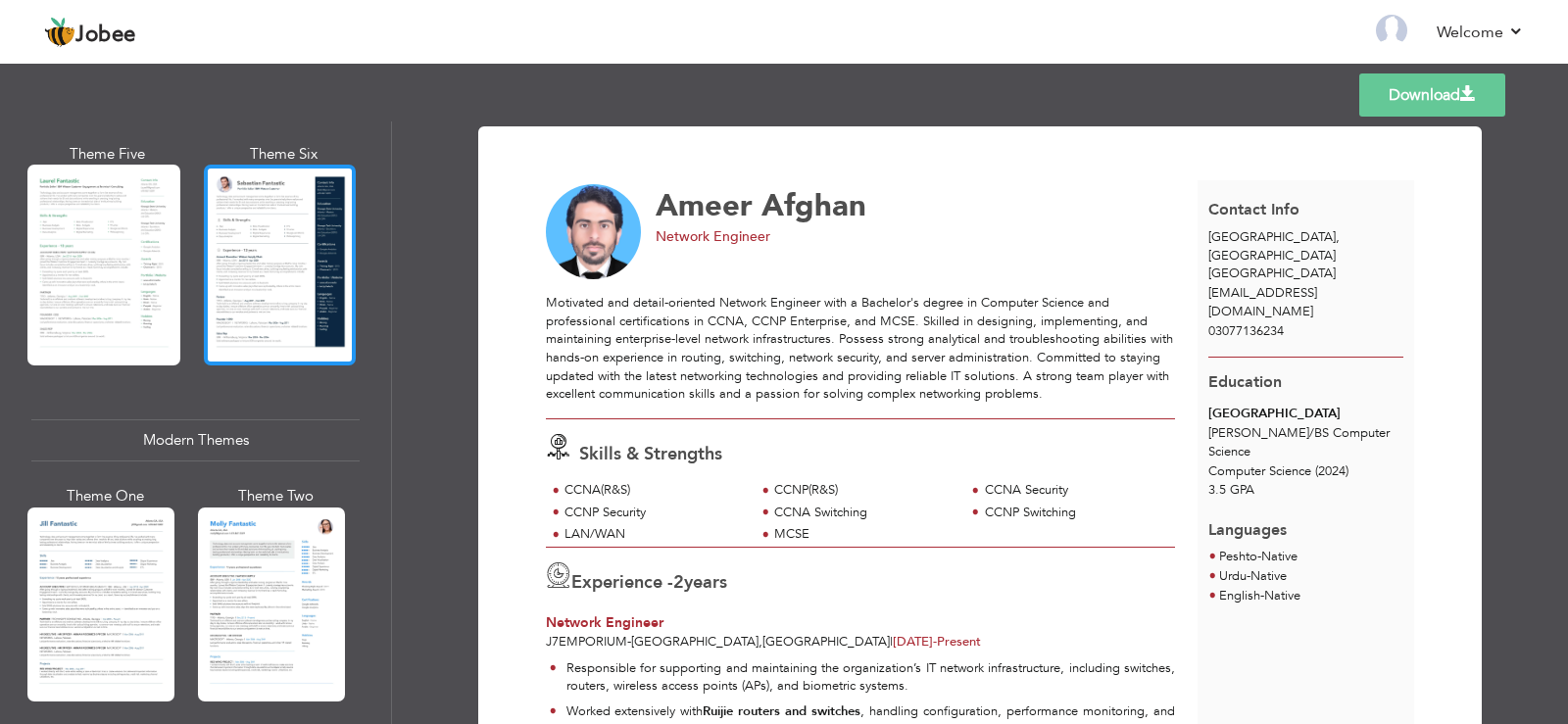
click at [255, 237] on div at bounding box center [280, 264] width 153 height 201
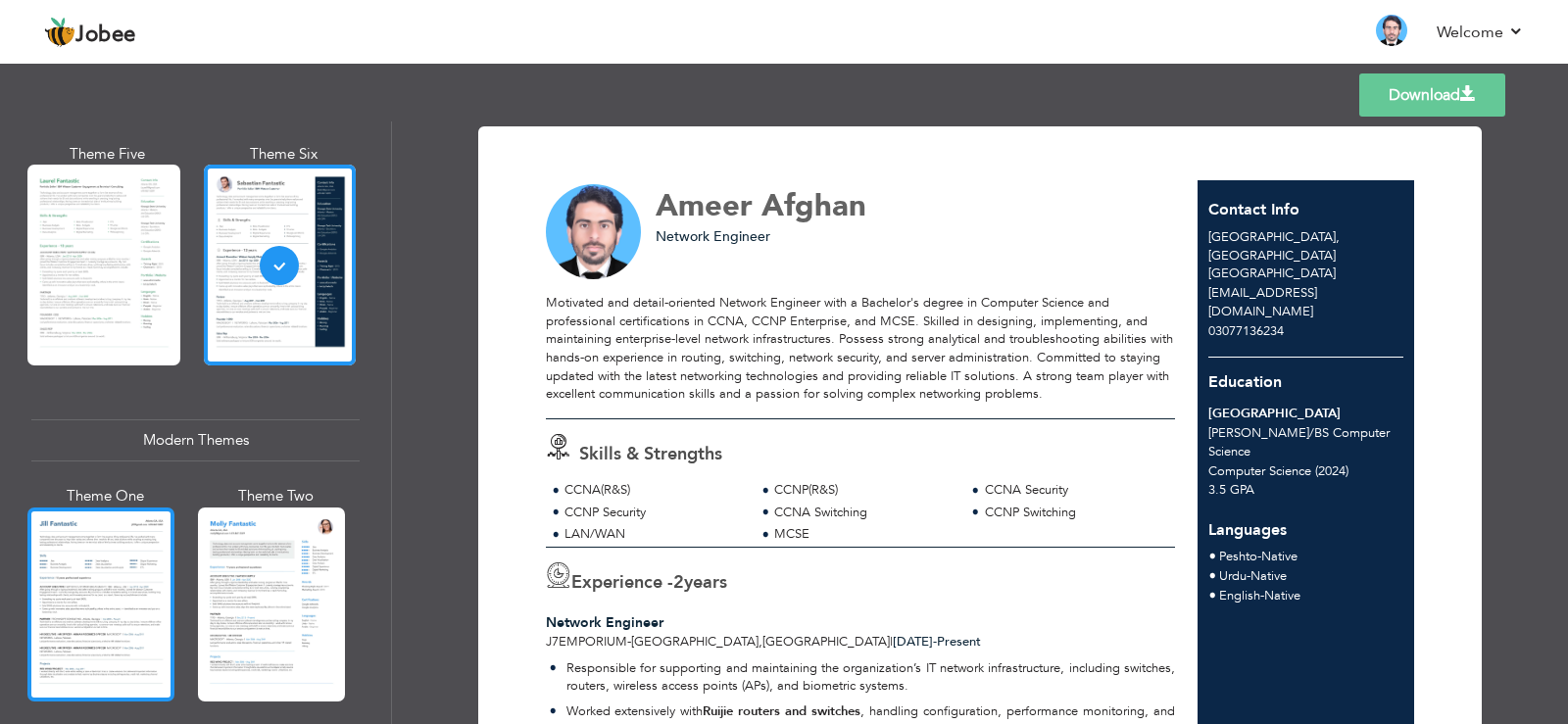
click at [101, 558] on div at bounding box center [101, 605] width 147 height 194
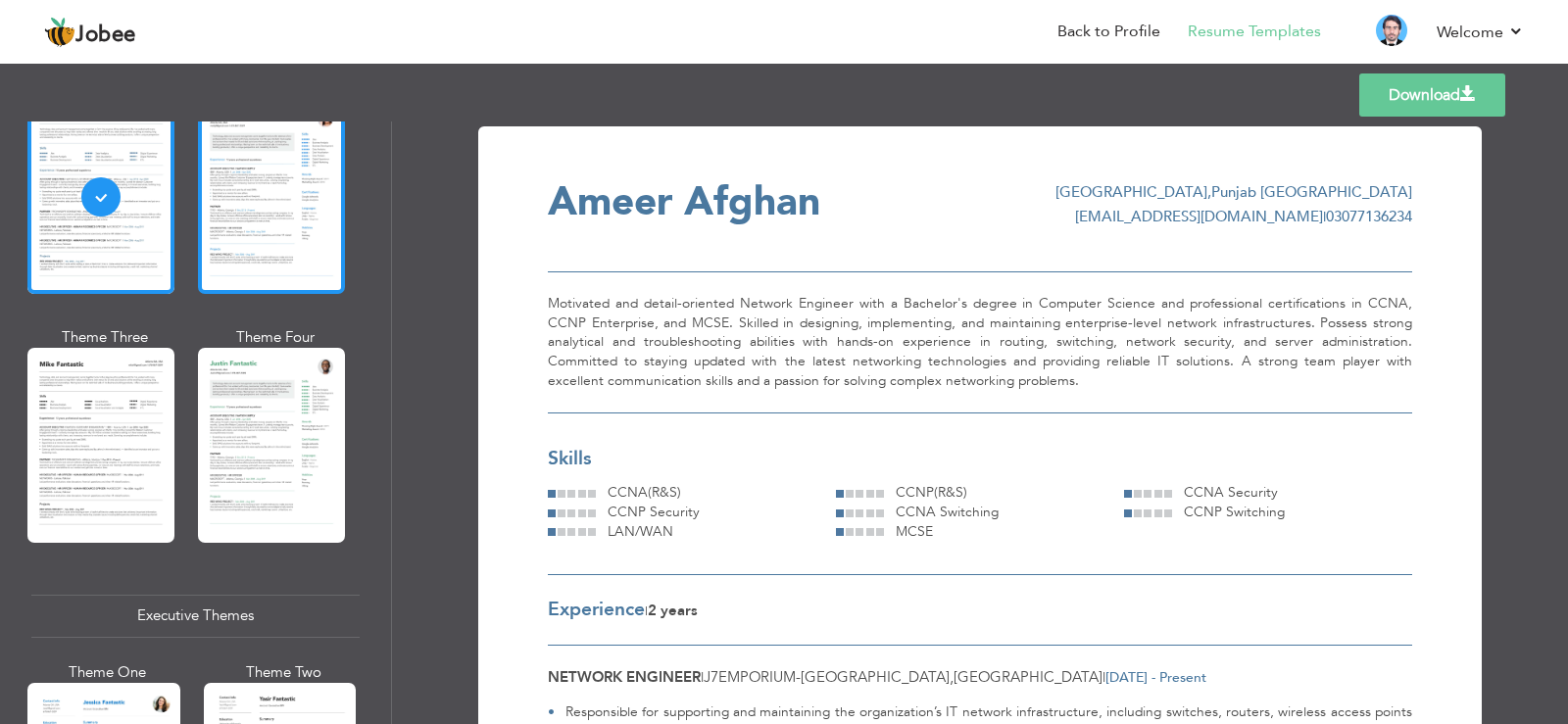
scroll to position [1019, 0]
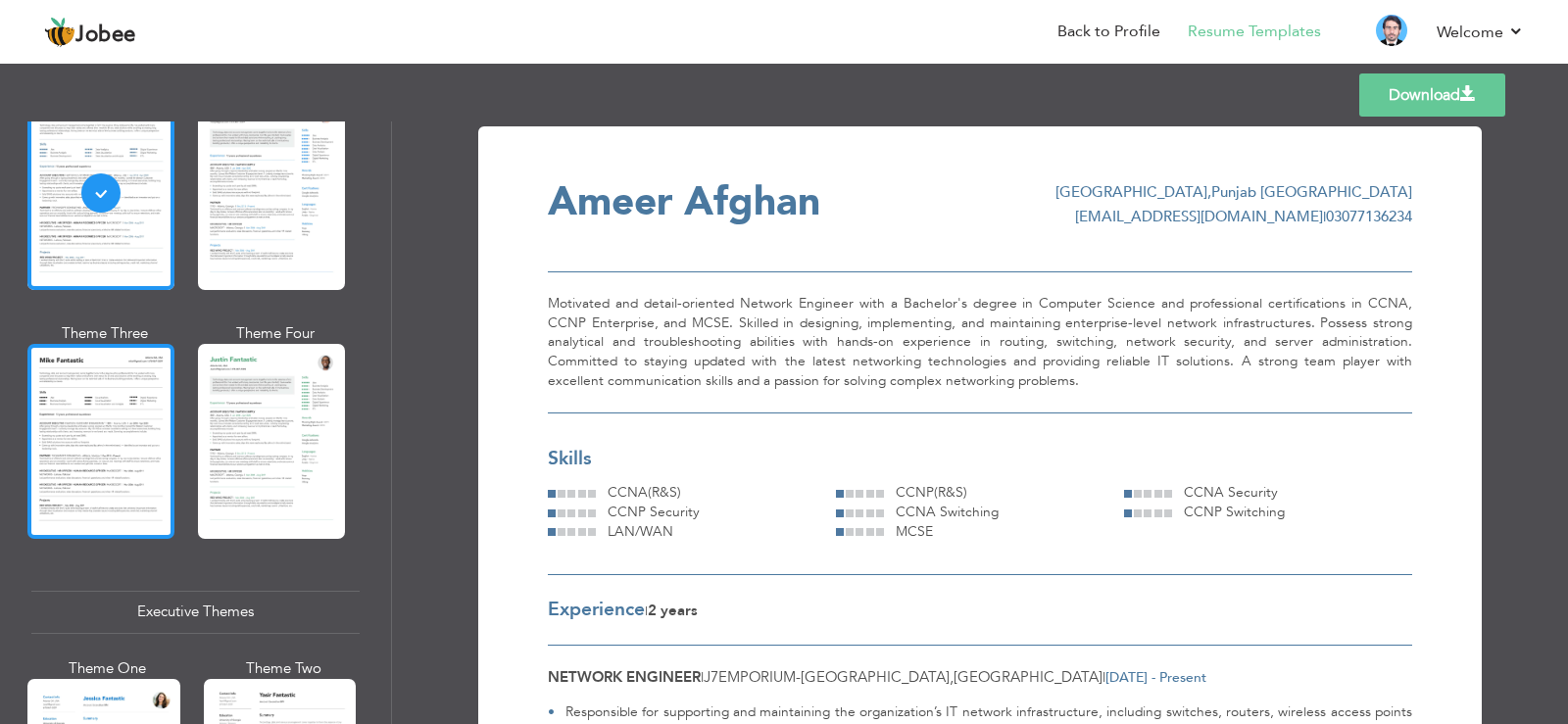
click at [85, 422] on div at bounding box center [101, 441] width 147 height 194
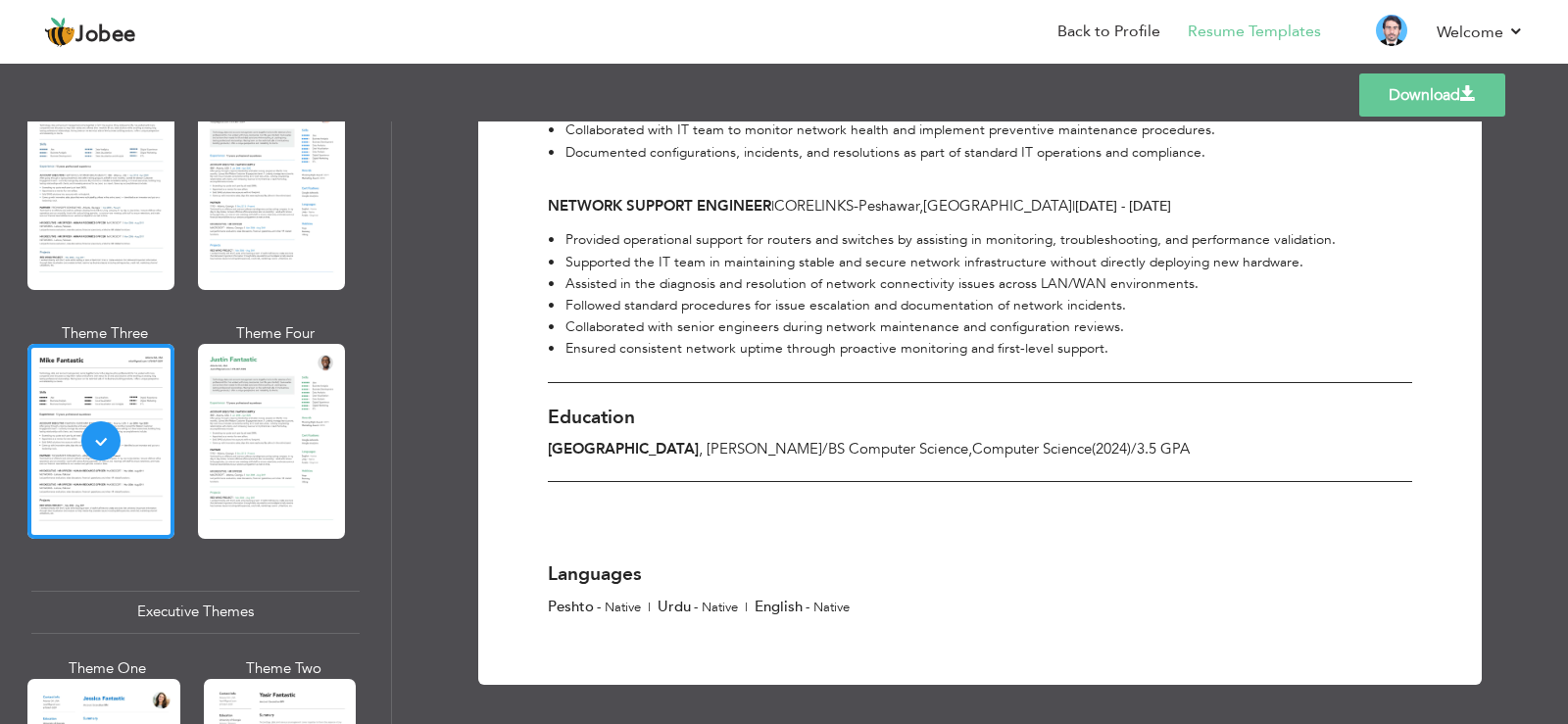
scroll to position [758, 0]
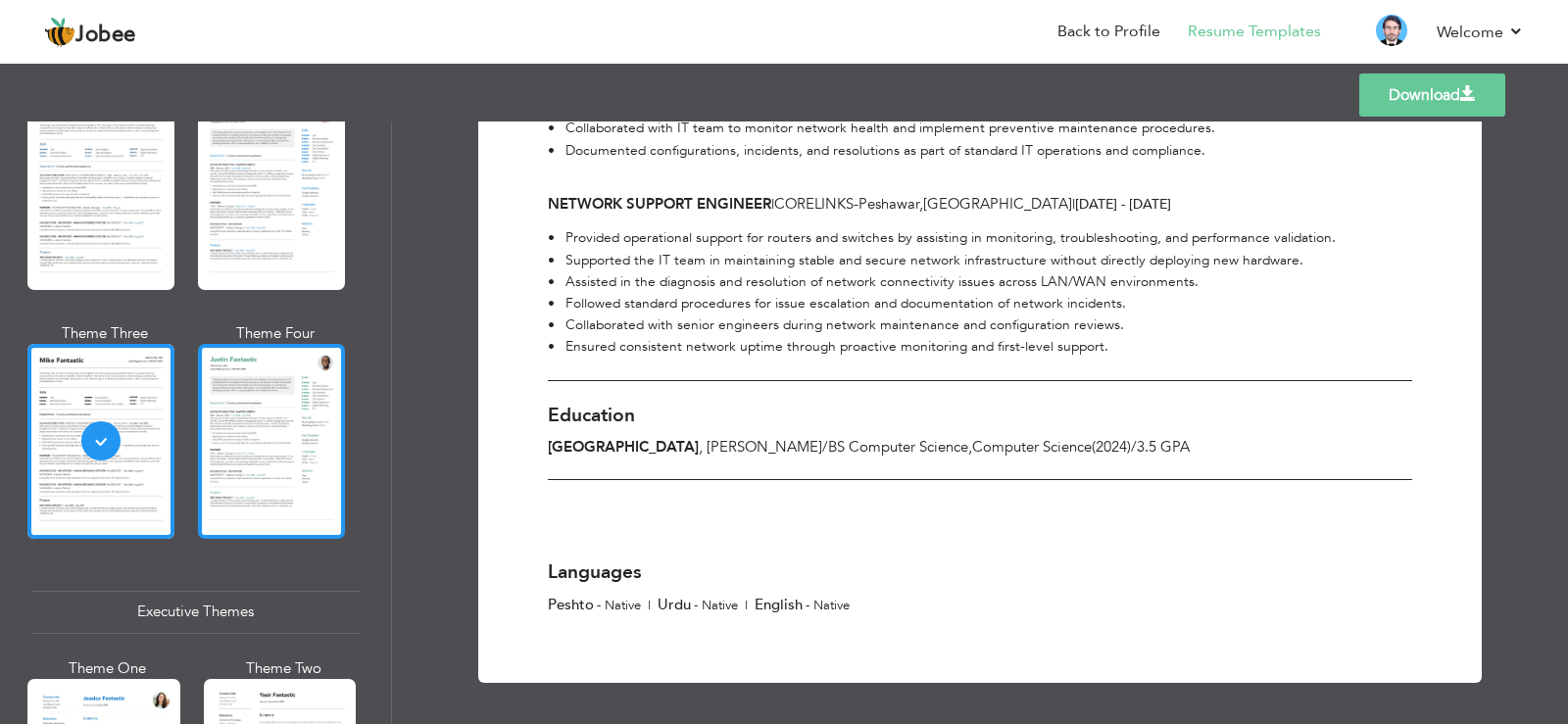
click at [254, 466] on div at bounding box center [271, 441] width 147 height 194
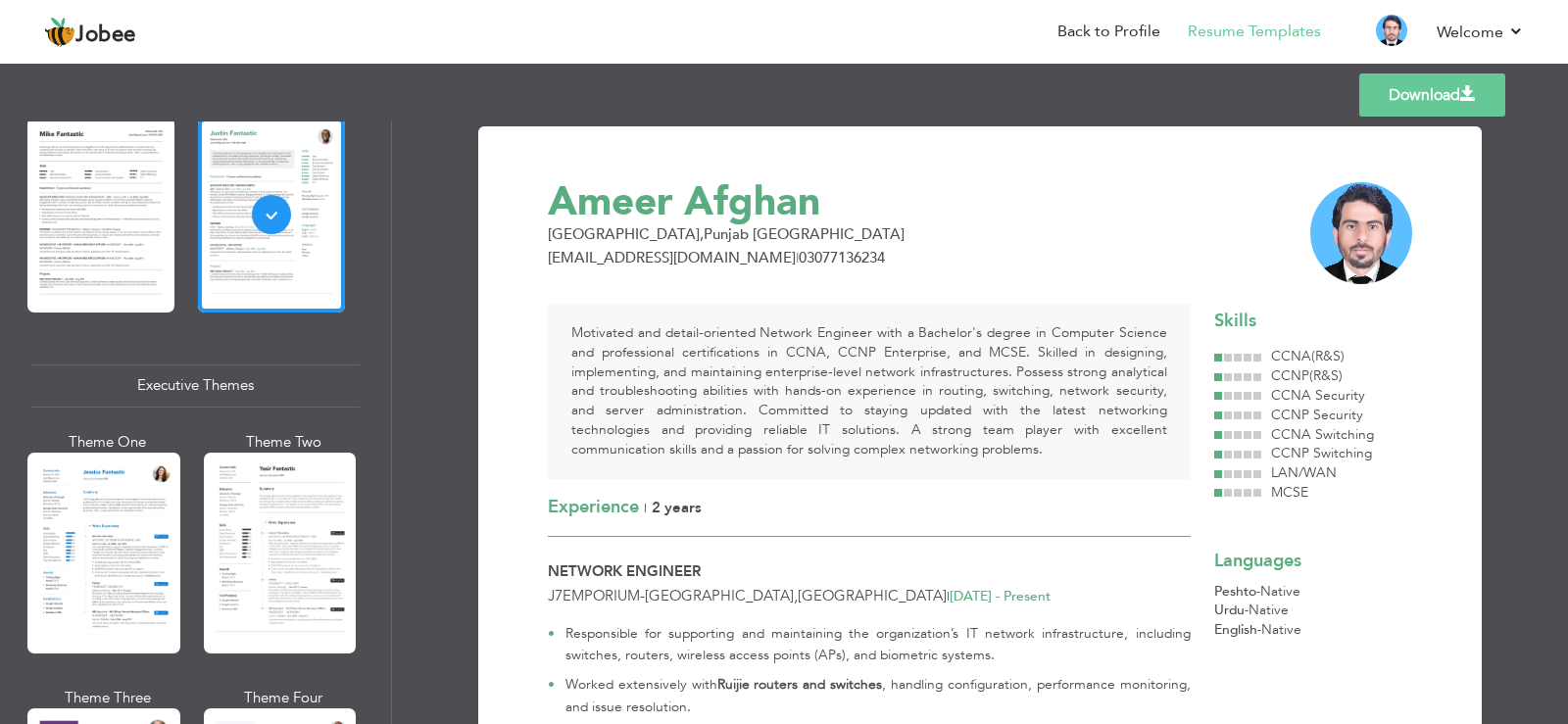
scroll to position [1287, 0]
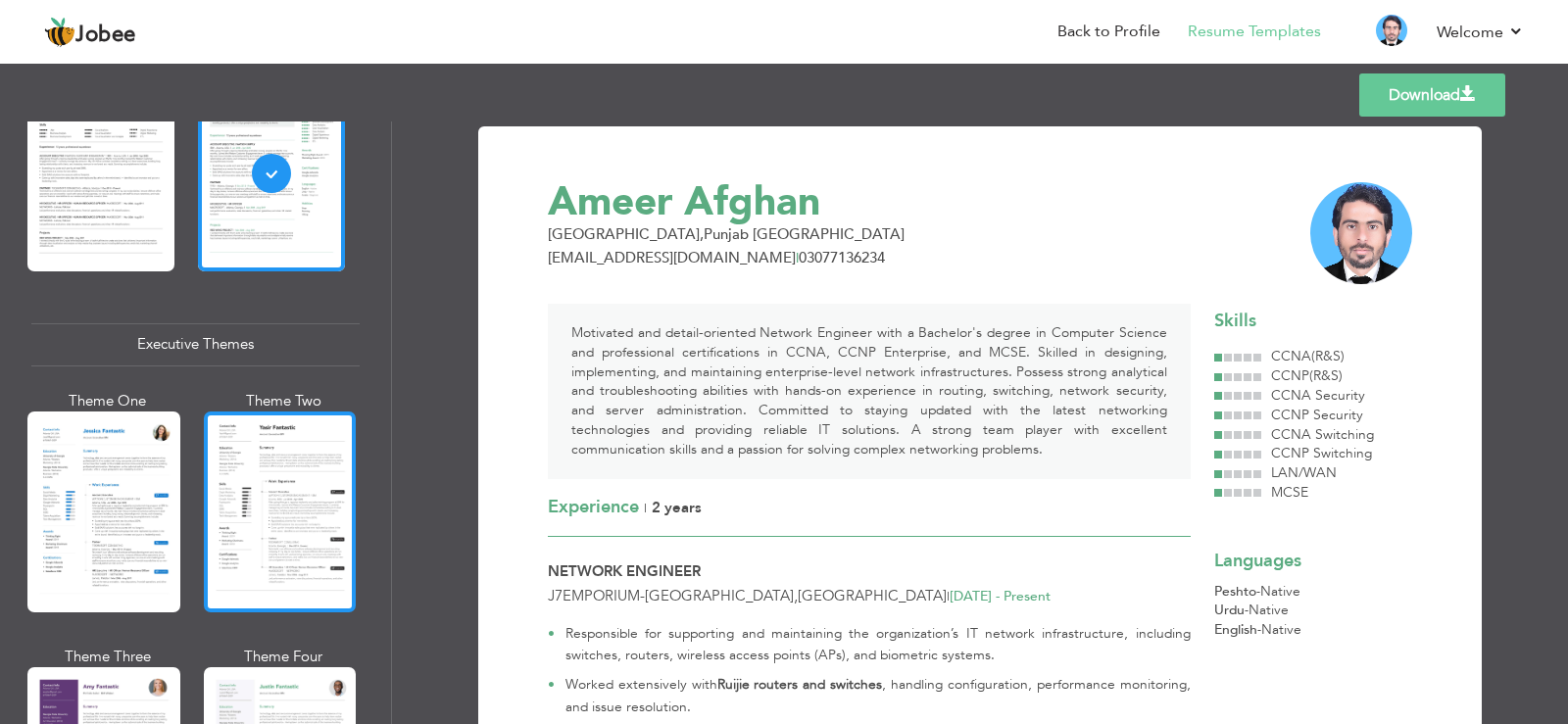
click at [290, 496] on div at bounding box center [280, 512] width 153 height 201
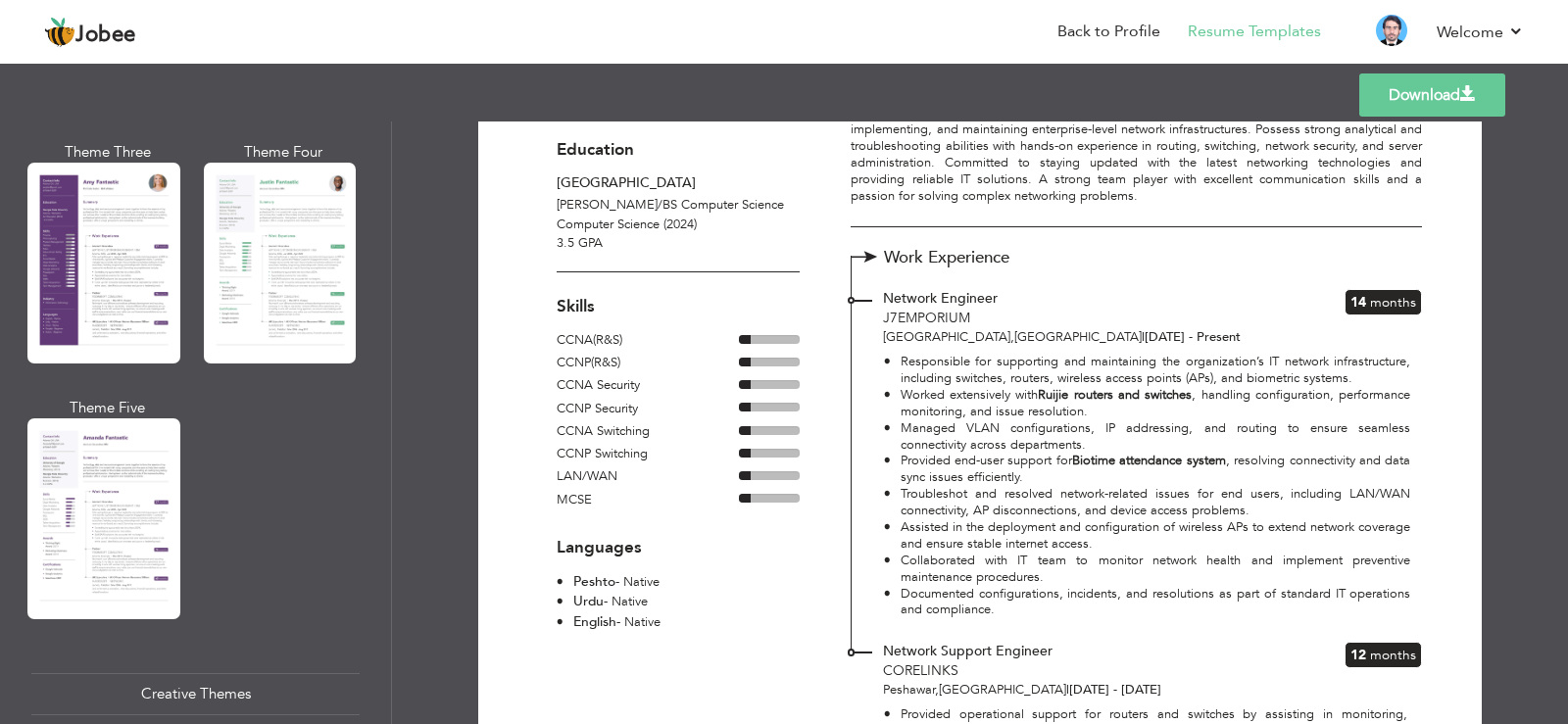
scroll to position [1849, 0]
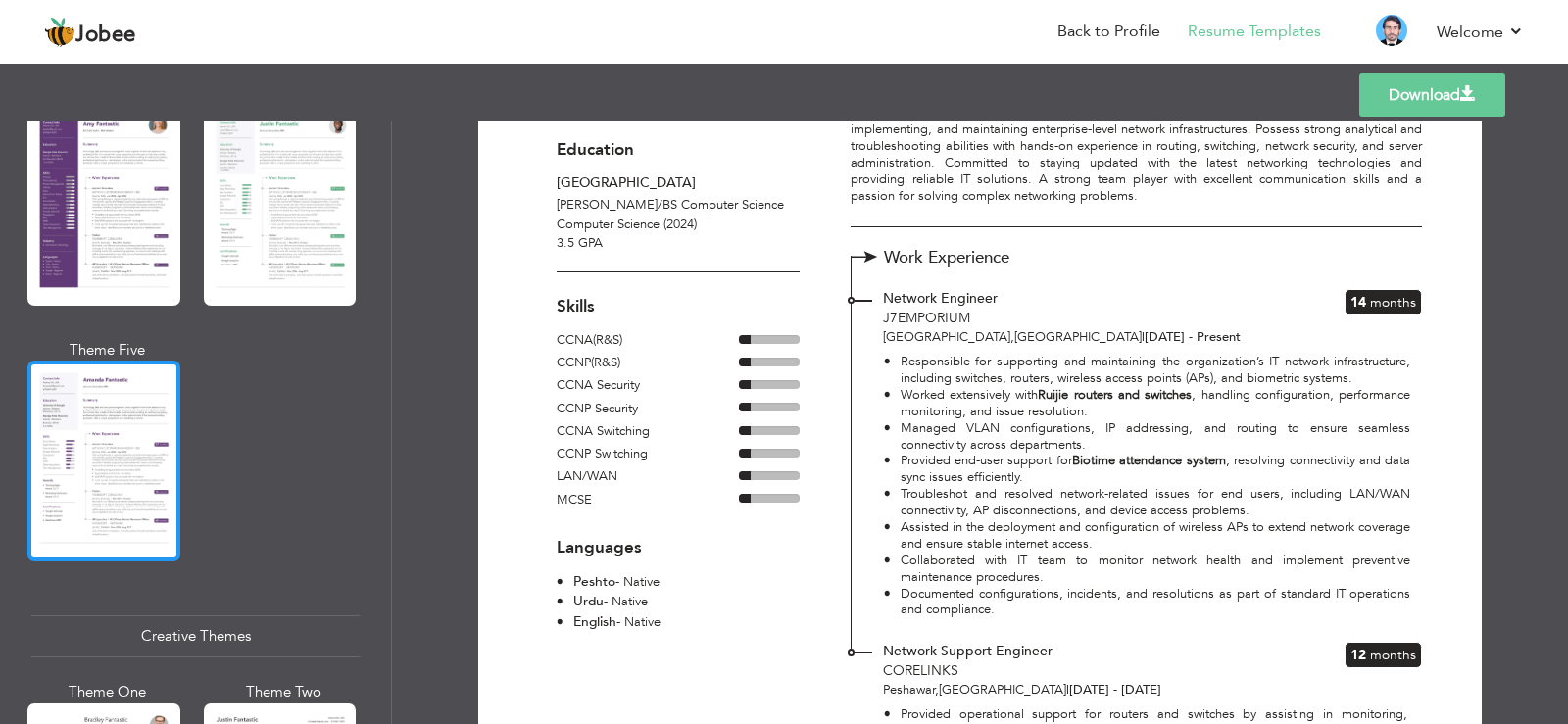
click at [128, 460] on div at bounding box center [104, 461] width 153 height 201
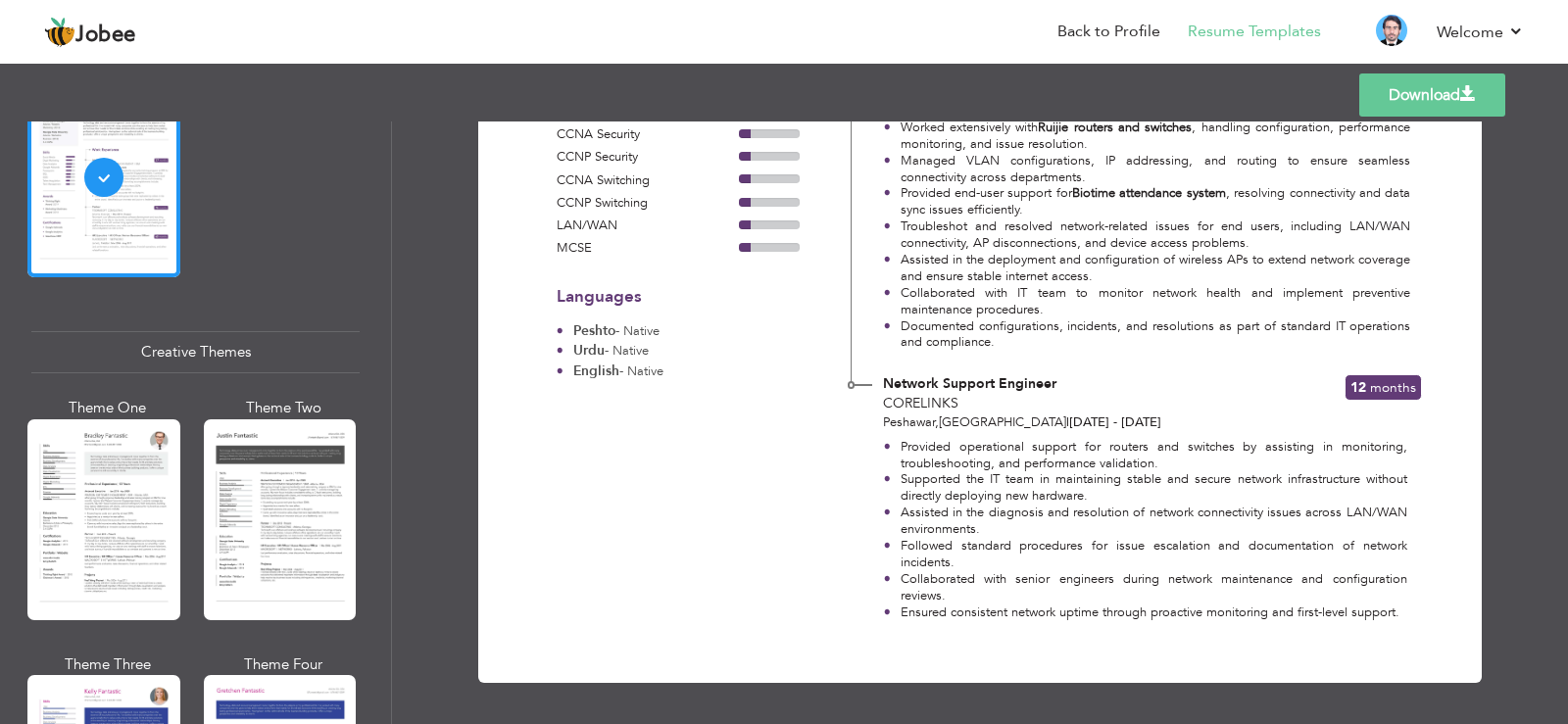
scroll to position [2254, 0]
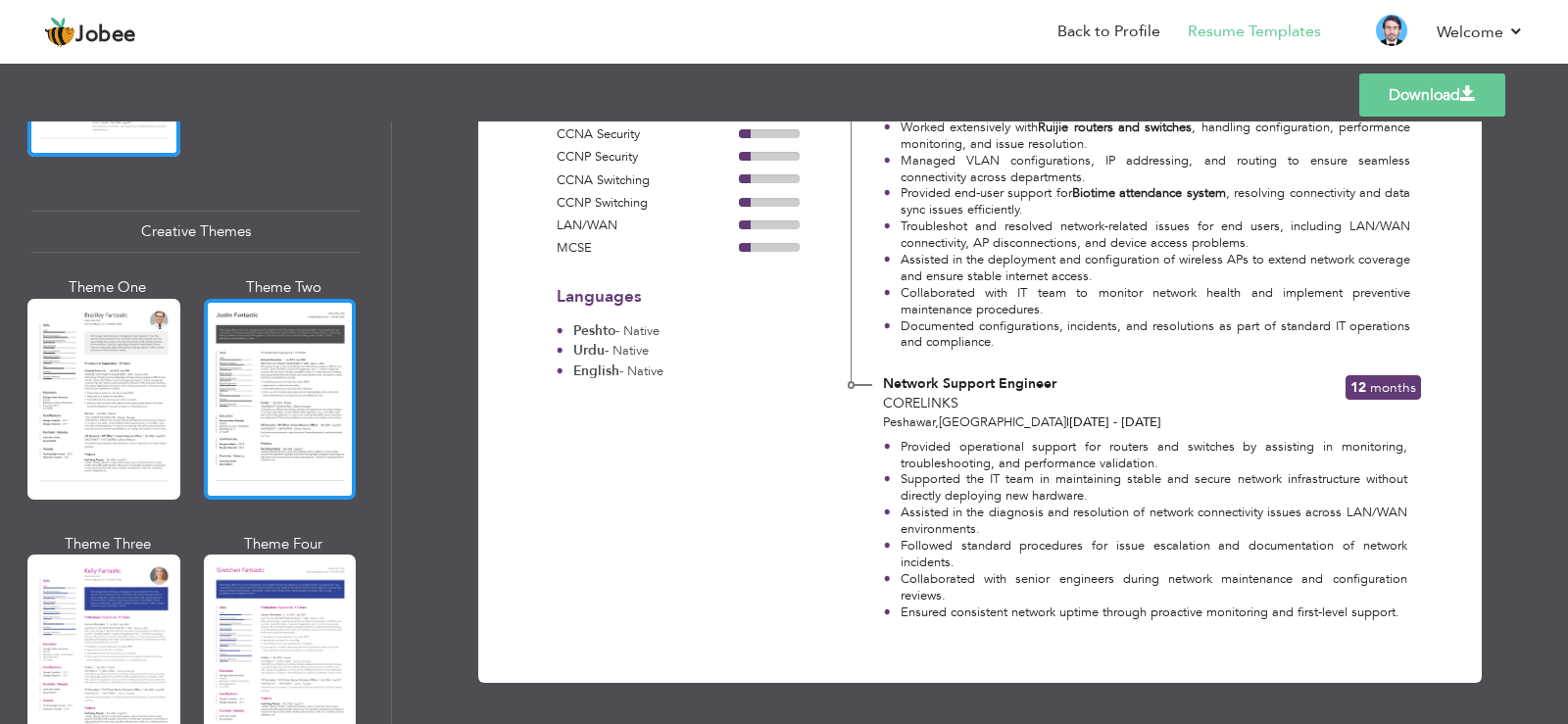
click at [266, 416] on div at bounding box center [280, 399] width 153 height 201
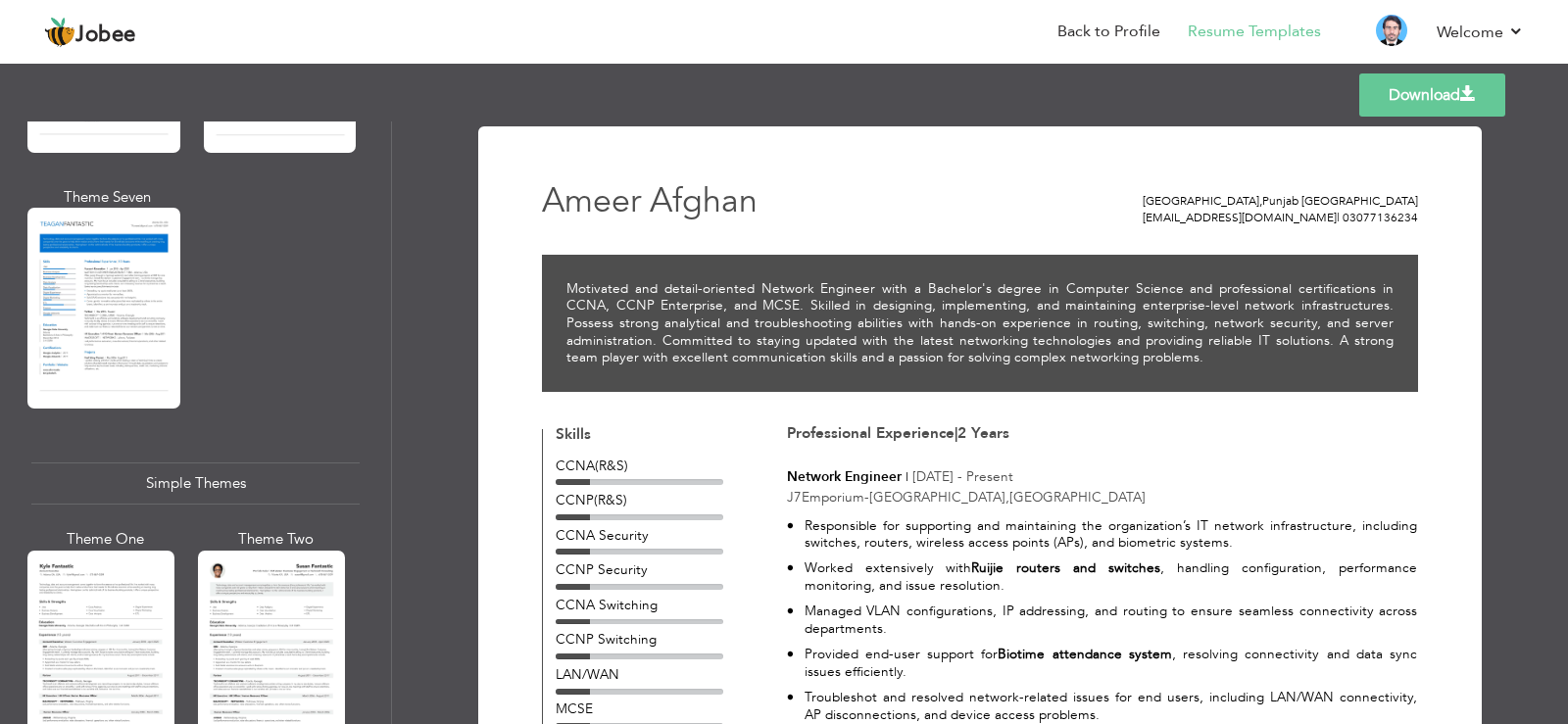
scroll to position [3130, 0]
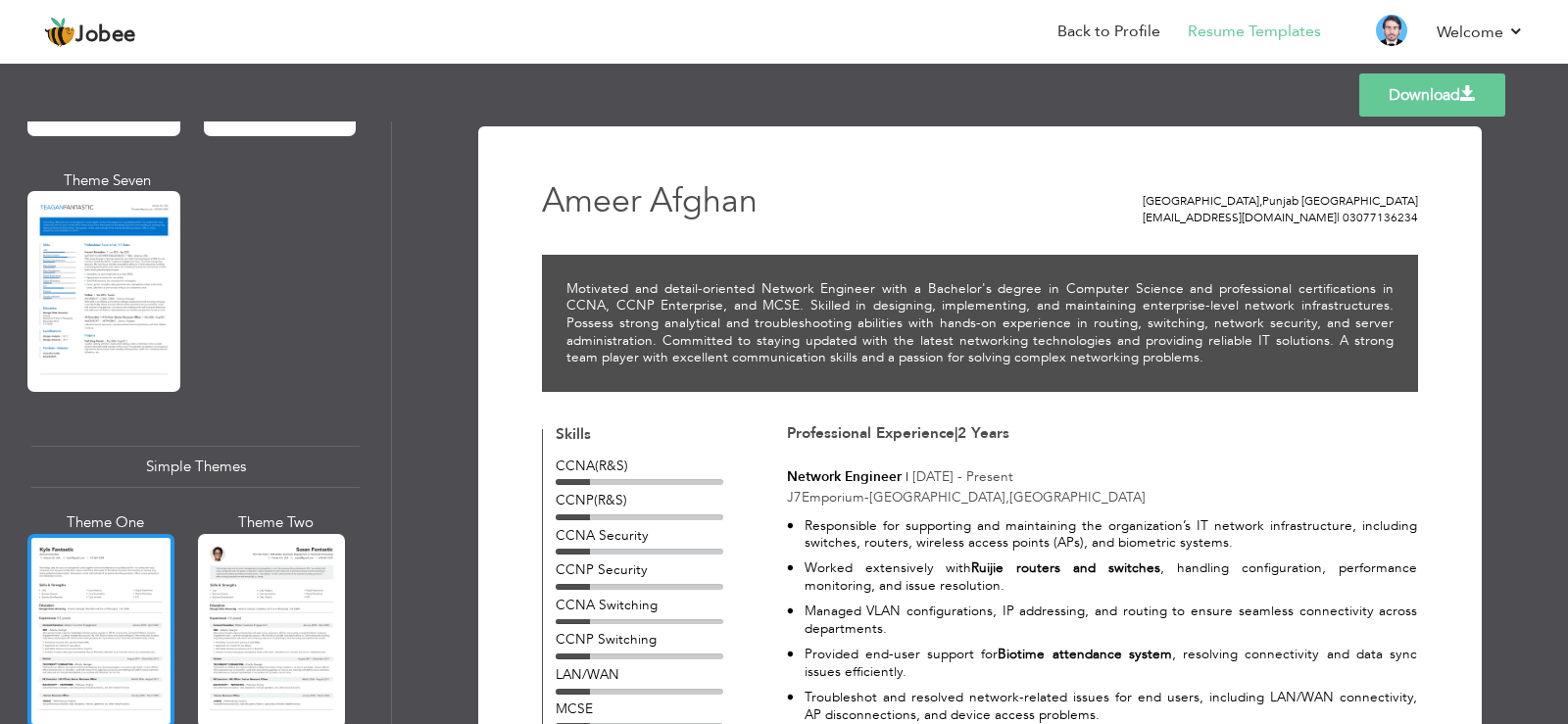
click at [125, 546] on div at bounding box center [101, 631] width 147 height 194
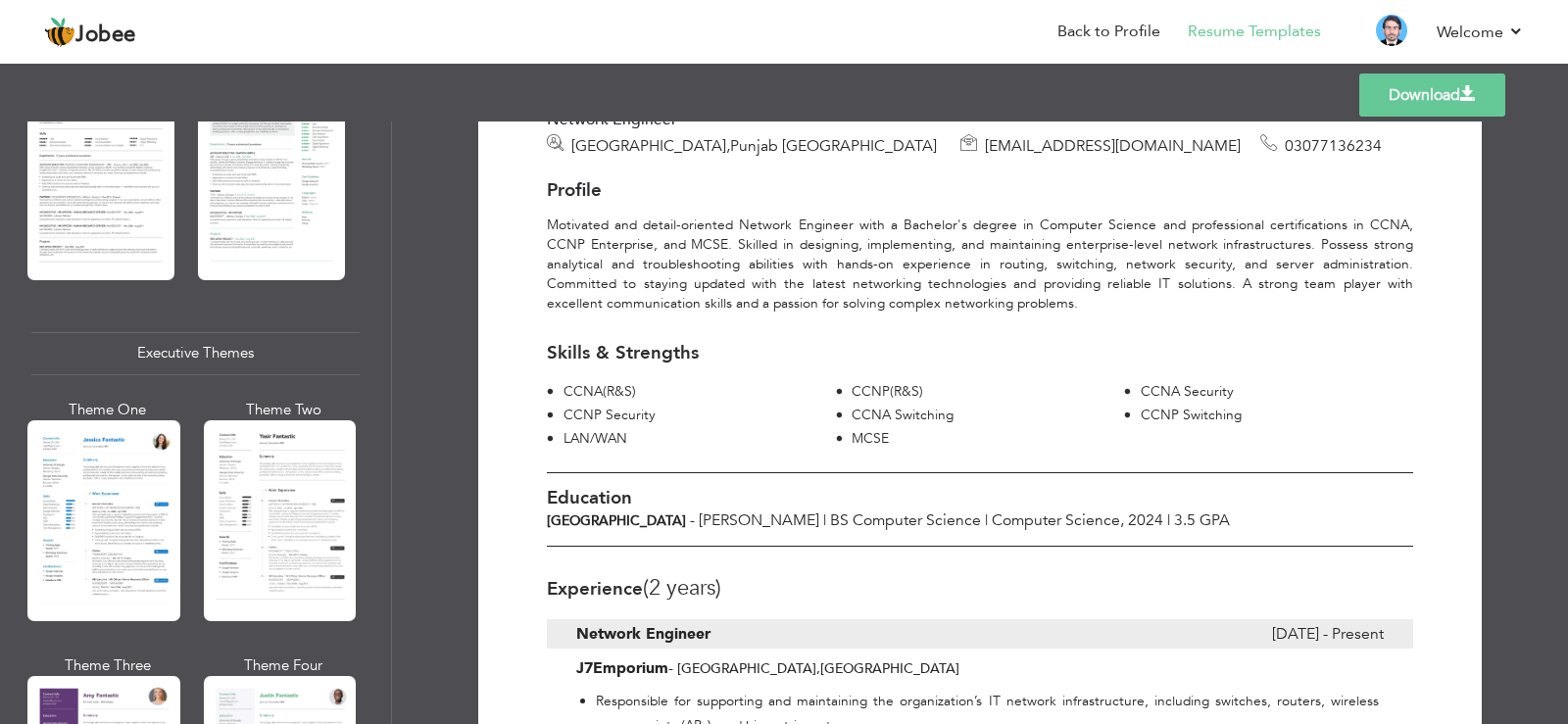
scroll to position [1276, 0]
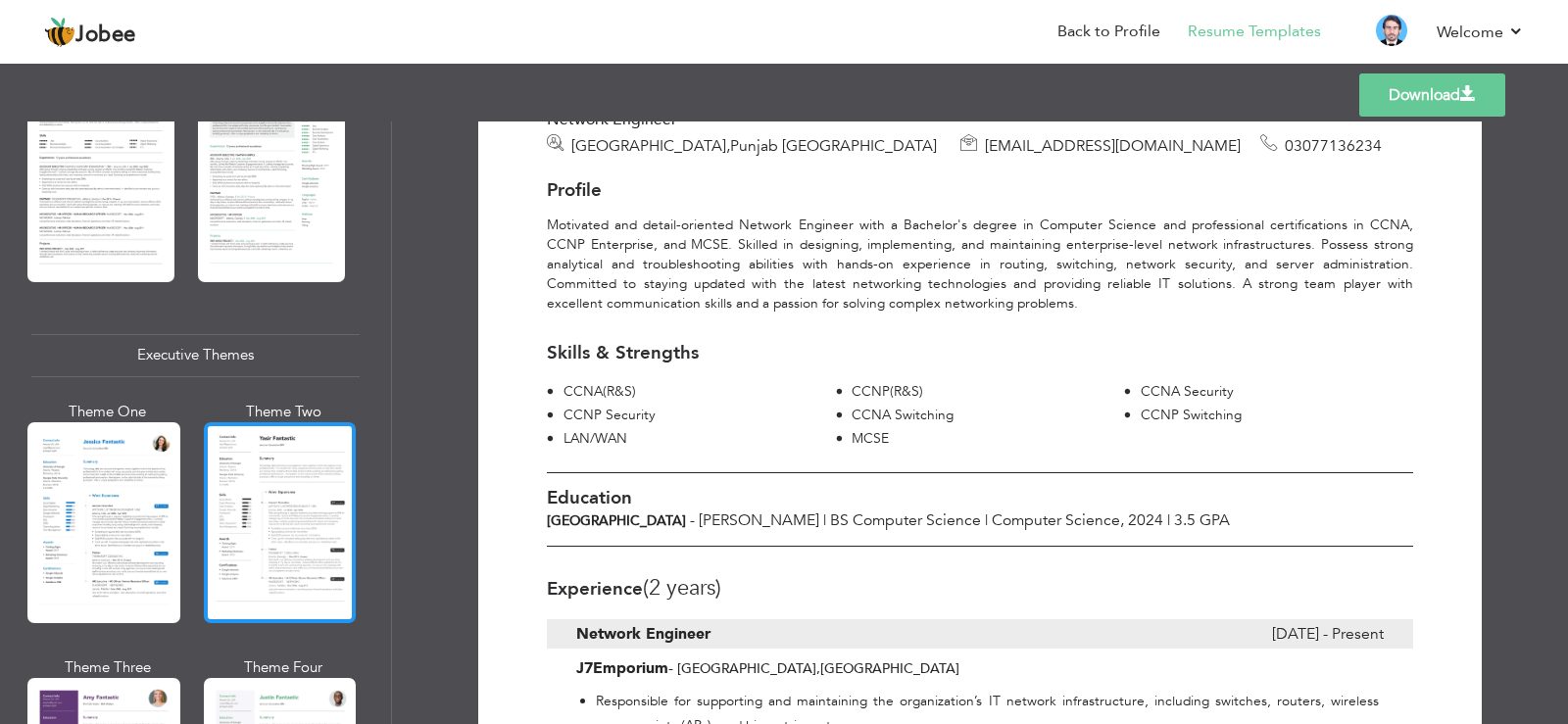
click at [284, 480] on div at bounding box center [280, 522] width 153 height 201
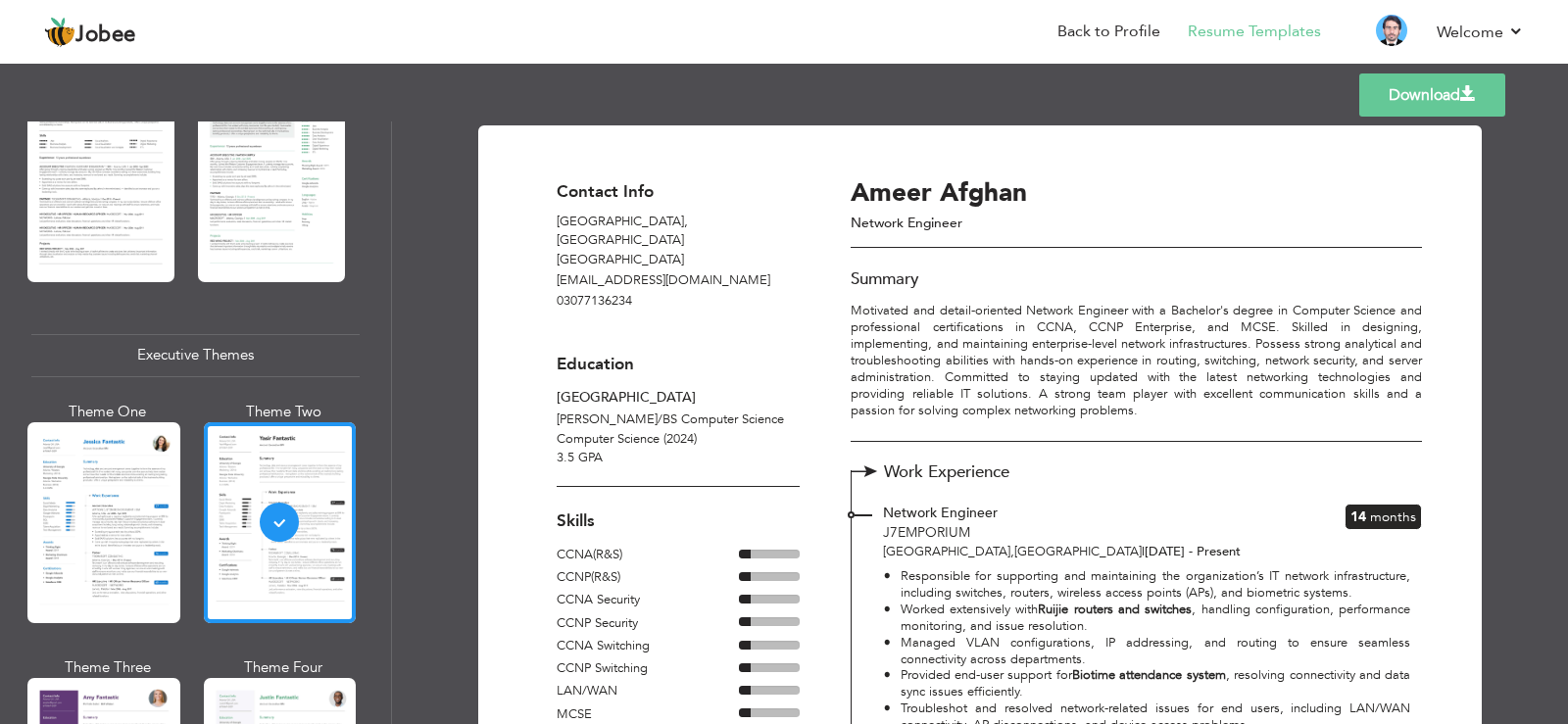
scroll to position [0, 0]
click at [1028, 306] on p "Motivated and detail-oriented Network Engineer with a Bachelor's degree in Comp…" at bounding box center [1136, 362] width 571 height 116
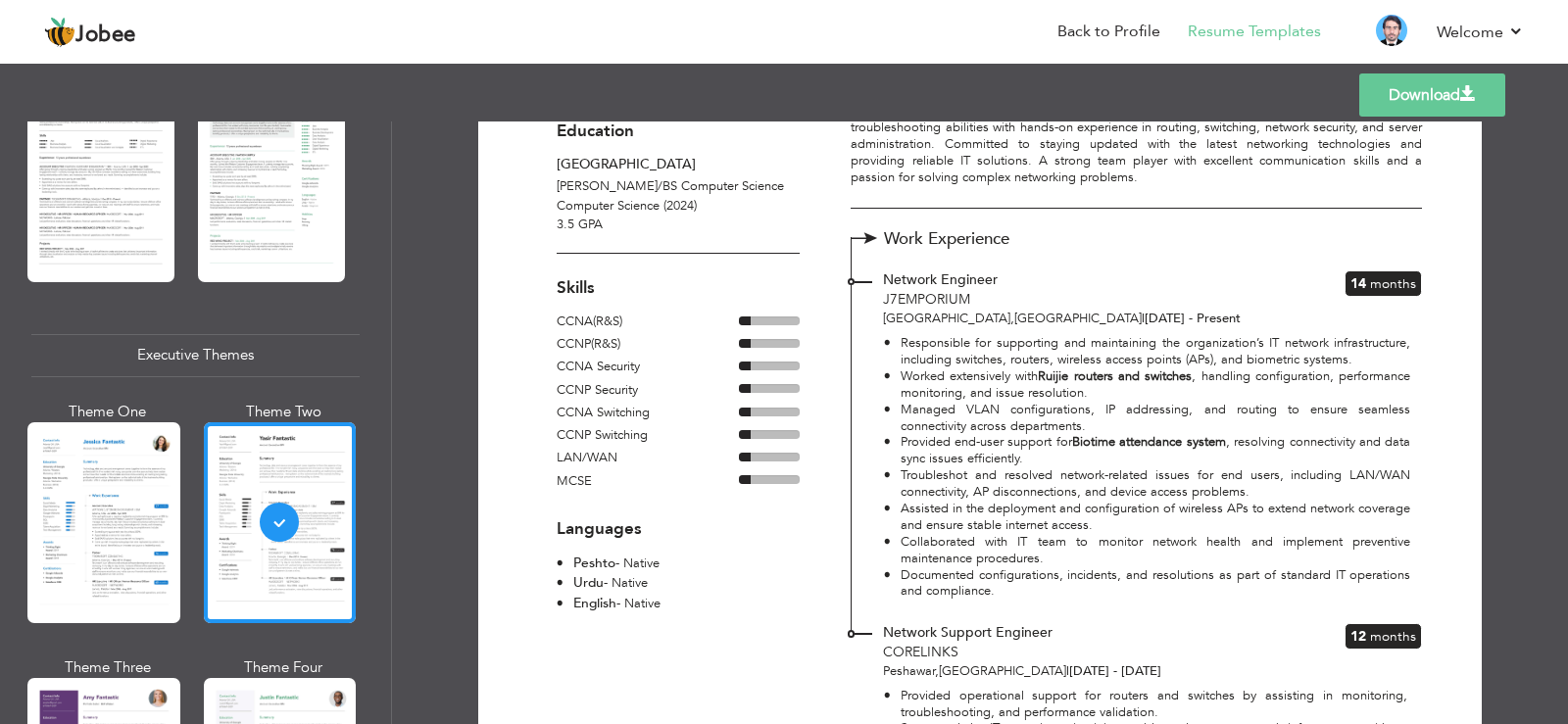
scroll to position [223, 0]
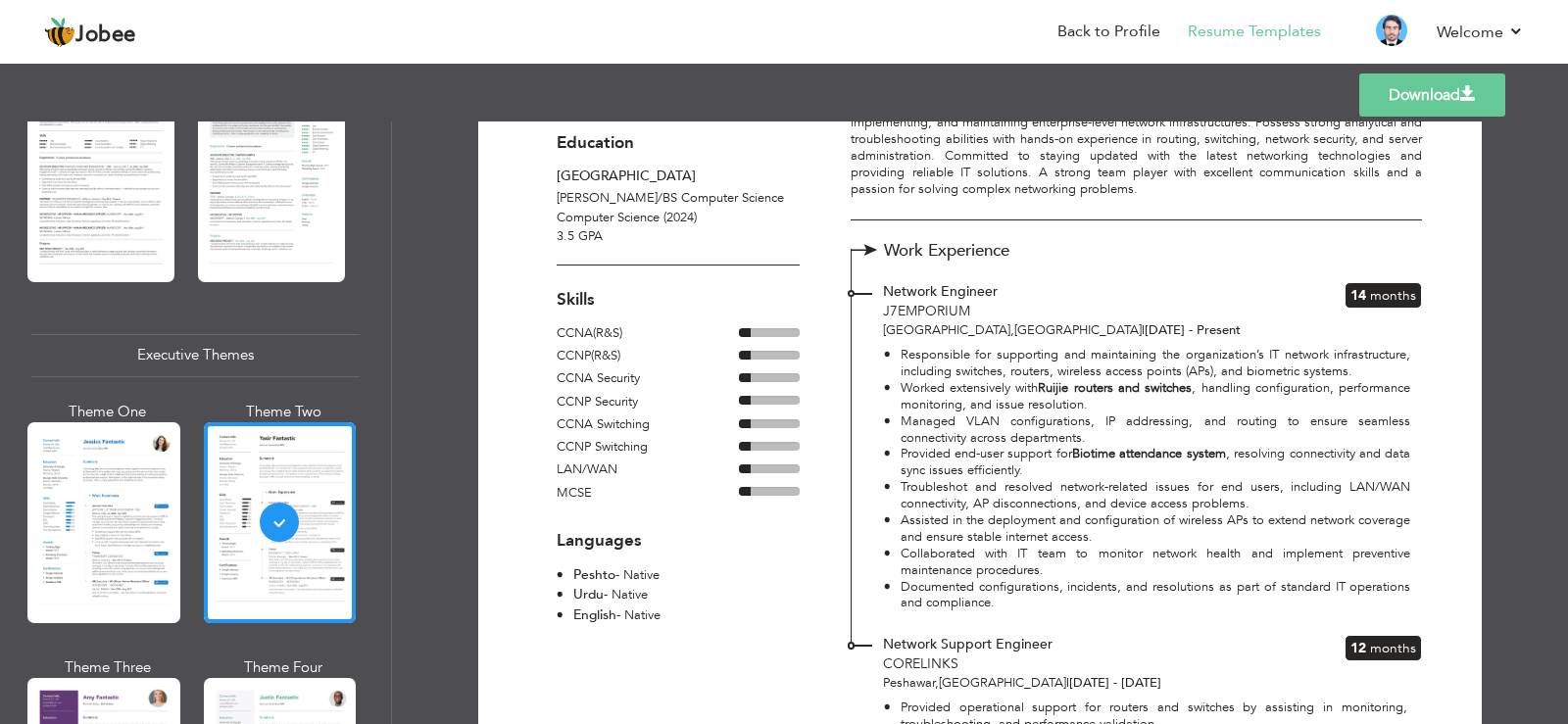
click at [1351, 294] on span "14" at bounding box center [1359, 295] width 16 height 19
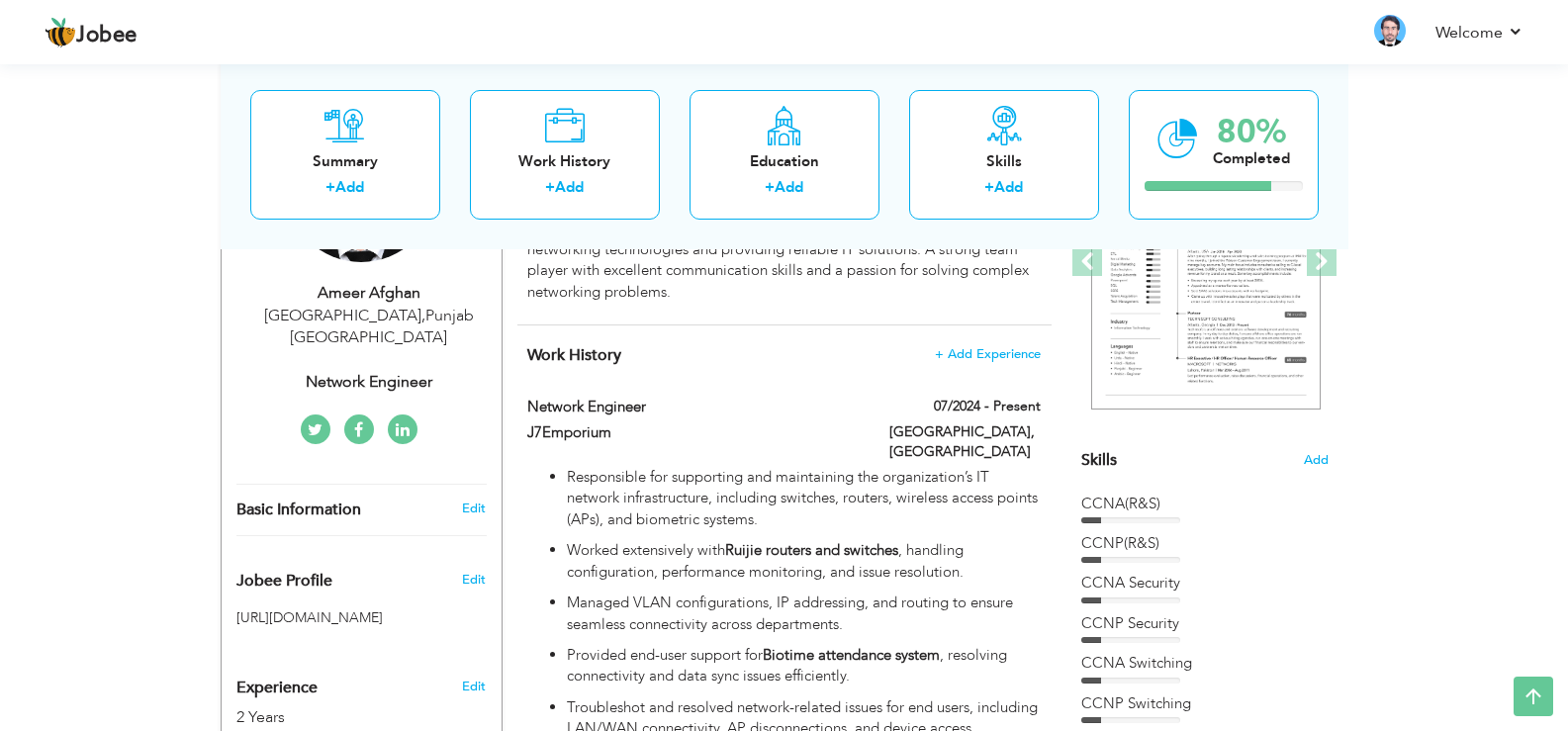
scroll to position [310, 0]
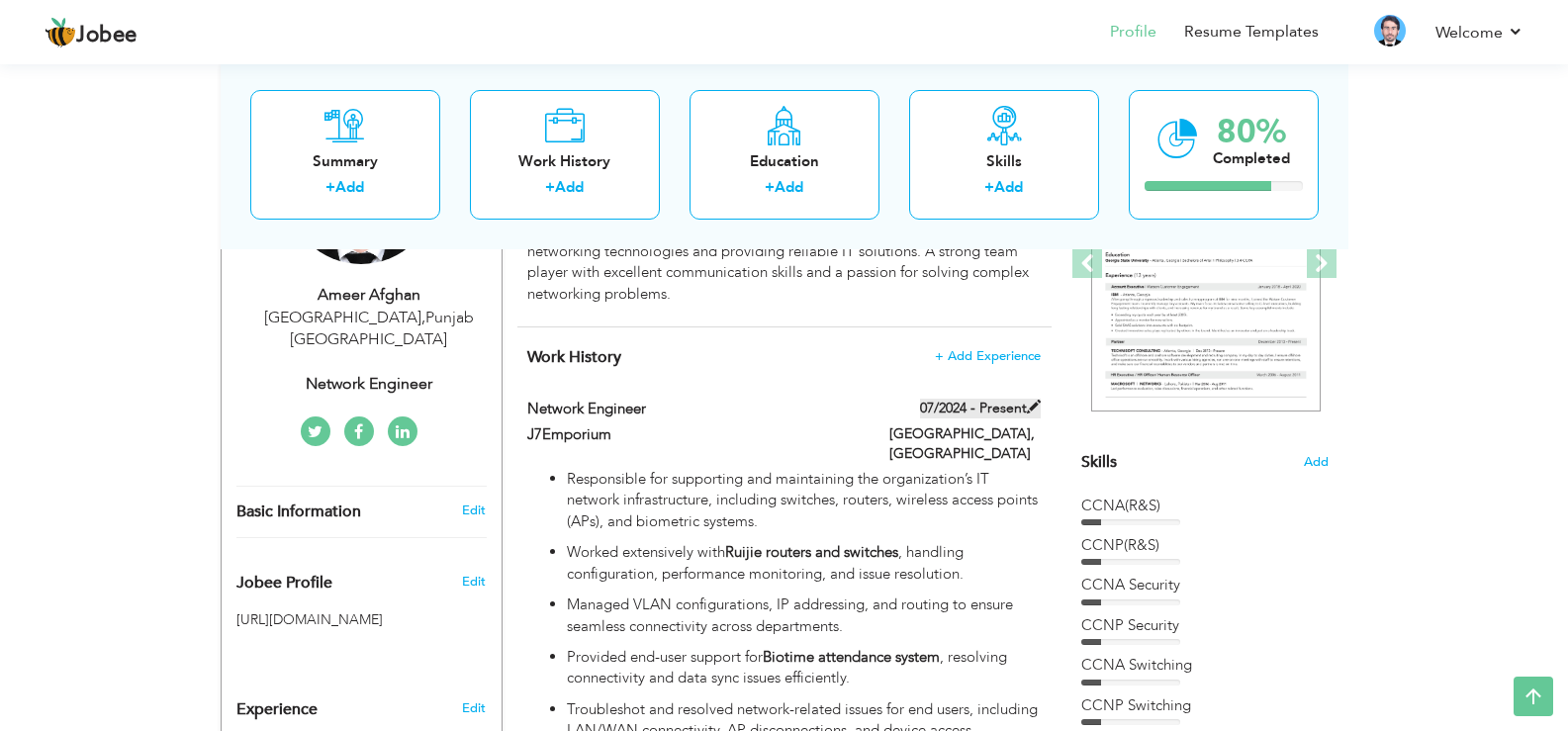
click at [988, 416] on label "07/2024 - Present" at bounding box center [980, 409] width 121 height 20
type input "Network Engineer"
type input "J7Emporium"
type input "07/2024"
type input "[GEOGRAPHIC_DATA]"
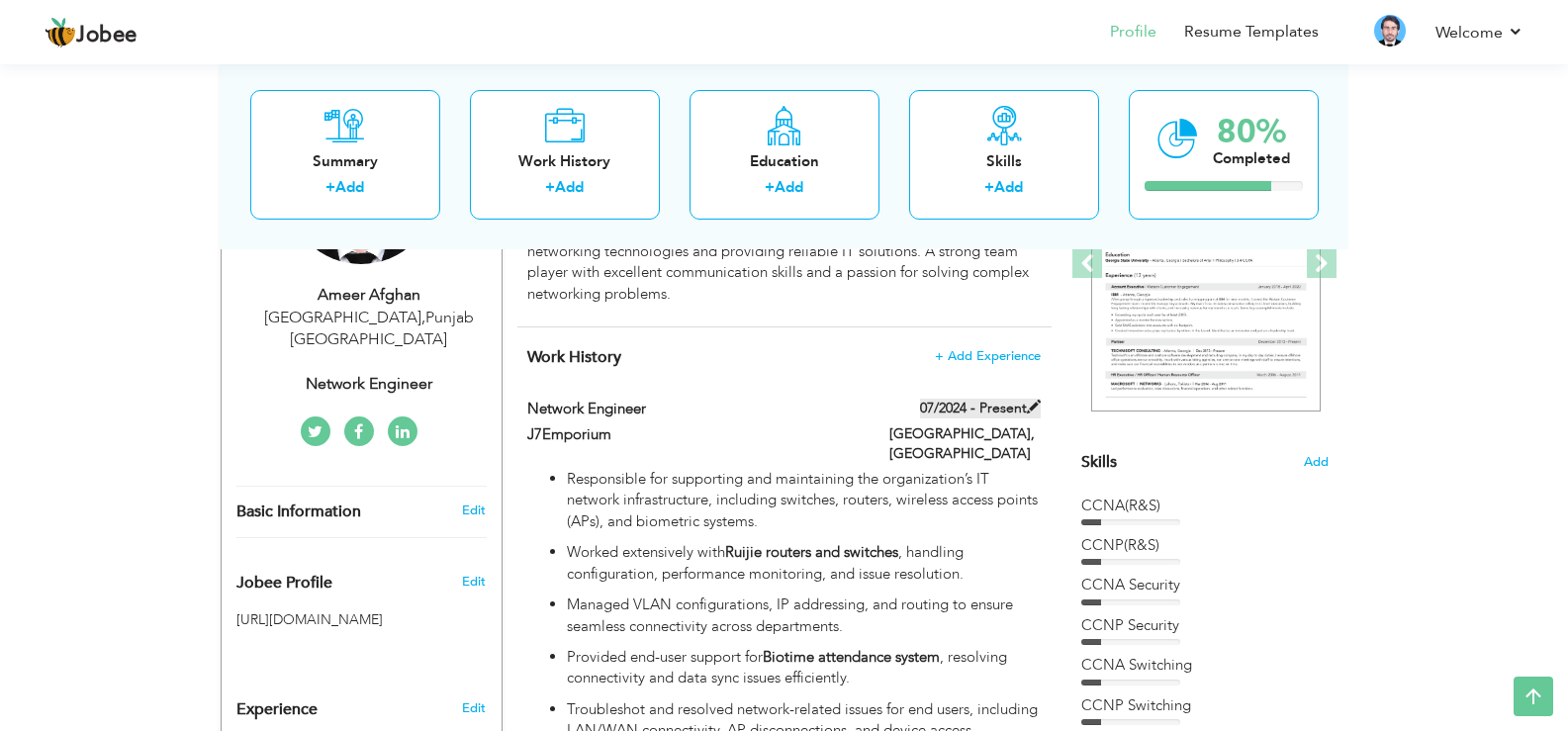
type input "[GEOGRAPHIC_DATA]"
checkbox input "true"
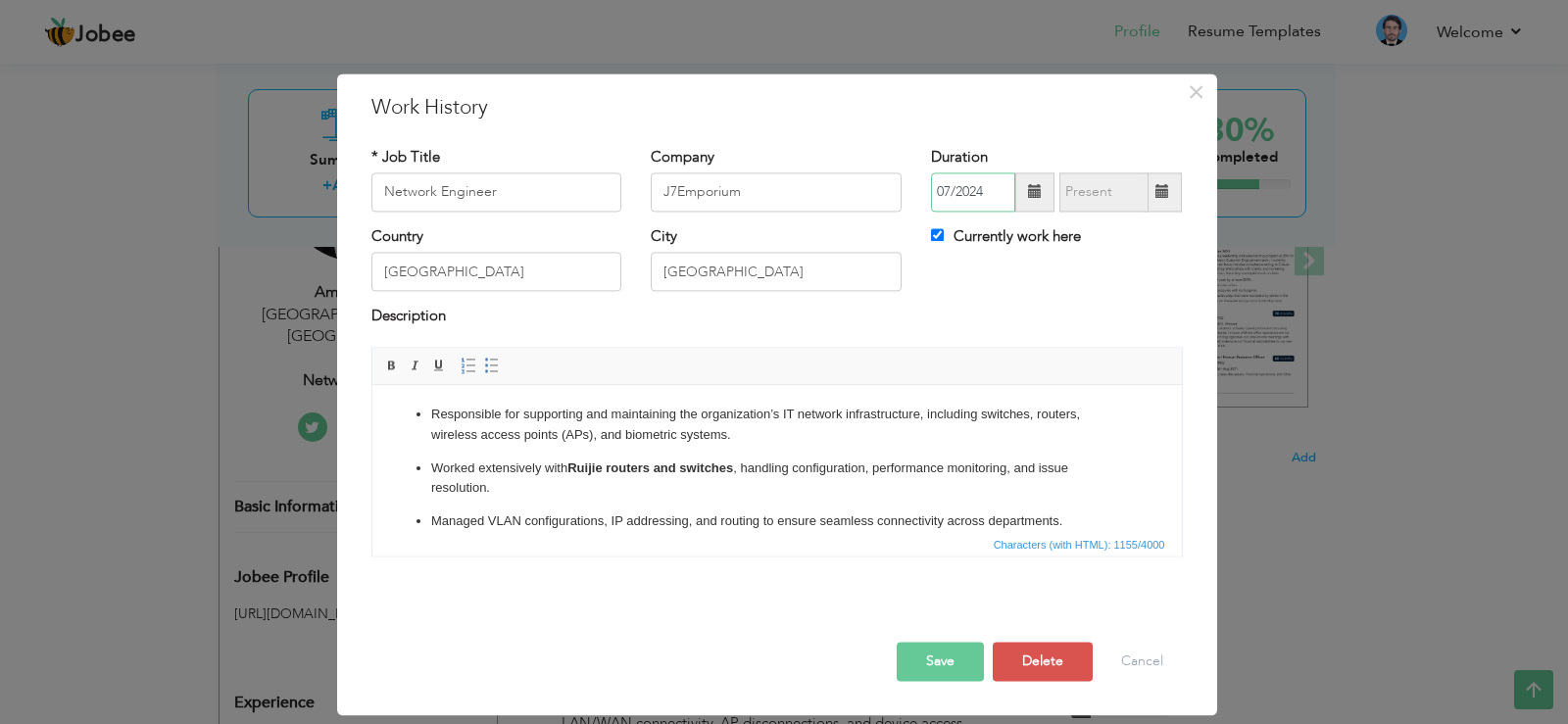
click at [994, 195] on input "07/2024" at bounding box center [973, 192] width 84 height 40
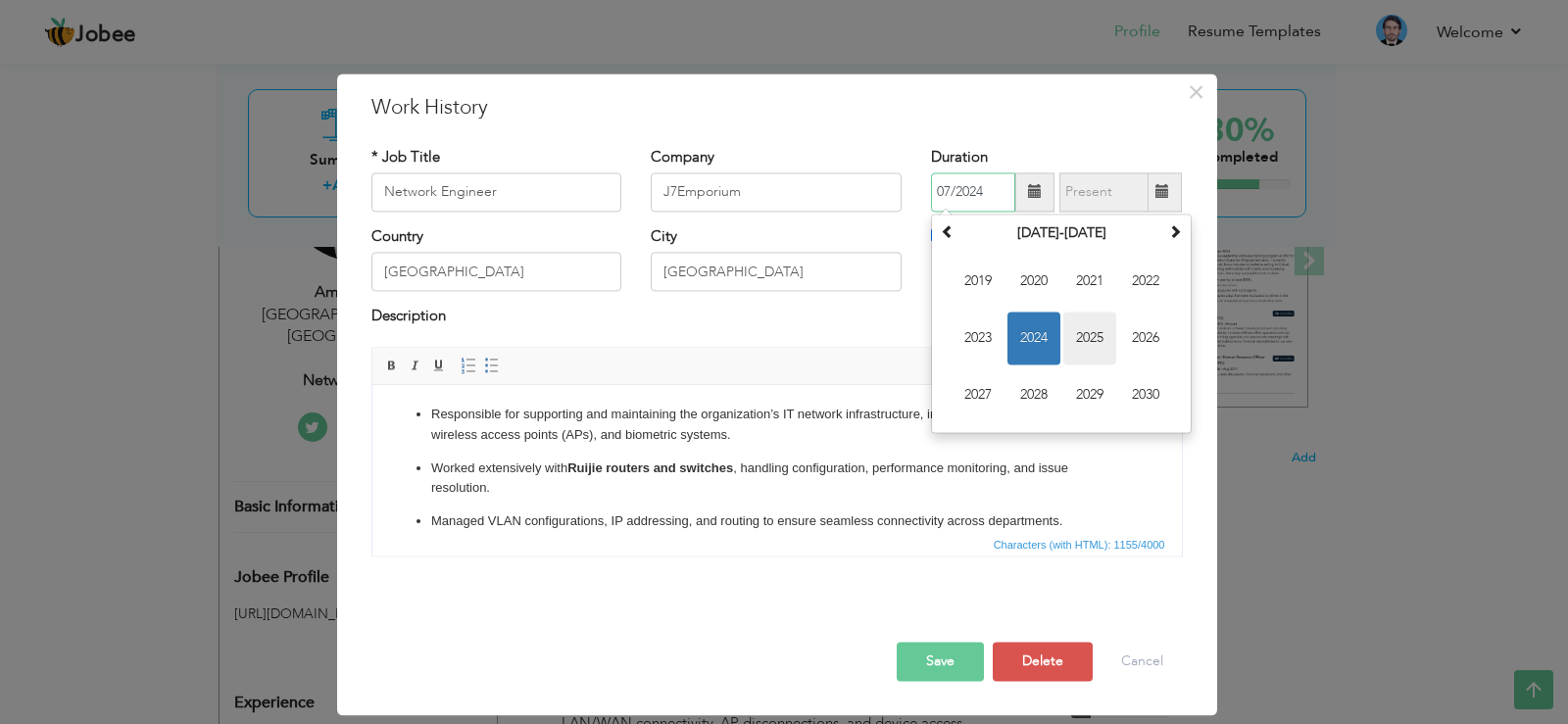
click at [1073, 336] on span "2025" at bounding box center [1090, 338] width 52 height 52
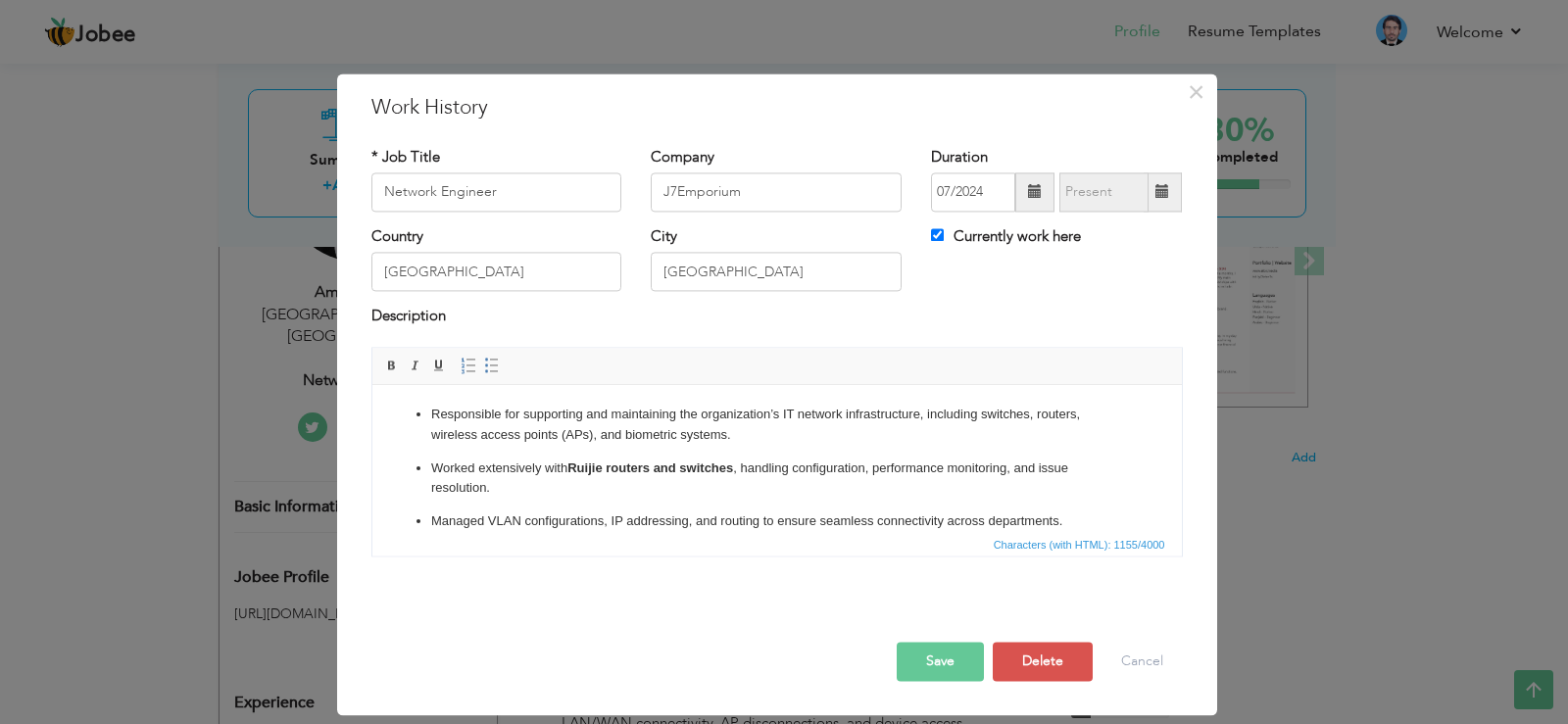
click at [918, 650] on button "Save" at bounding box center [940, 662] width 87 height 40
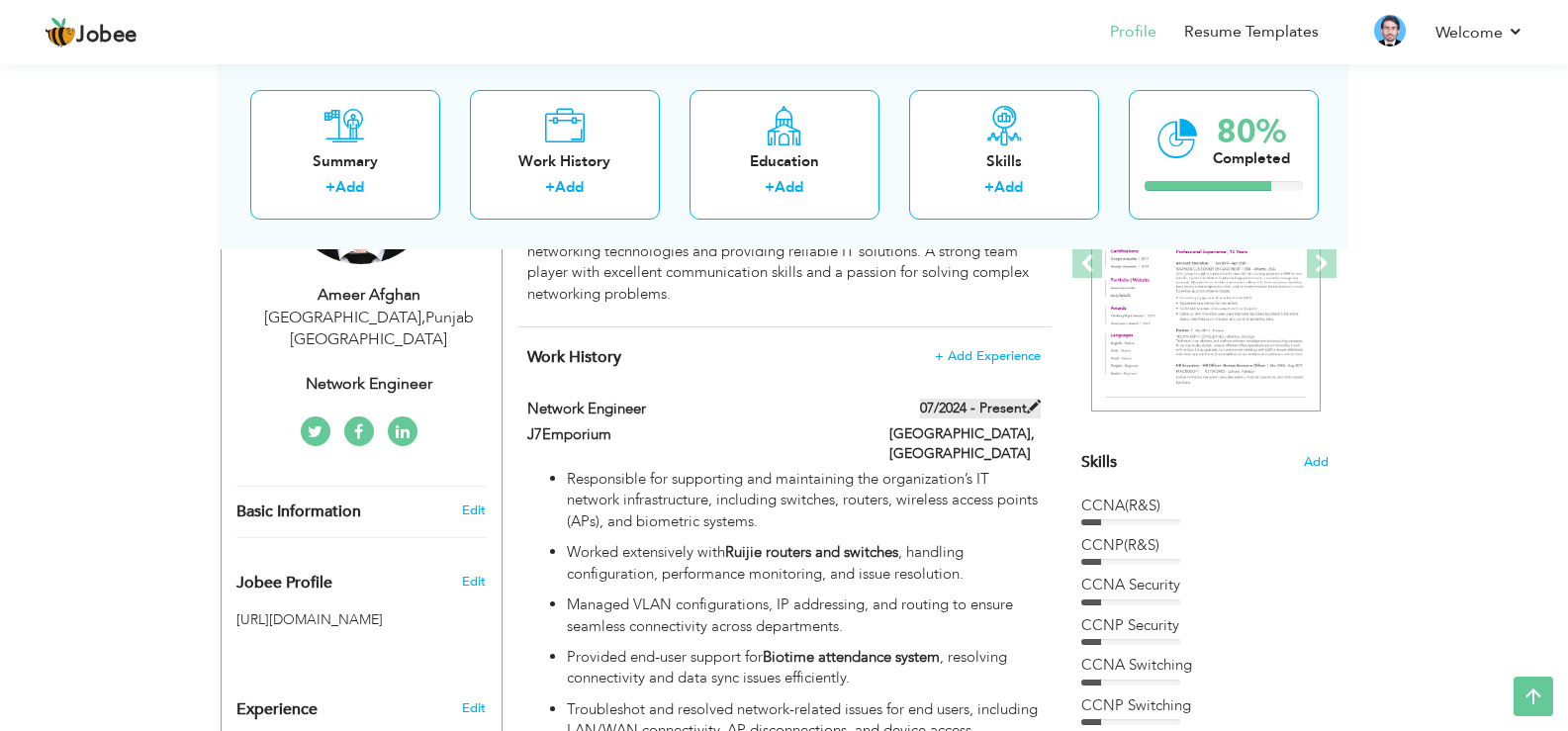
click at [985, 412] on label "07/2024 - Present" at bounding box center [980, 409] width 121 height 20
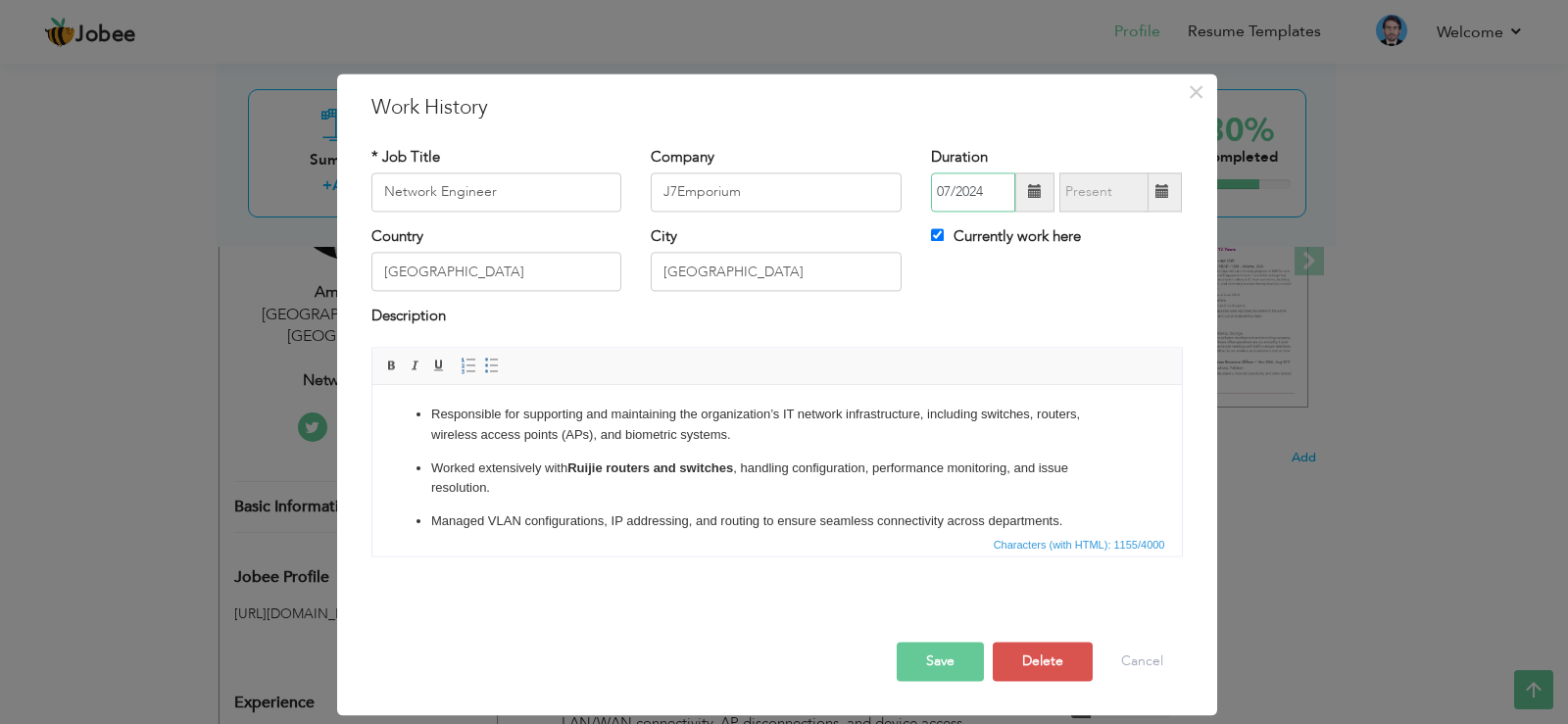
click at [998, 200] on input "07/2024" at bounding box center [973, 192] width 84 height 40
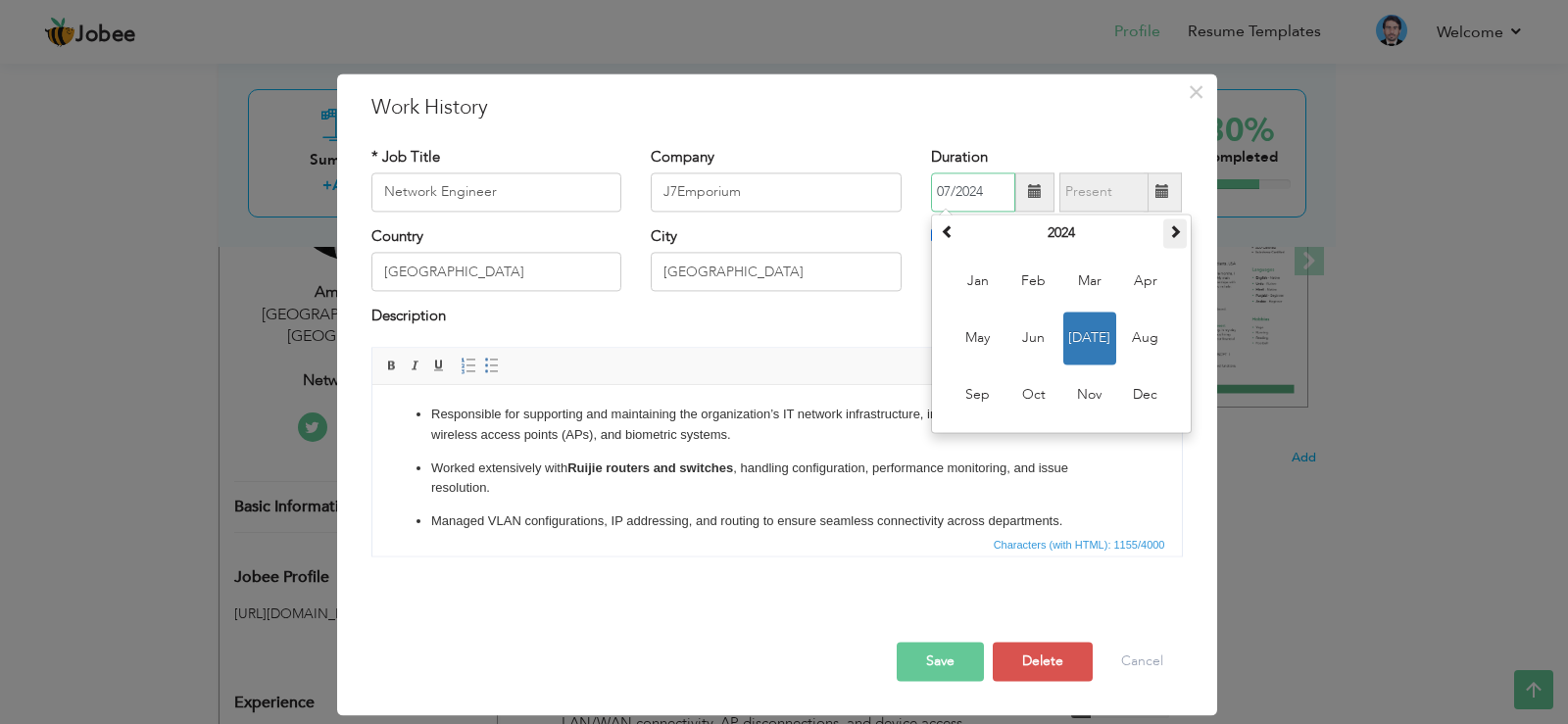
click at [1171, 230] on span at bounding box center [1176, 232] width 14 height 14
click at [891, 270] on input "[GEOGRAPHIC_DATA]" at bounding box center [776, 272] width 251 height 40
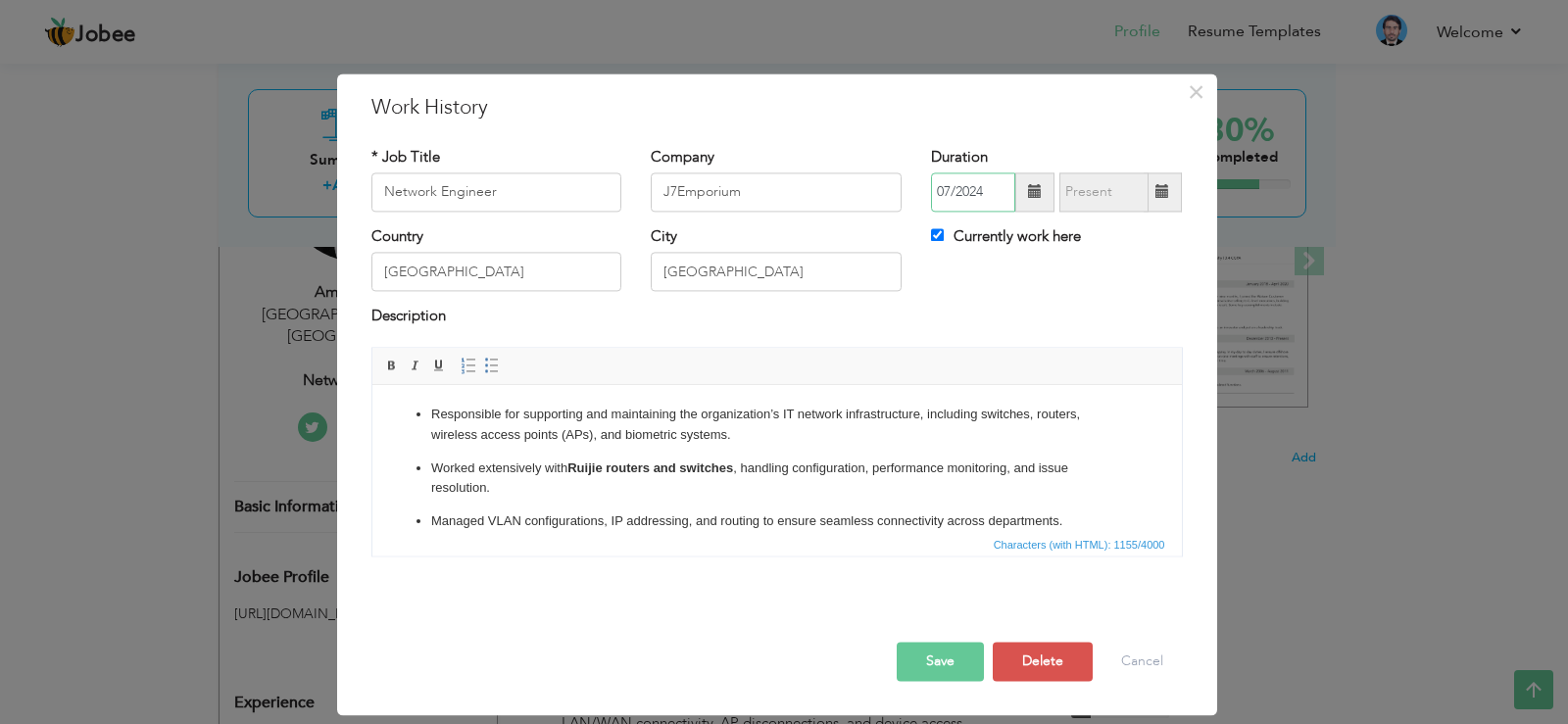
click at [1001, 186] on input "07/2024" at bounding box center [973, 192] width 84 height 40
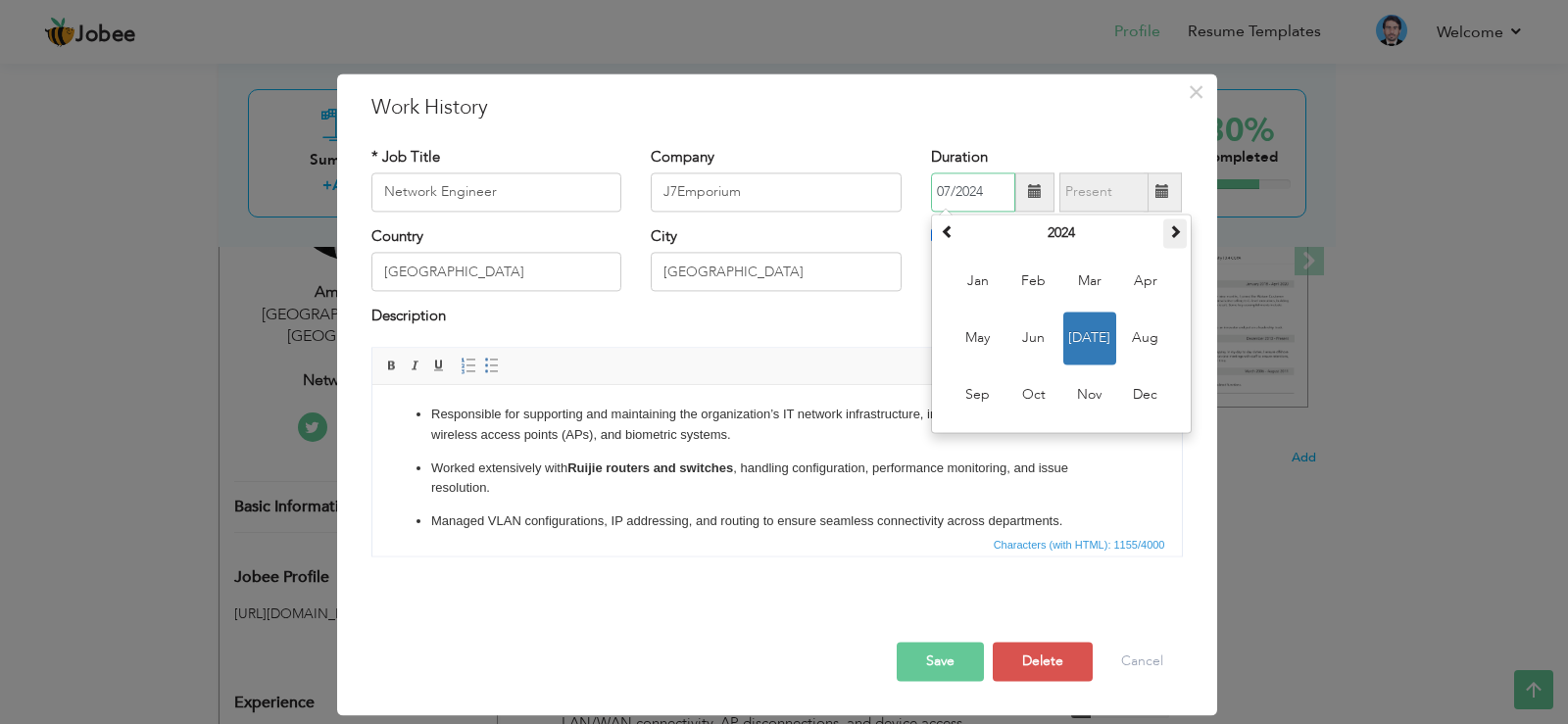
click at [1175, 222] on th at bounding box center [1176, 234] width 24 height 30
click at [1097, 341] on span "Jul" at bounding box center [1090, 338] width 52 height 52
type input "07/2025"
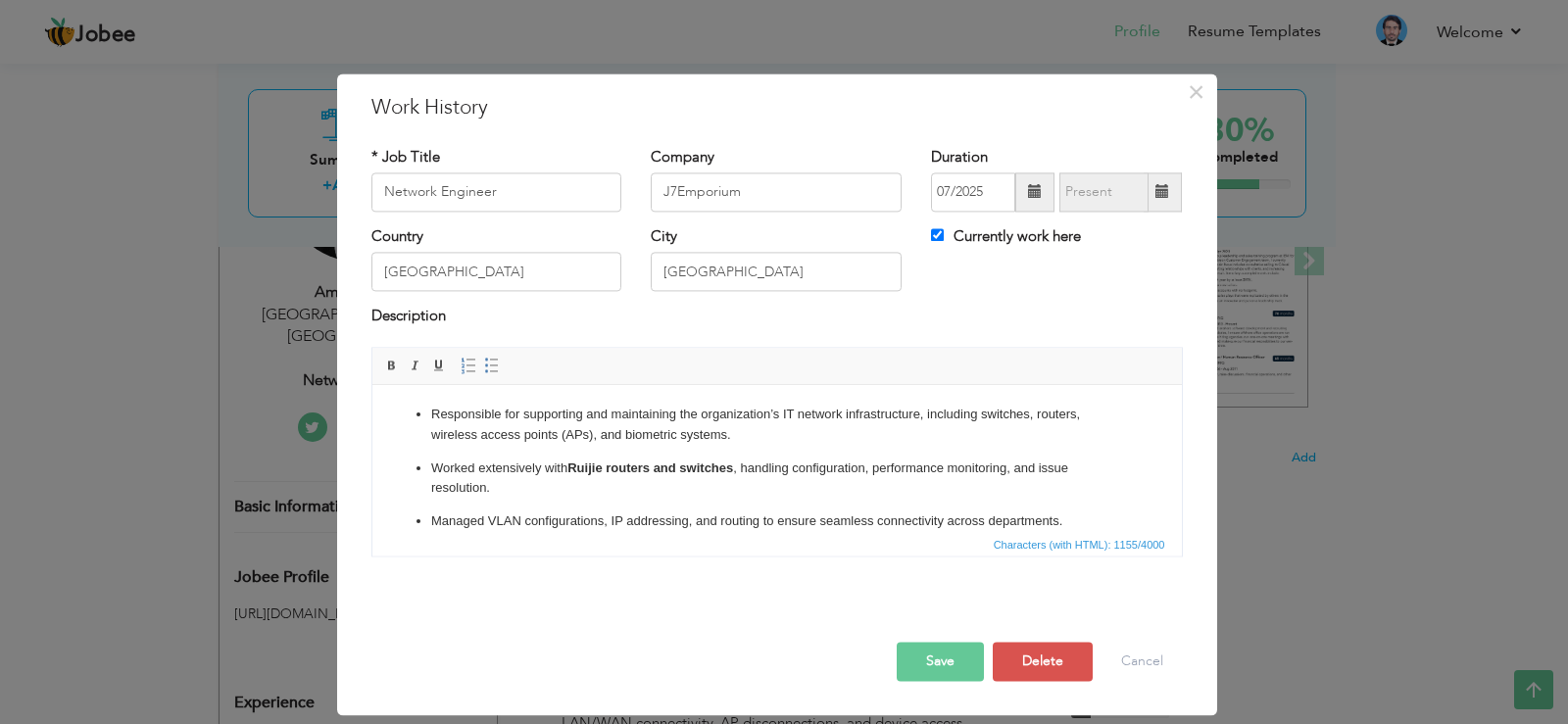
click at [967, 662] on button "Save" at bounding box center [940, 662] width 87 height 40
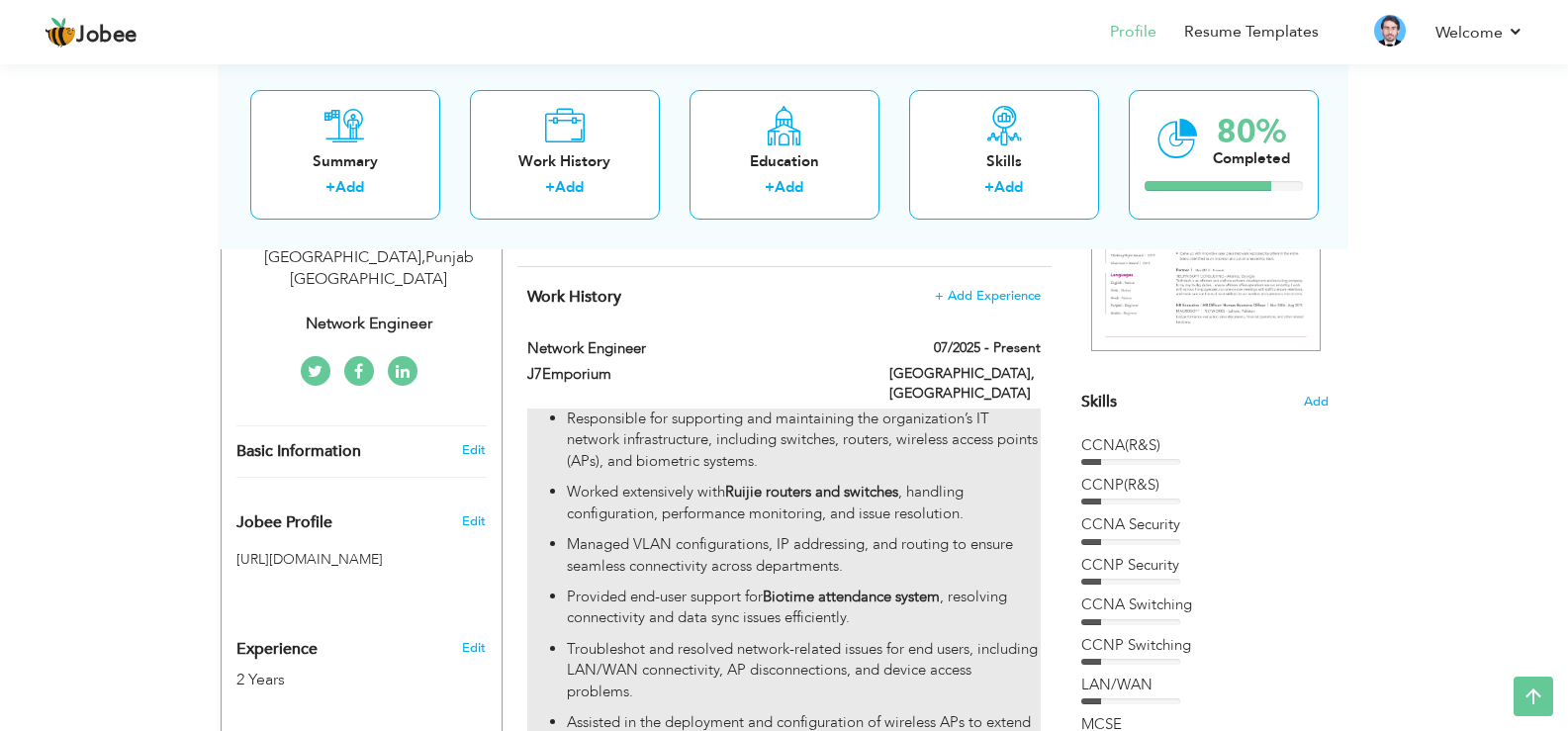
scroll to position [324, 0]
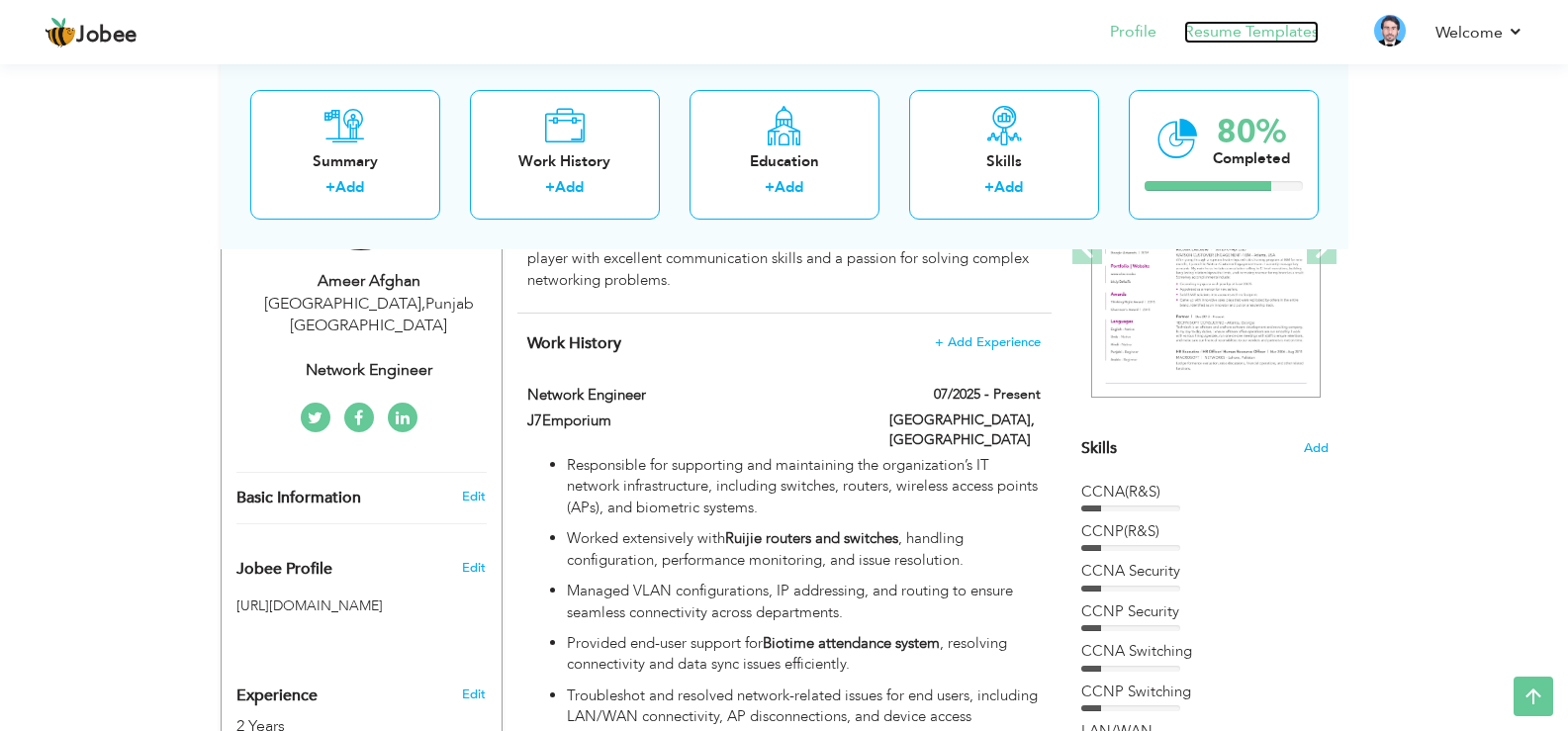
click at [1243, 29] on link "Resume Templates" at bounding box center [1251, 32] width 135 height 23
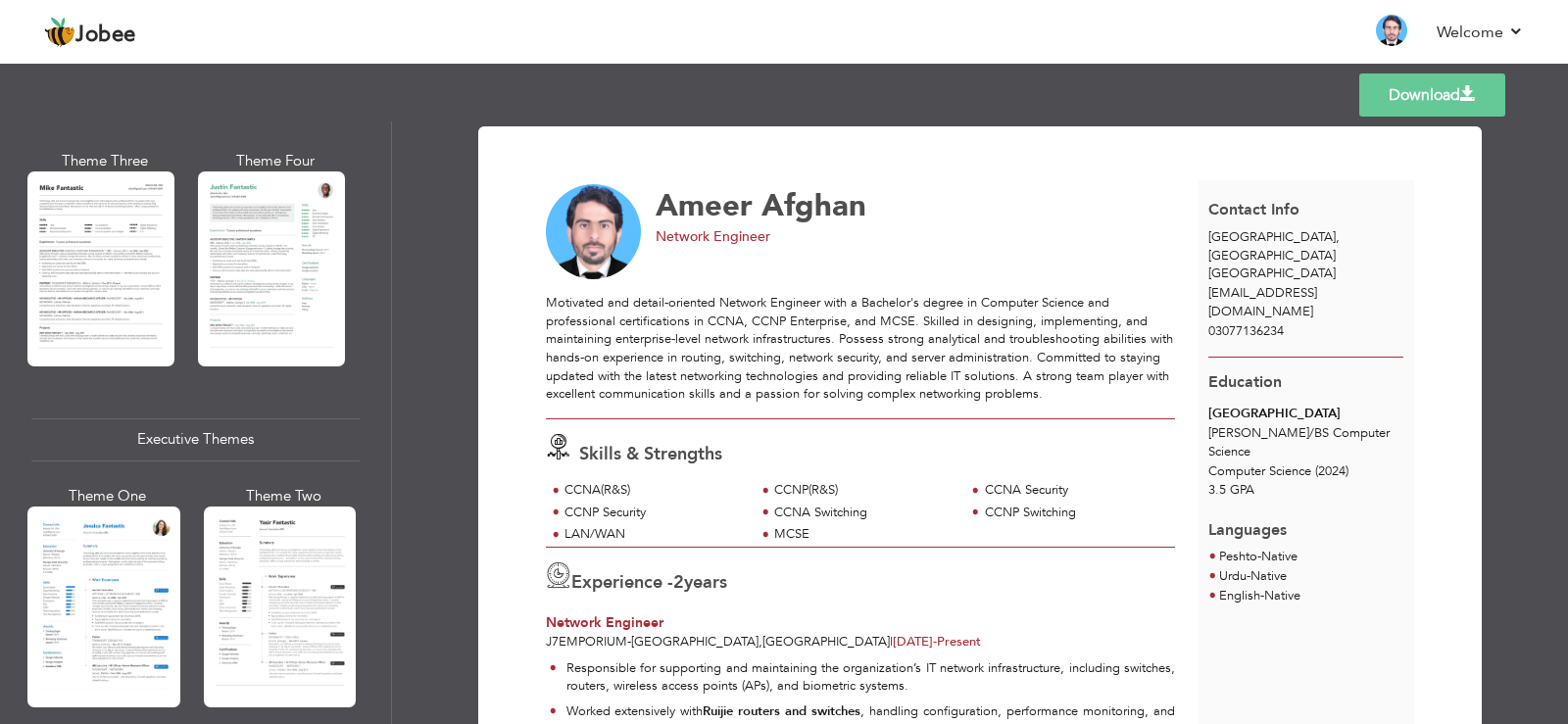
scroll to position [1215, 0]
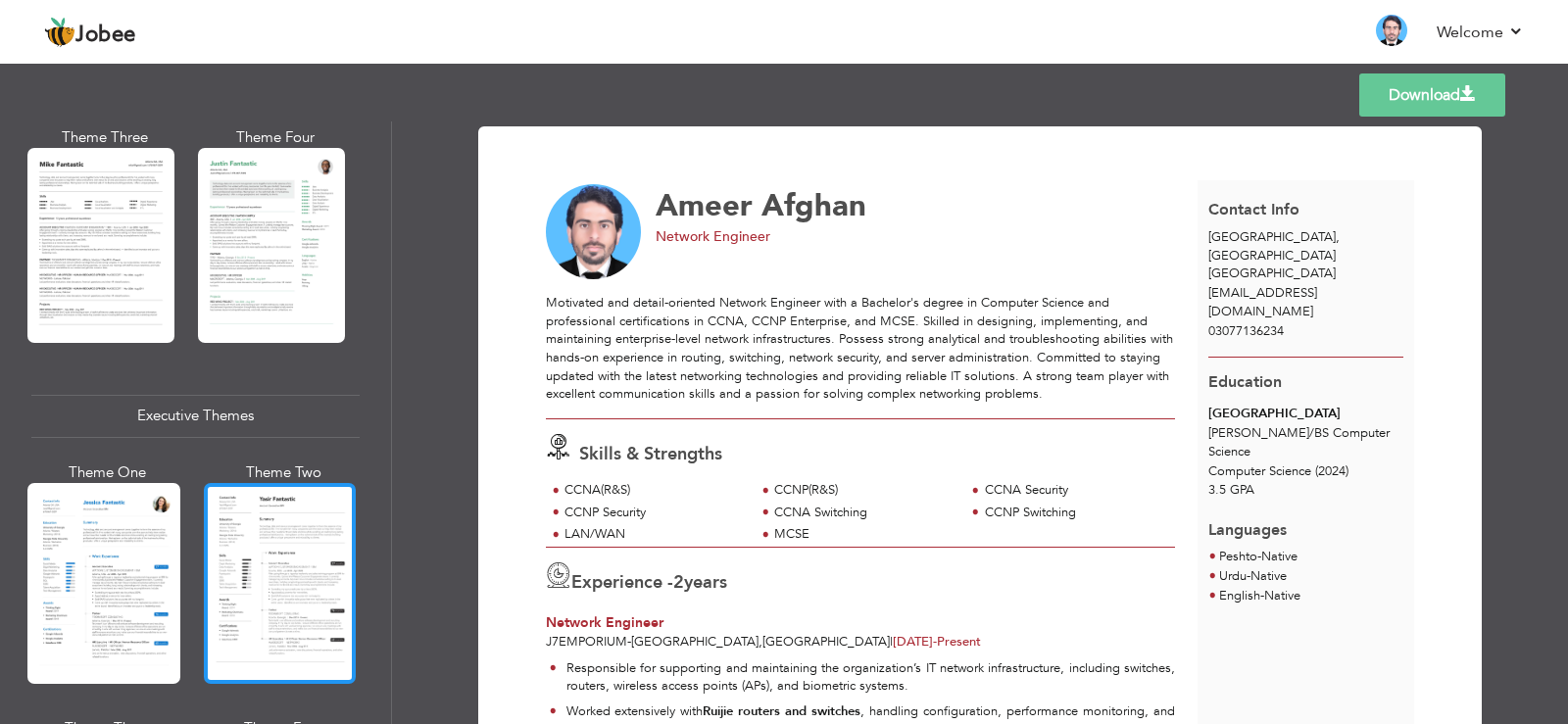
click at [286, 533] on div at bounding box center [280, 583] width 153 height 201
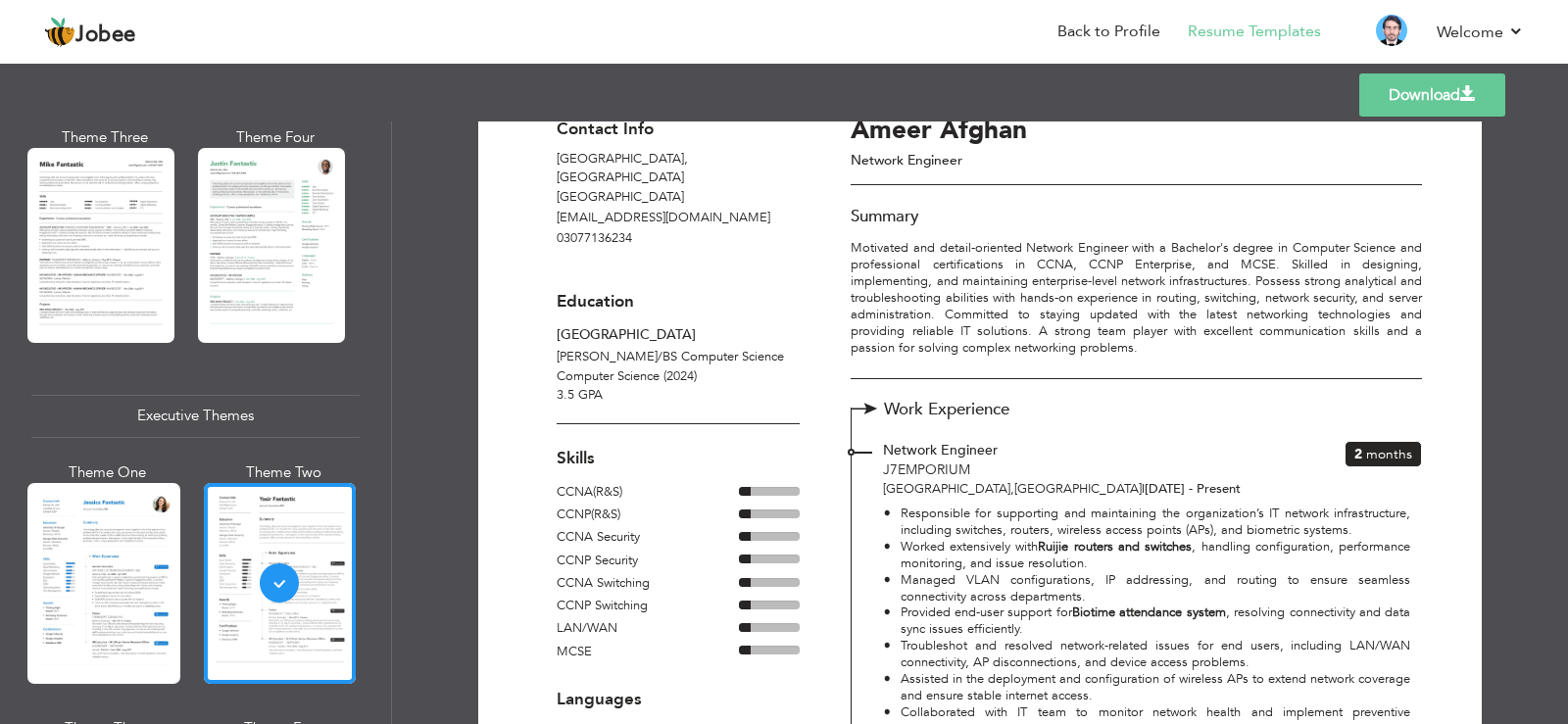
scroll to position [65, 0]
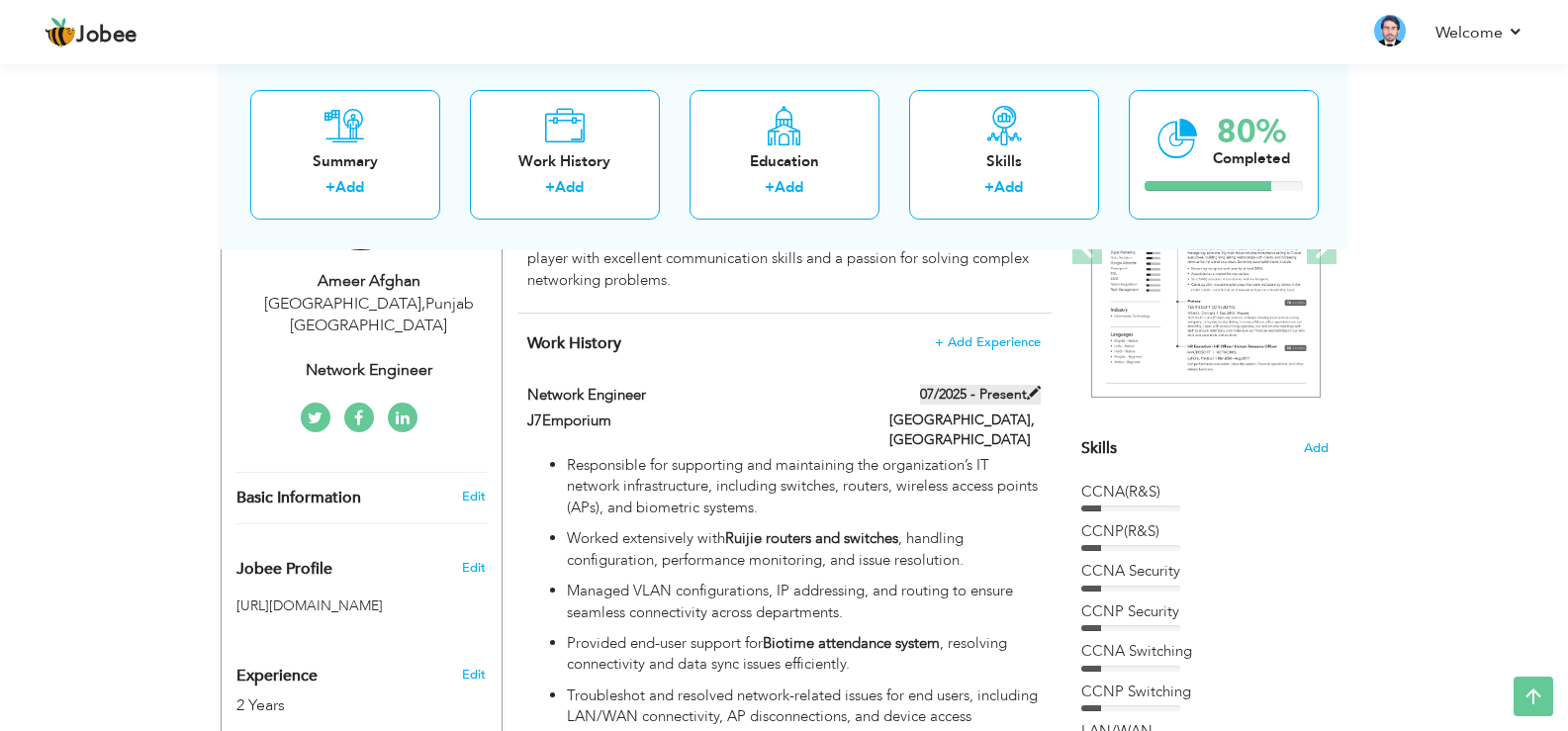
click at [988, 396] on label "07/2025 - Present" at bounding box center [980, 395] width 121 height 20
type input "Network Engineer"
type input "J7Emporium"
type input "07/2025"
type input "[GEOGRAPHIC_DATA]"
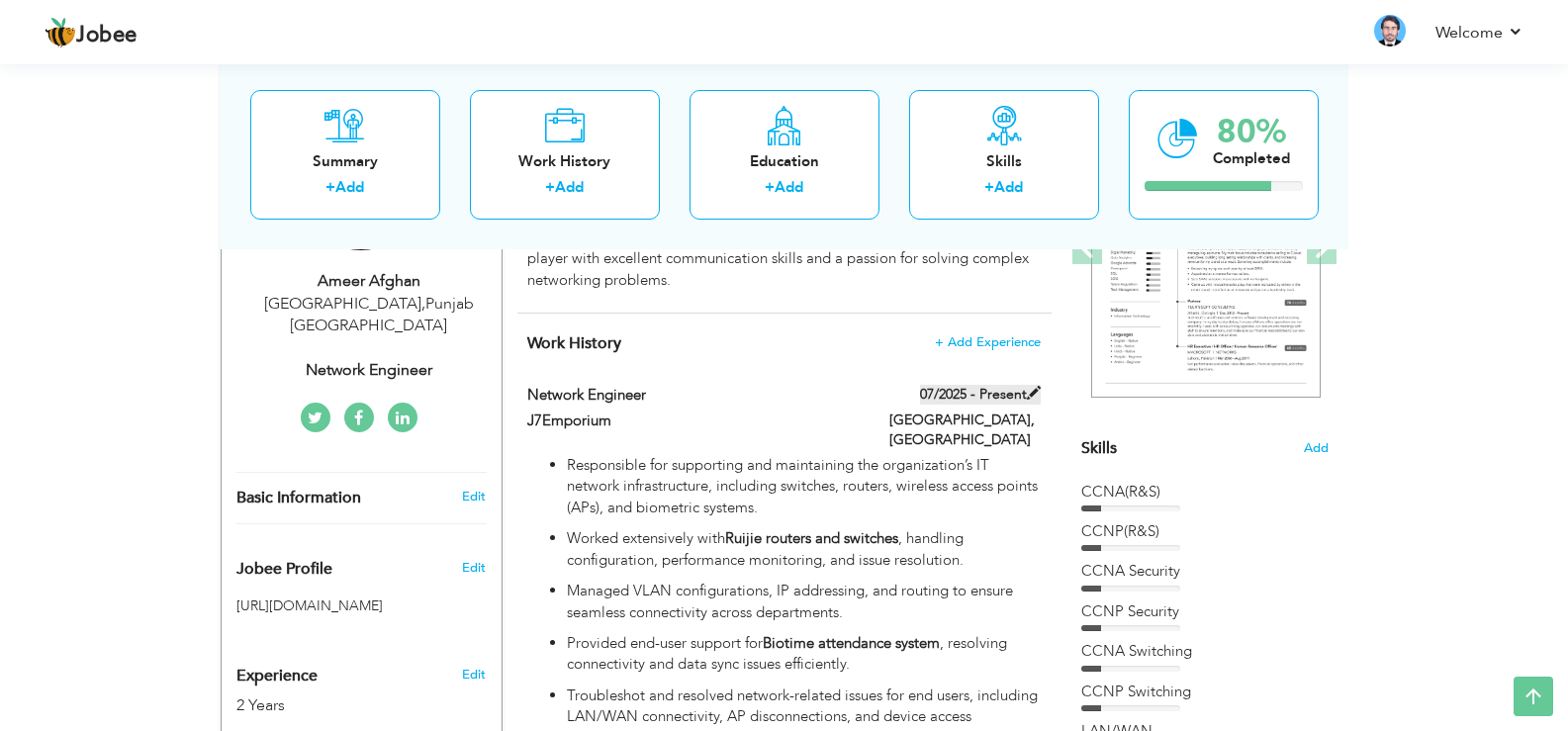
type input "[GEOGRAPHIC_DATA]"
checkbox input "true"
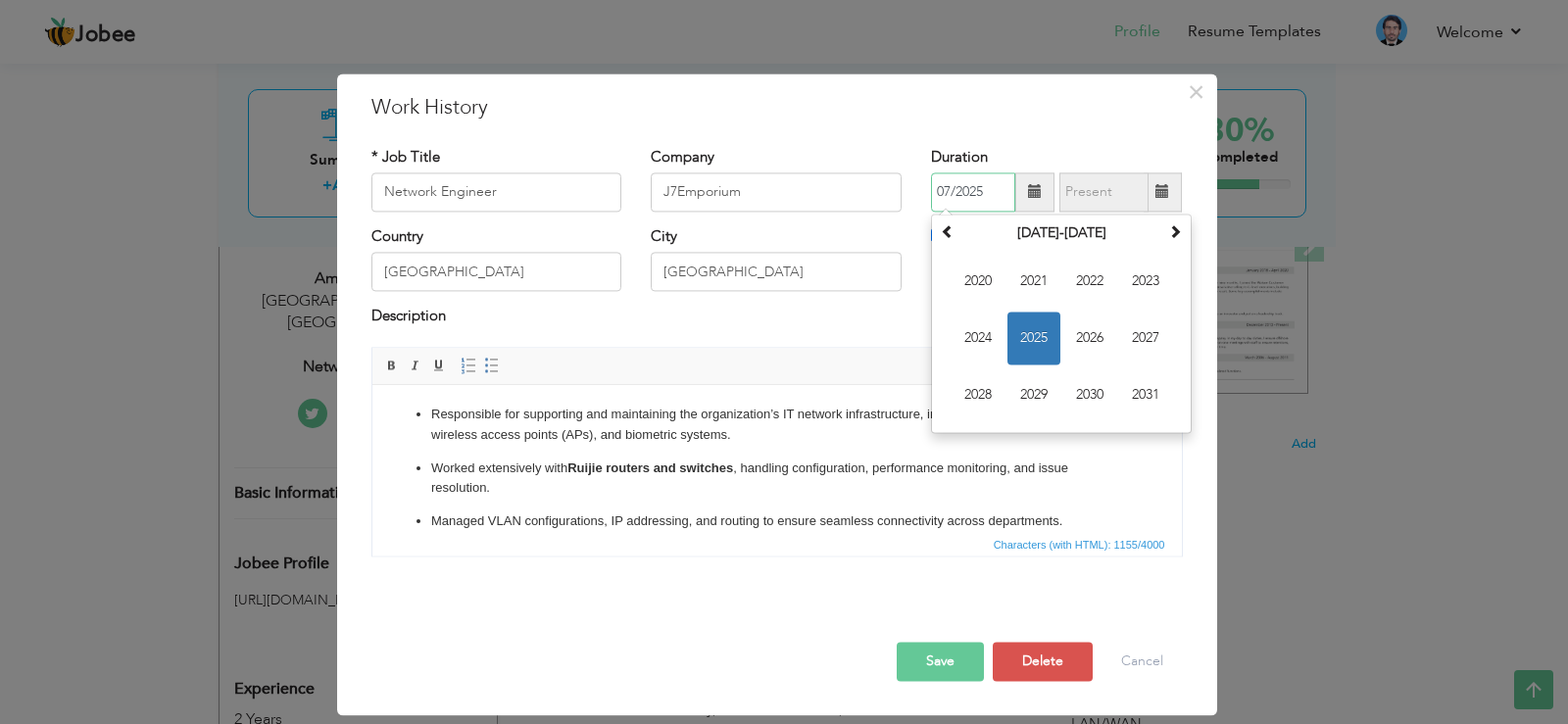
click at [971, 199] on input "07/2025" at bounding box center [973, 192] width 84 height 40
click at [951, 189] on input "07/2025" at bounding box center [973, 192] width 84 height 40
type input "06/2025"
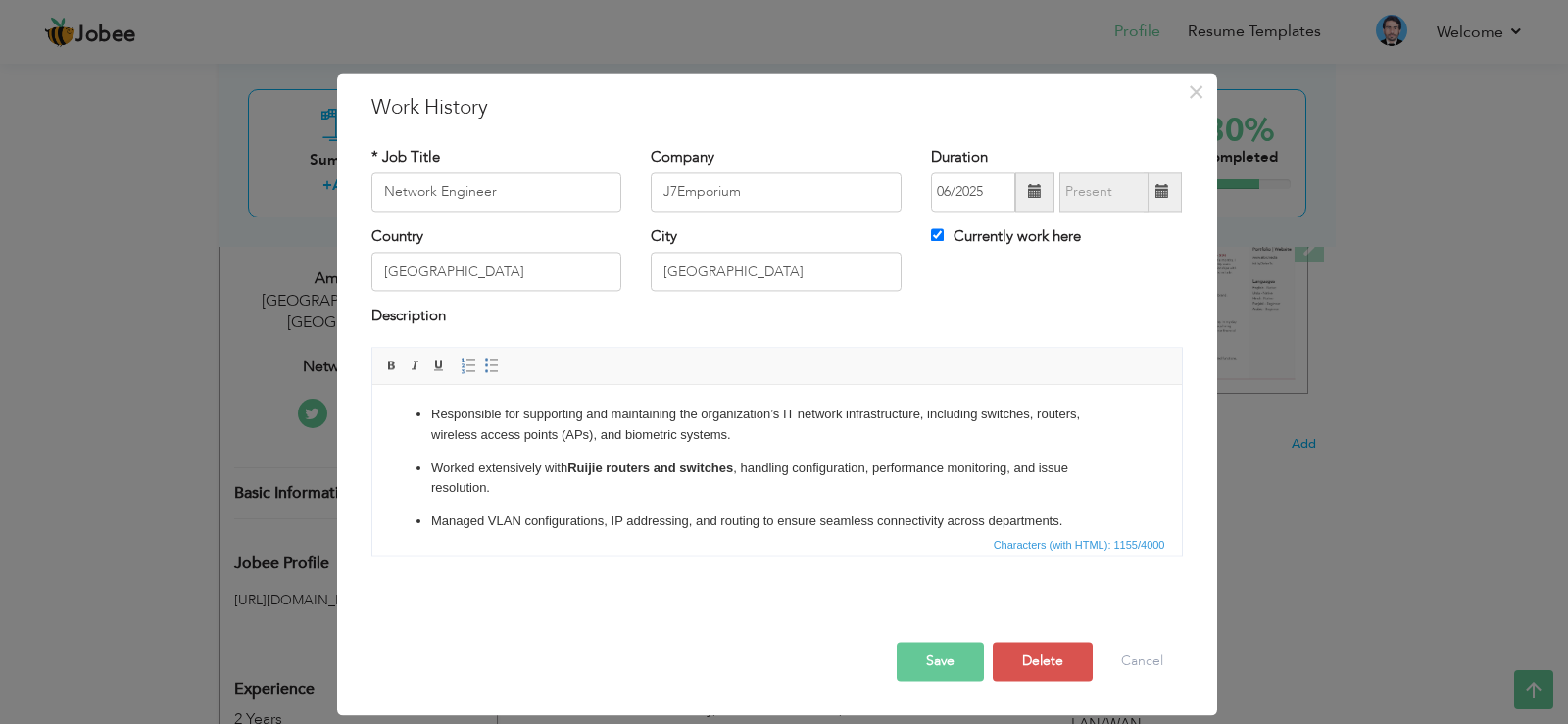
click at [964, 644] on button "Save" at bounding box center [940, 662] width 87 height 40
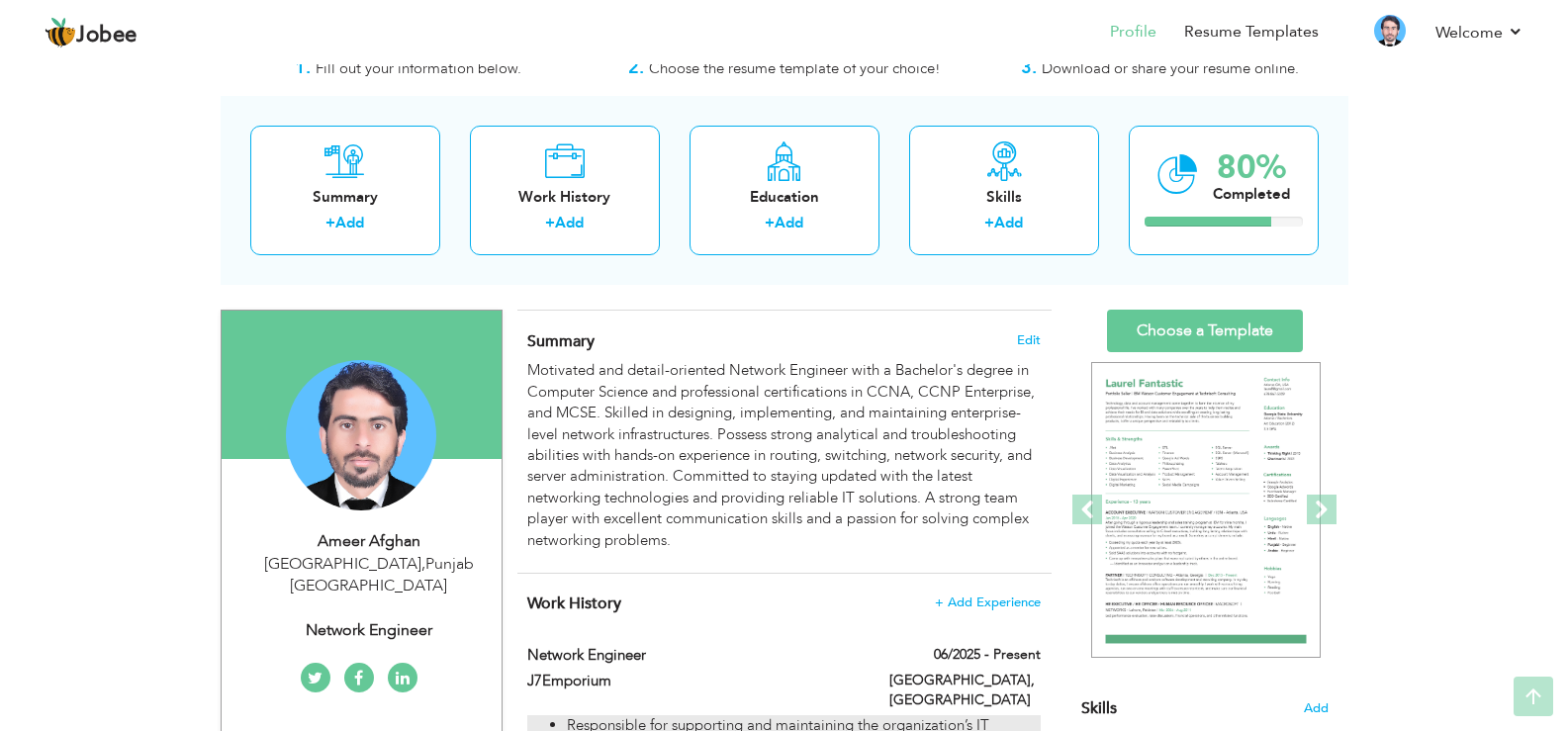
scroll to position [59, 0]
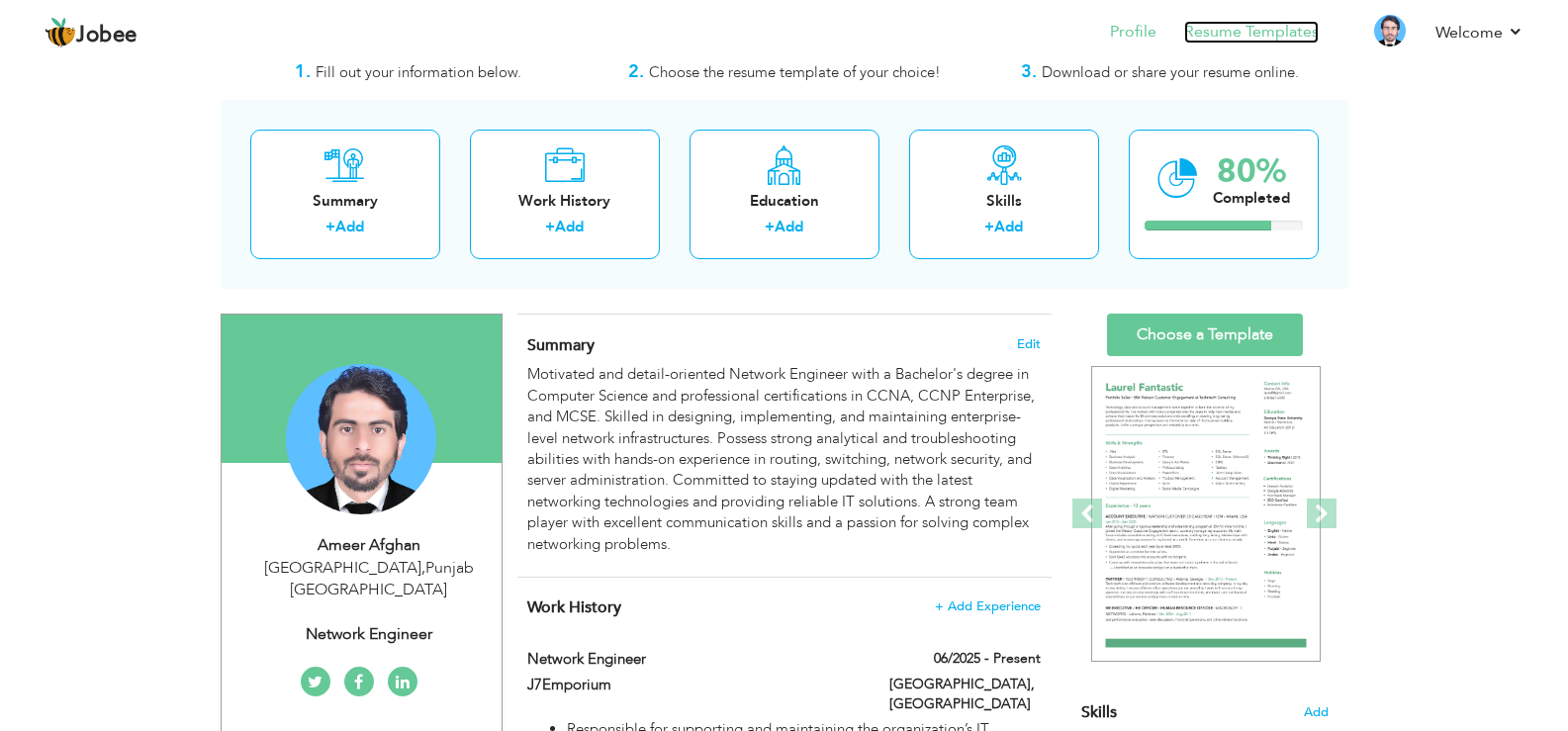
click at [1211, 42] on link "Resume Templates" at bounding box center [1251, 32] width 135 height 23
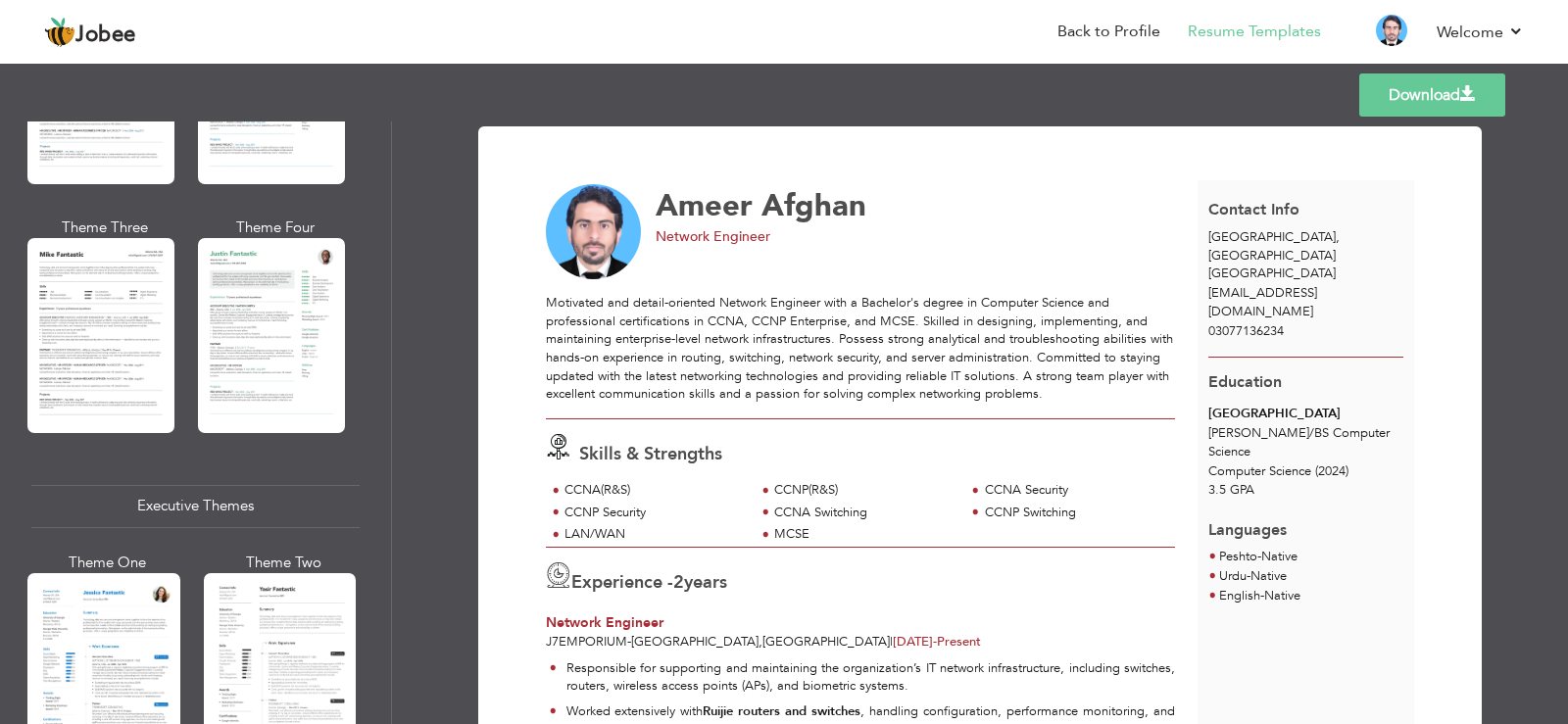
scroll to position [1150, 0]
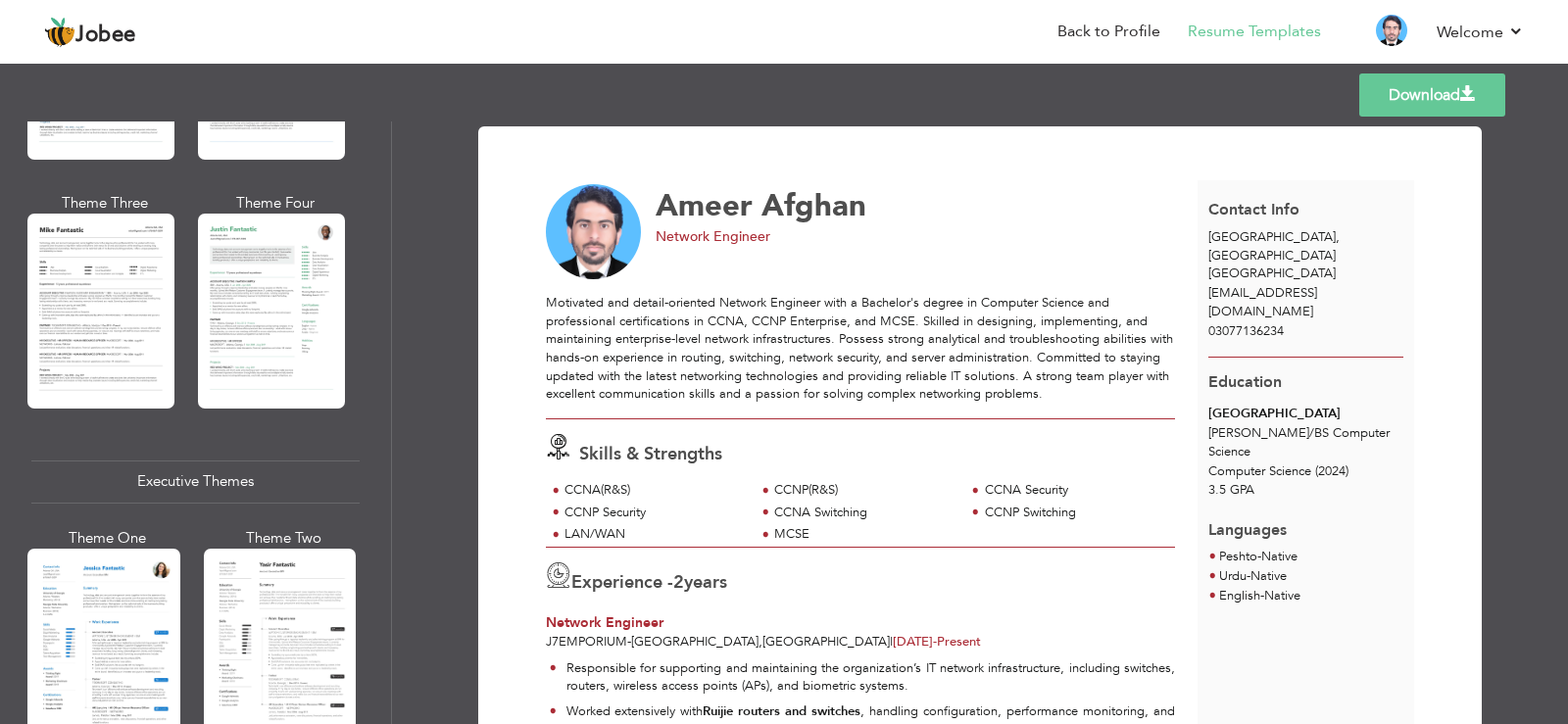
click at [277, 600] on div at bounding box center [280, 649] width 153 height 201
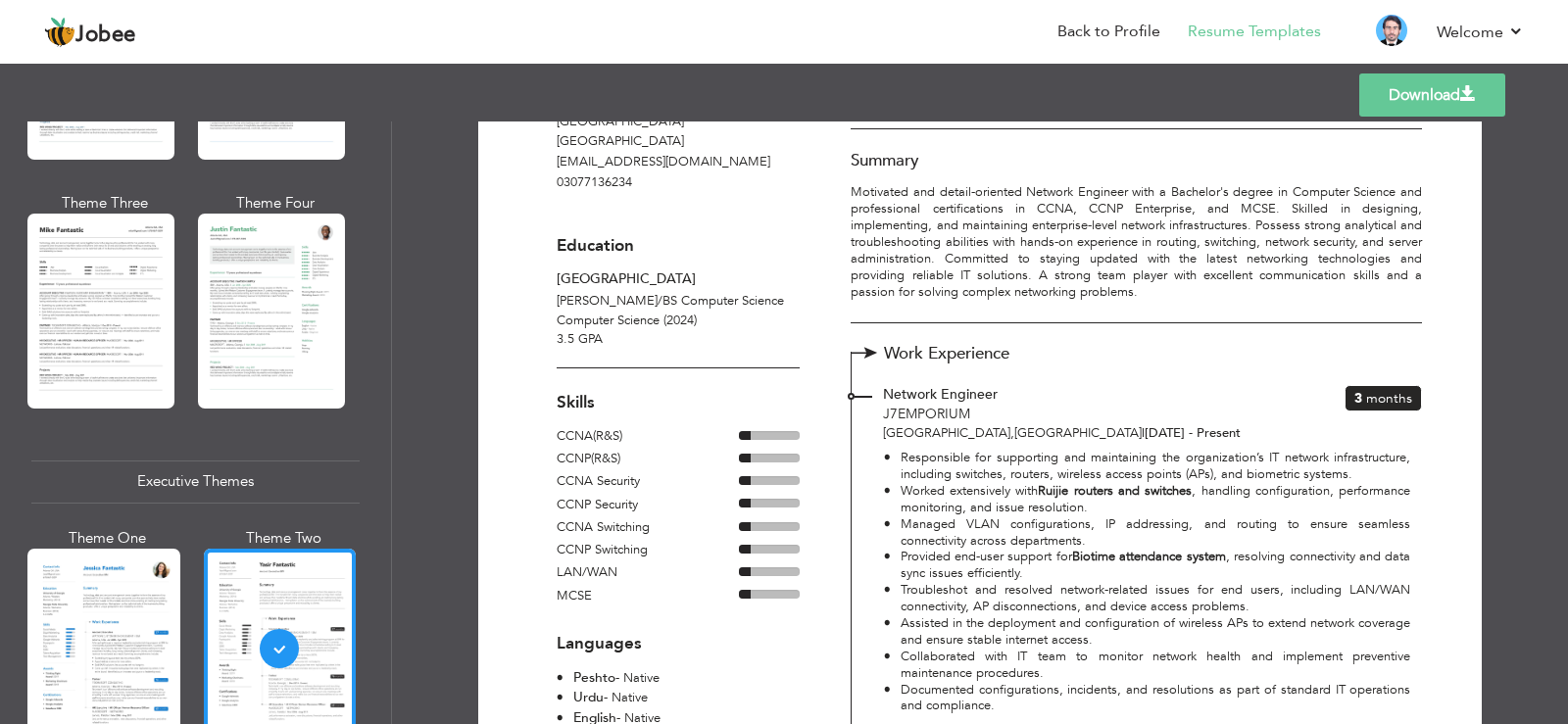
scroll to position [0, 0]
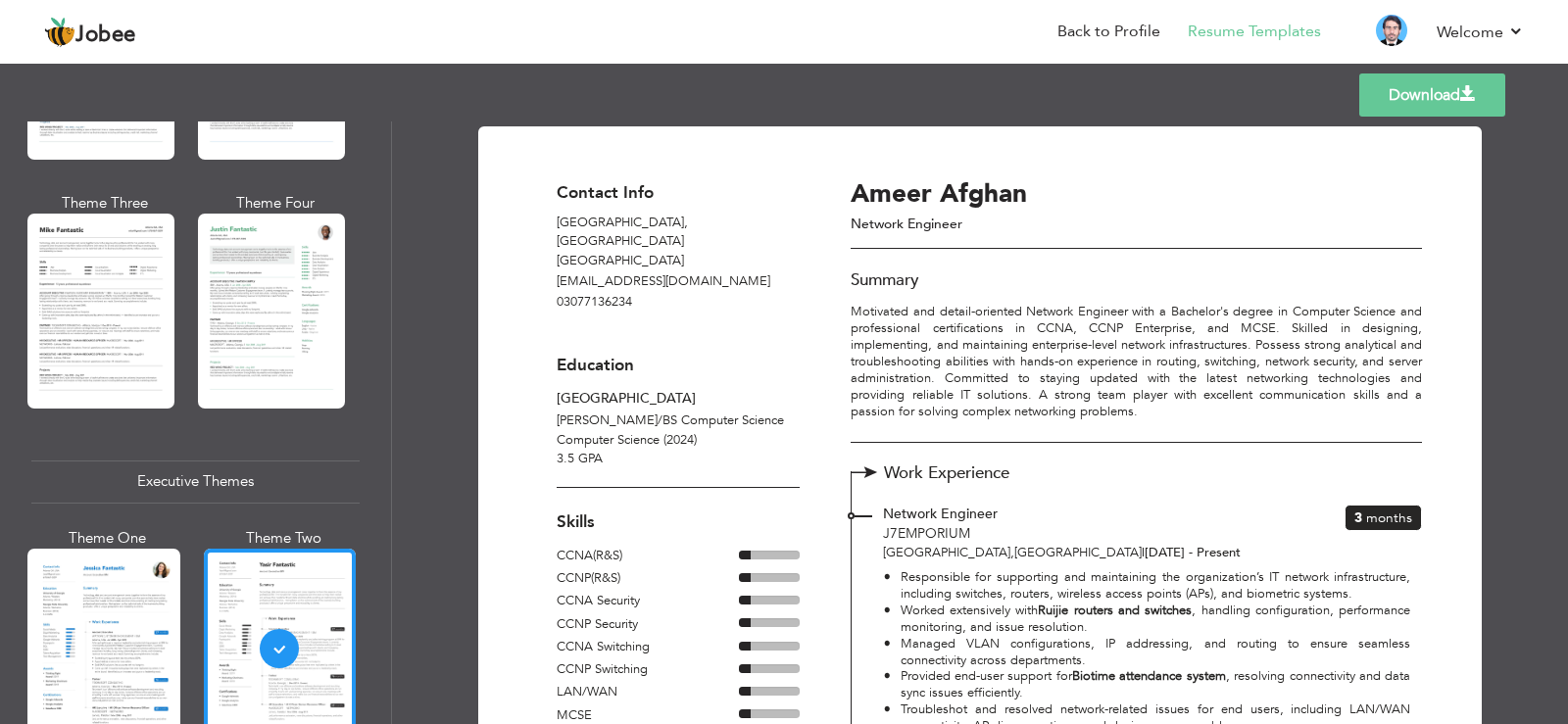
click at [1380, 90] on link "Download" at bounding box center [1431, 95] width 146 height 44
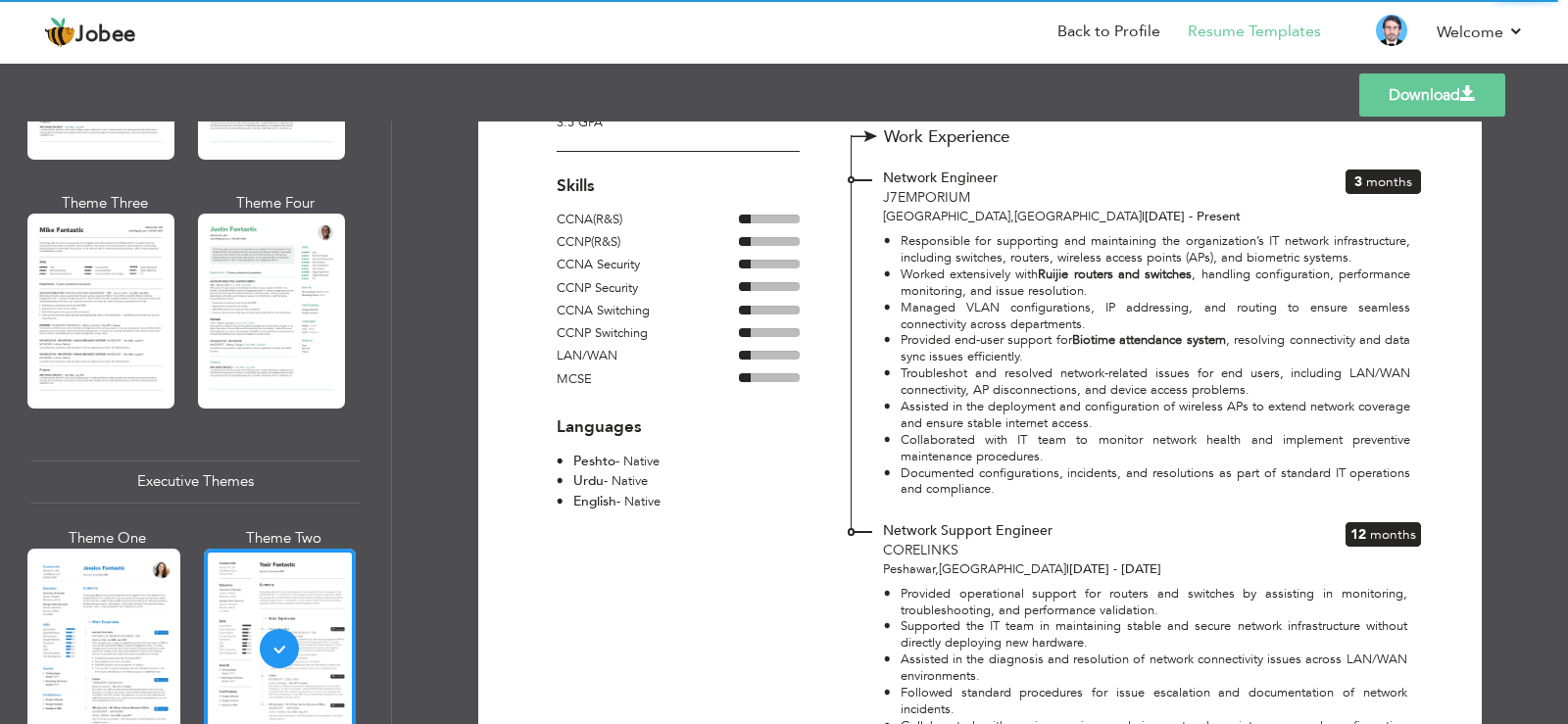
scroll to position [216, 0]
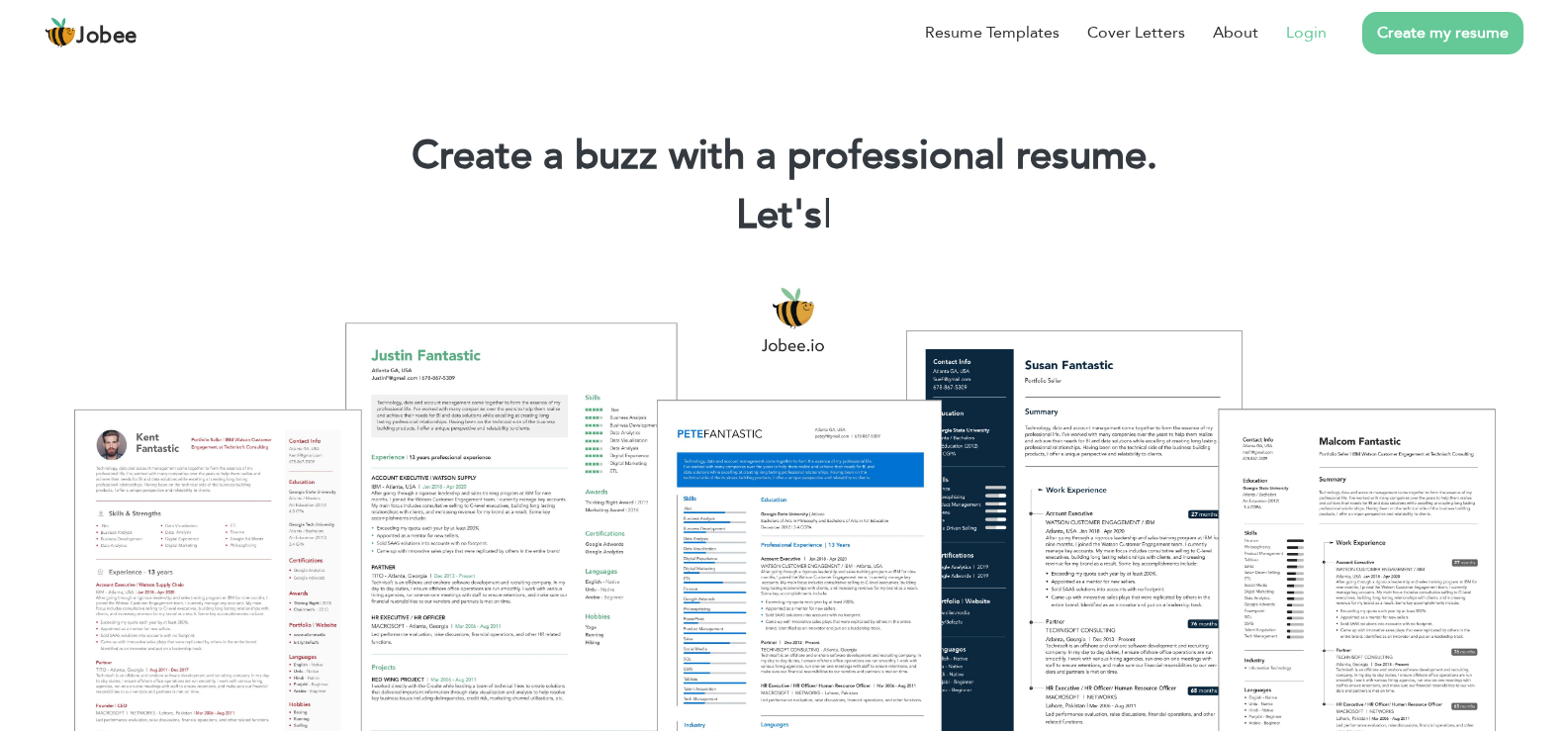
click at [1294, 36] on link "Login" at bounding box center [1306, 33] width 41 height 24
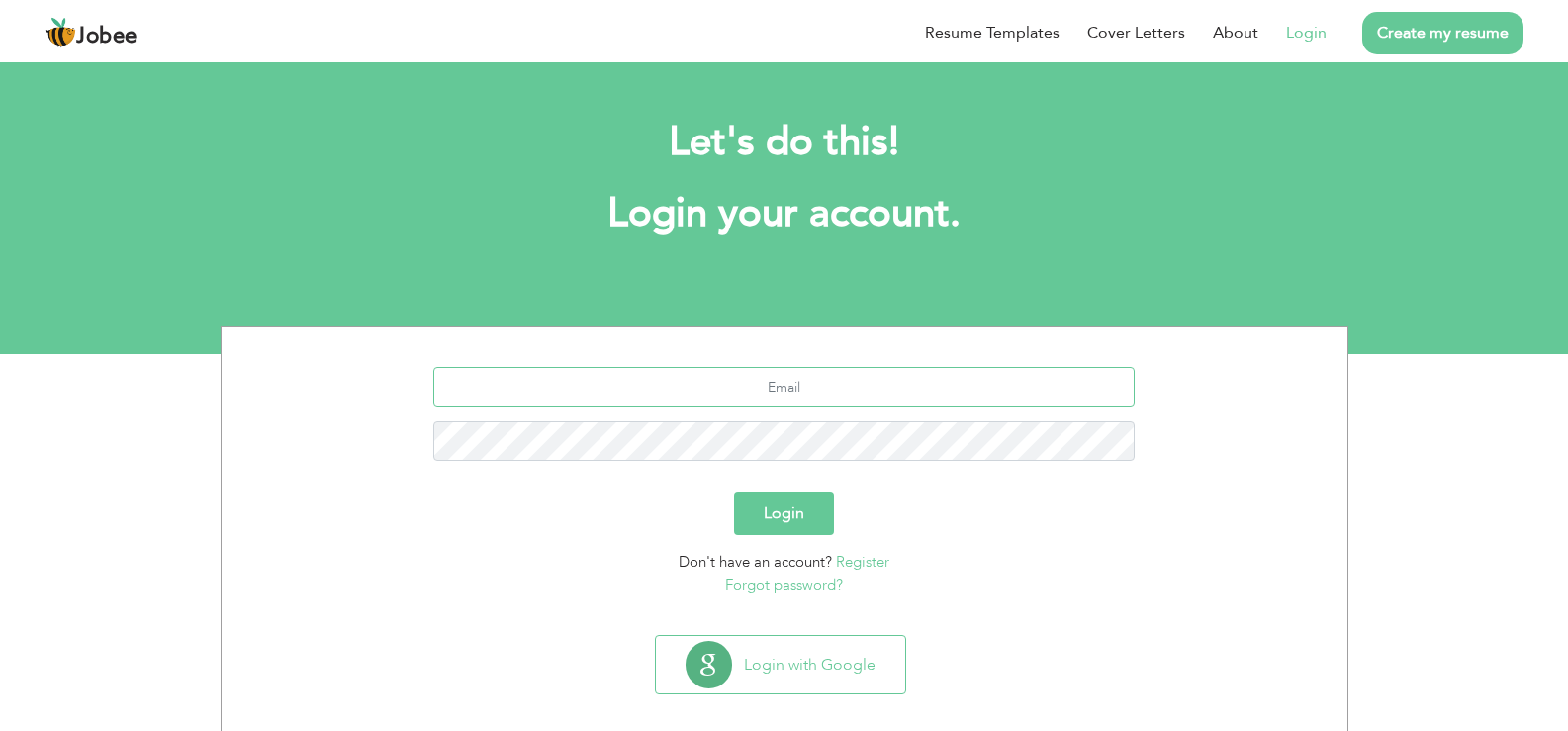
click at [845, 386] on input "text" at bounding box center [784, 387] width 702 height 40
click at [796, 377] on input "text" at bounding box center [784, 387] width 702 height 40
type input "[EMAIL_ADDRESS][DOMAIN_NAME]"
click at [734, 492] on button "Login" at bounding box center [784, 514] width 100 height 44
